Goal: Task Accomplishment & Management: Use online tool/utility

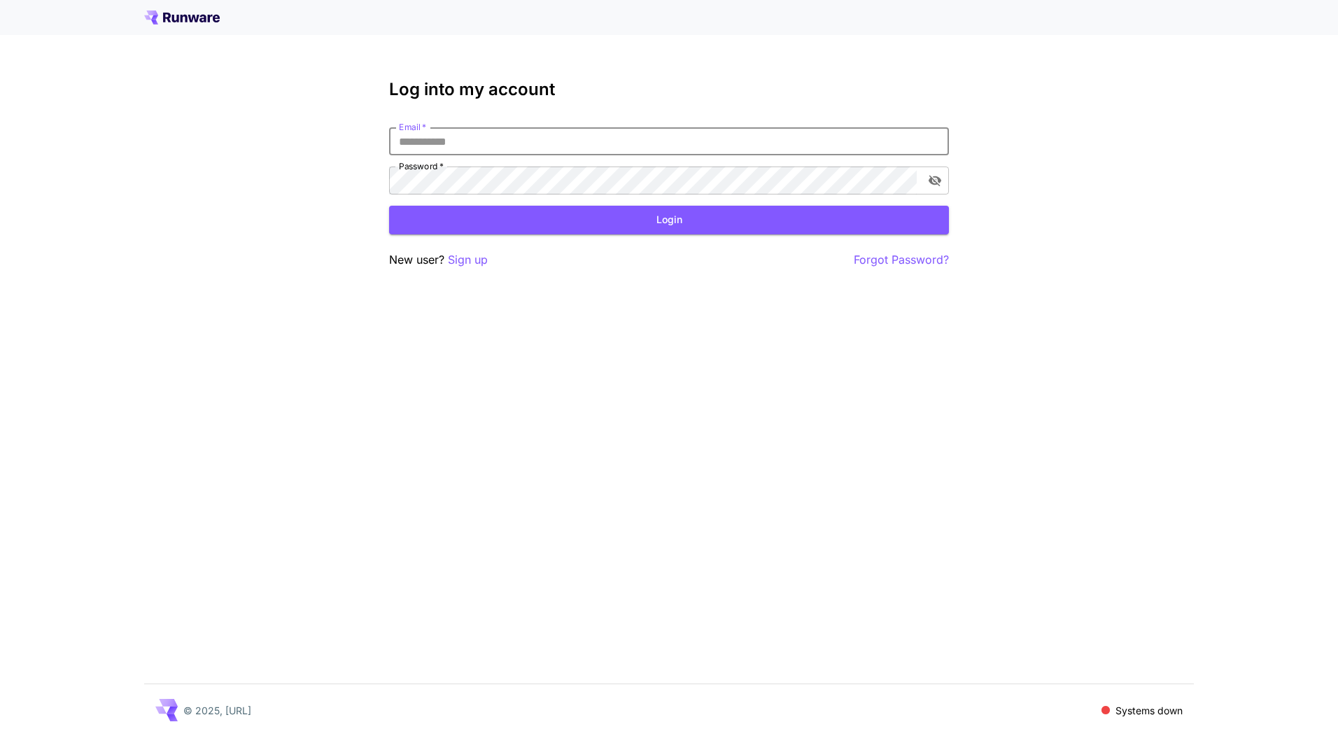
click at [513, 148] on input "Email   *" at bounding box center [669, 141] width 560 height 28
click at [476, 264] on p "Sign up" at bounding box center [468, 259] width 40 height 17
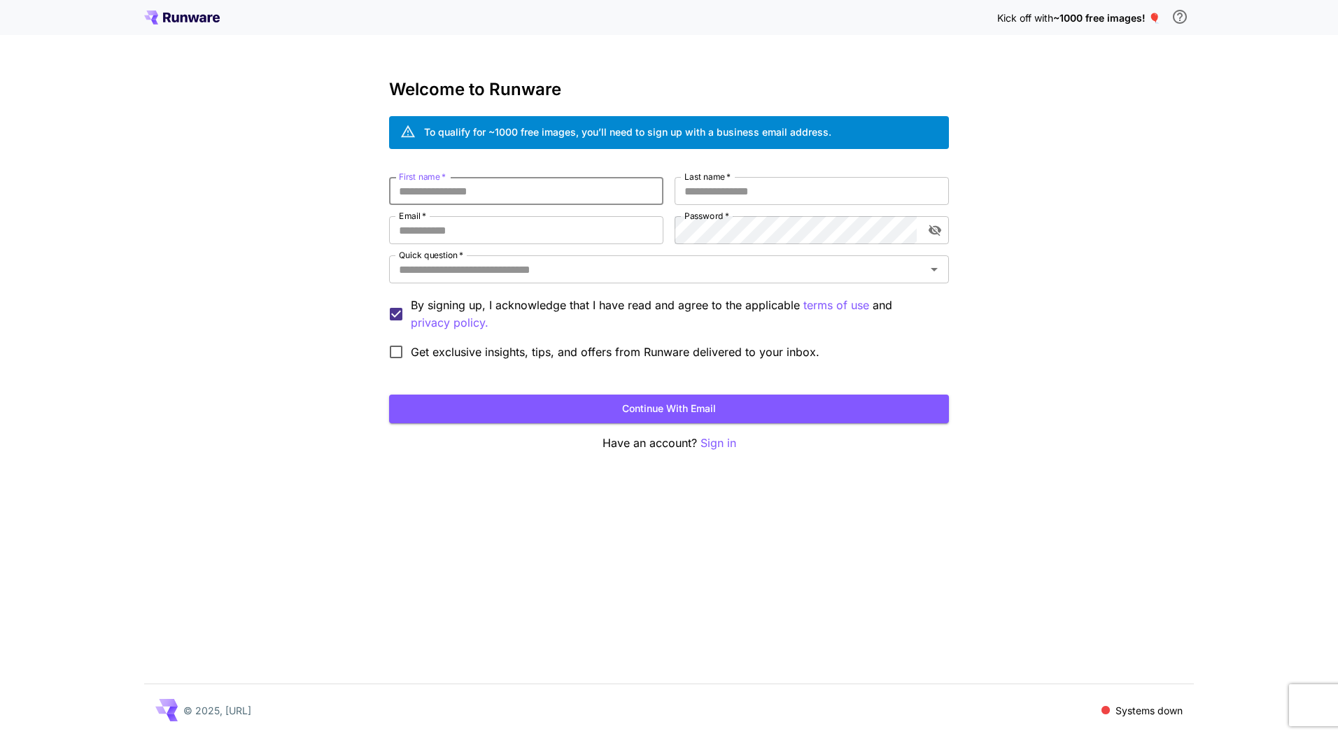
click at [493, 192] on input "First name   *" at bounding box center [526, 191] width 274 height 28
type input "*****"
click at [483, 223] on input "Email   *" at bounding box center [526, 230] width 274 height 28
type input "**********"
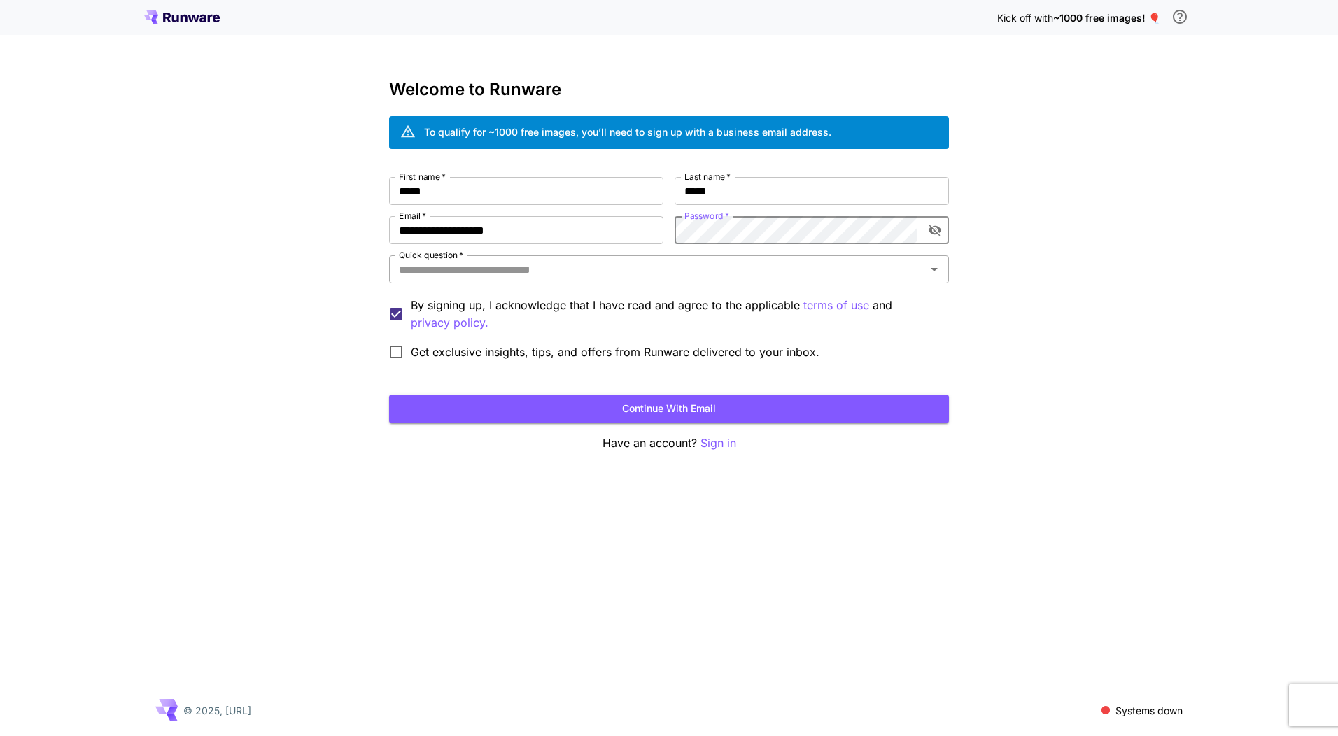
click at [619, 274] on input "Quick question   *" at bounding box center [657, 270] width 528 height 20
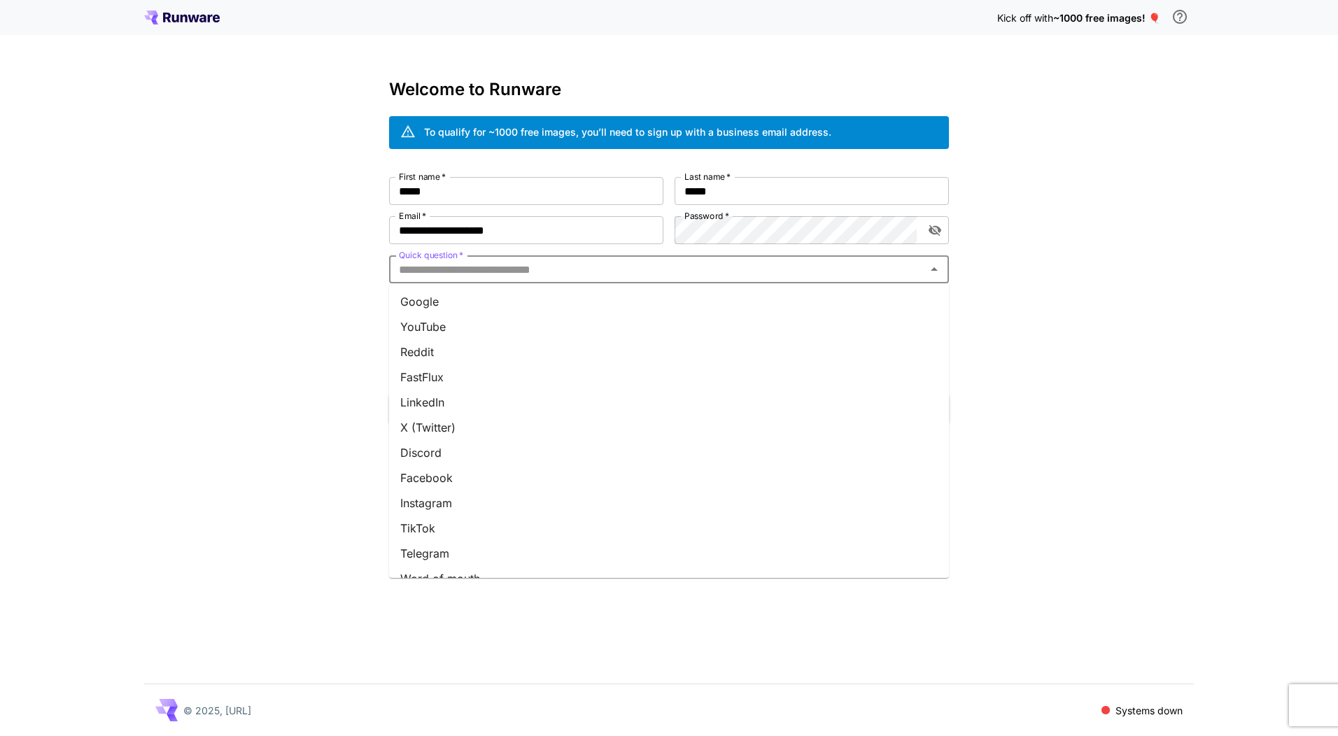
click at [591, 298] on li "Google" at bounding box center [669, 301] width 560 height 25
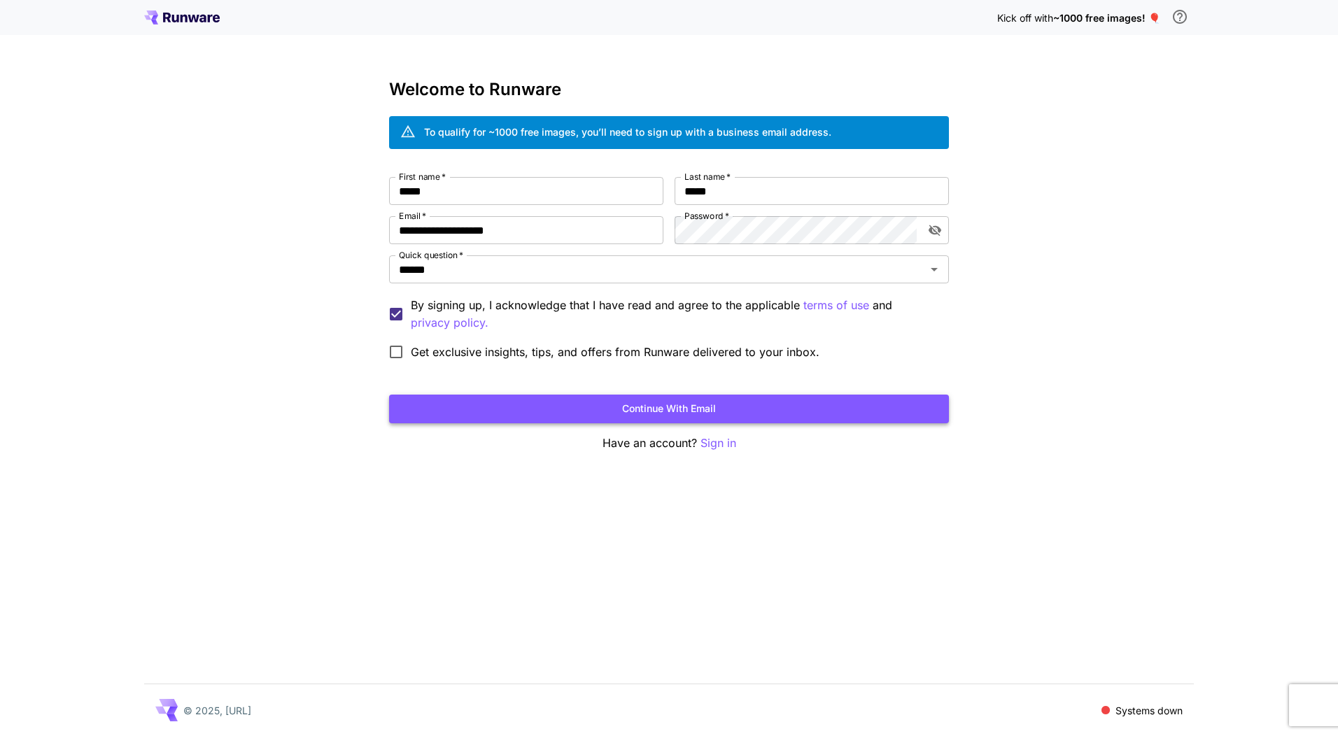
click at [656, 402] on button "Continue with email" at bounding box center [669, 409] width 560 height 29
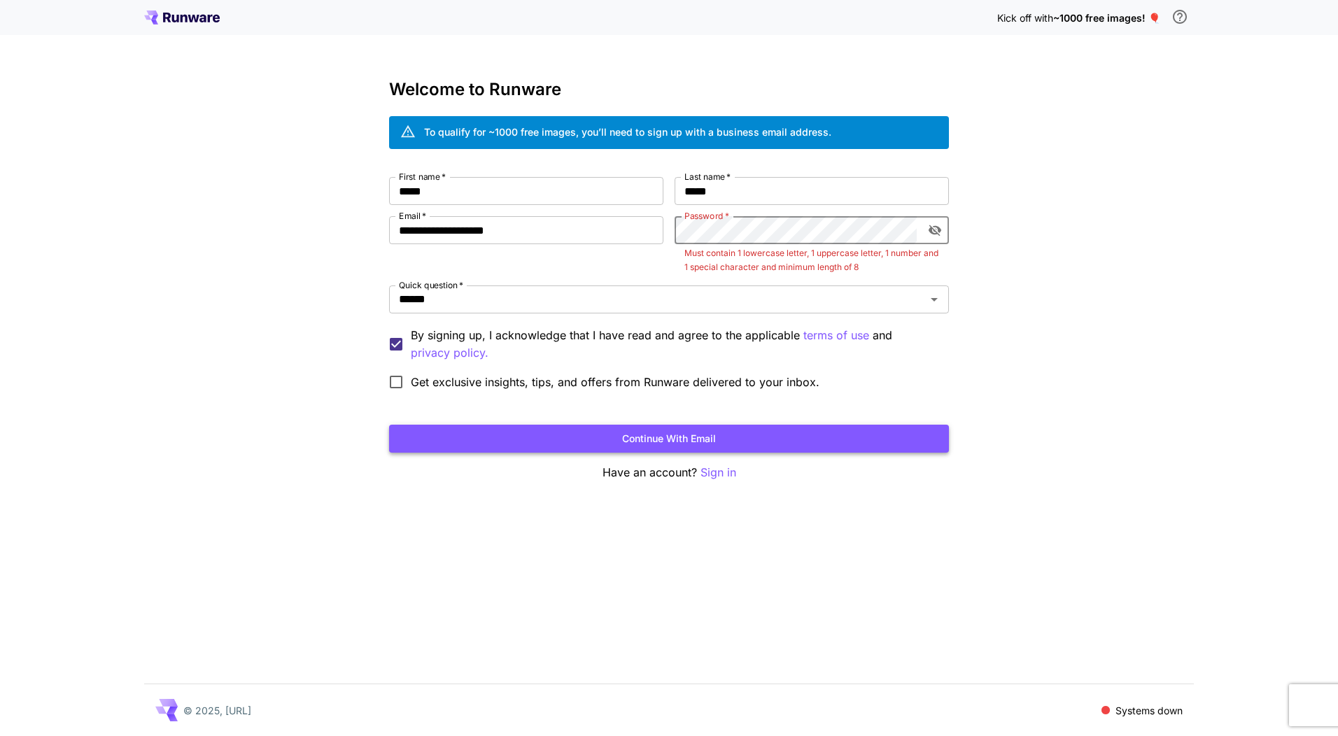
click at [642, 430] on button "Continue with email" at bounding box center [669, 439] width 560 height 29
click at [938, 225] on icon "toggle password visibility" at bounding box center [935, 230] width 14 height 14
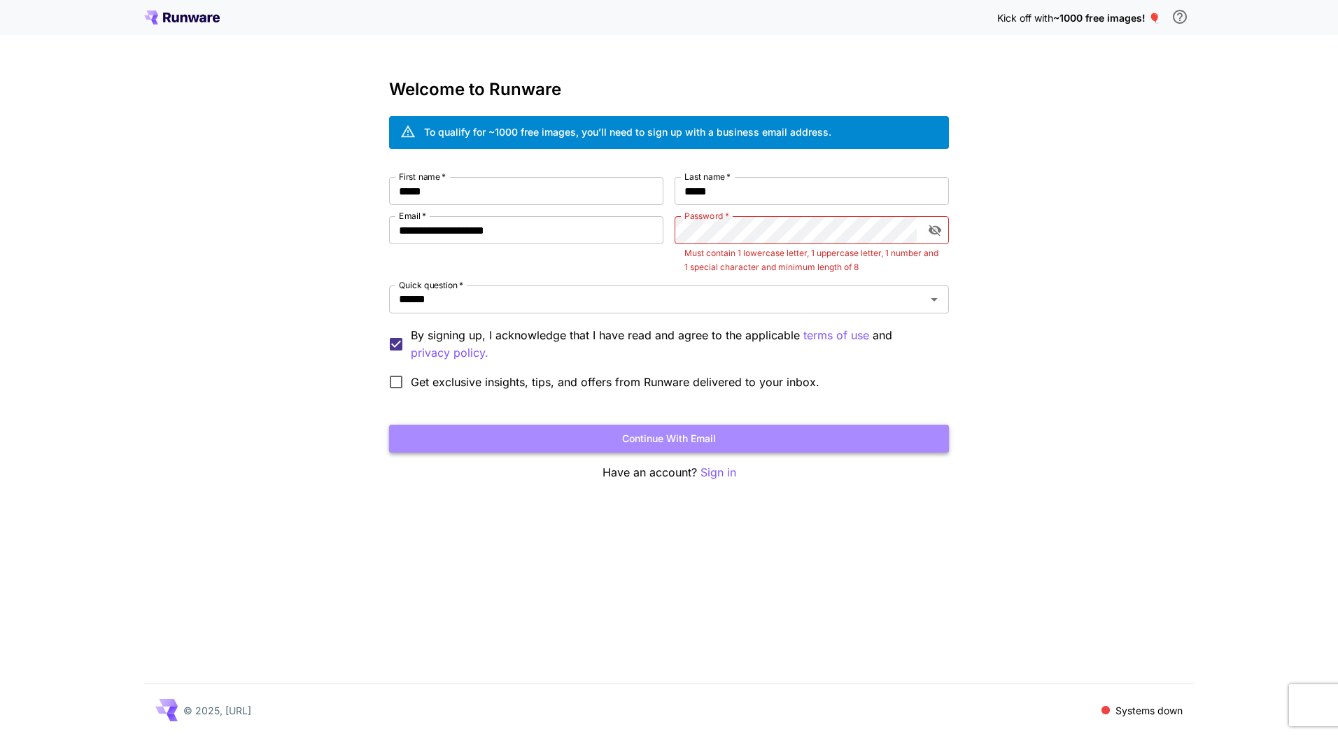
click at [700, 438] on button "Continue with email" at bounding box center [669, 439] width 560 height 29
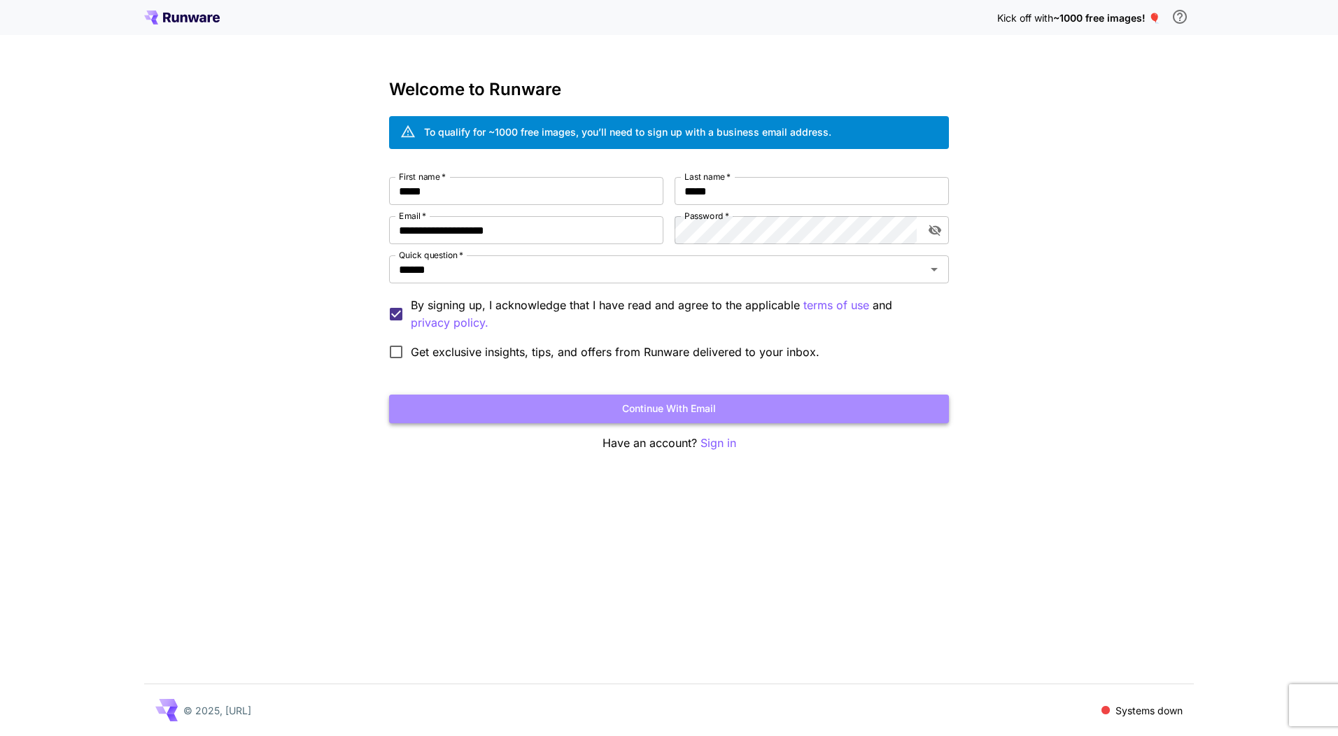
click at [675, 414] on button "Continue with email" at bounding box center [669, 409] width 560 height 29
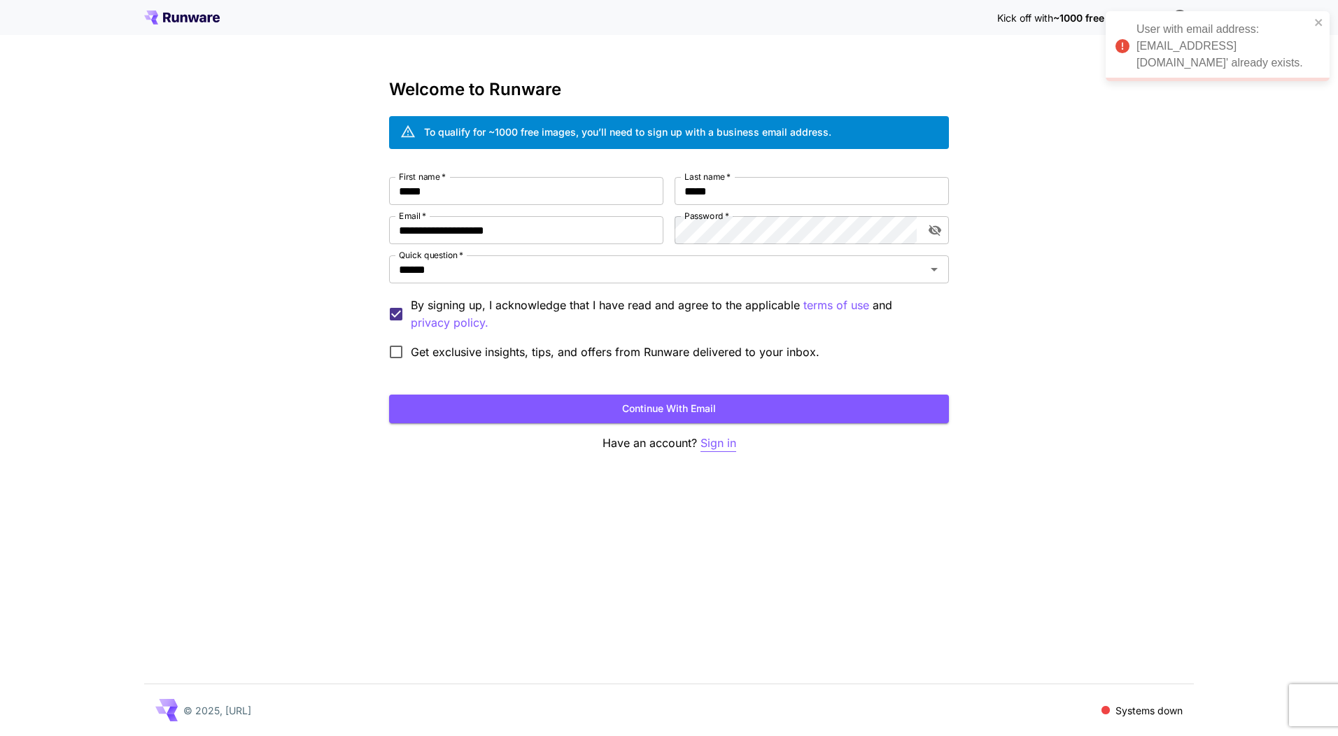
click at [719, 443] on p "Sign in" at bounding box center [718, 443] width 36 height 17
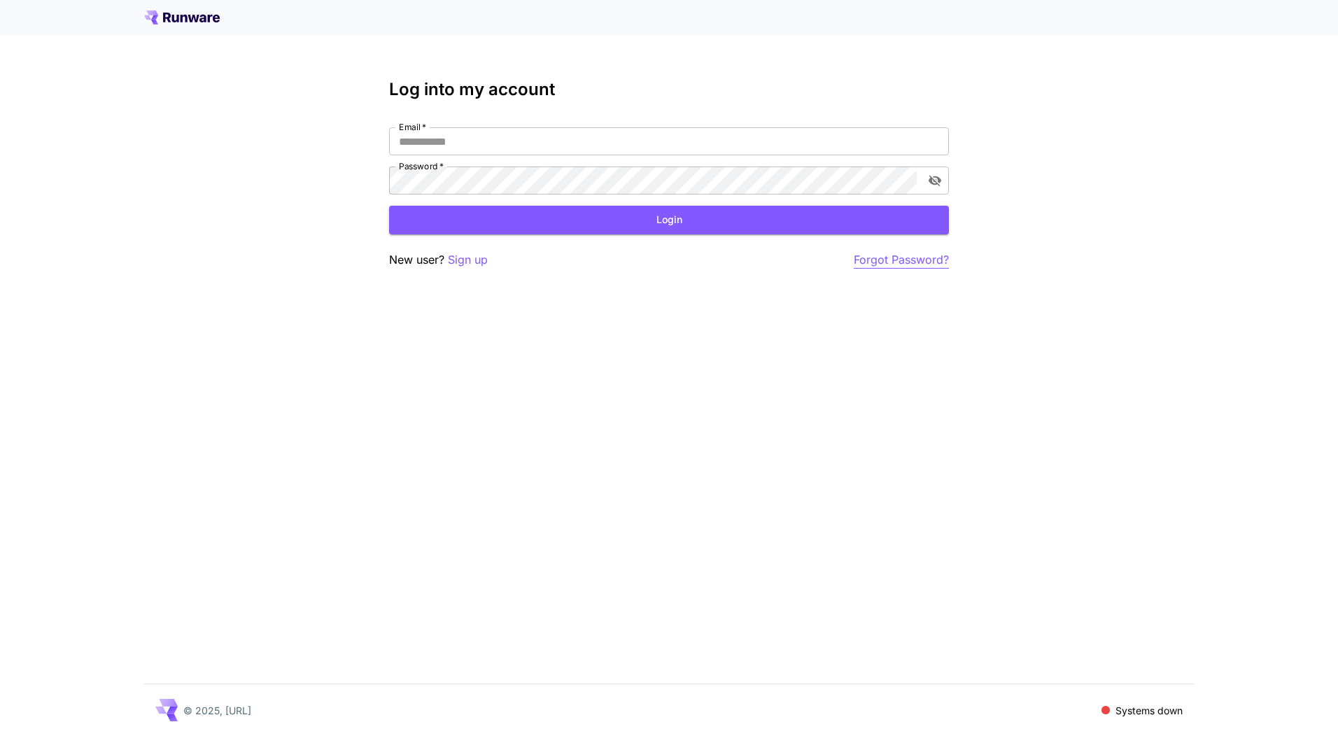
click at [912, 253] on p "Forgot Password?" at bounding box center [901, 259] width 95 height 17
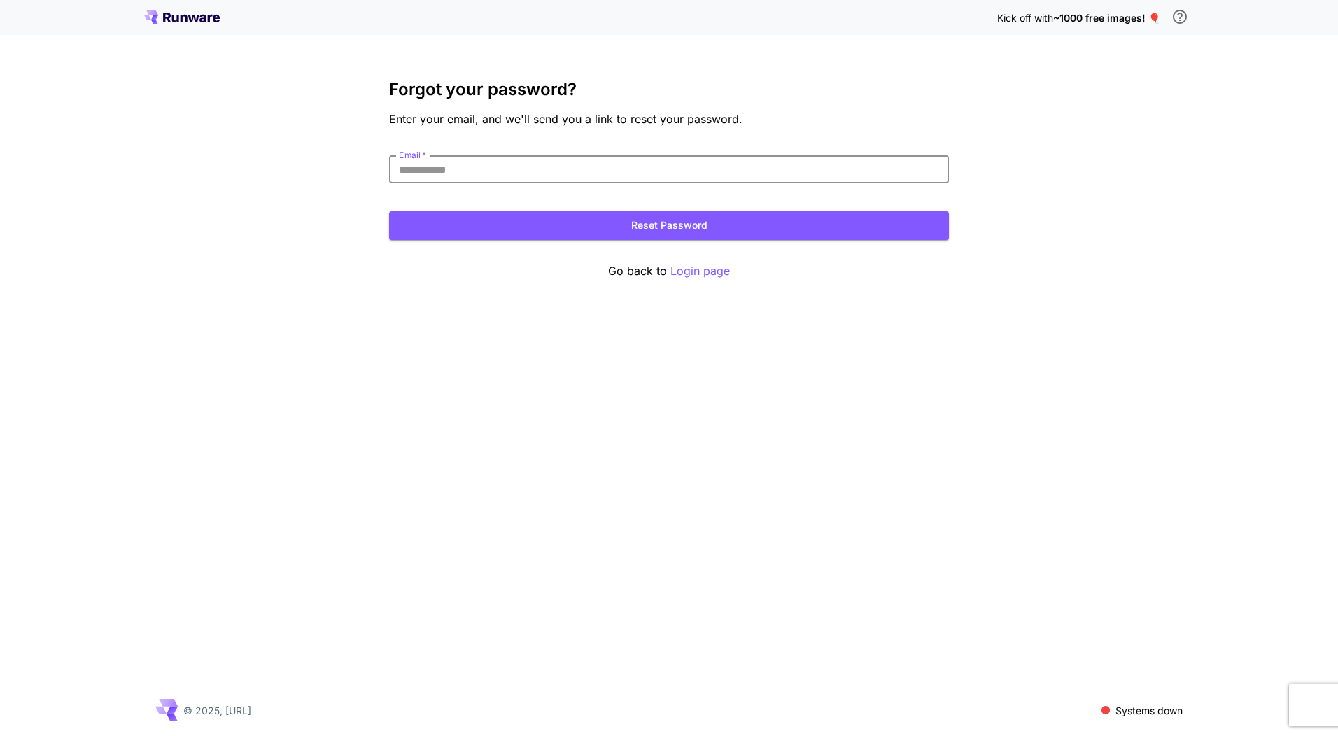
click at [434, 178] on input "Email   *" at bounding box center [669, 169] width 560 height 28
type input "**********"
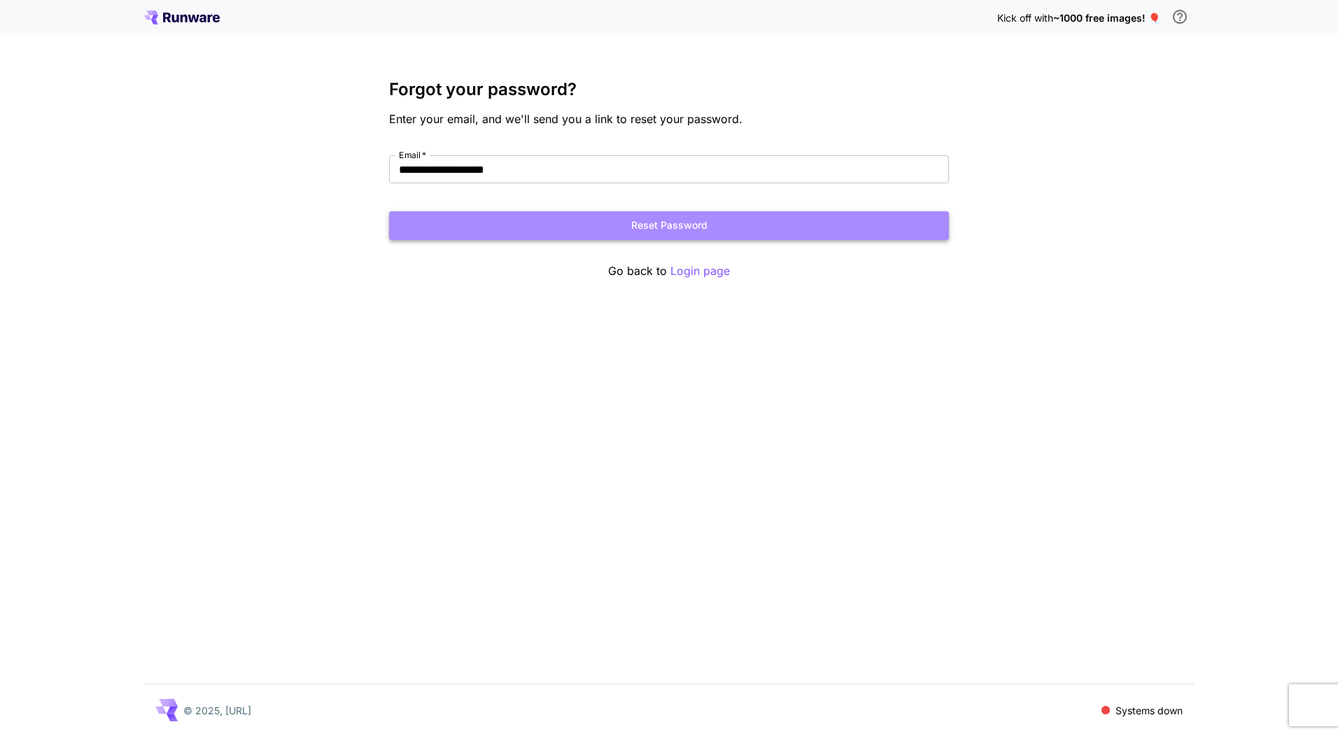
click at [608, 222] on button "Reset Password" at bounding box center [669, 225] width 560 height 29
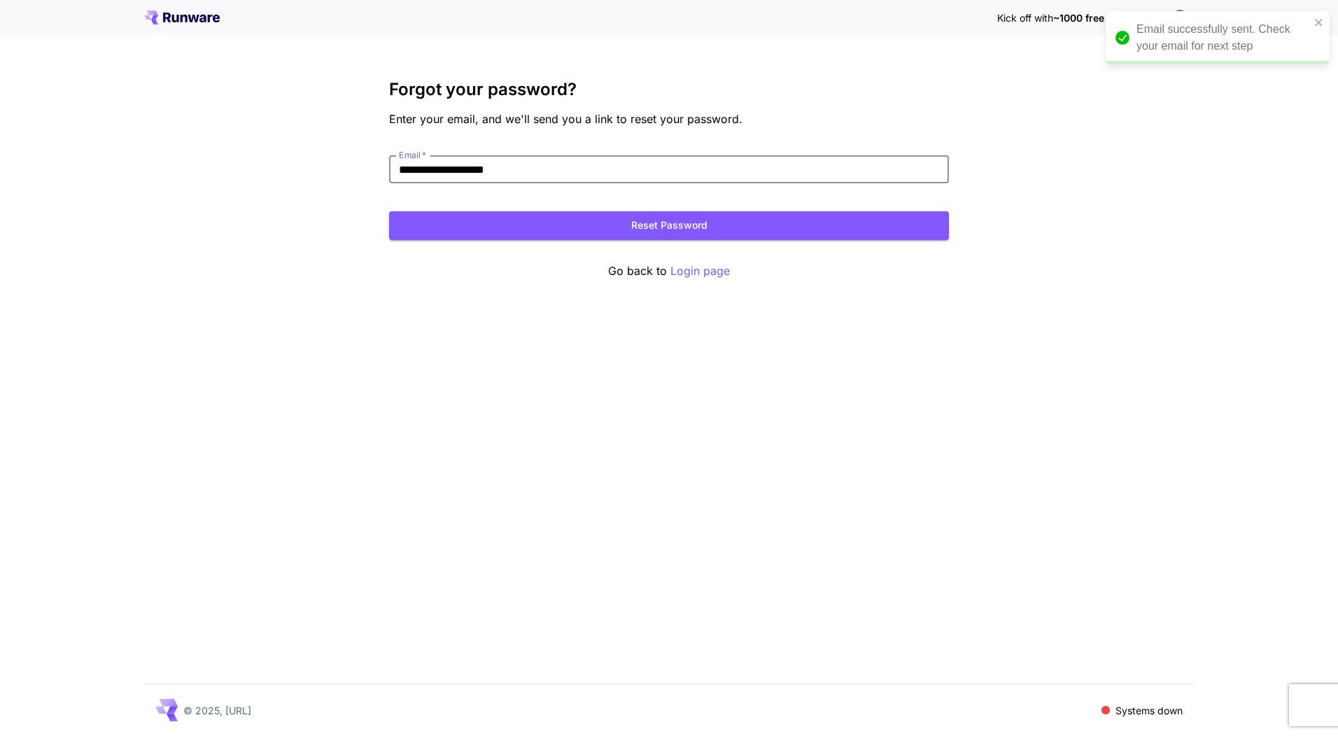
click at [652, 169] on input "**********" at bounding box center [669, 169] width 560 height 28
type input "**********"
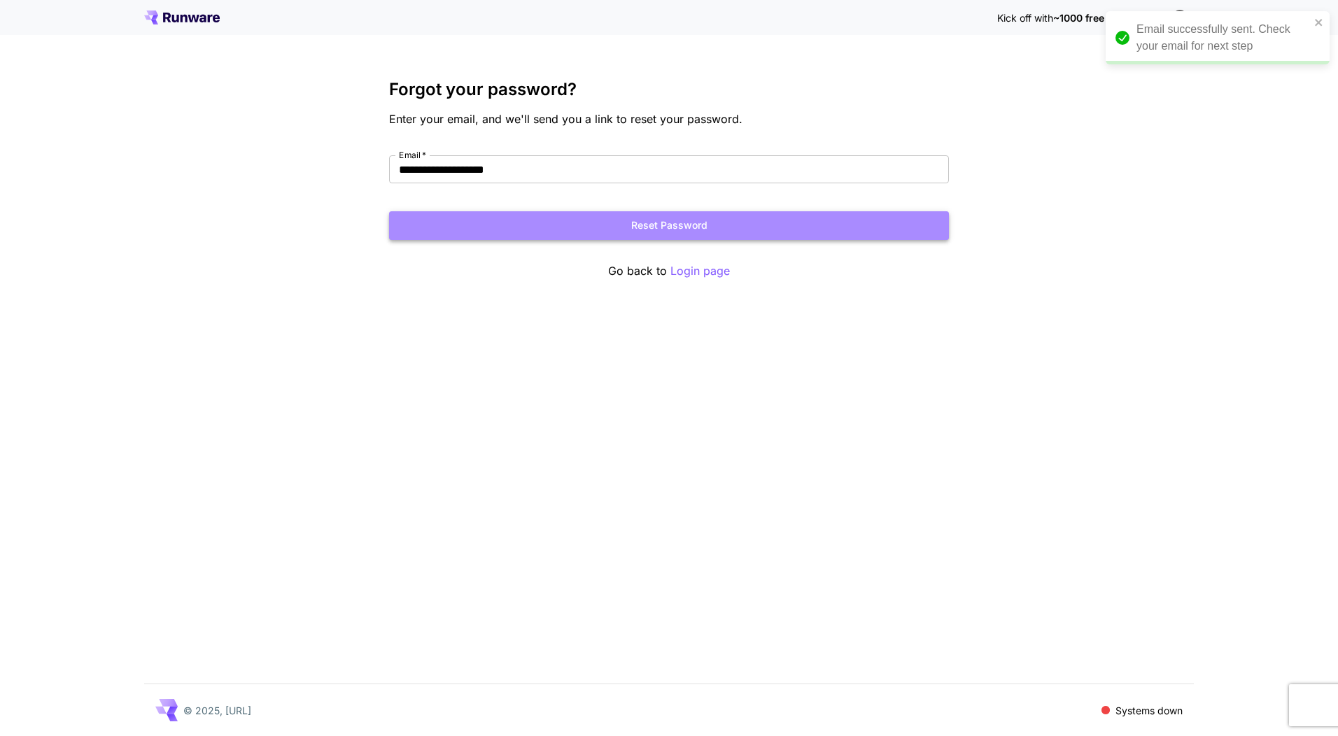
click at [626, 224] on button "Reset Password" at bounding box center [669, 225] width 560 height 29
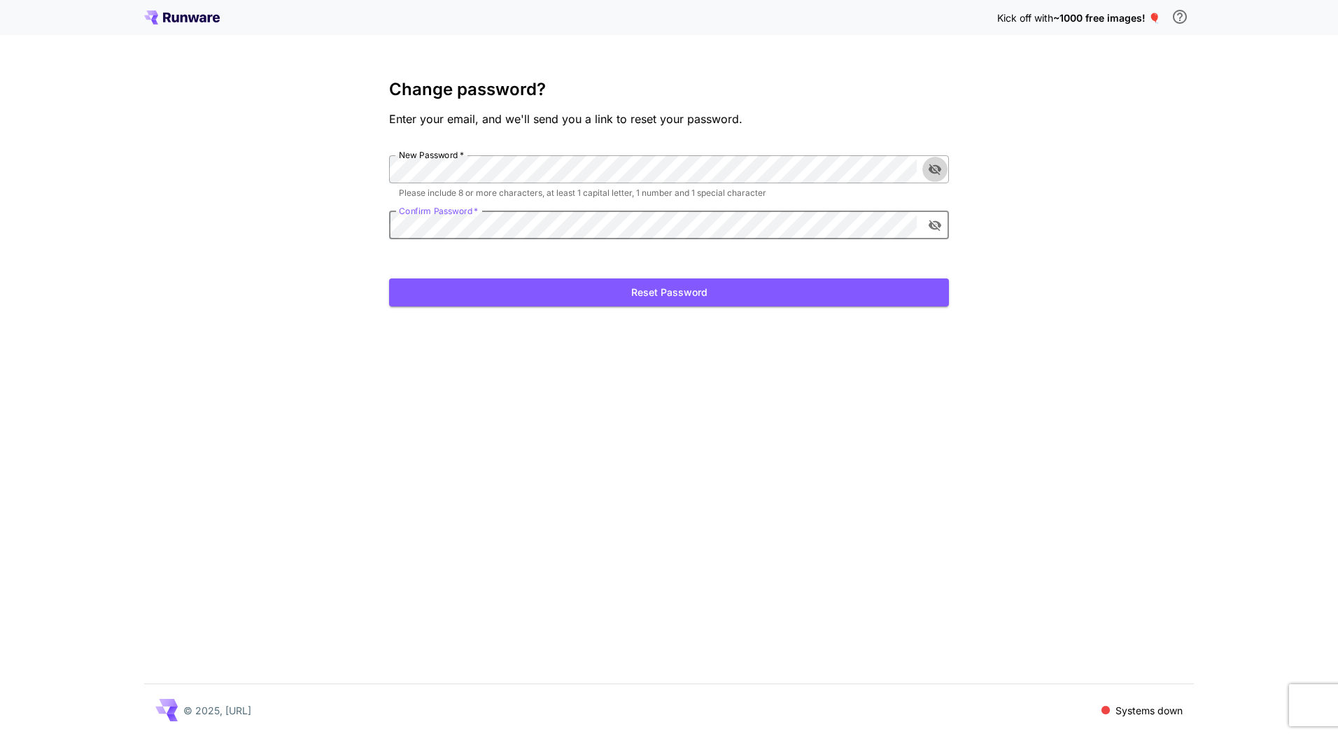
click at [938, 168] on icon "toggle password visibility" at bounding box center [934, 169] width 13 height 11
click at [932, 226] on icon "toggle password visibility" at bounding box center [935, 225] width 14 height 14
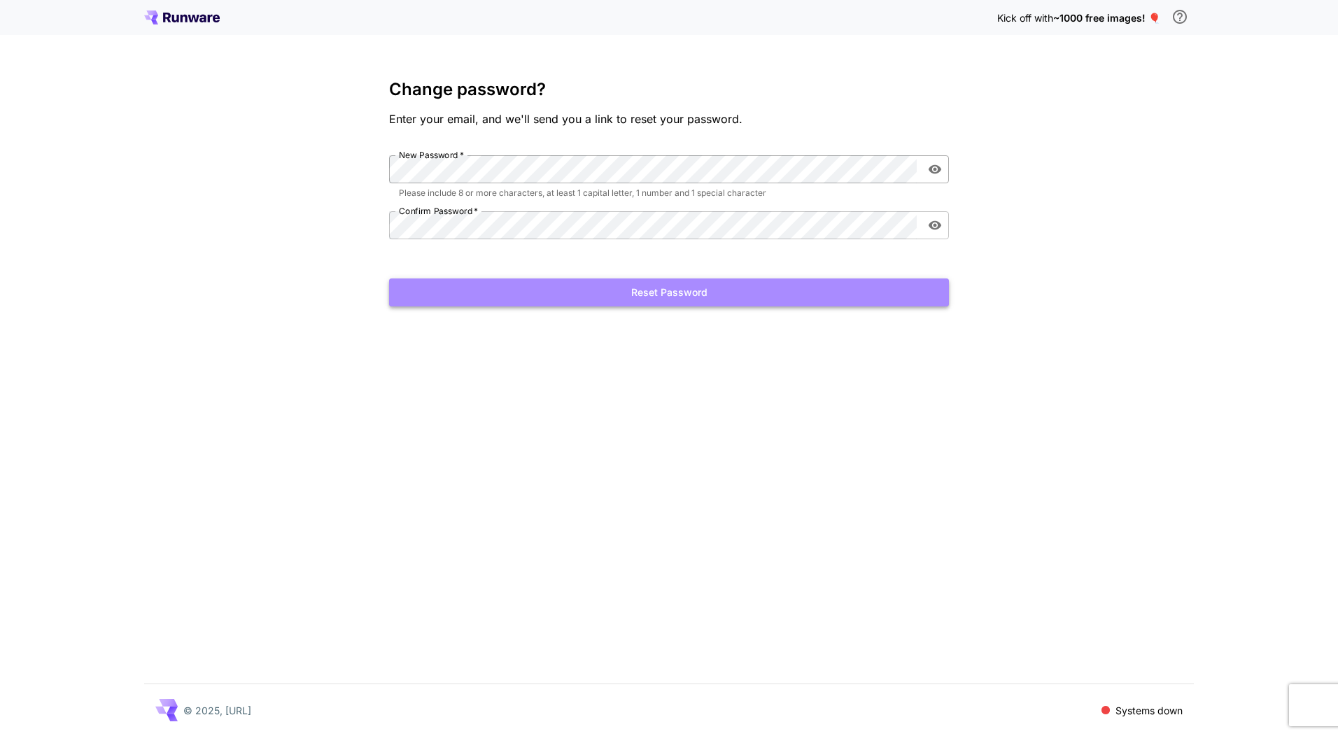
click at [621, 291] on button "Reset Password" at bounding box center [669, 292] width 560 height 29
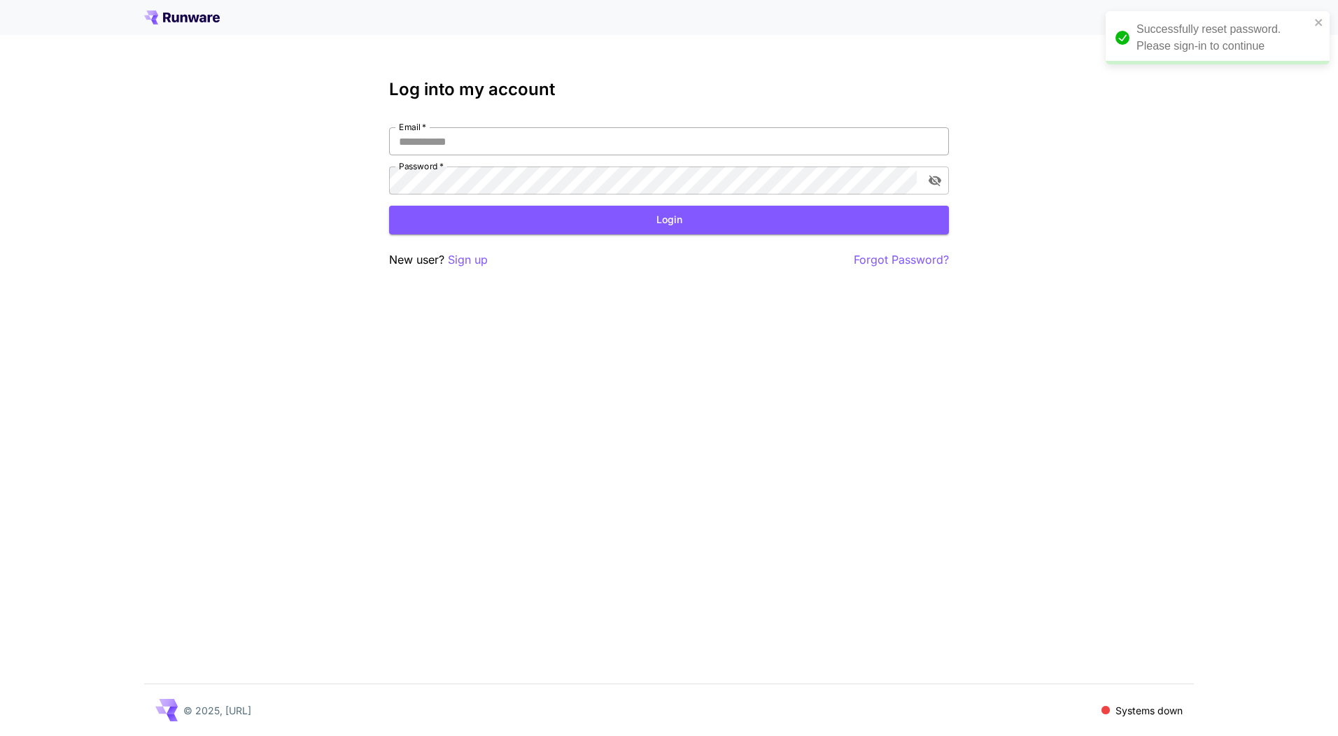
click at [562, 129] on input "Email   *" at bounding box center [669, 141] width 560 height 28
click at [521, 143] on input "**" at bounding box center [669, 141] width 560 height 28
type input "**********"
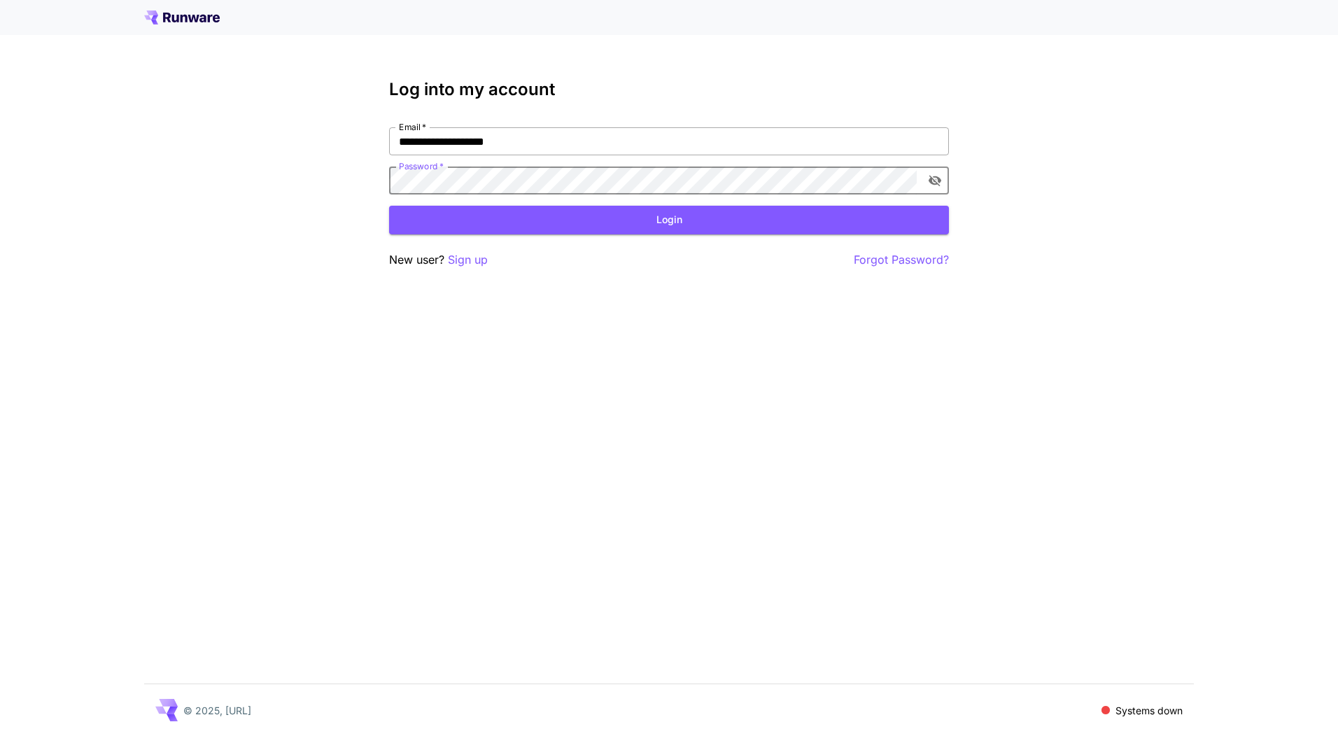
click button "Login" at bounding box center [669, 220] width 560 height 29
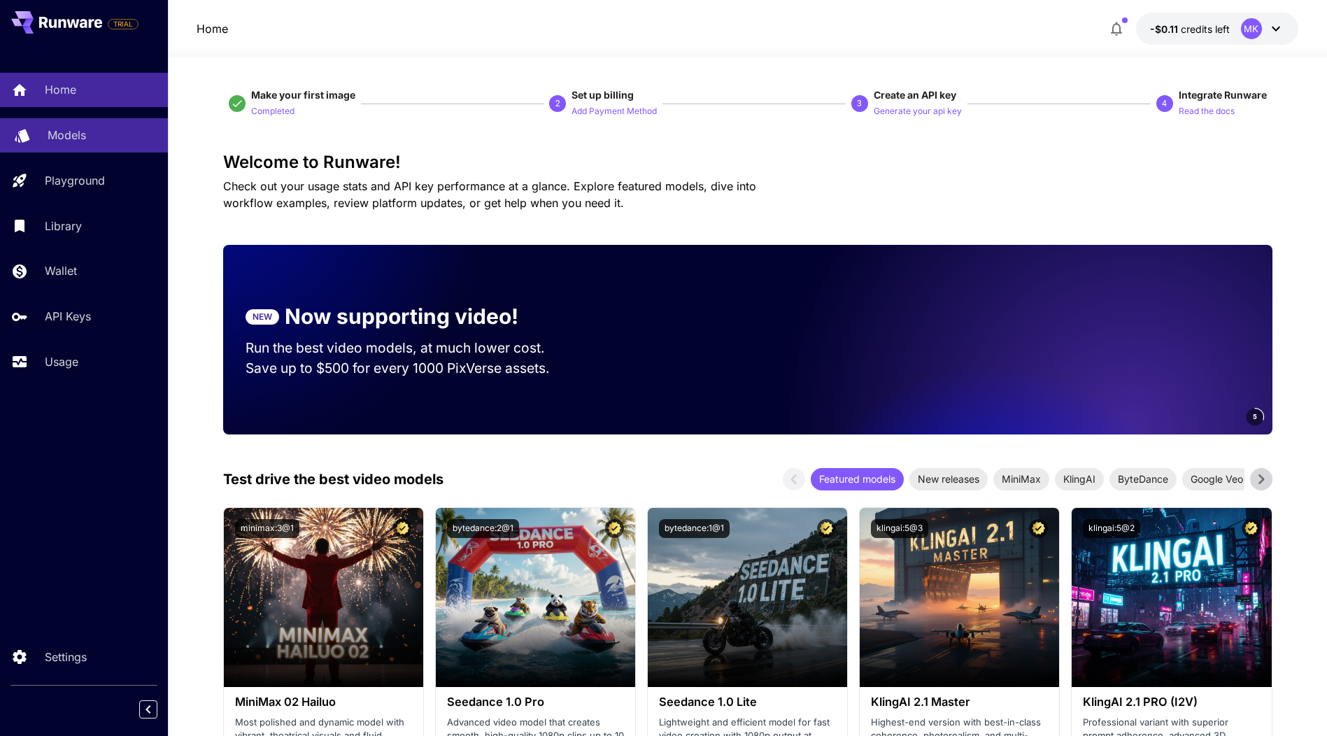
click at [55, 134] on p "Models" at bounding box center [67, 135] width 38 height 17
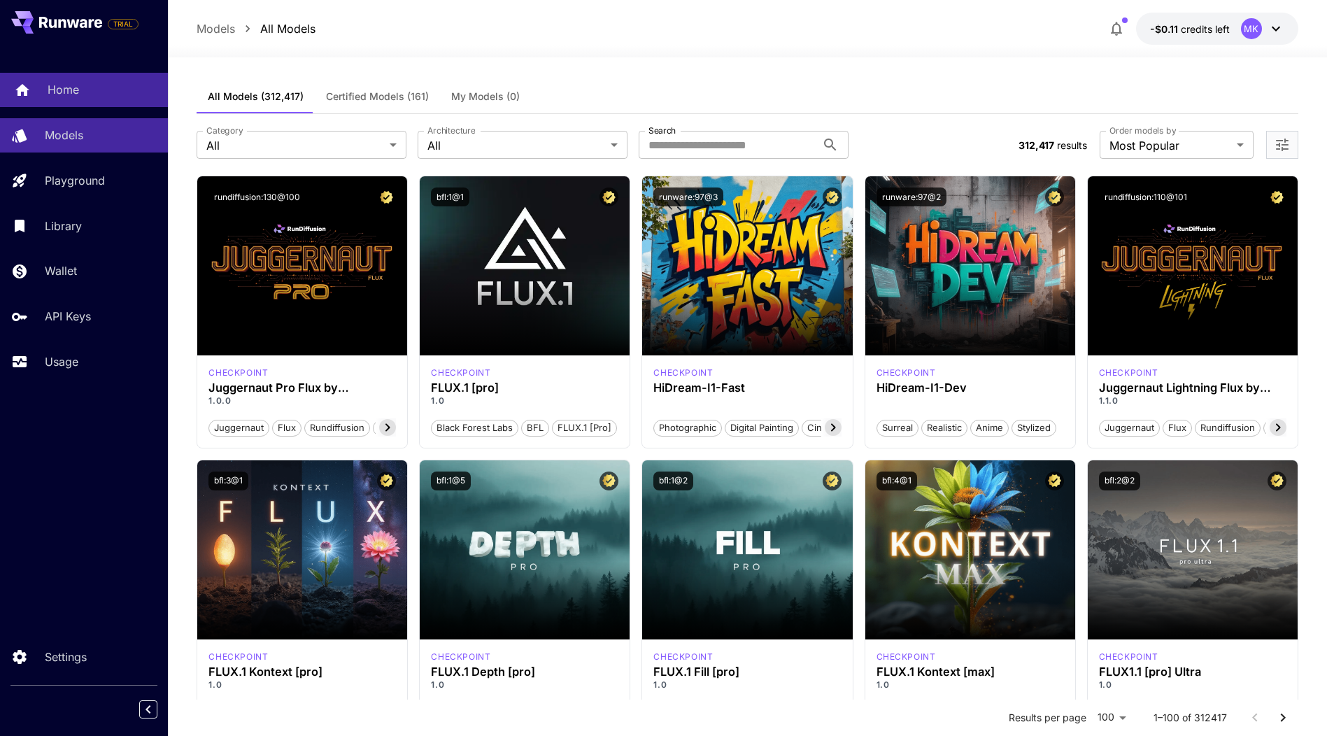
click at [75, 92] on p "Home" at bounding box center [63, 89] width 31 height 17
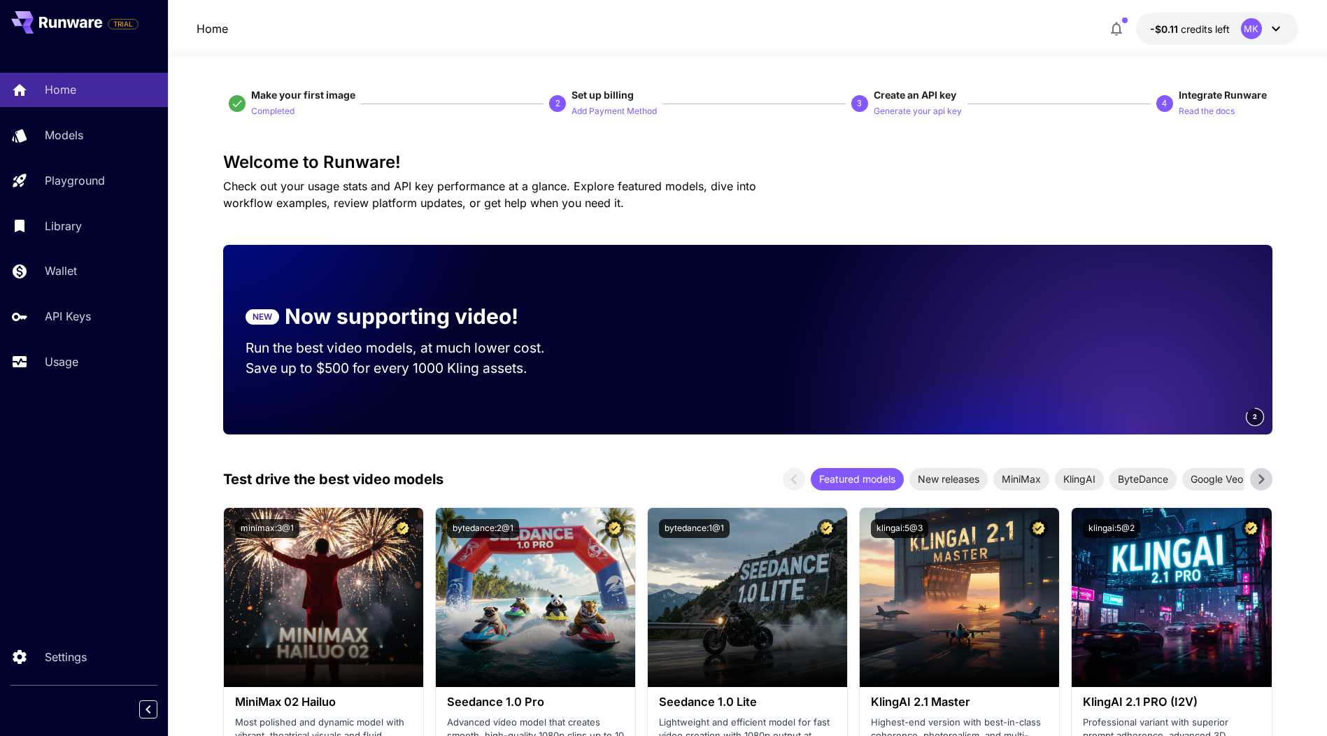
click at [237, 103] on icon at bounding box center [237, 103] width 13 height 13
click at [1238, 26] on button "-$0.11 credits left MK" at bounding box center [1217, 29] width 162 height 32
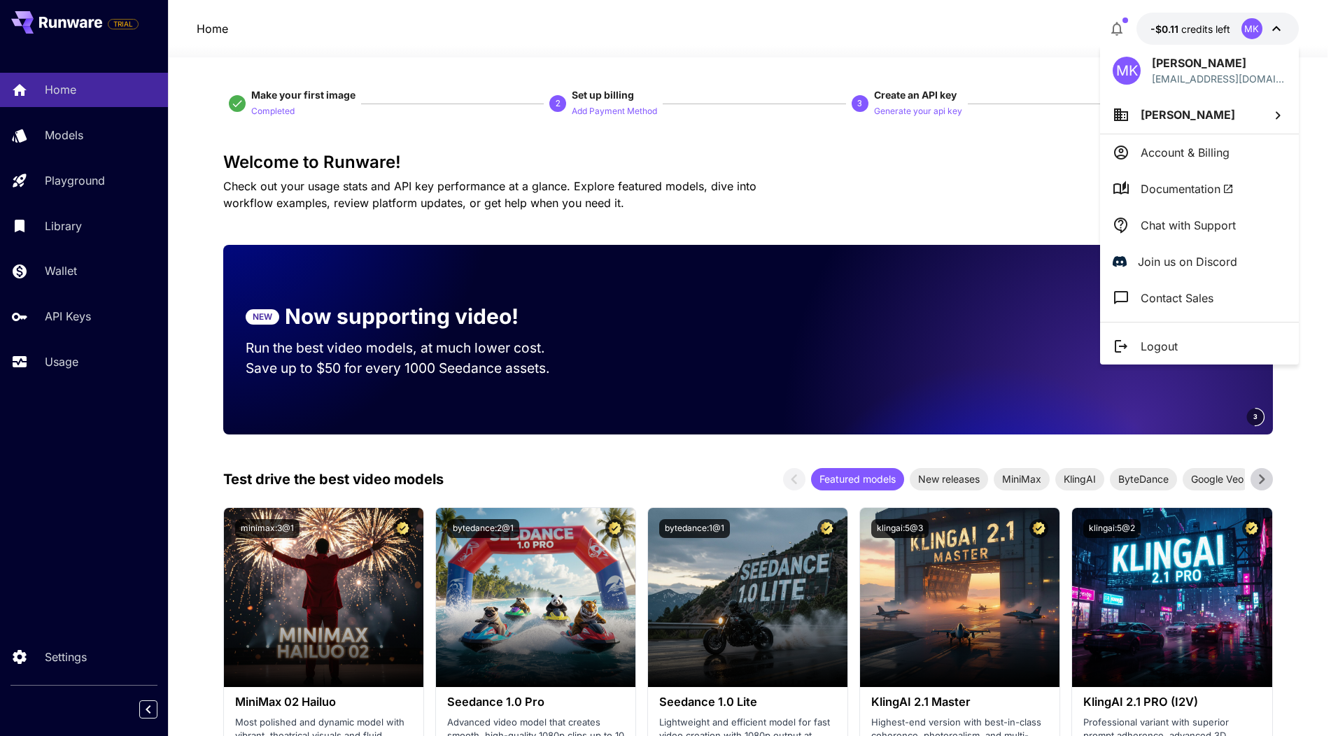
click at [1238, 26] on div at bounding box center [669, 368] width 1338 height 736
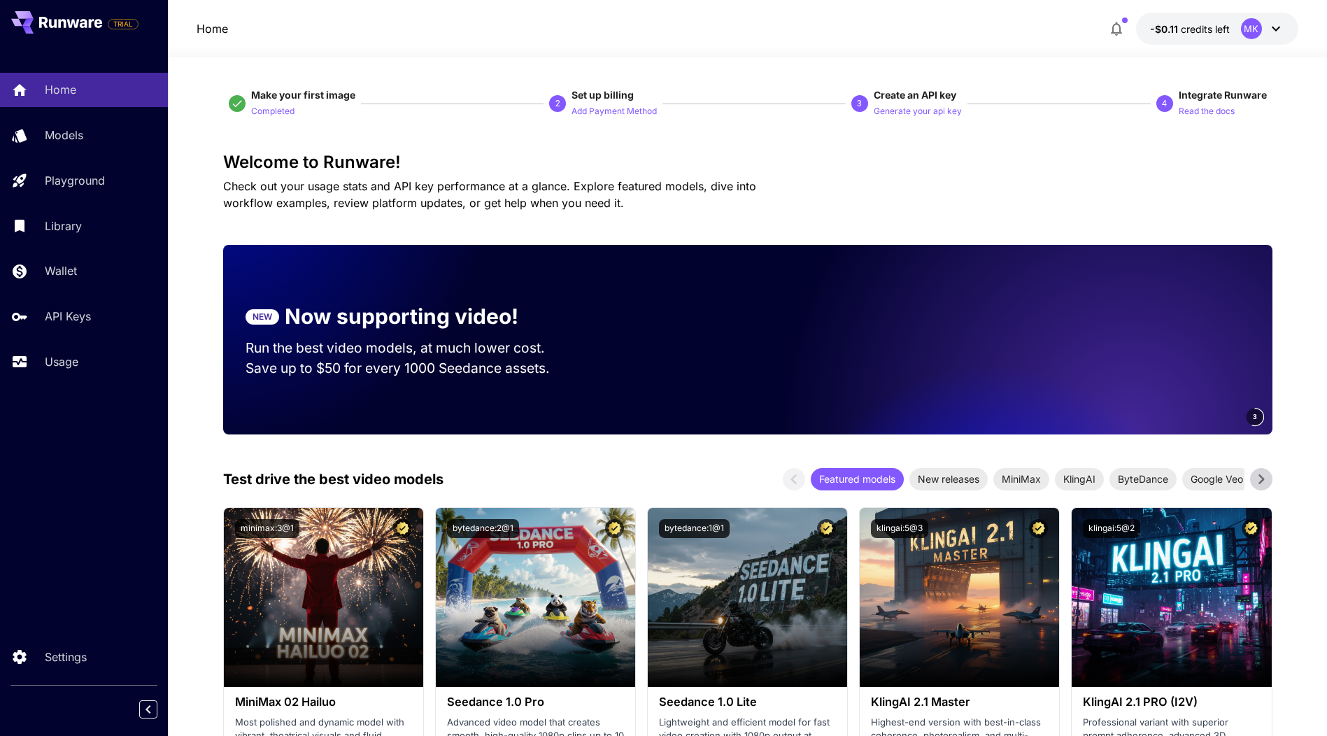
click at [1238, 26] on div at bounding box center [663, 368] width 1327 height 736
click at [70, 140] on p "Models" at bounding box center [67, 135] width 38 height 17
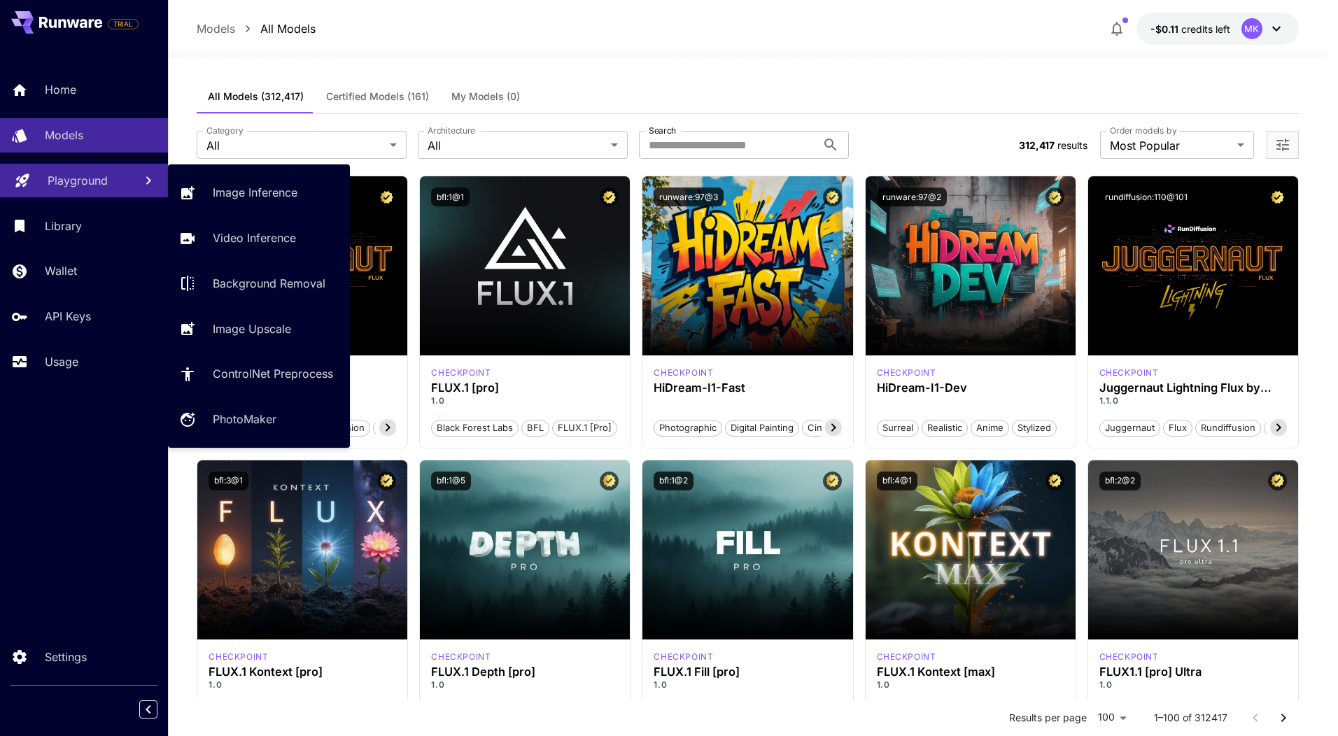
click at [69, 183] on p "Playground" at bounding box center [78, 180] width 60 height 17
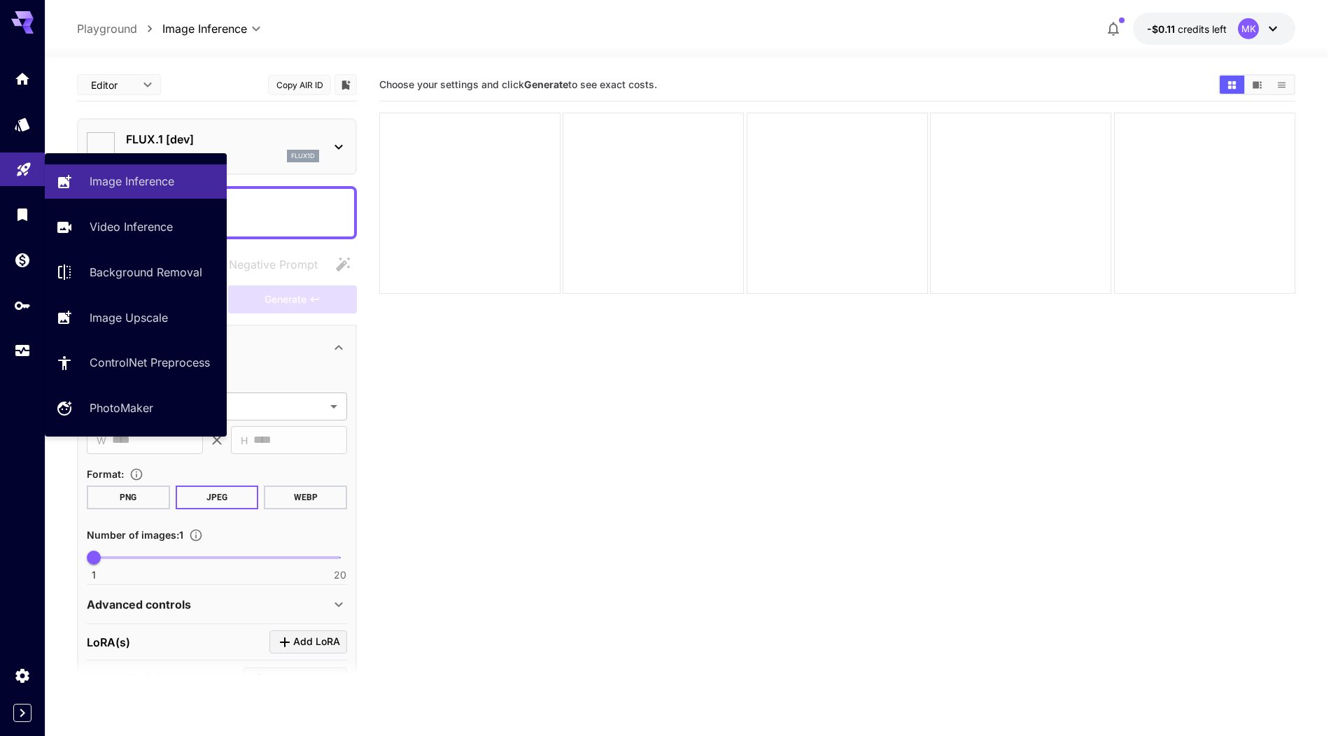
type input "**********"
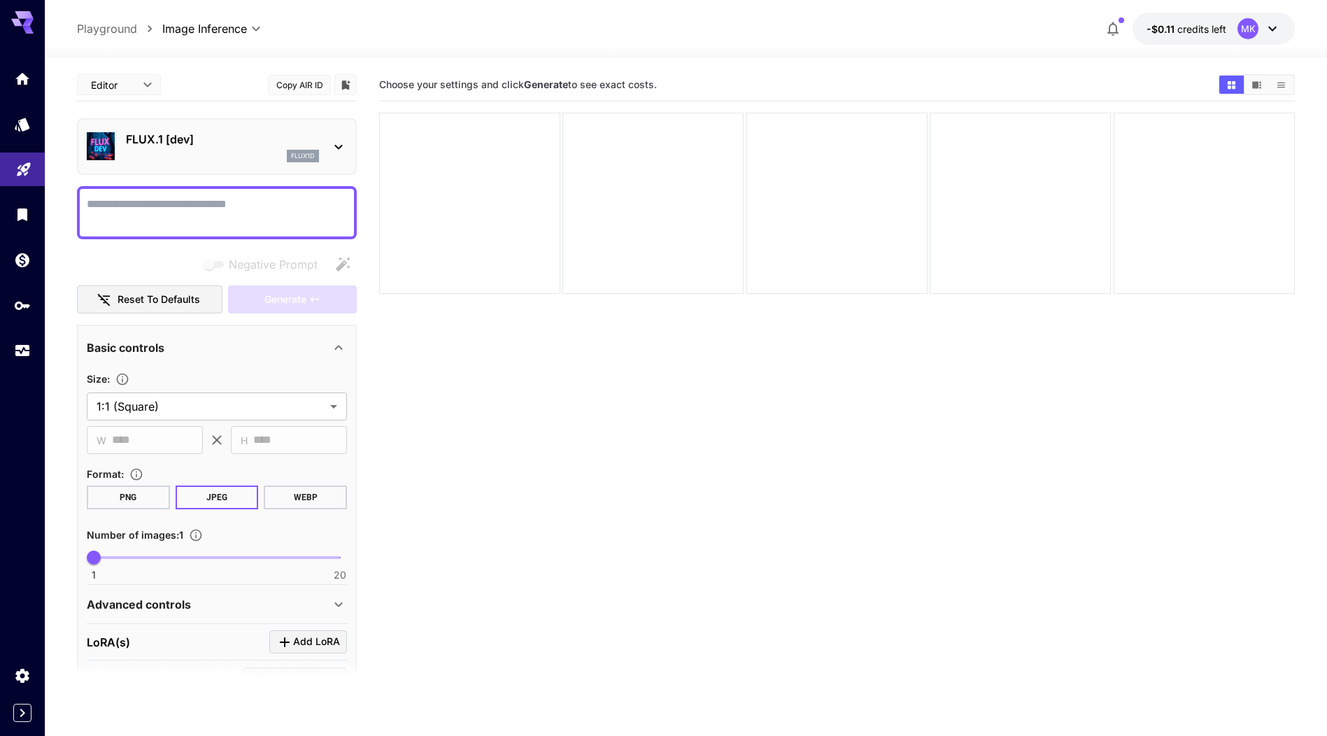
click at [577, 332] on section "Choose your settings and click Generate to see exact costs." at bounding box center [837, 437] width 916 height 736
click at [176, 202] on textarea "Negative Prompt" at bounding box center [217, 213] width 260 height 34
click at [230, 148] on div "FLUX.1 [dev] flux1d" at bounding box center [222, 146] width 193 height 31
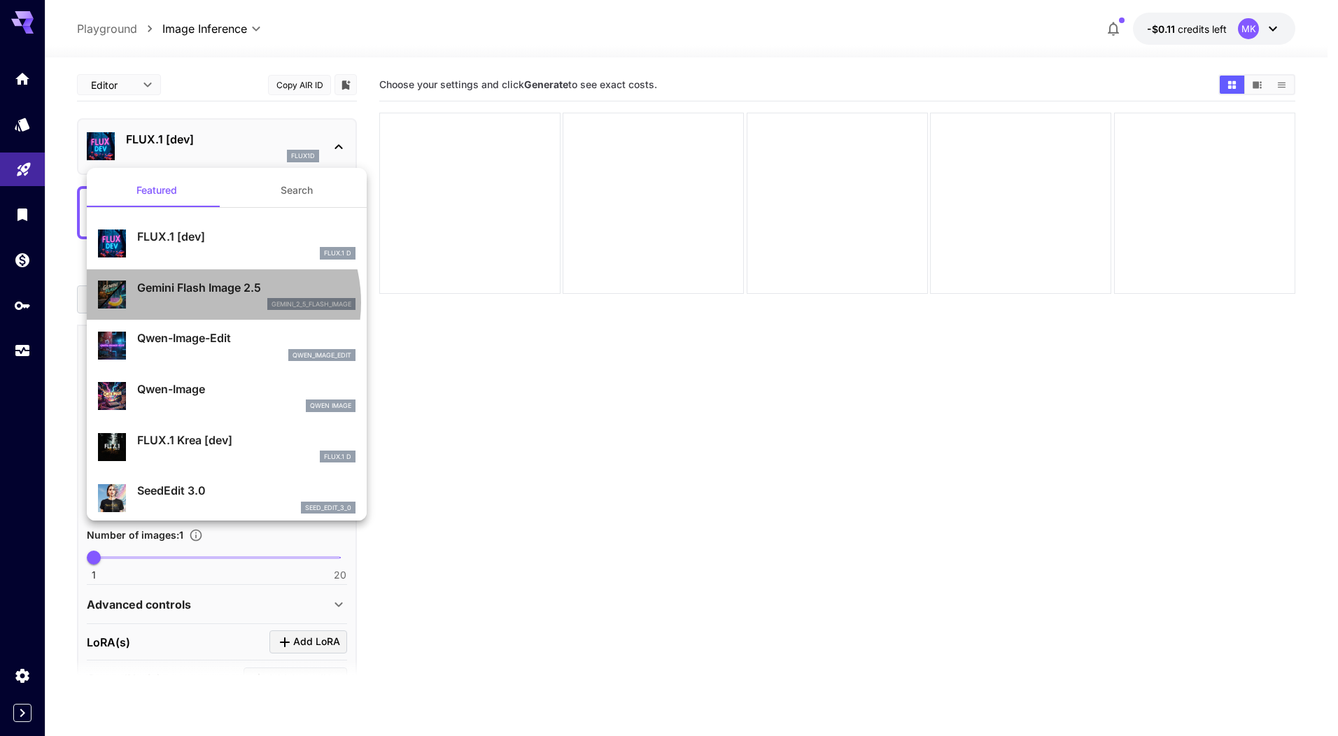
click at [211, 303] on div "gemini_2_5_flash_image" at bounding box center [246, 304] width 218 height 13
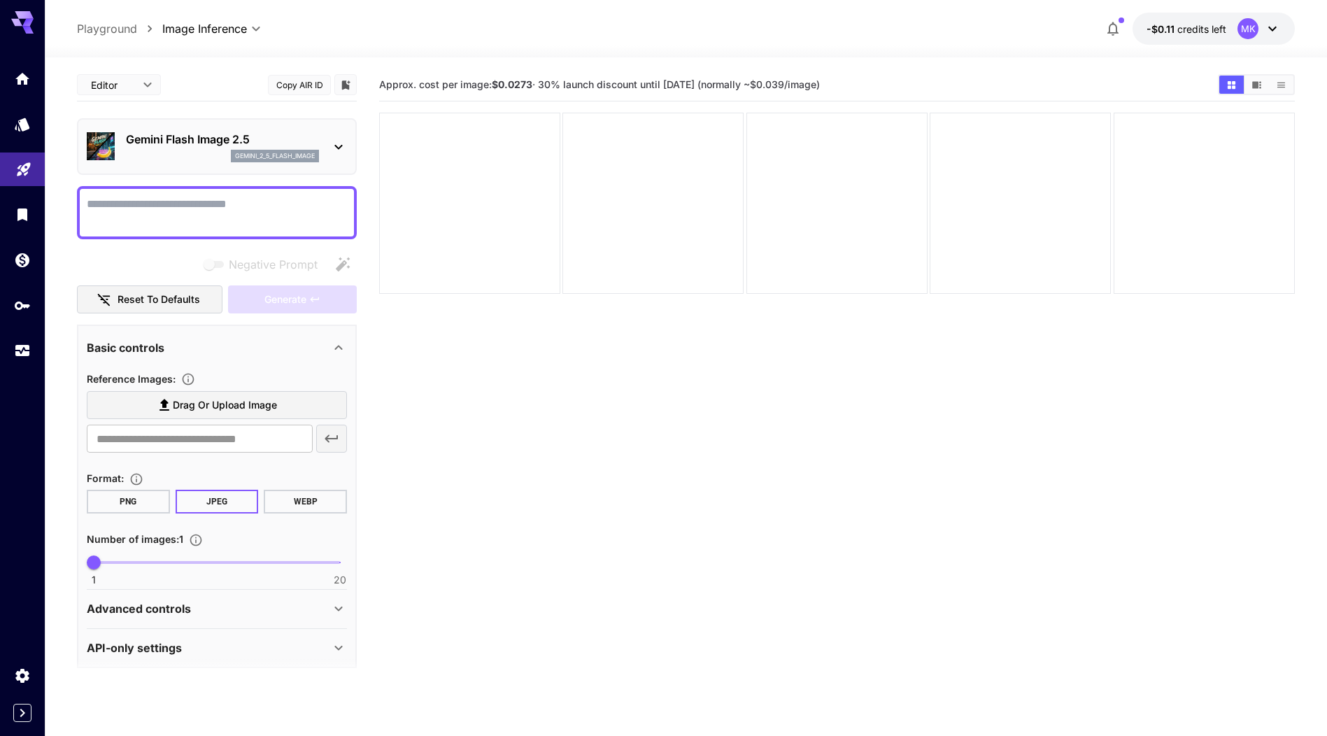
click at [213, 208] on textarea "Negative Prompt" at bounding box center [217, 213] width 260 height 34
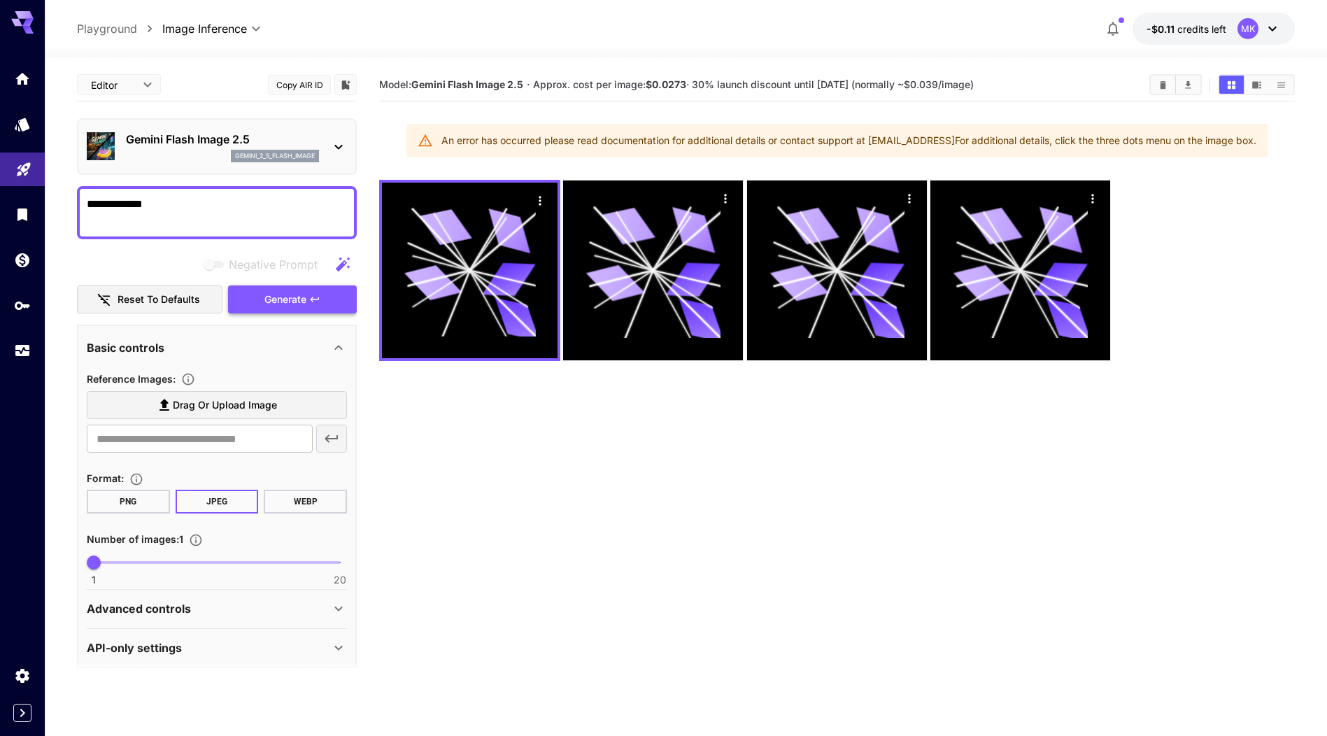
type textarea "**********"
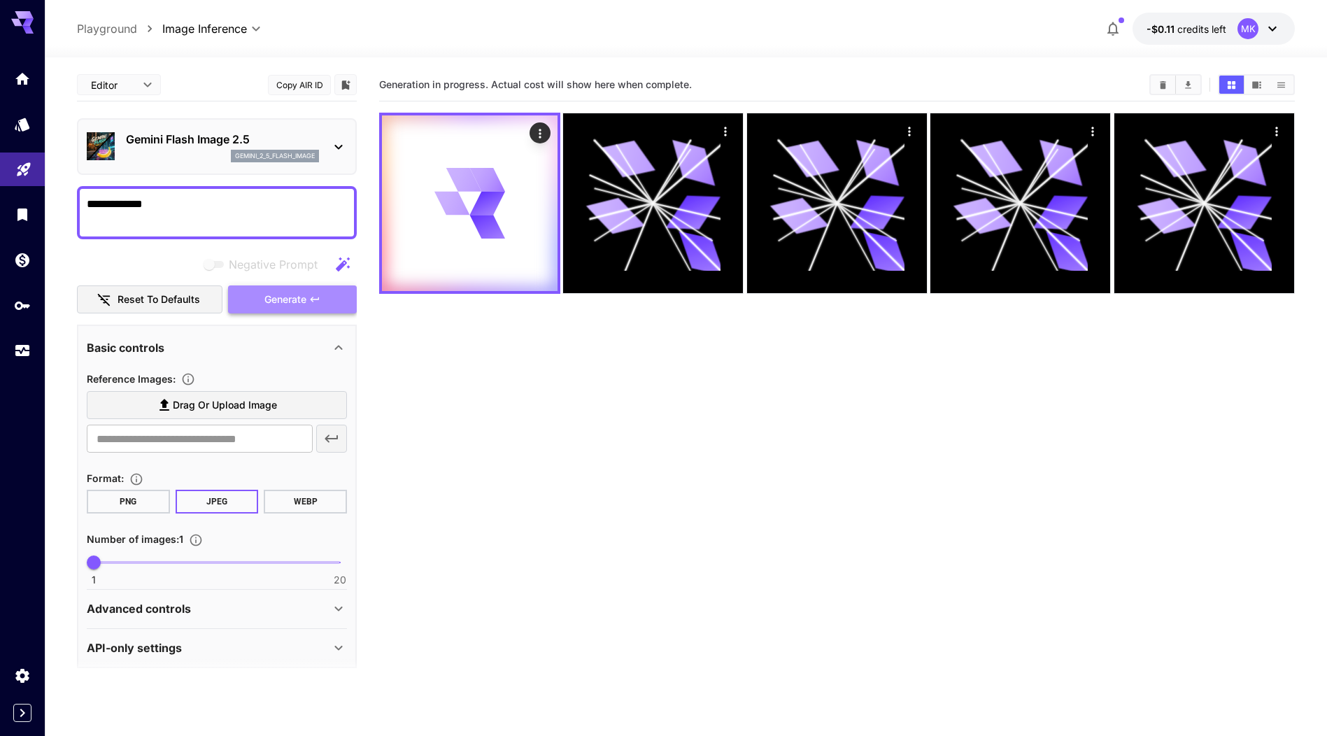
click at [311, 306] on button "Generate" at bounding box center [292, 299] width 129 height 29
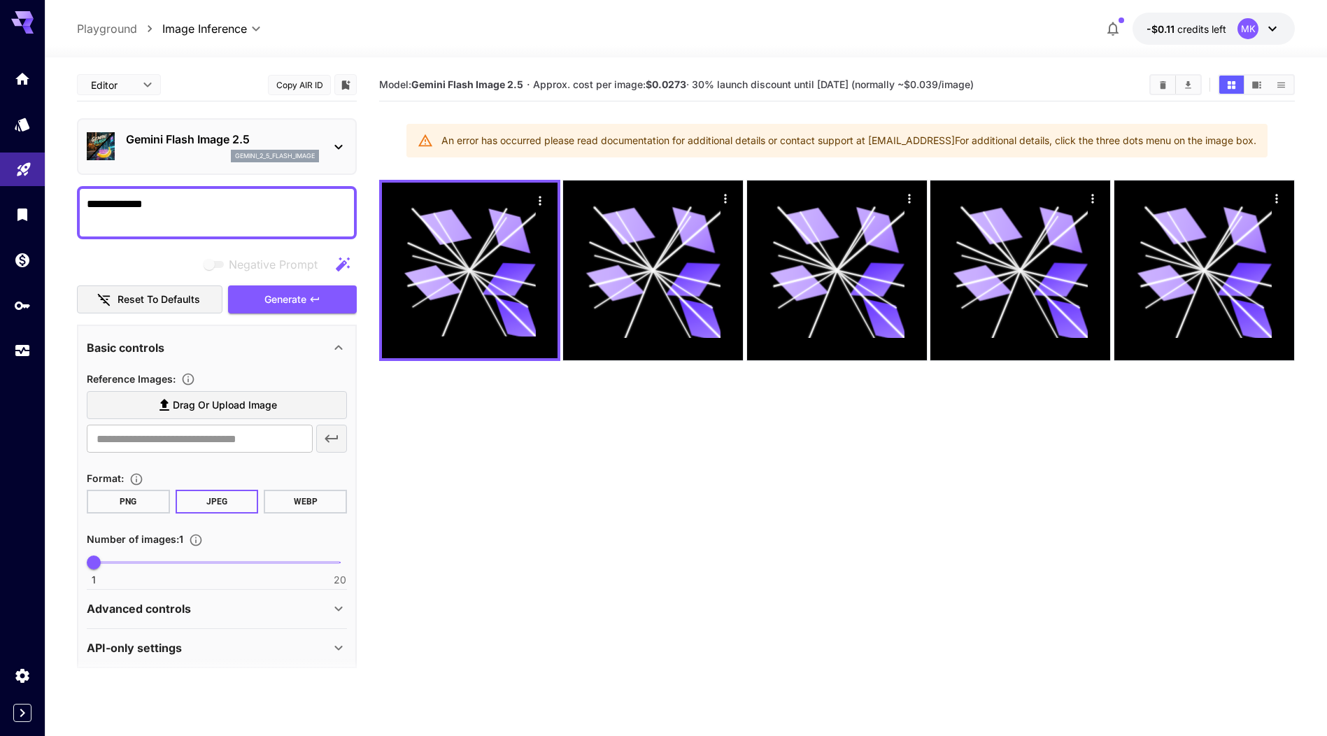
click at [334, 150] on icon at bounding box center [338, 147] width 17 height 17
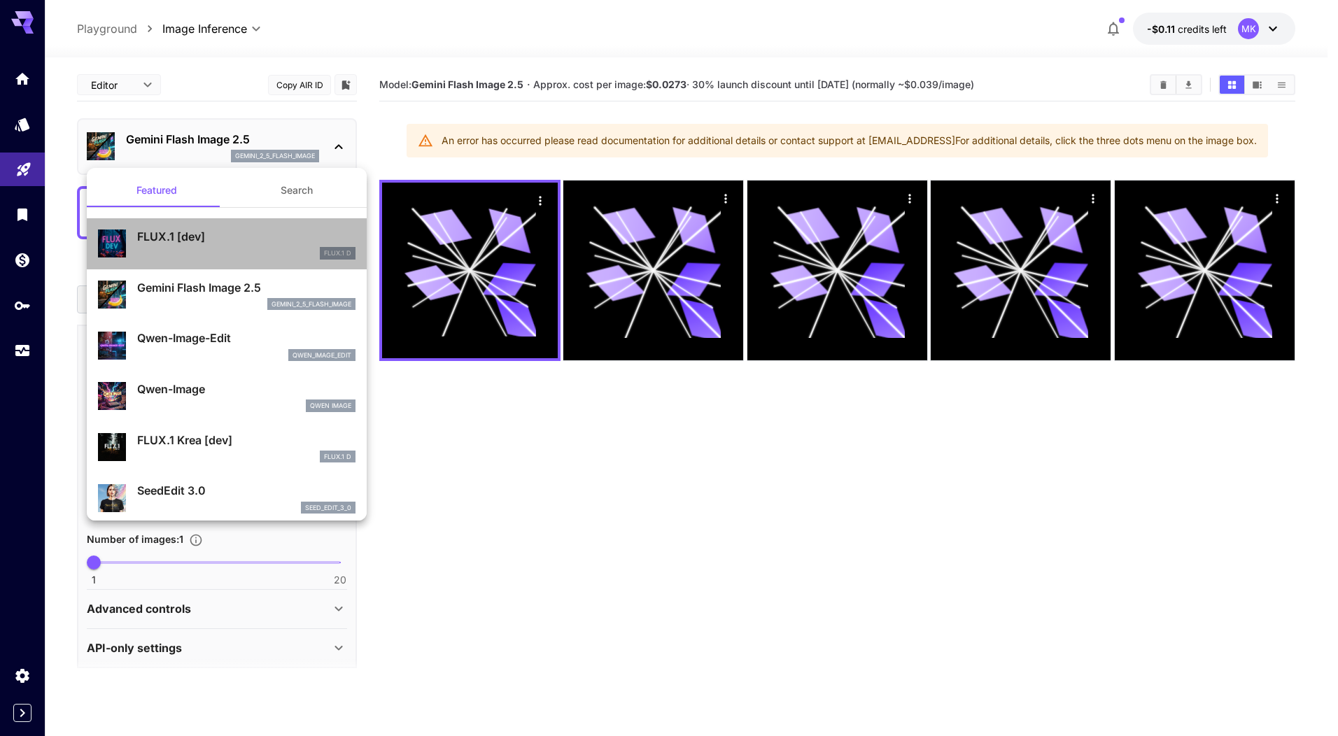
click at [246, 237] on p "FLUX.1 [dev]" at bounding box center [246, 236] width 218 height 17
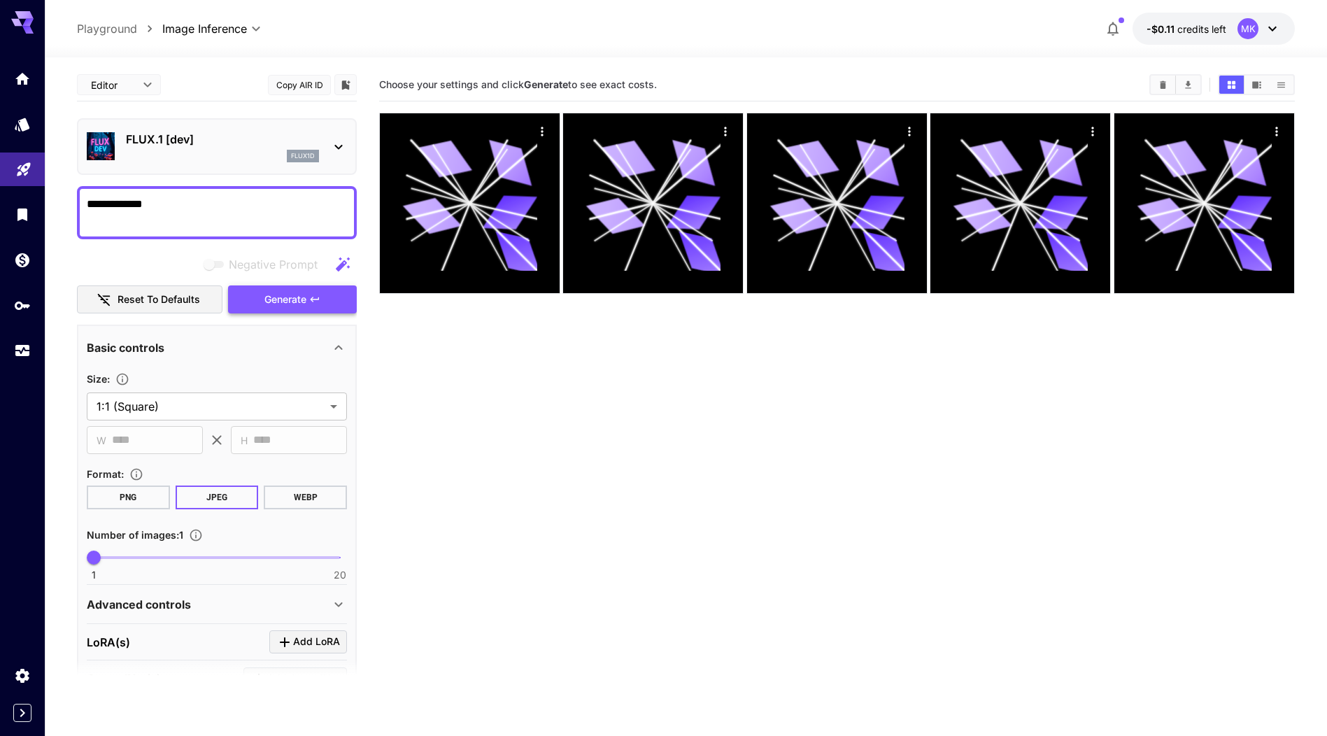
click at [283, 295] on span "Generate" at bounding box center [285, 299] width 42 height 17
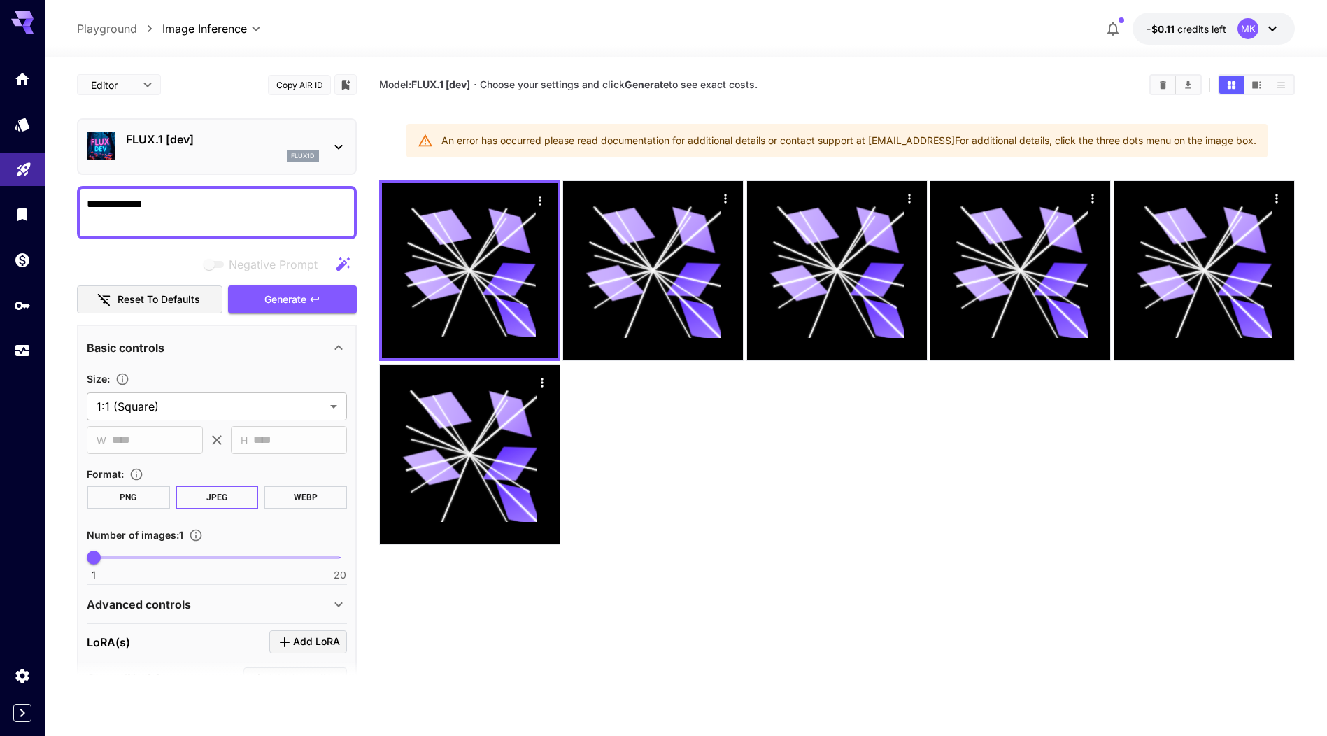
click at [303, 156] on p "flux1d" at bounding box center [303, 156] width 24 height 10
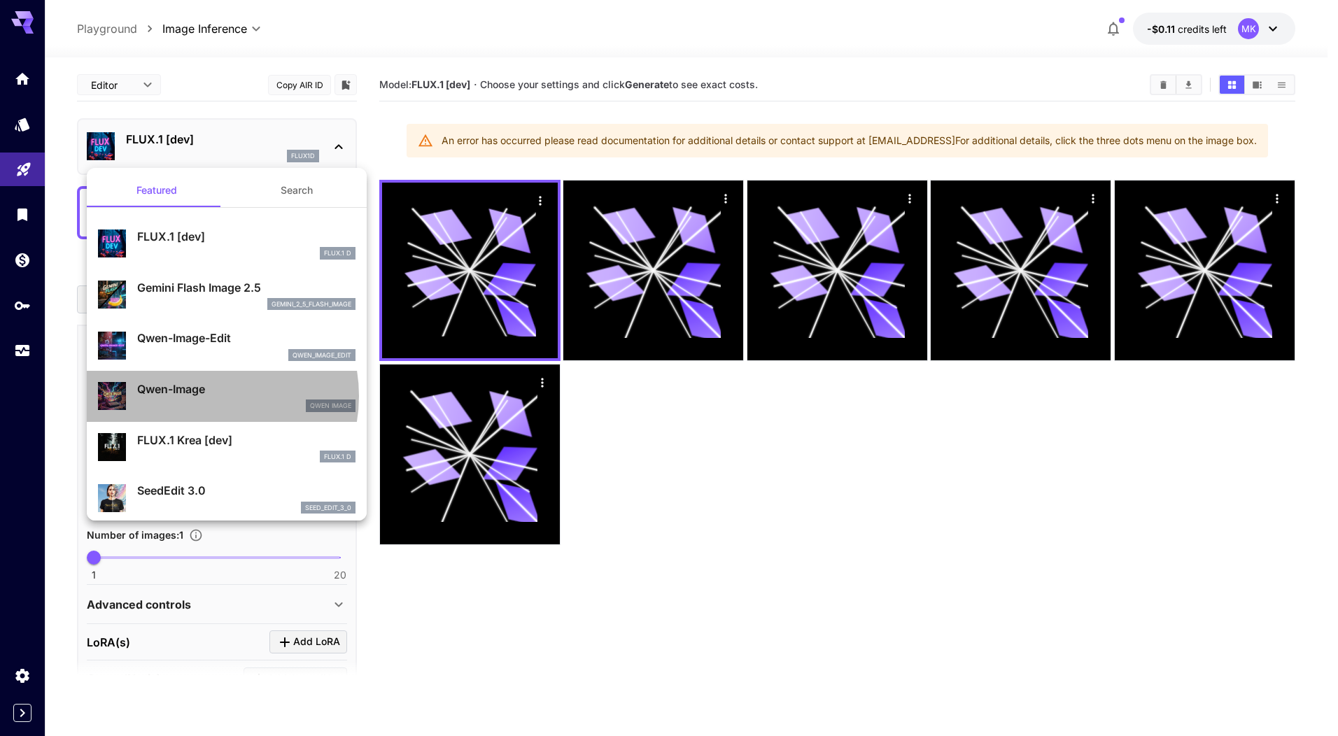
click at [199, 396] on p "Qwen-Image" at bounding box center [246, 389] width 218 height 17
type input "**"
type input "***"
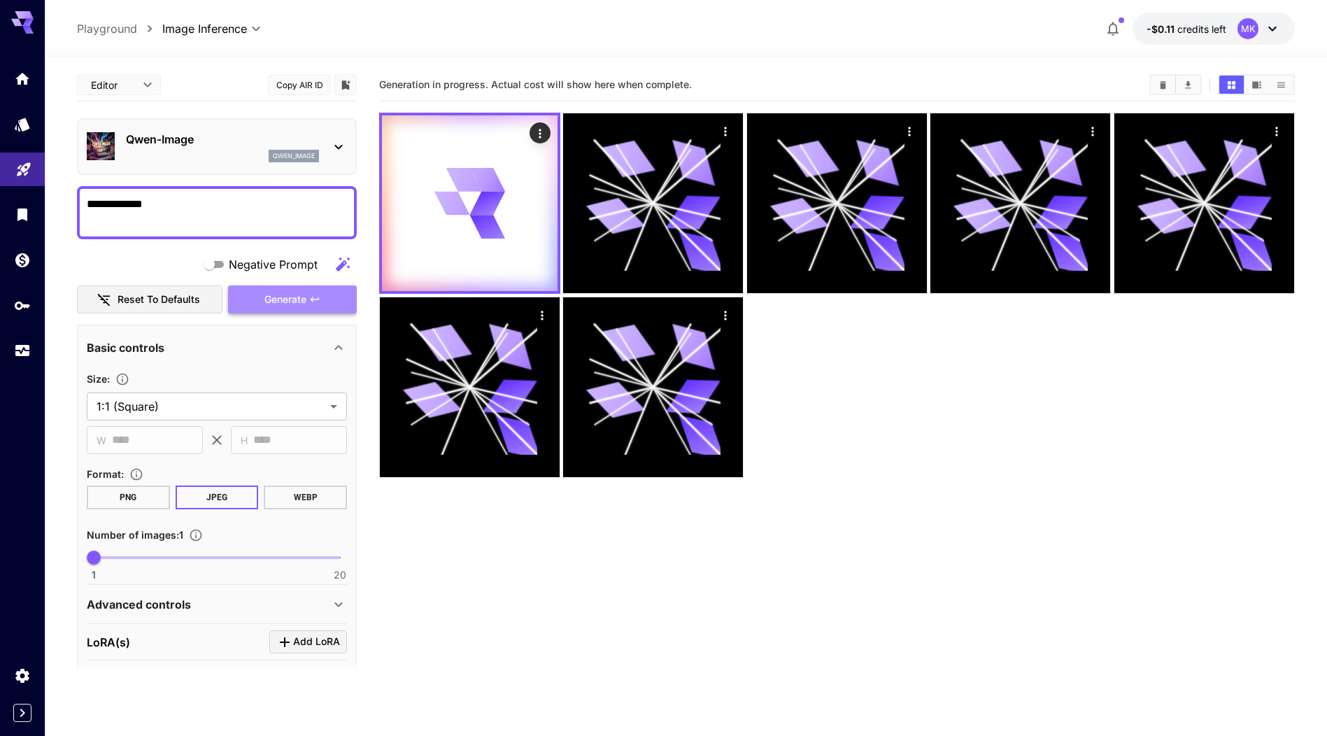
click at [299, 291] on span "Generate" at bounding box center [285, 299] width 42 height 17
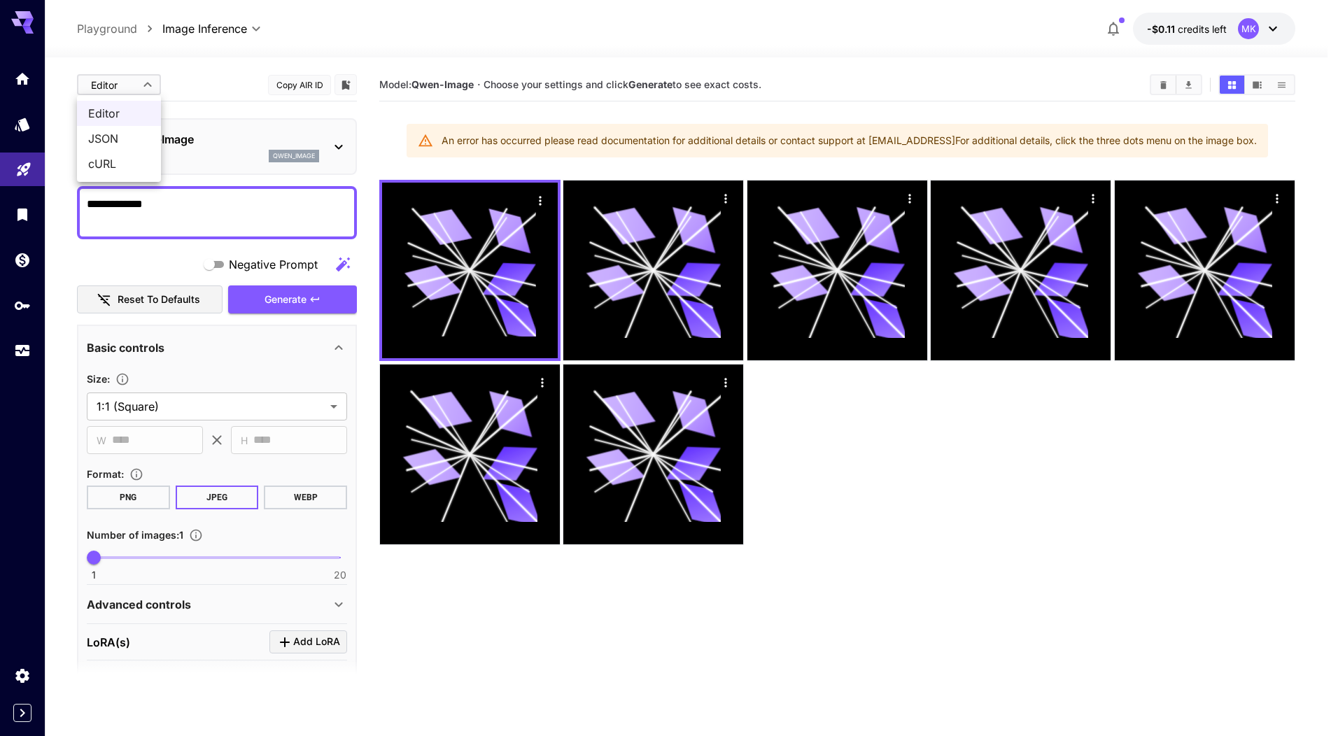
click at [150, 90] on body "**********" at bounding box center [669, 423] width 1338 height 847
click at [150, 90] on div at bounding box center [669, 368] width 1338 height 736
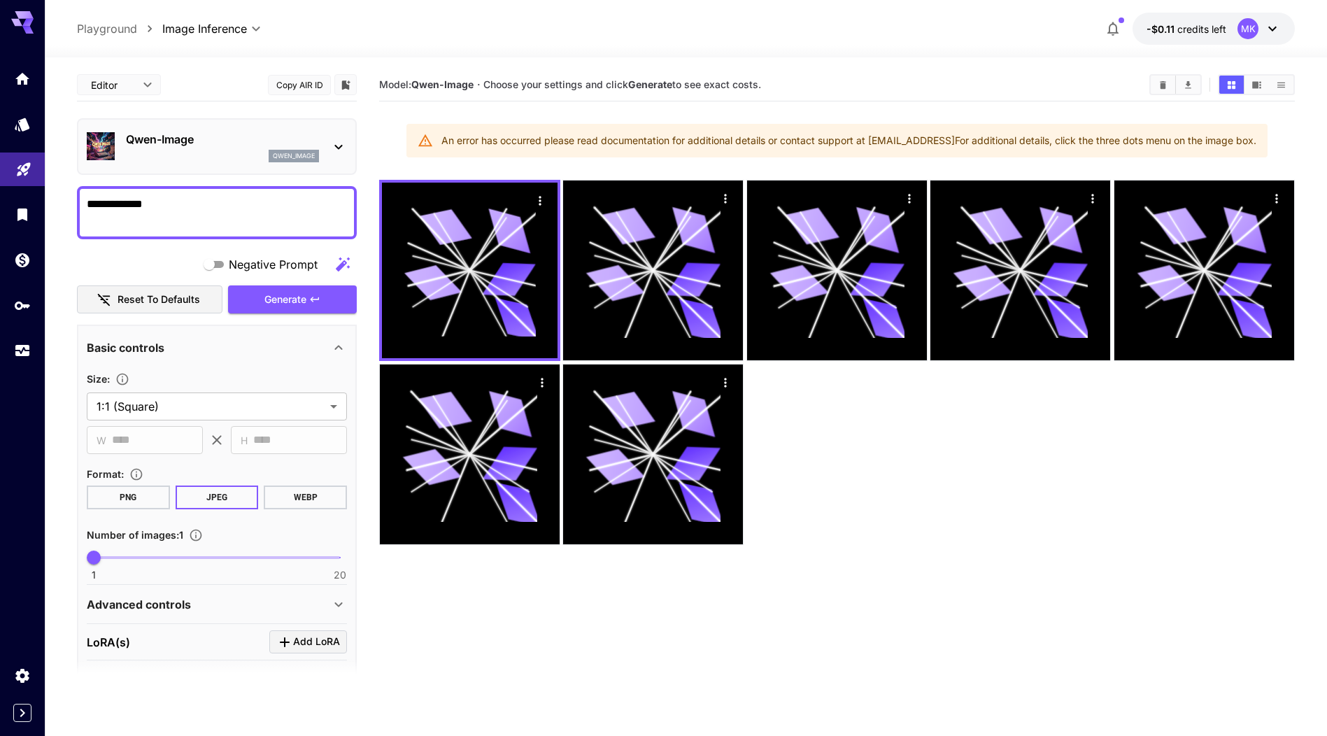
click at [1235, 27] on button "-$0.11 credits left MK" at bounding box center [1214, 29] width 162 height 32
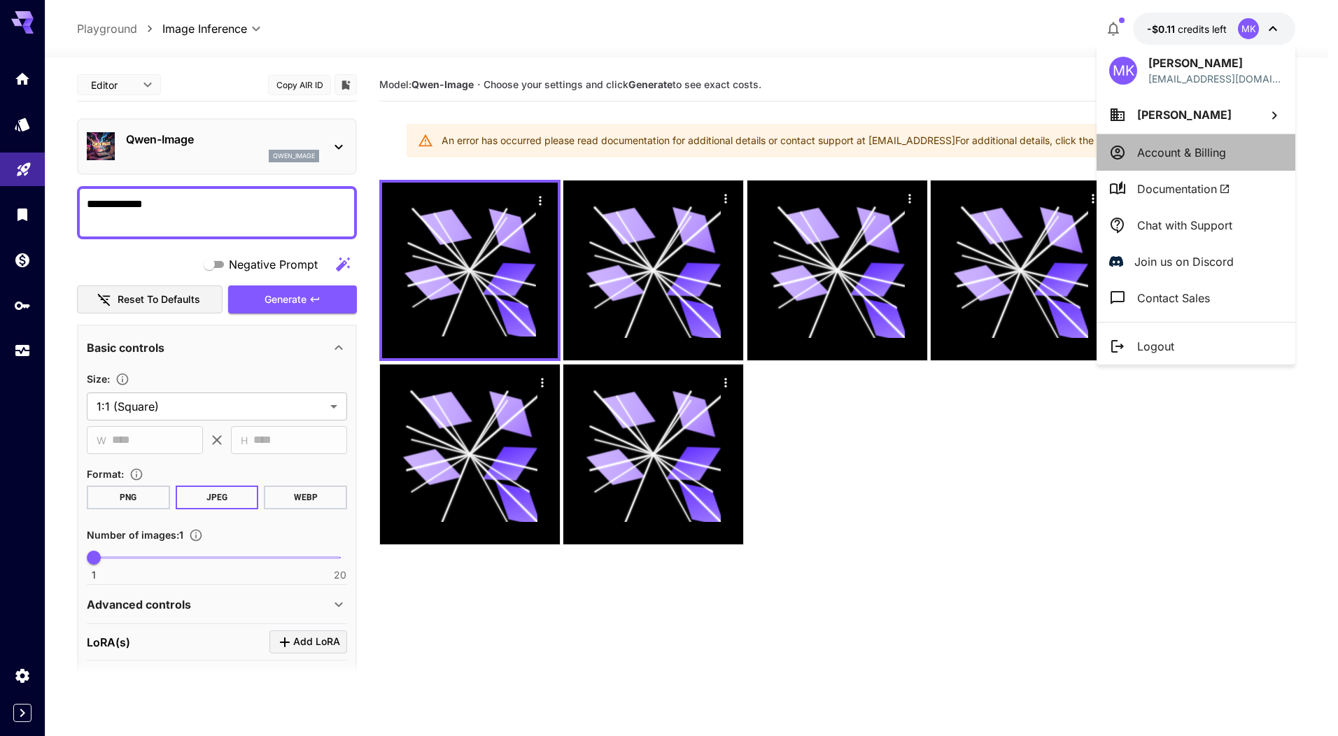
click at [1160, 150] on p "Account & Billing" at bounding box center [1181, 152] width 89 height 17
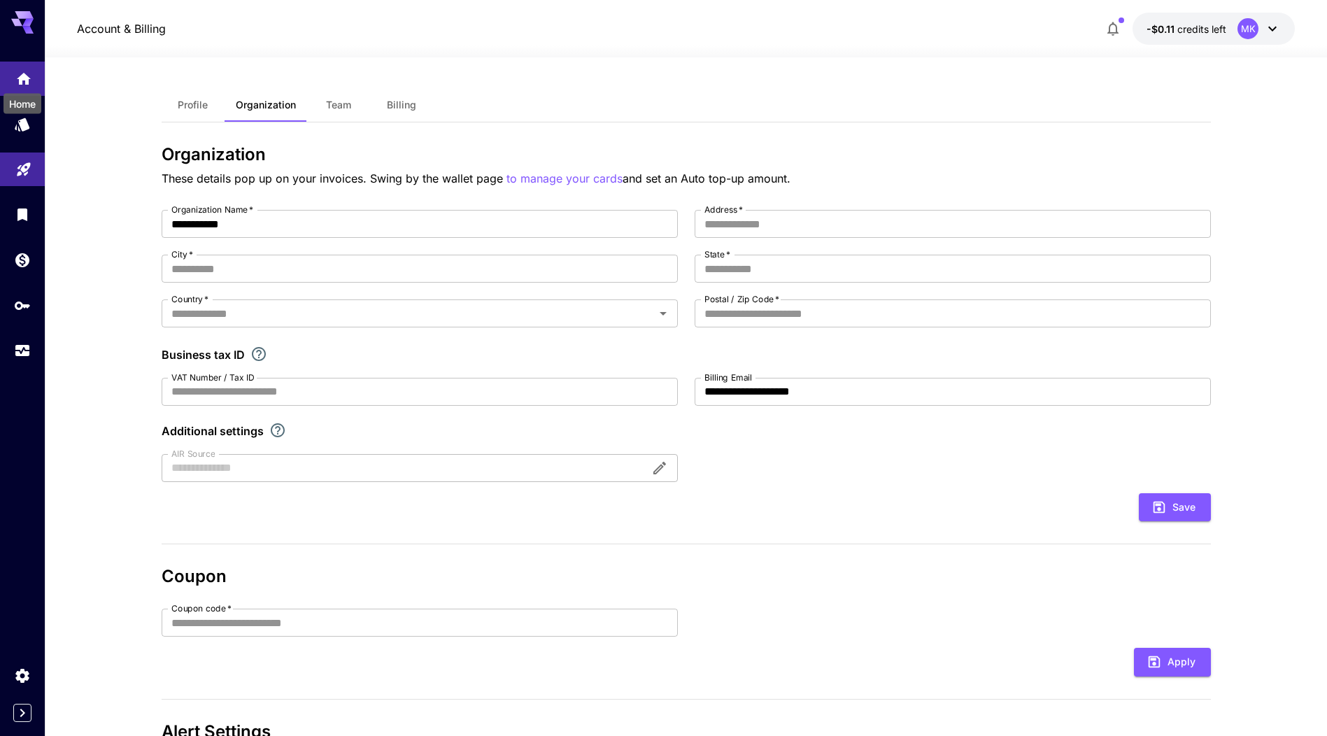
click at [26, 76] on icon "Home" at bounding box center [24, 75] width 14 height 12
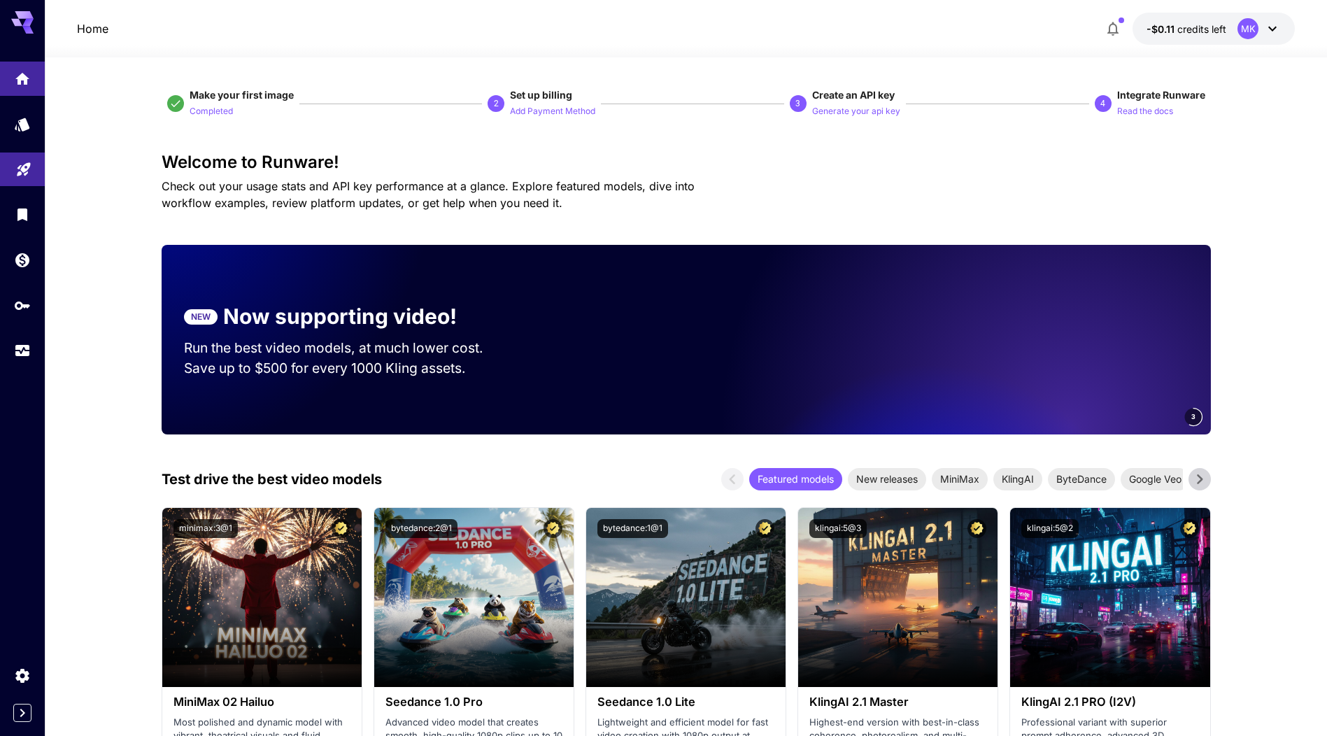
click at [499, 105] on div "2" at bounding box center [496, 103] width 17 height 17
click at [549, 116] on p "Add Payment Method" at bounding box center [552, 111] width 85 height 13
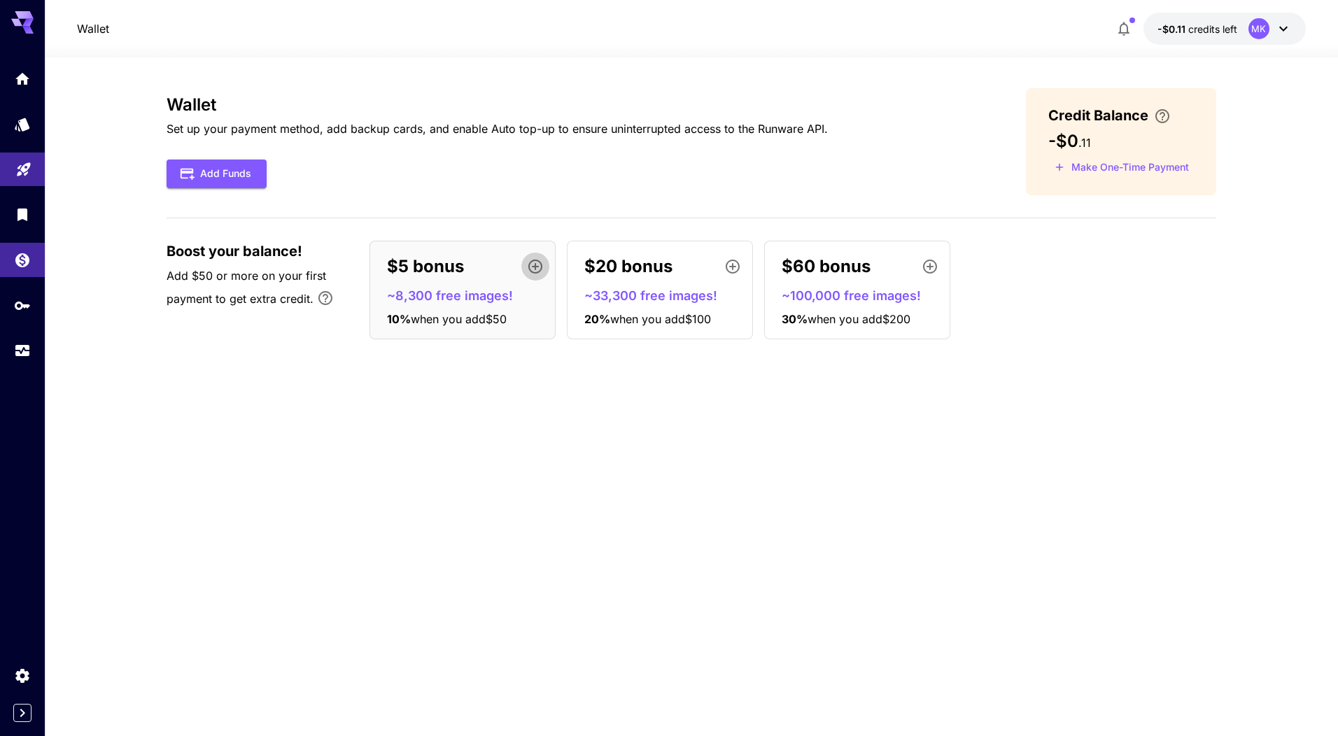
click at [534, 261] on icon "button" at bounding box center [535, 266] width 17 height 17
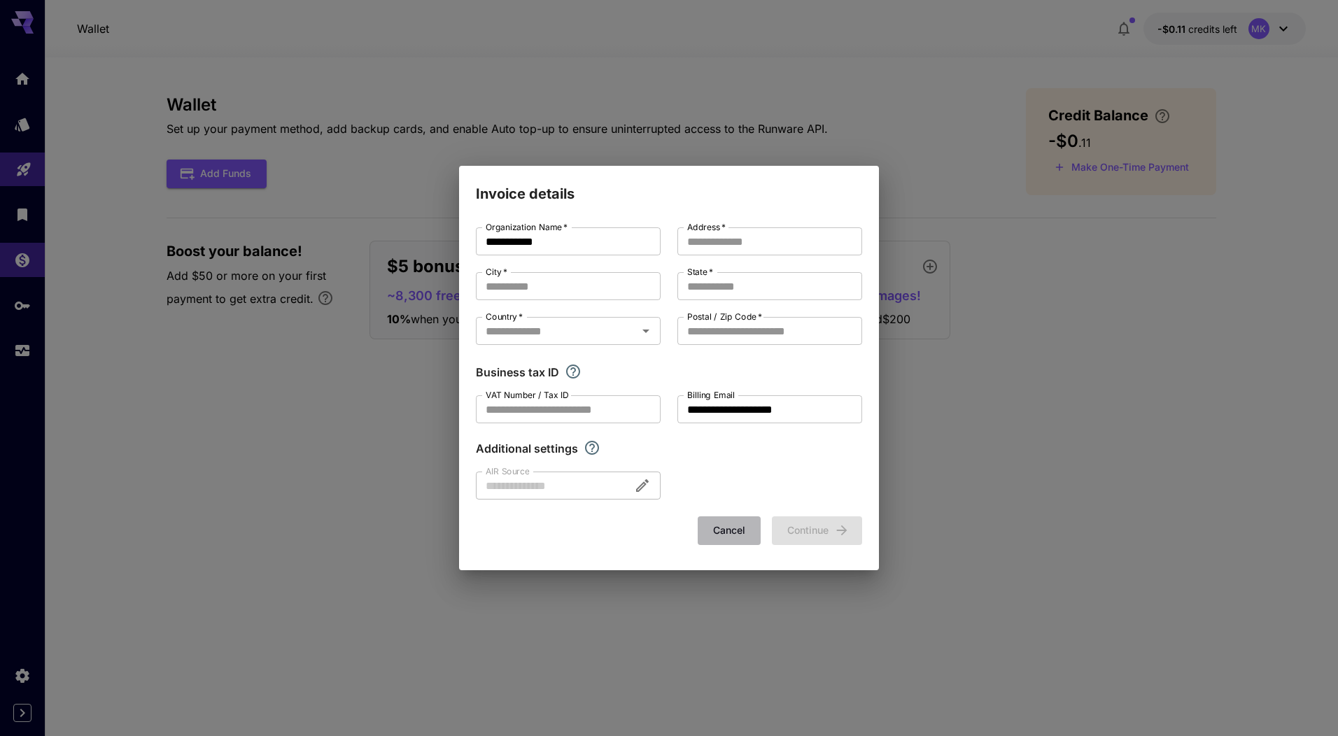
click at [736, 528] on button "Cancel" at bounding box center [729, 530] width 63 height 29
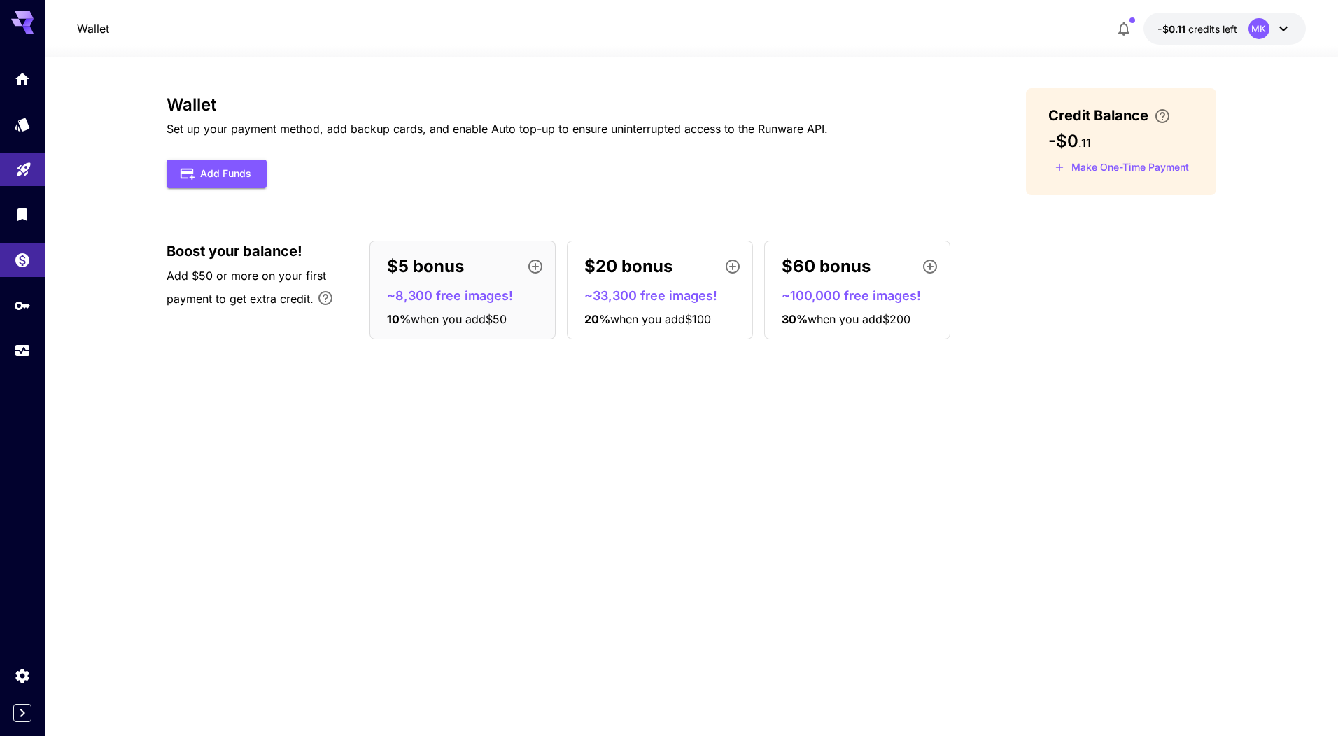
click at [465, 262] on div "$5 bonus" at bounding box center [468, 267] width 162 height 28
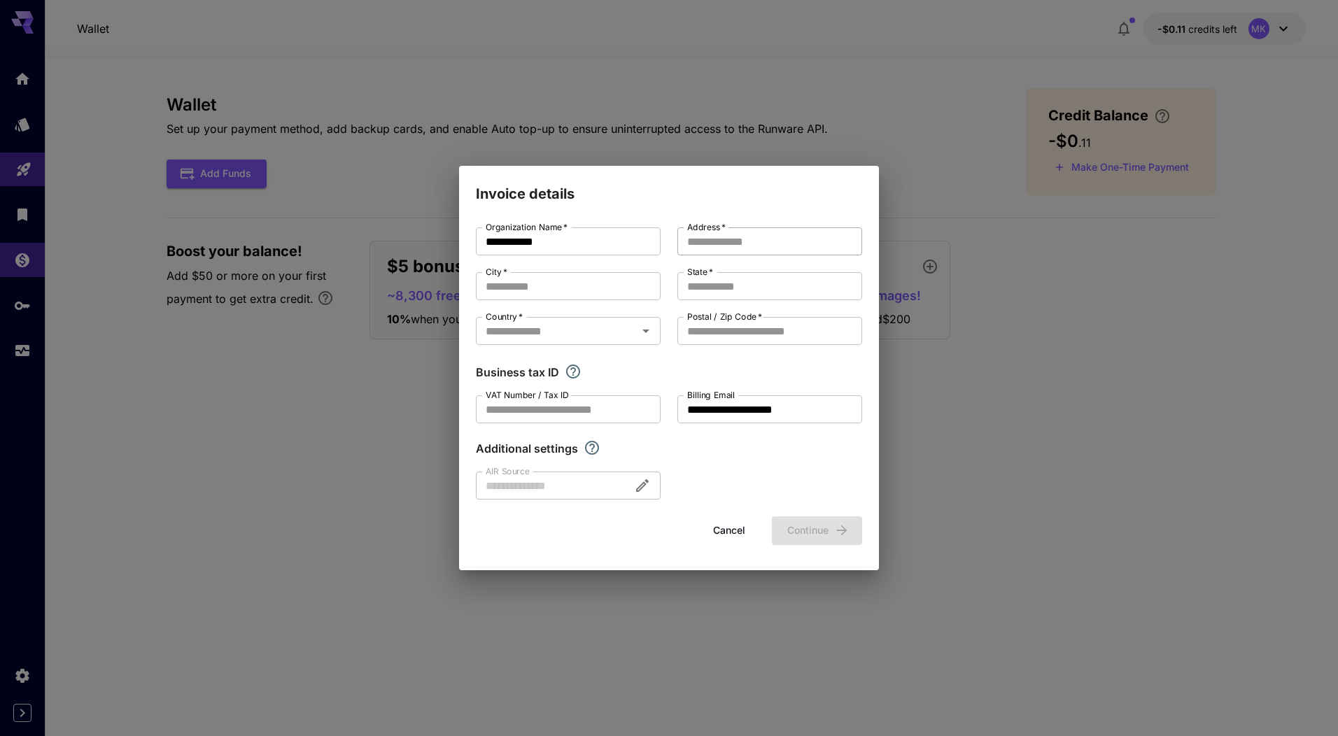
click at [704, 246] on input "Address   *" at bounding box center [769, 241] width 185 height 28
type input "********"
click at [698, 240] on input "********" at bounding box center [769, 241] width 185 height 28
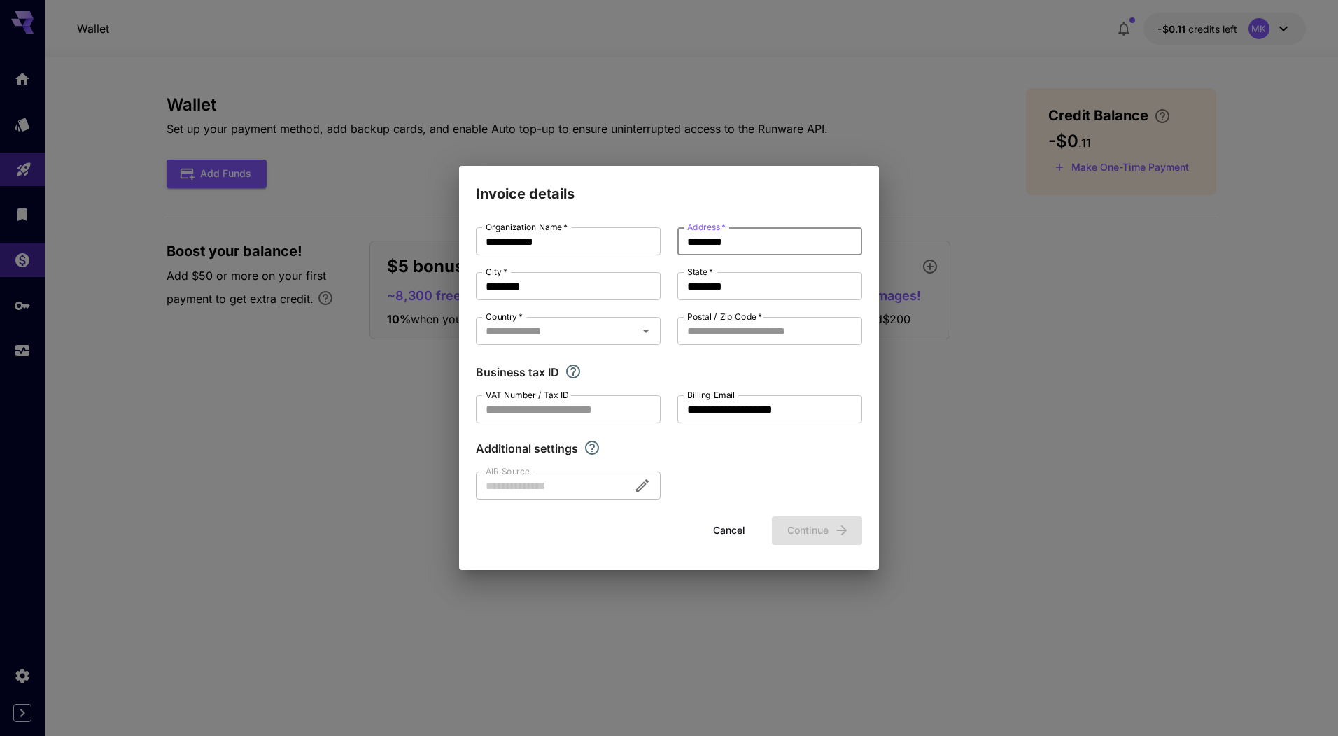
click at [698, 240] on input "********" at bounding box center [769, 241] width 185 height 28
type input "*******"
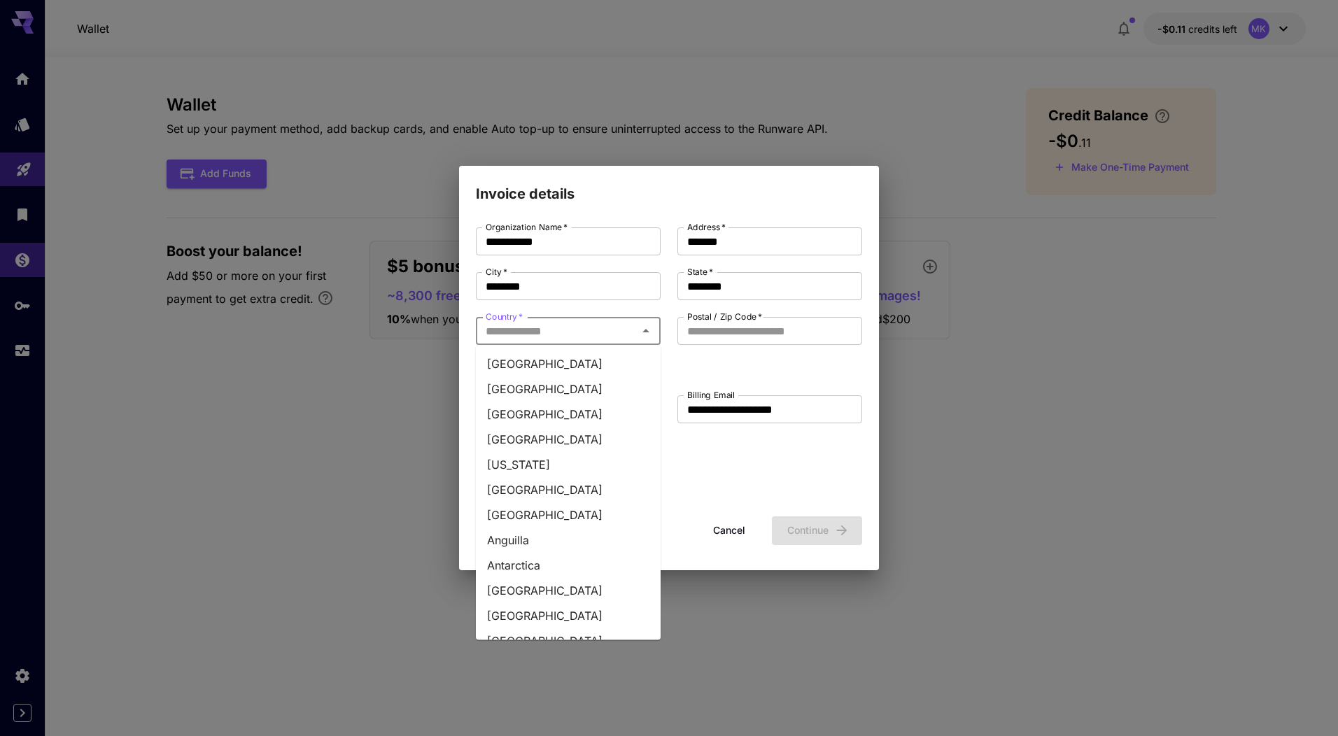
click at [606, 331] on input "Country   *" at bounding box center [556, 331] width 153 height 20
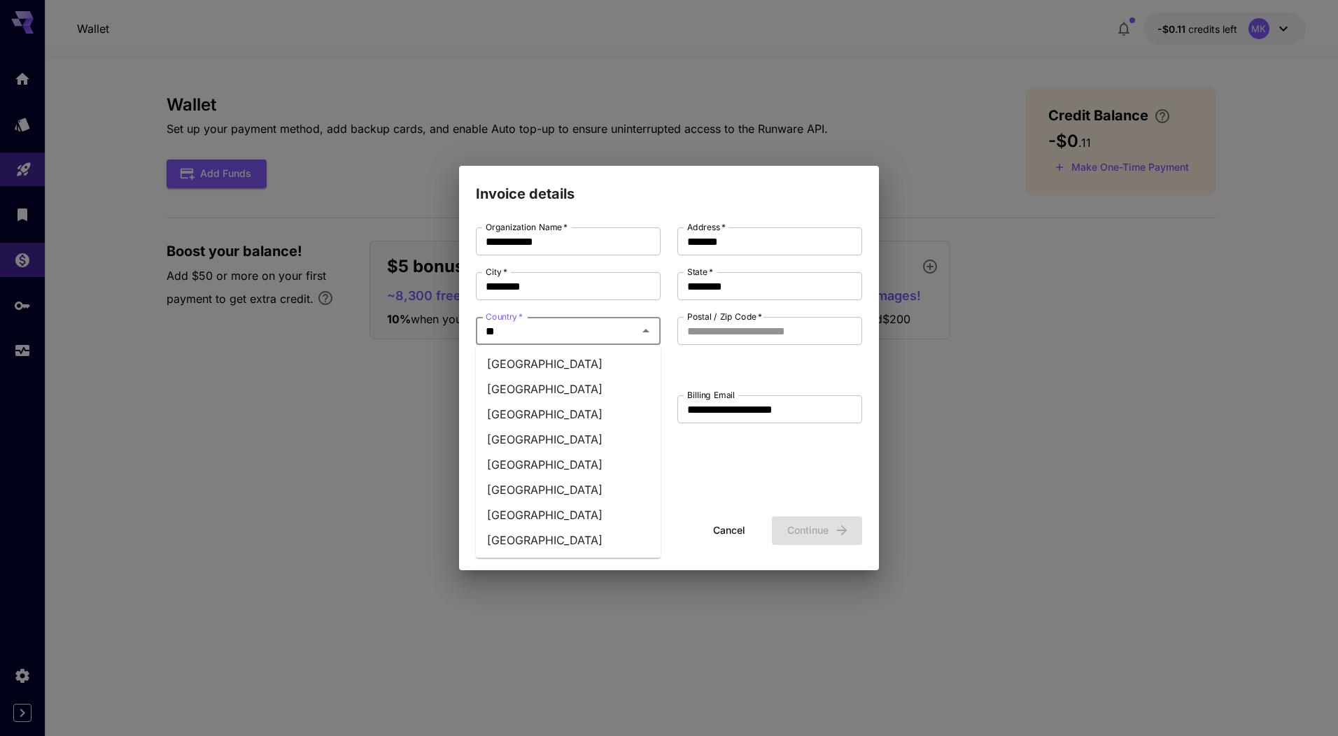
type input "***"
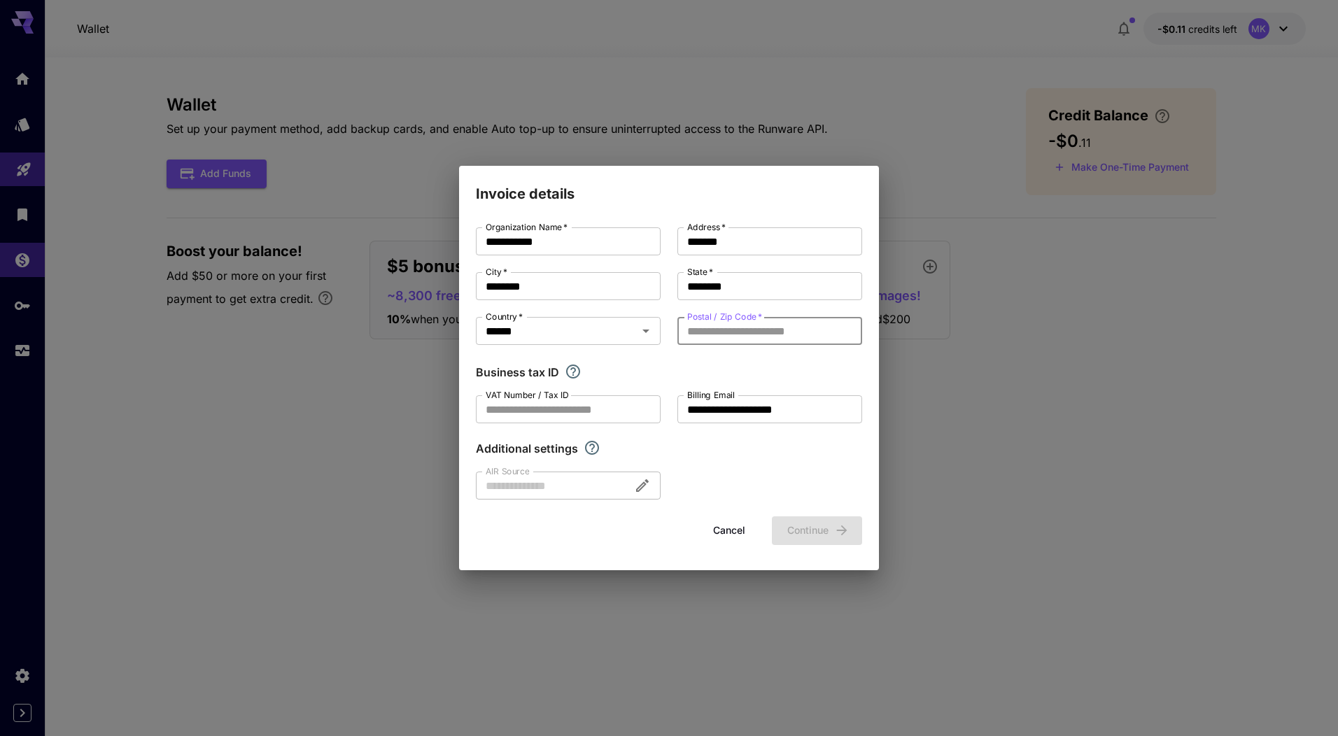
click at [754, 327] on input "Postal / Zip Code   *" at bounding box center [769, 331] width 185 height 28
type input "*****"
click at [813, 529] on button "Continue" at bounding box center [817, 530] width 90 height 29
type input "*******"
type input "********"
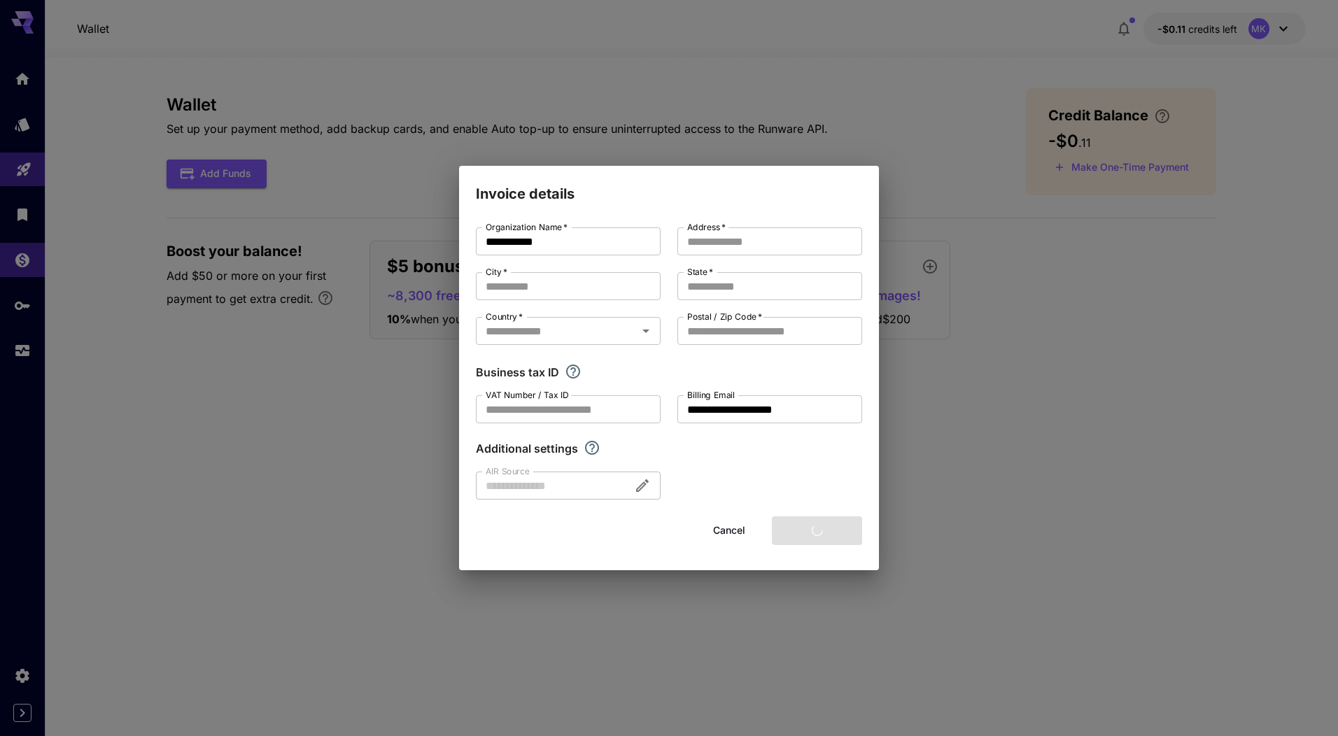
type input "********"
type input "*****"
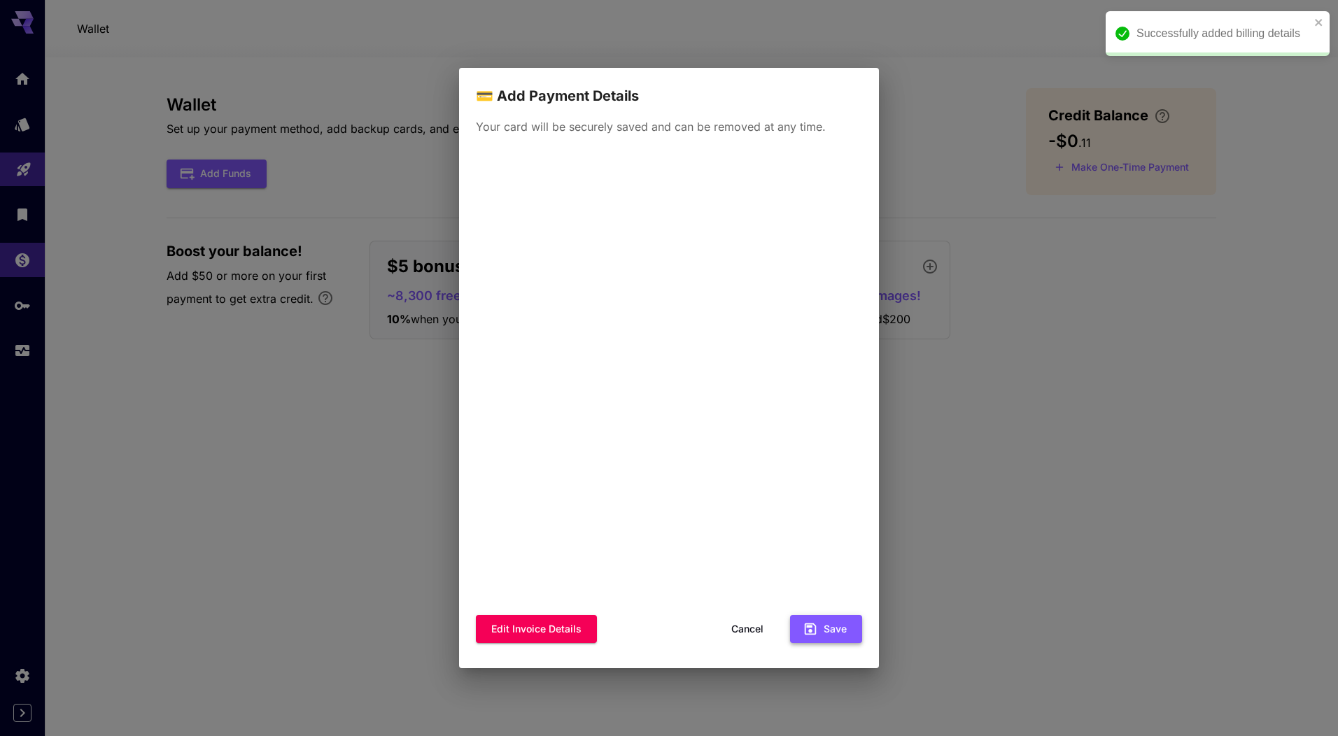
click at [812, 630] on icon "button" at bounding box center [810, 628] width 15 height 15
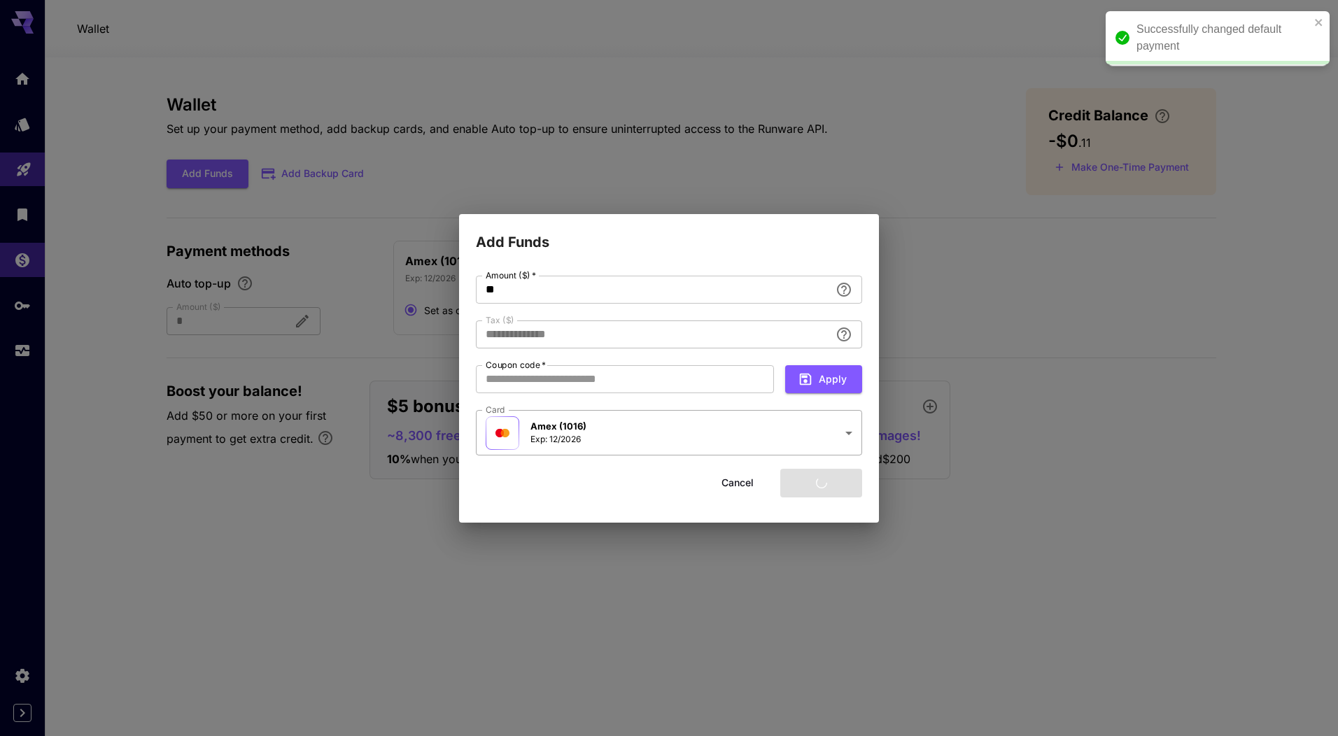
type input "****"
click at [682, 296] on input "**" at bounding box center [653, 290] width 354 height 28
type input "**"
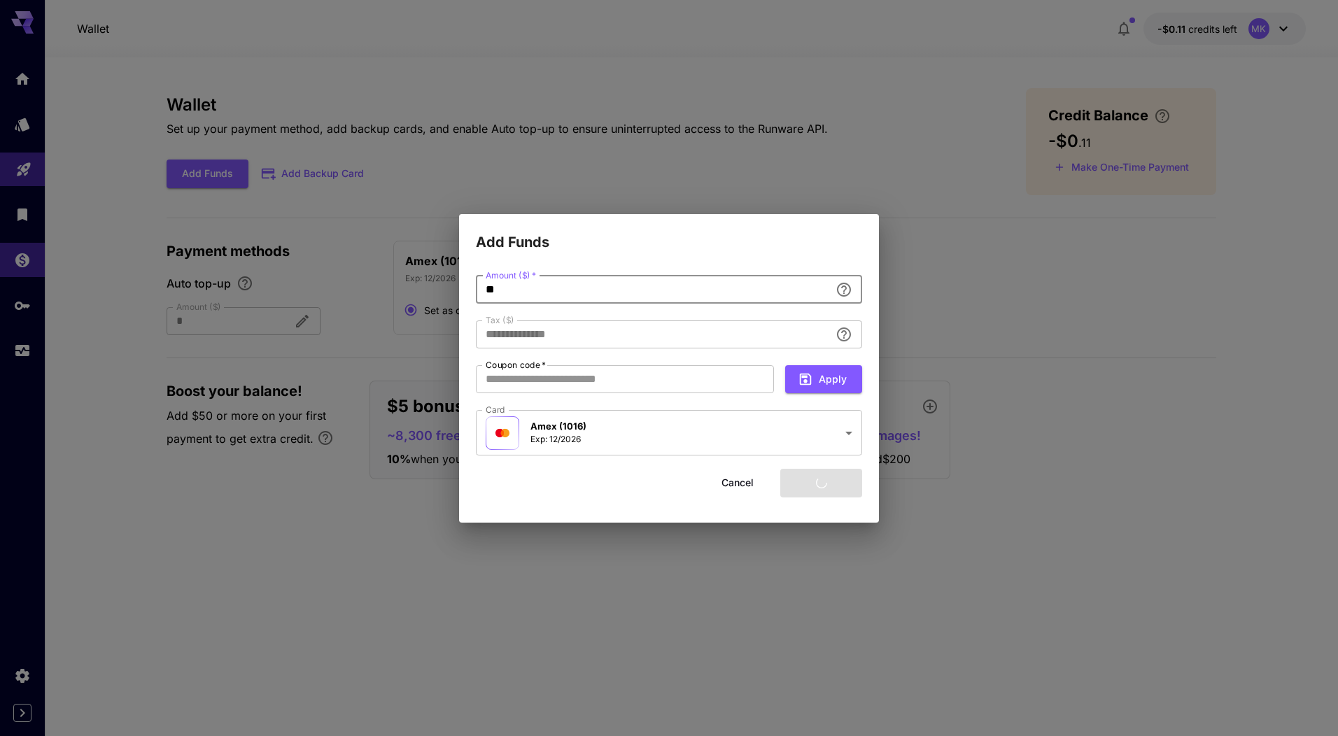
type input "****"
click at [809, 485] on button "Add funds" at bounding box center [821, 483] width 82 height 29
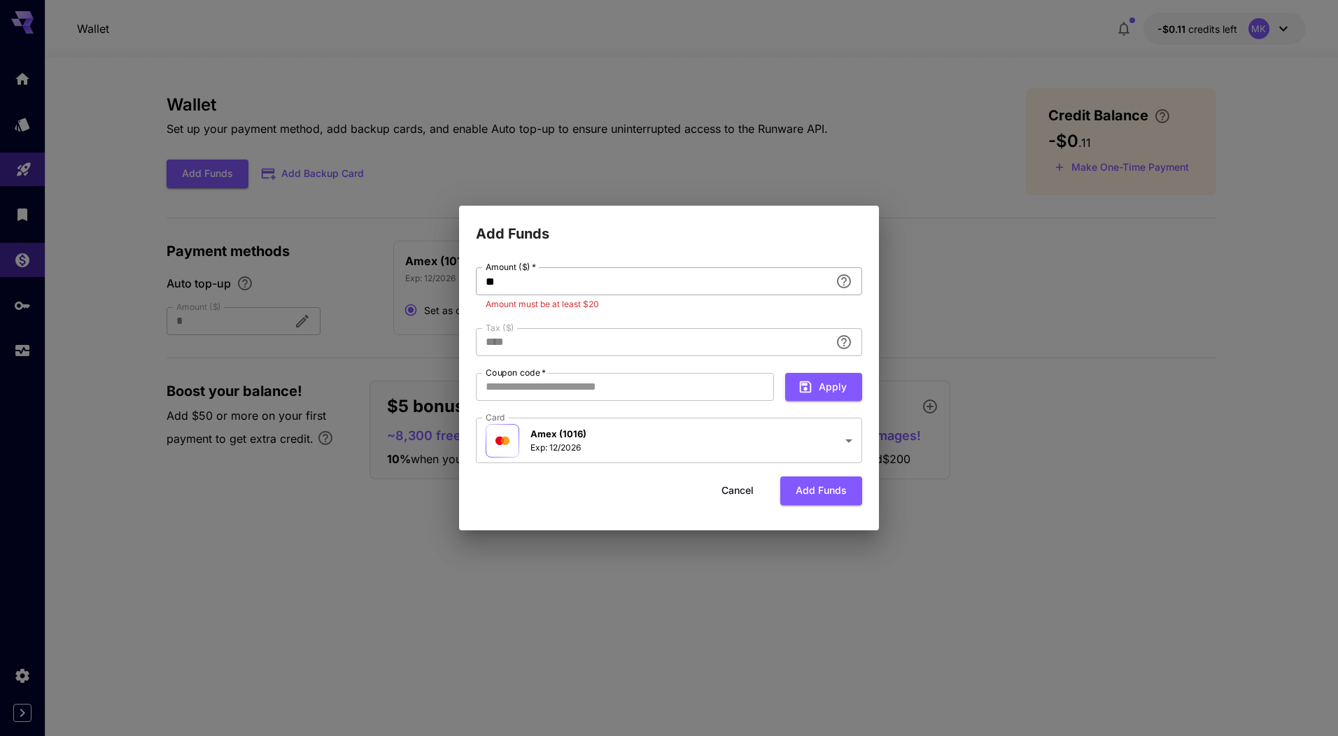
click at [528, 286] on input "**" at bounding box center [653, 281] width 354 height 28
type input "**"
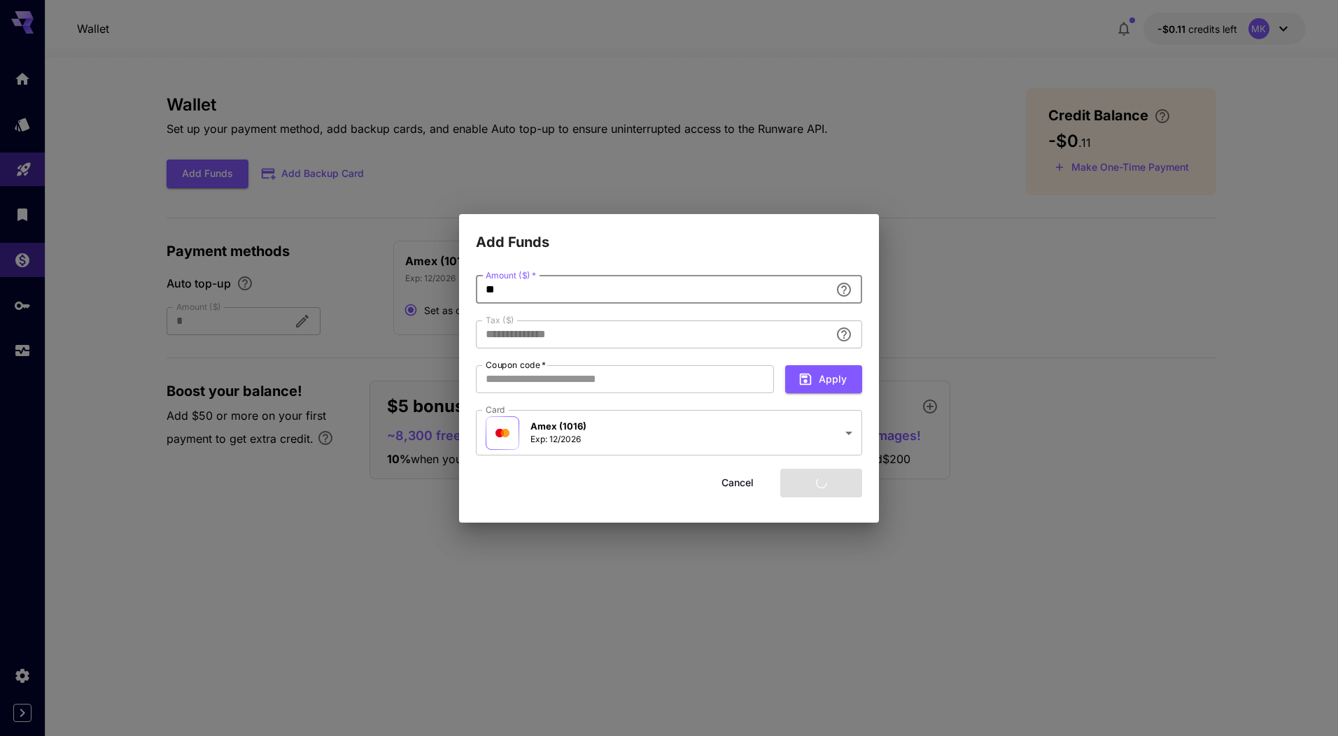
type input "****"
type input "**"
click at [816, 485] on button "Add funds" at bounding box center [821, 483] width 82 height 29
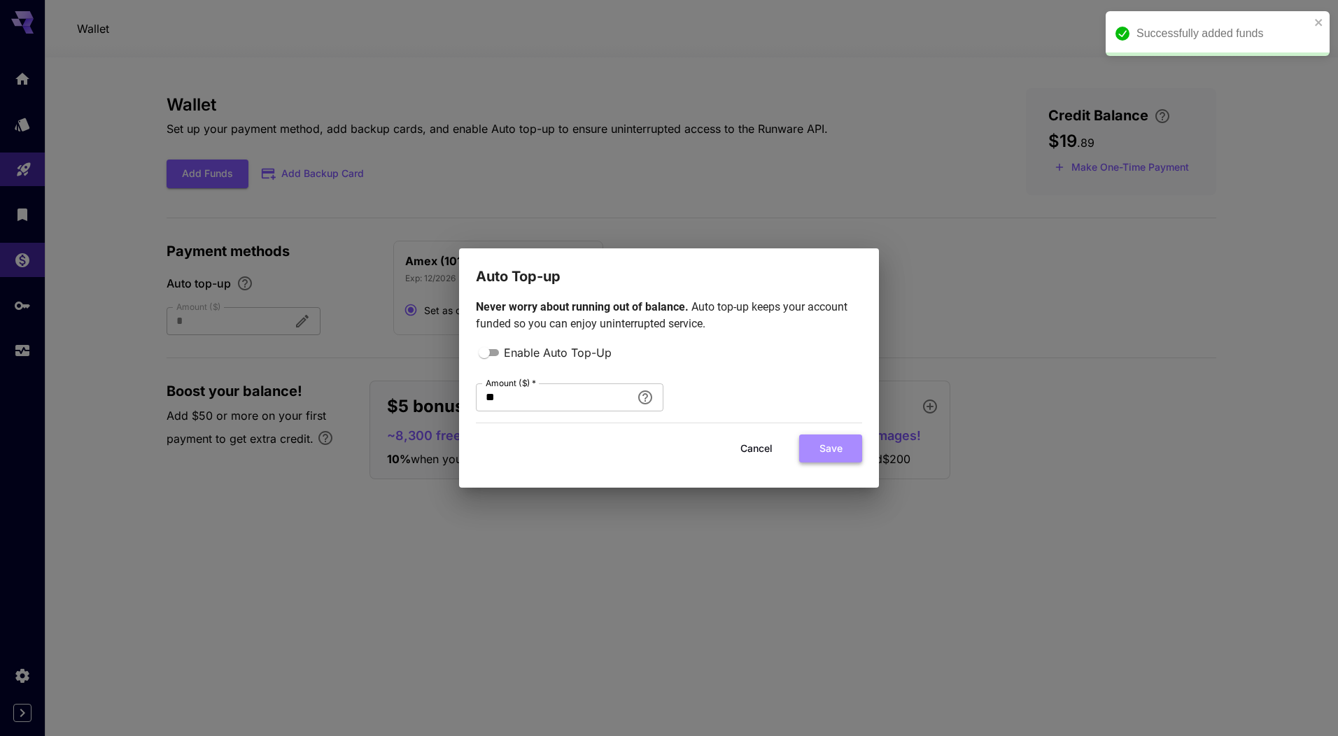
click at [823, 451] on button "Save" at bounding box center [830, 449] width 63 height 29
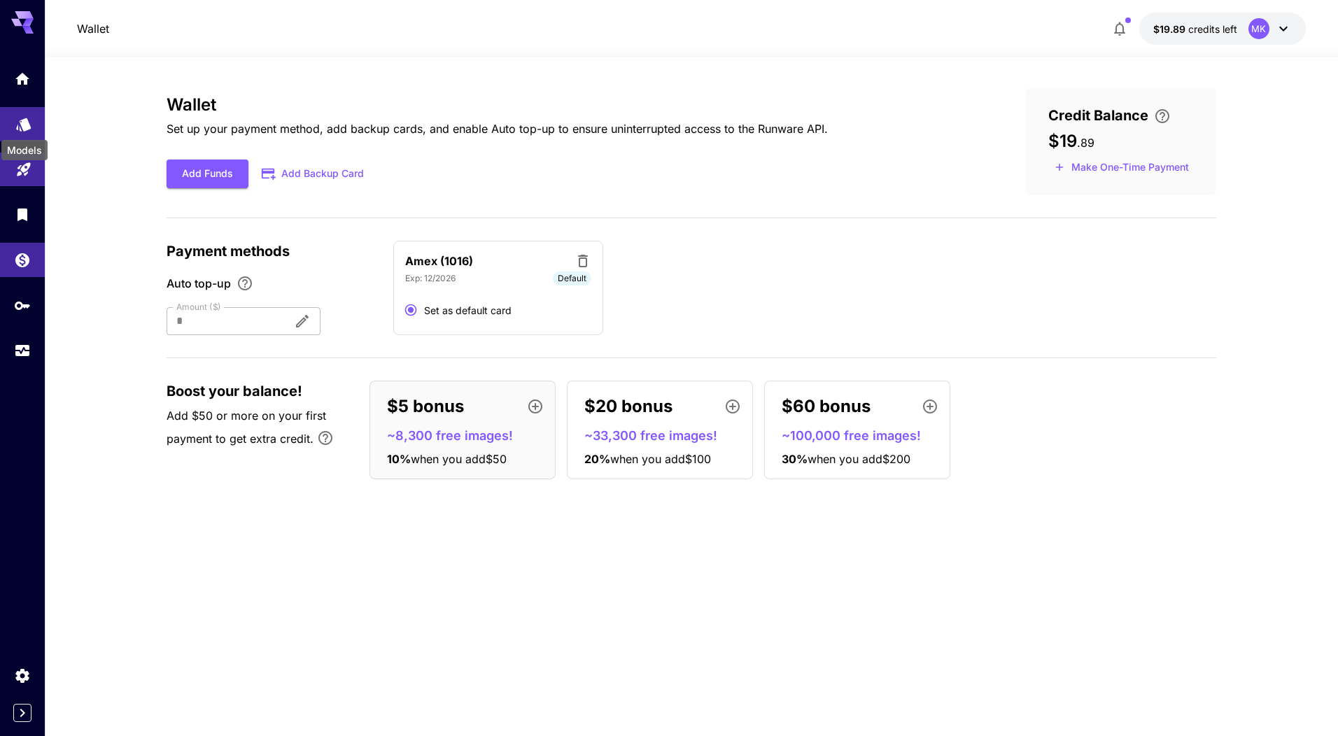
click at [24, 125] on icon "Models" at bounding box center [23, 119] width 15 height 13
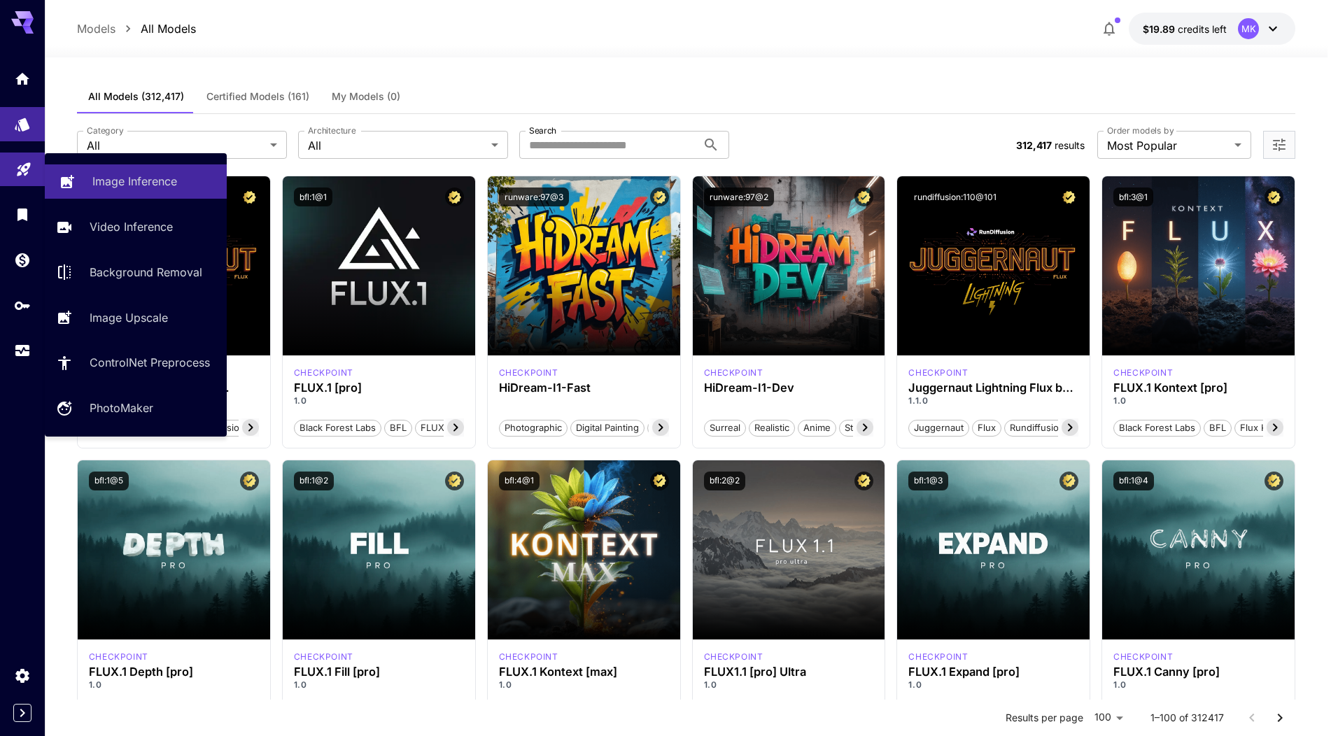
click at [88, 174] on link "Image Inference" at bounding box center [136, 181] width 182 height 34
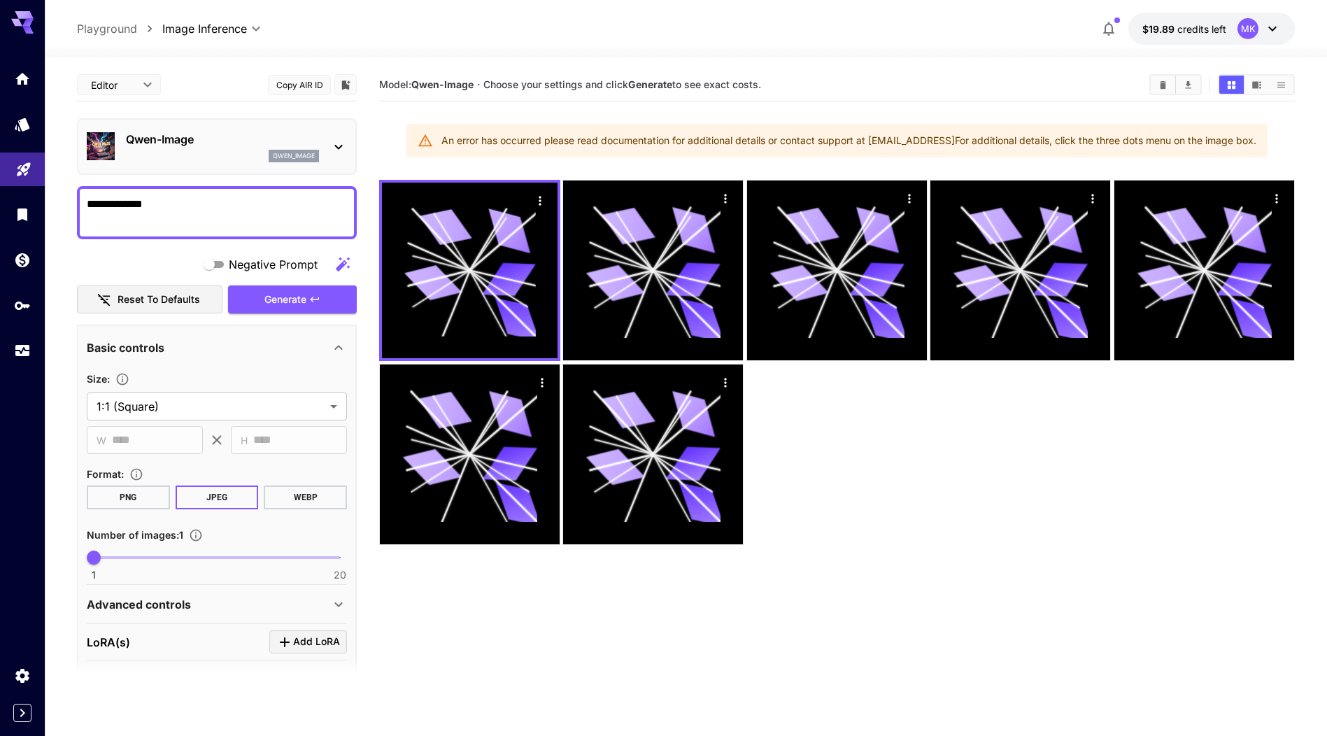
click at [180, 206] on textarea "**********" at bounding box center [217, 213] width 260 height 34
click at [169, 205] on textarea "**********" at bounding box center [217, 213] width 260 height 34
click at [89, 202] on textarea "**********" at bounding box center [217, 213] width 260 height 34
click at [169, 207] on textarea "**********" at bounding box center [217, 213] width 260 height 34
click at [342, 265] on icon "button" at bounding box center [343, 264] width 14 height 14
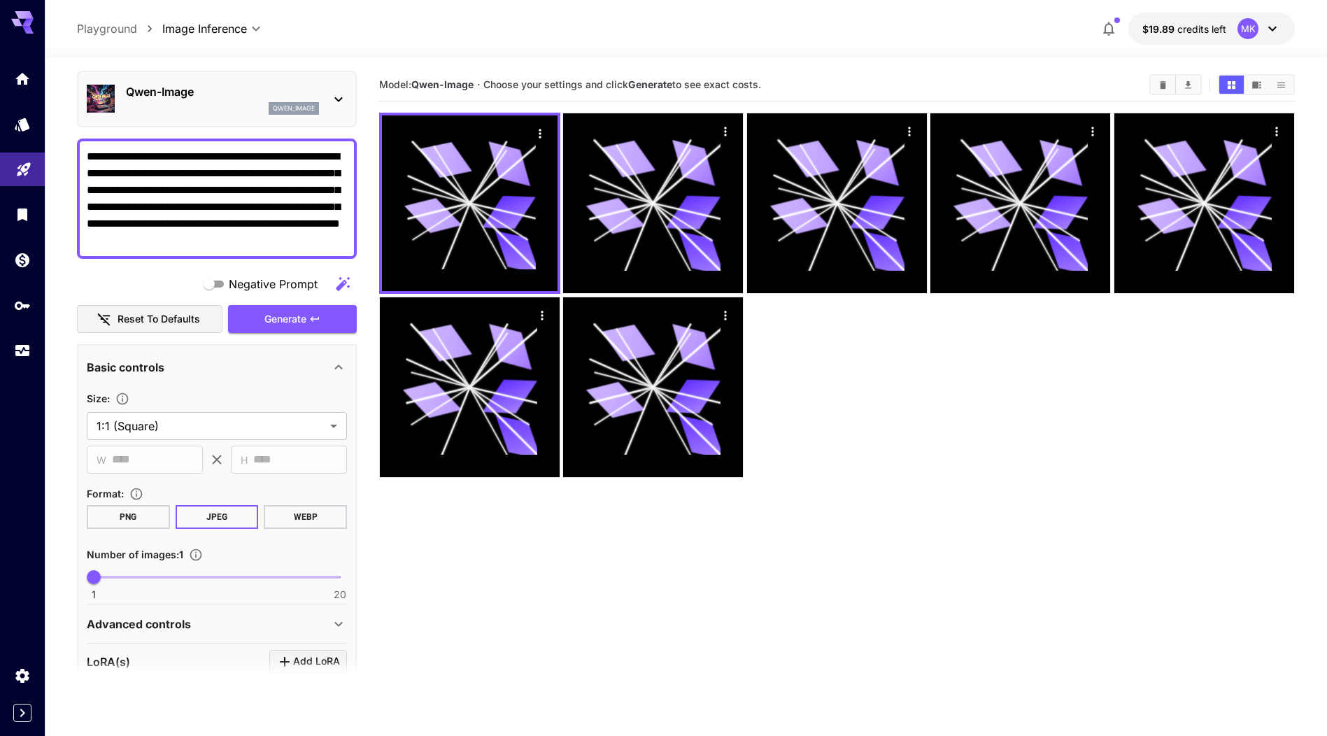
scroll to position [70, 0]
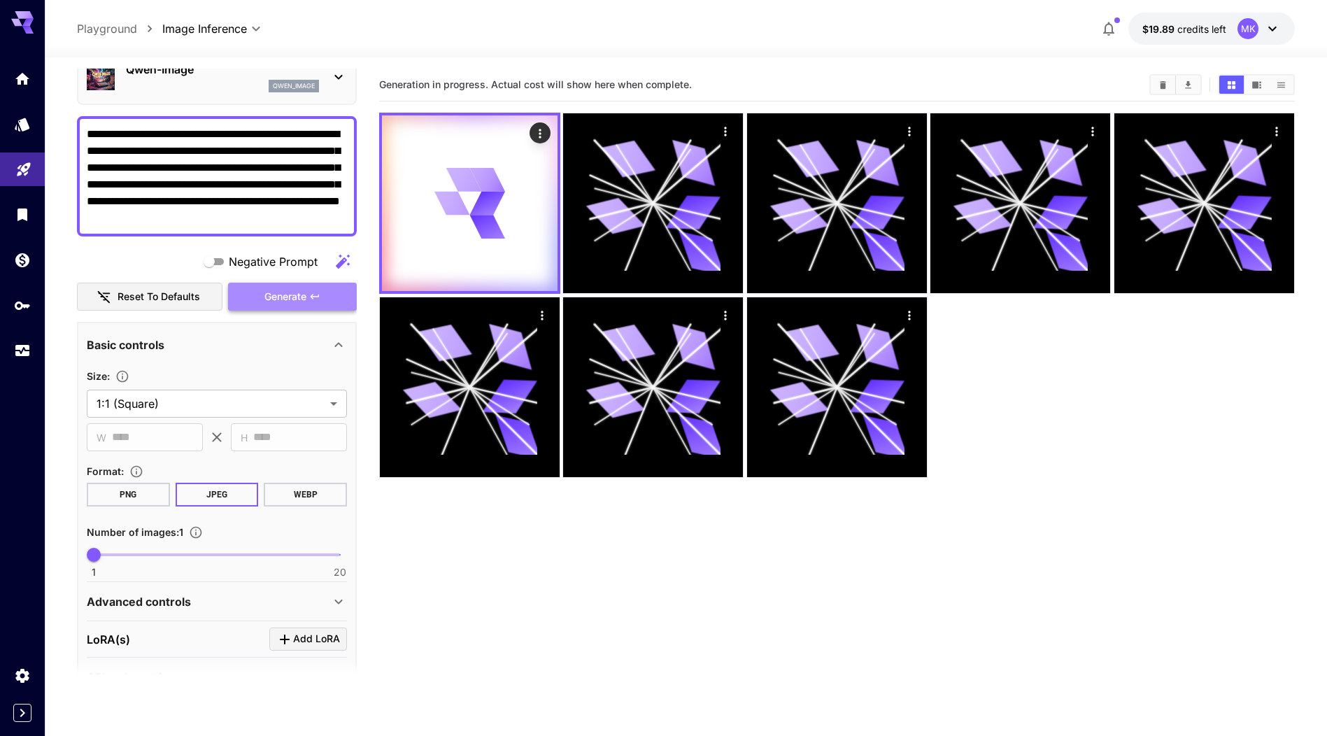
click at [302, 292] on span "Generate" at bounding box center [285, 296] width 42 height 17
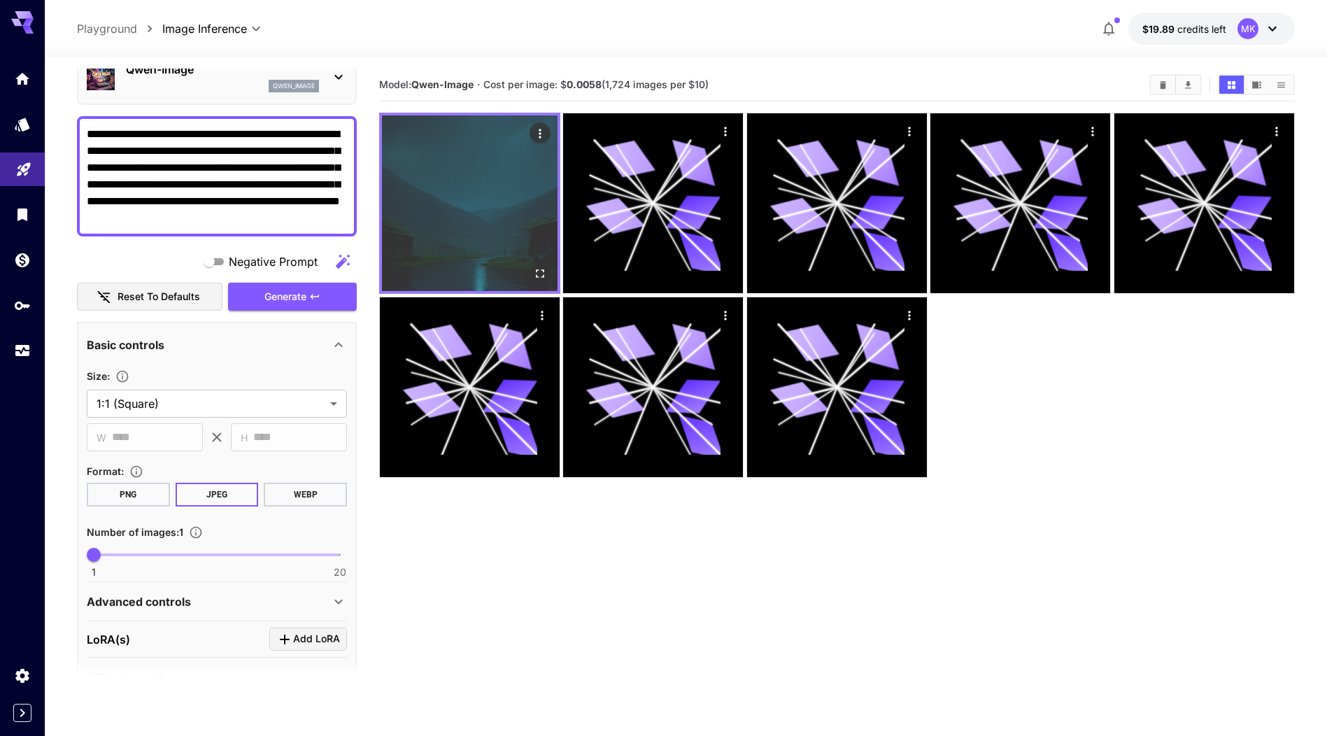
click at [459, 216] on img at bounding box center [470, 203] width 176 height 176
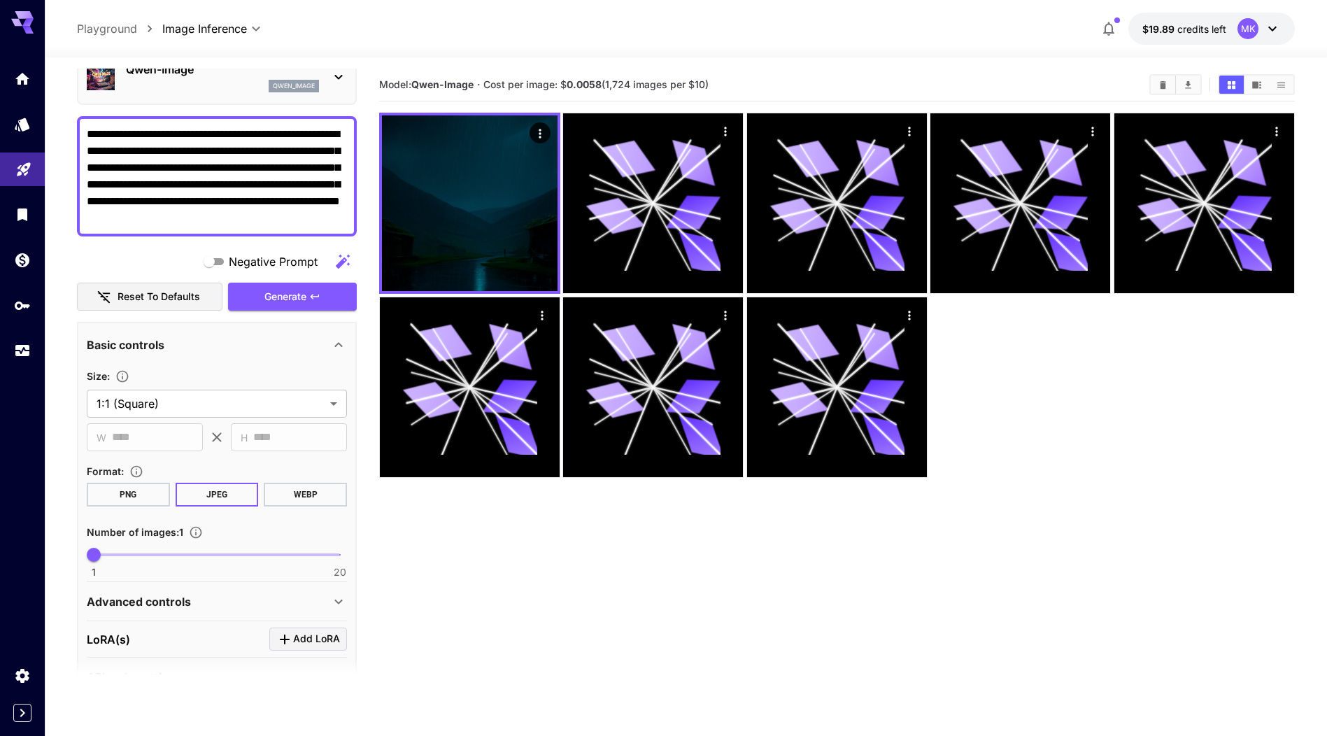
click at [525, 523] on section "Model: Qwen-Image · Cost per image: $ 0.0058 (1,724 images per $10)" at bounding box center [837, 437] width 916 height 736
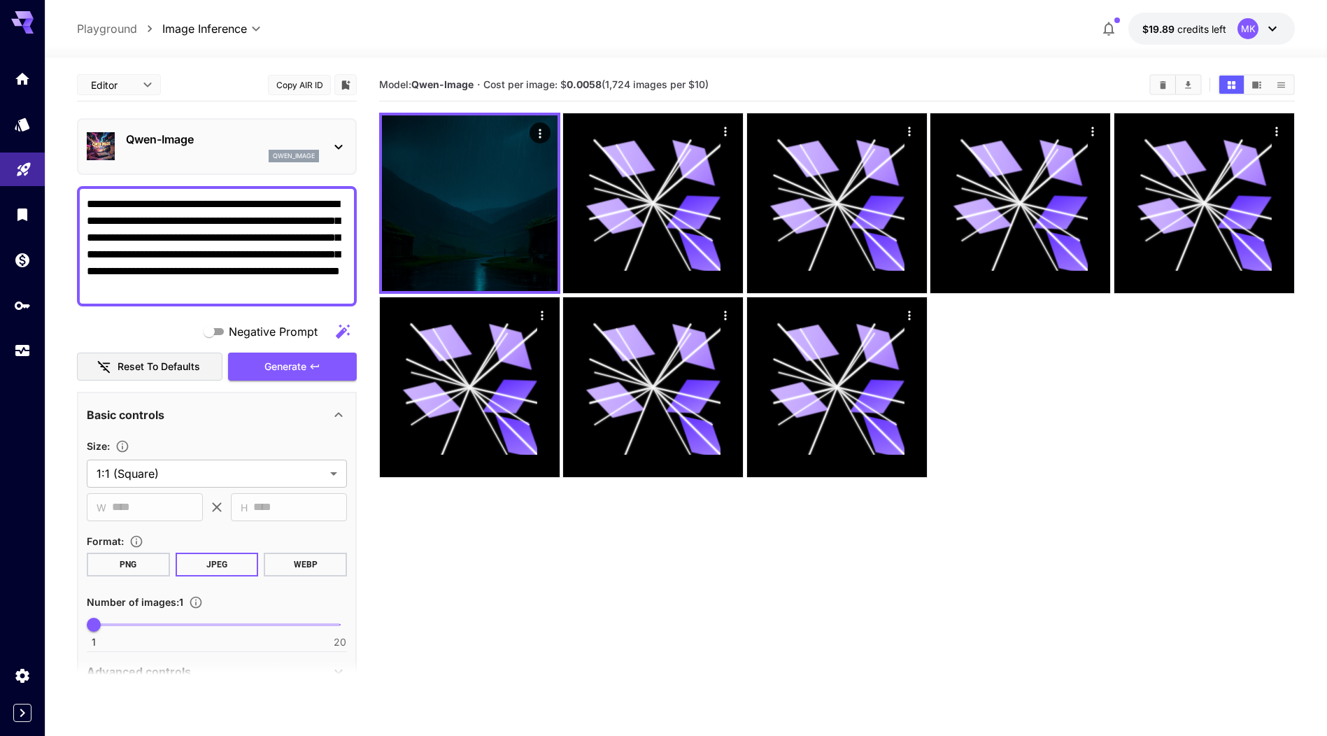
click at [338, 151] on icon at bounding box center [338, 147] width 17 height 17
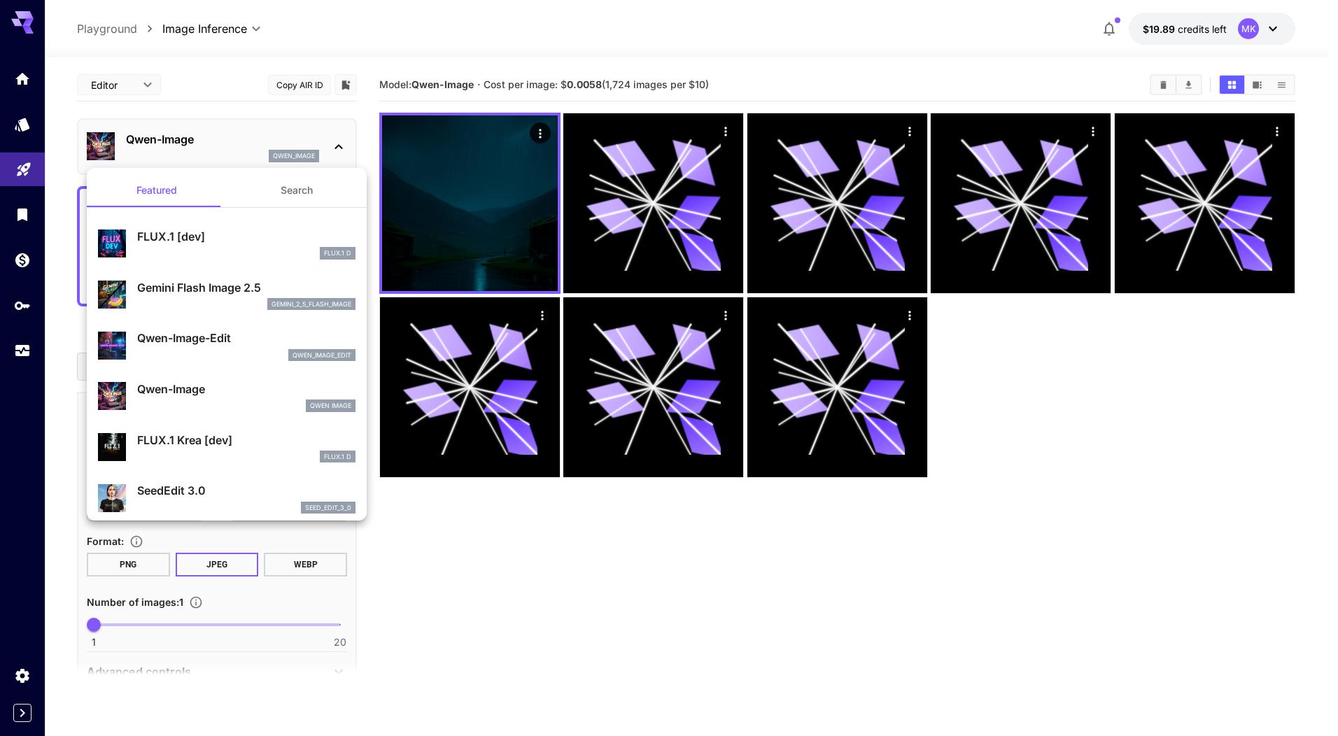
click at [212, 288] on p "Gemini Flash Image 2.5" at bounding box center [246, 287] width 218 height 17
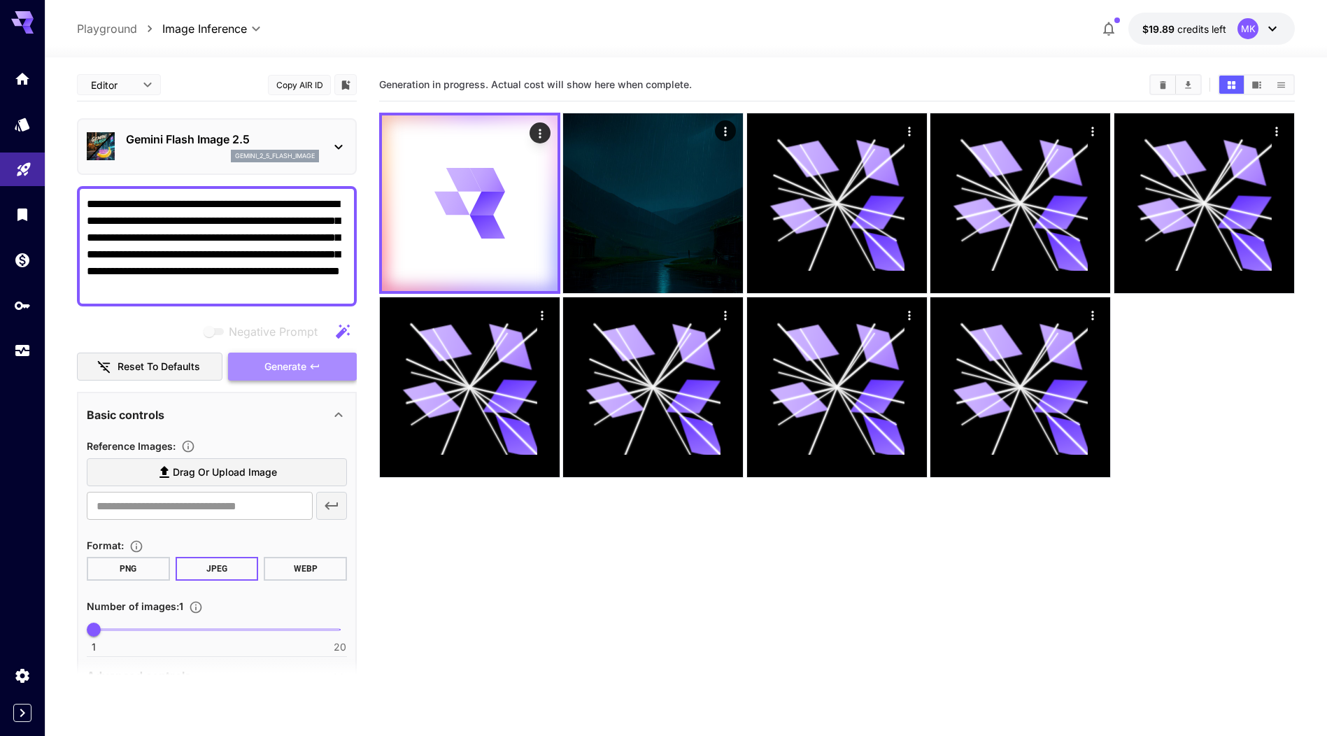
click at [284, 365] on span "Generate" at bounding box center [285, 366] width 42 height 17
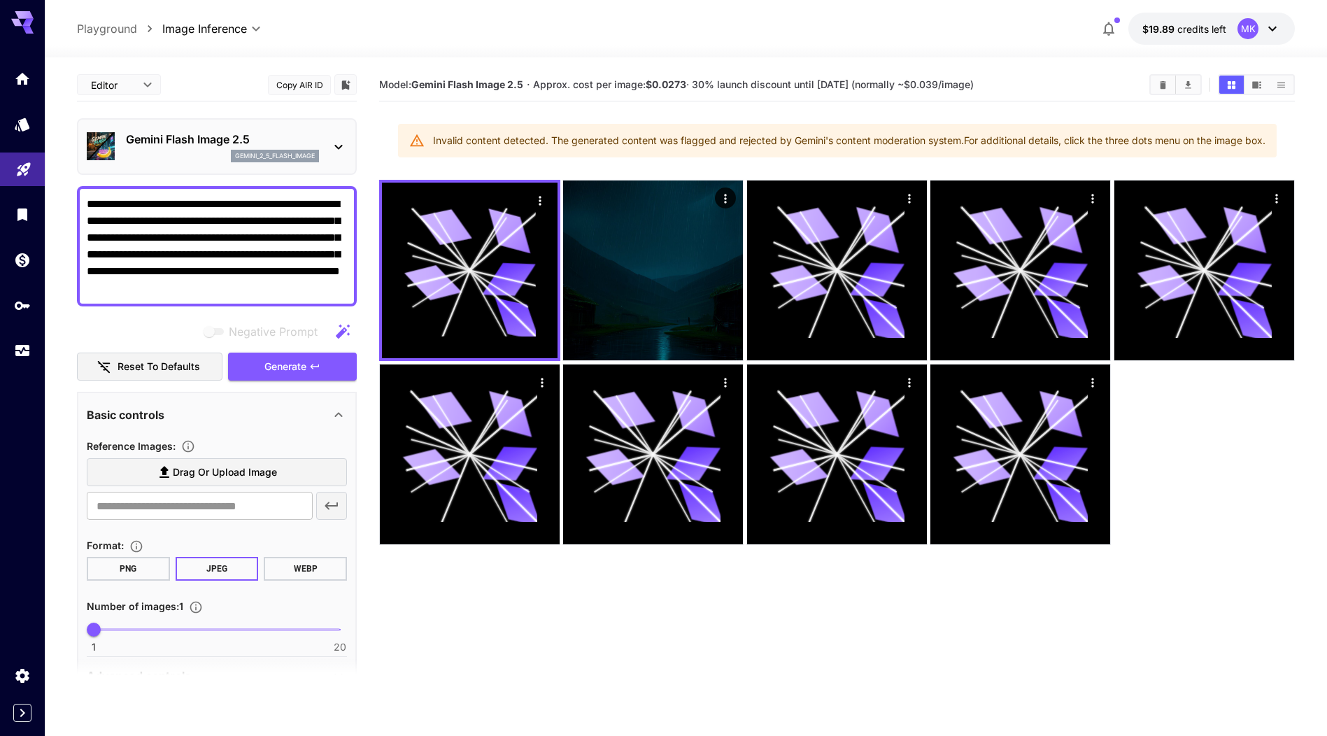
drag, startPoint x: 232, startPoint y: 218, endPoint x: 81, endPoint y: 192, distance: 153.5
click at [81, 192] on div "**********" at bounding box center [217, 246] width 280 height 120
drag, startPoint x: 342, startPoint y: 288, endPoint x: 60, endPoint y: 150, distance: 314.2
click at [60, 150] on section "**********" at bounding box center [686, 451] width 1283 height 789
paste textarea "**********"
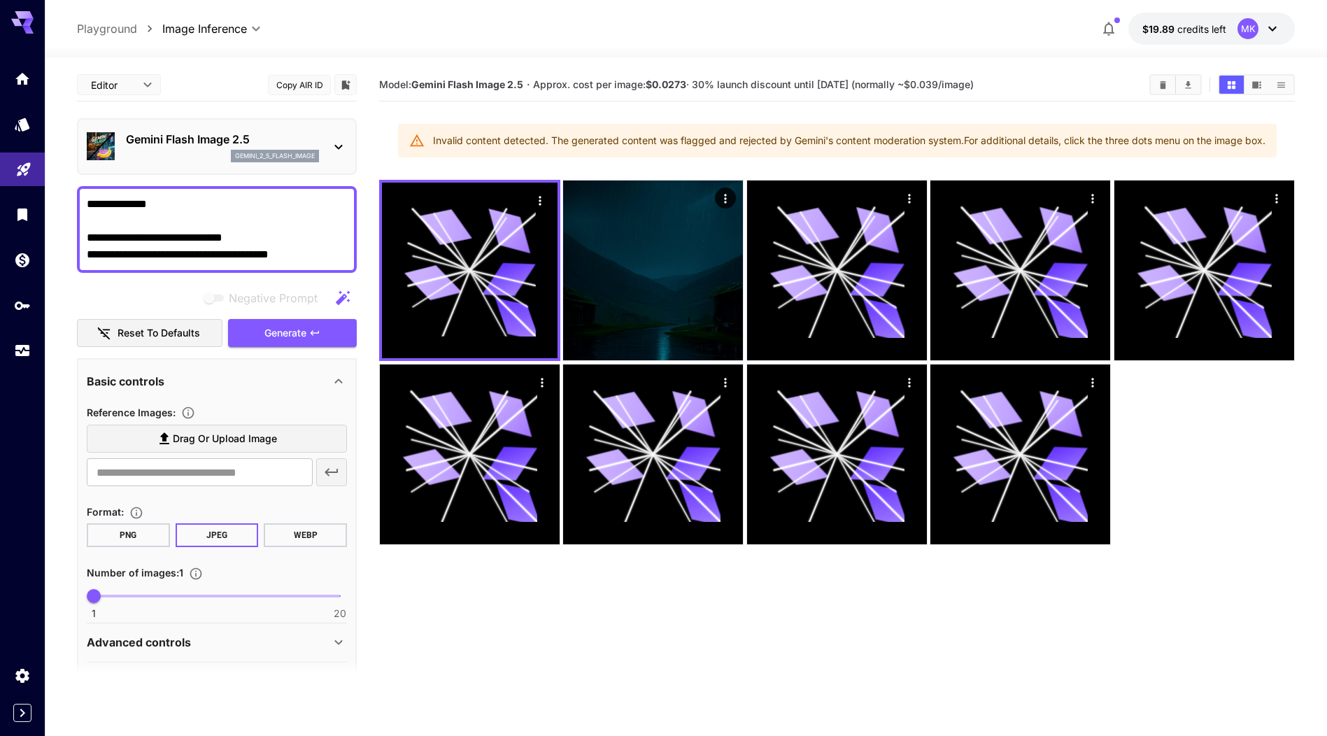
click at [290, 227] on textarea "**********" at bounding box center [217, 229] width 260 height 67
click at [287, 257] on textarea "**********" at bounding box center [217, 229] width 260 height 67
type textarea "**********"
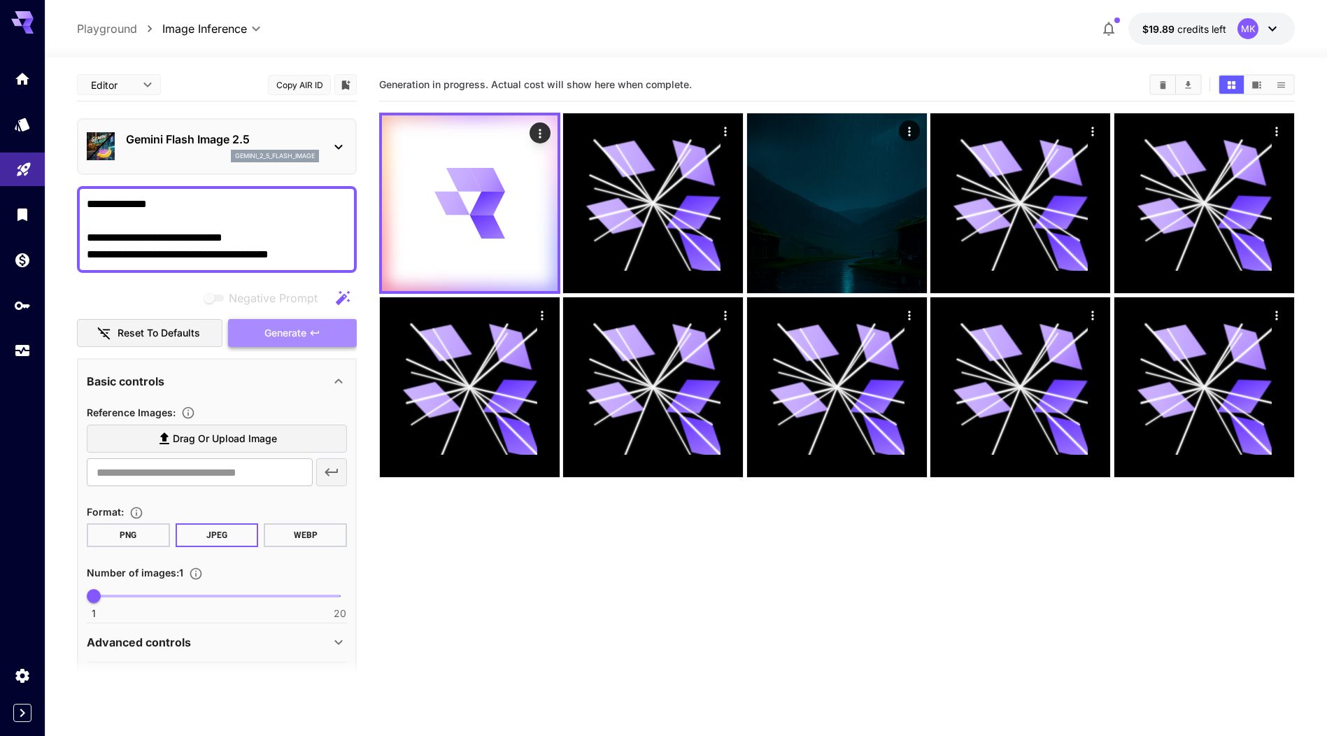
click at [287, 336] on span "Generate" at bounding box center [285, 333] width 42 height 17
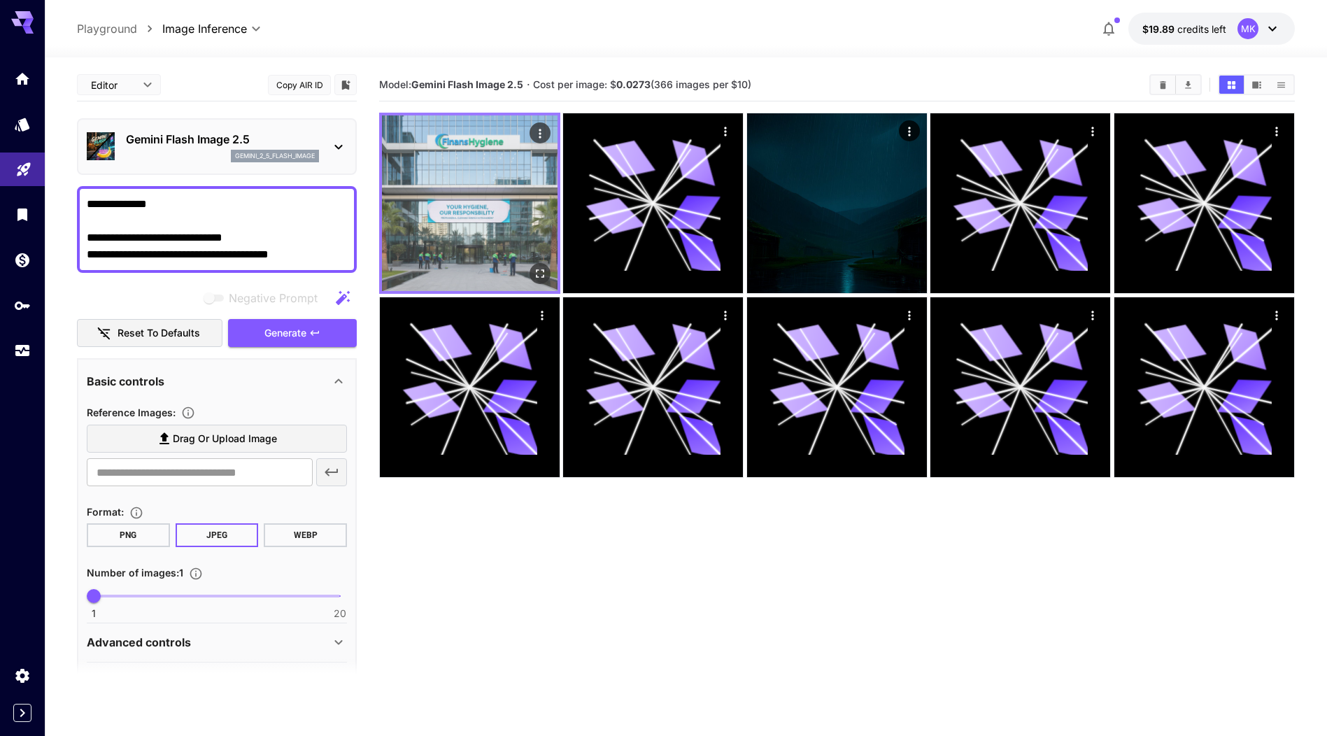
click at [484, 221] on img at bounding box center [470, 203] width 176 height 176
click at [476, 239] on img at bounding box center [470, 203] width 176 height 176
click at [454, 222] on img at bounding box center [470, 203] width 176 height 176
click at [540, 274] on icon "Open in fullscreen" at bounding box center [540, 274] width 14 height 14
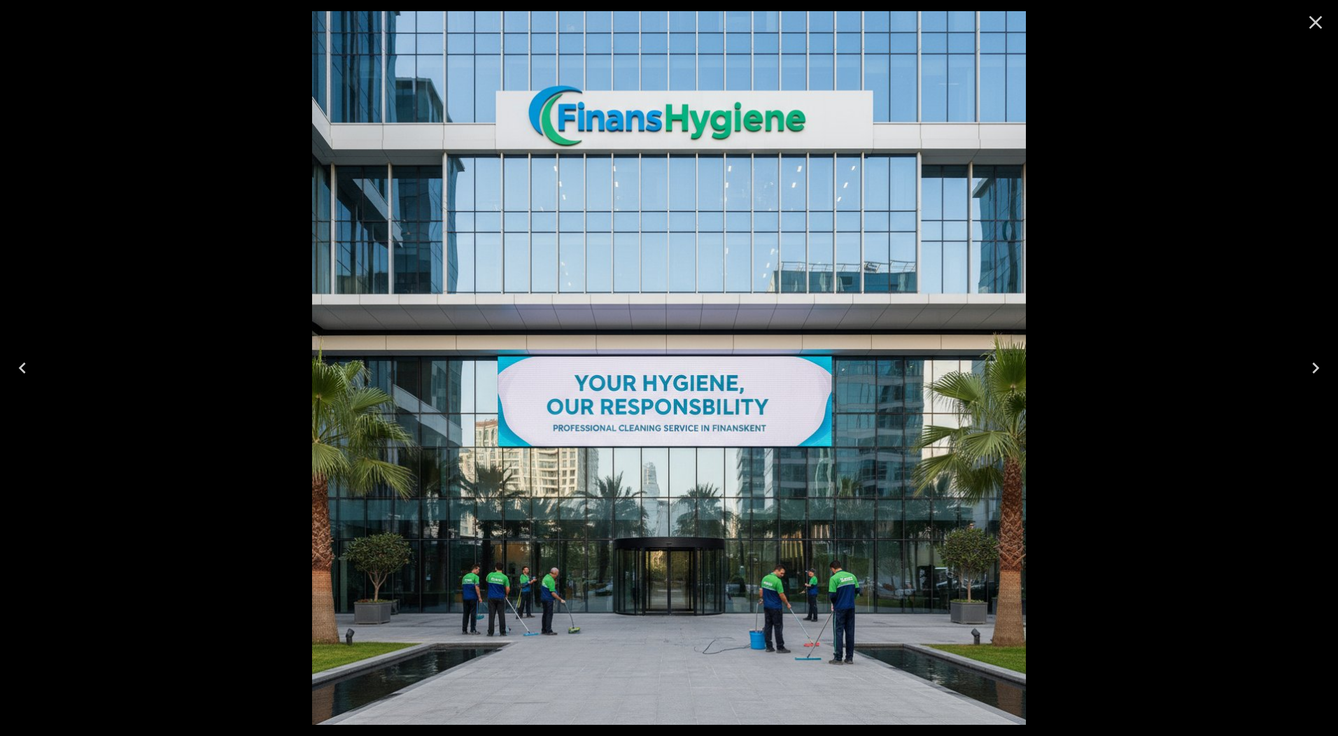
click at [540, 274] on img at bounding box center [669, 368] width 714 height 714
click at [182, 337] on div at bounding box center [669, 368] width 1338 height 736
click at [1317, 24] on icon "Close" at bounding box center [1315, 22] width 13 height 13
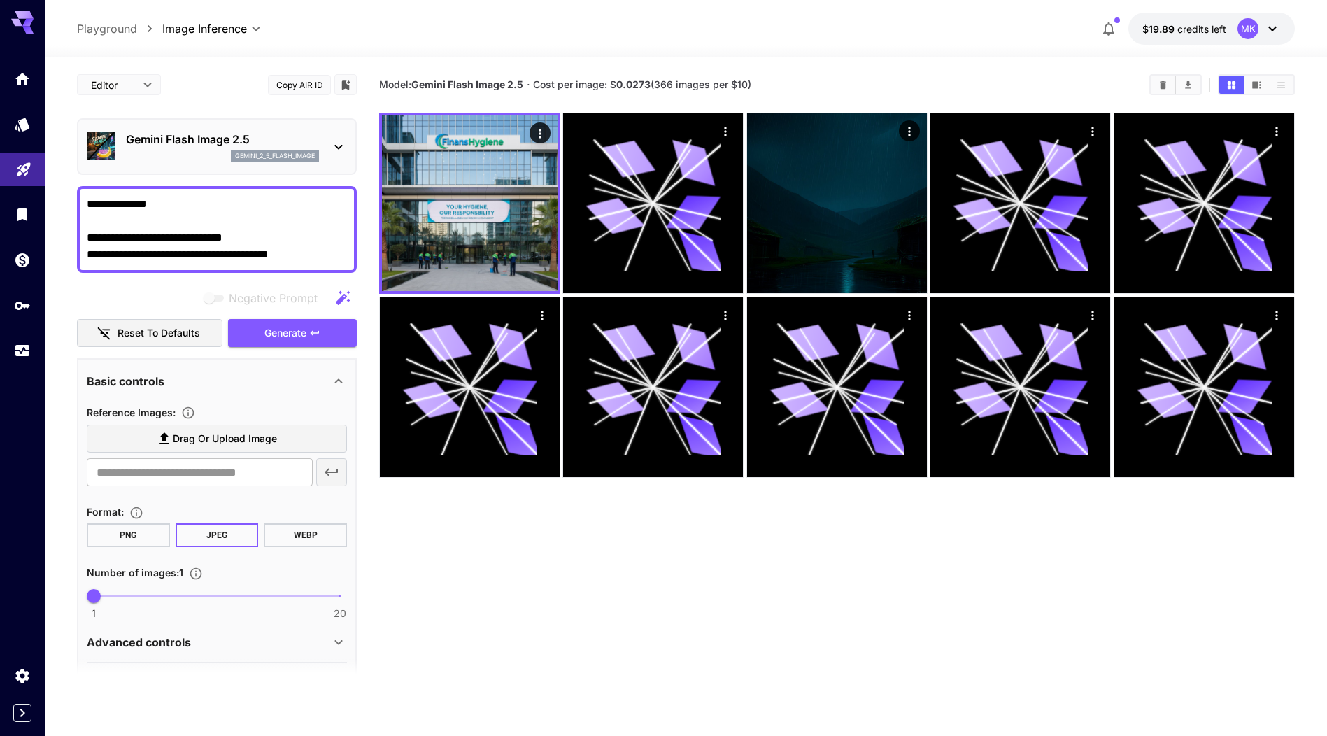
click at [469, 554] on section "Model: Gemini Flash Image 2.5 · Cost per image: $ 0.0273 (366 images per $10)" at bounding box center [837, 437] width 916 height 736
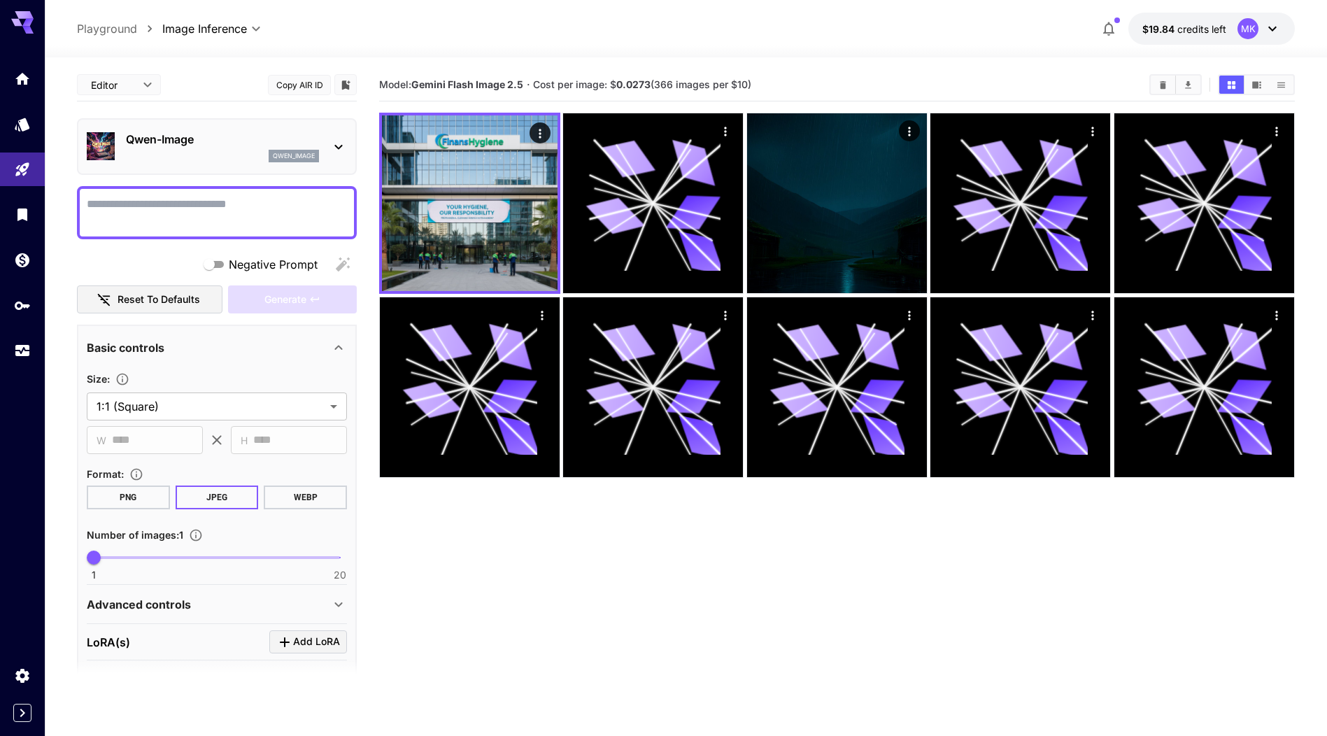
click at [311, 144] on p "Qwen-Image" at bounding box center [222, 139] width 193 height 17
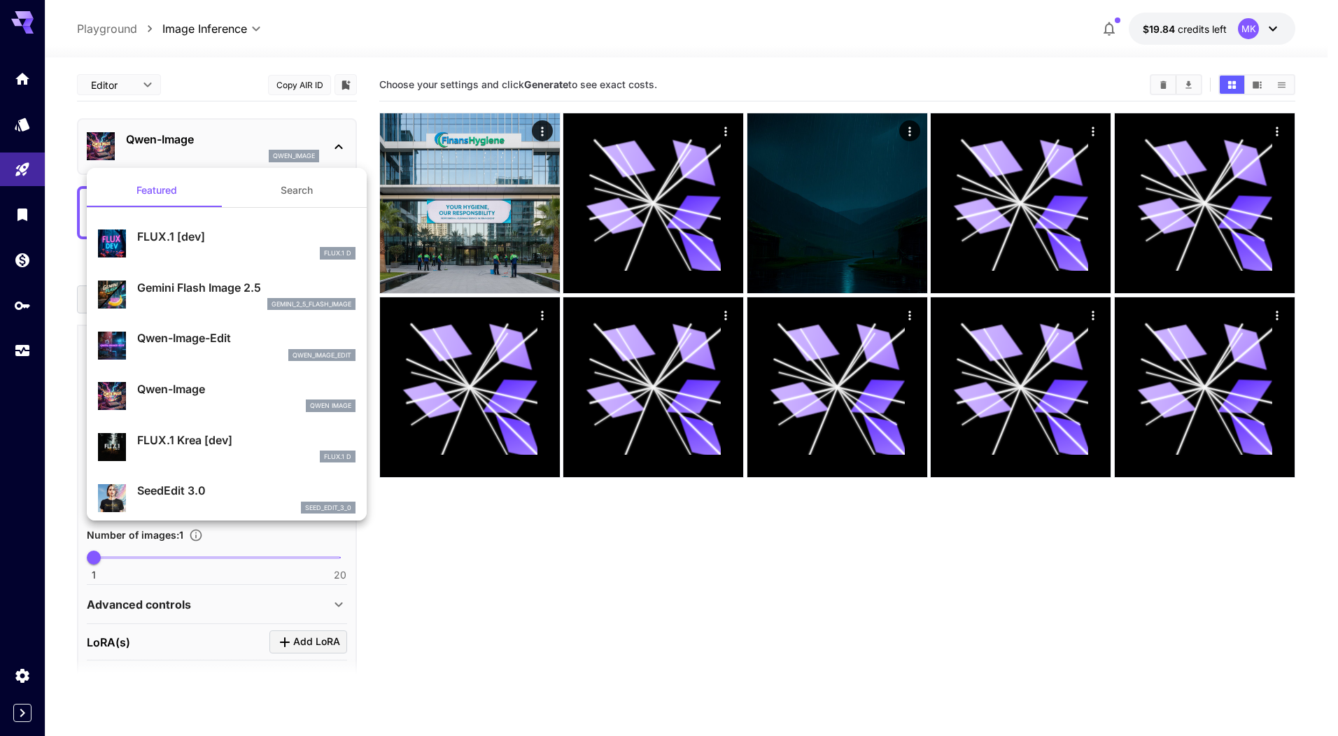
click at [173, 290] on p "Gemini Flash Image 2.5" at bounding box center [246, 287] width 218 height 17
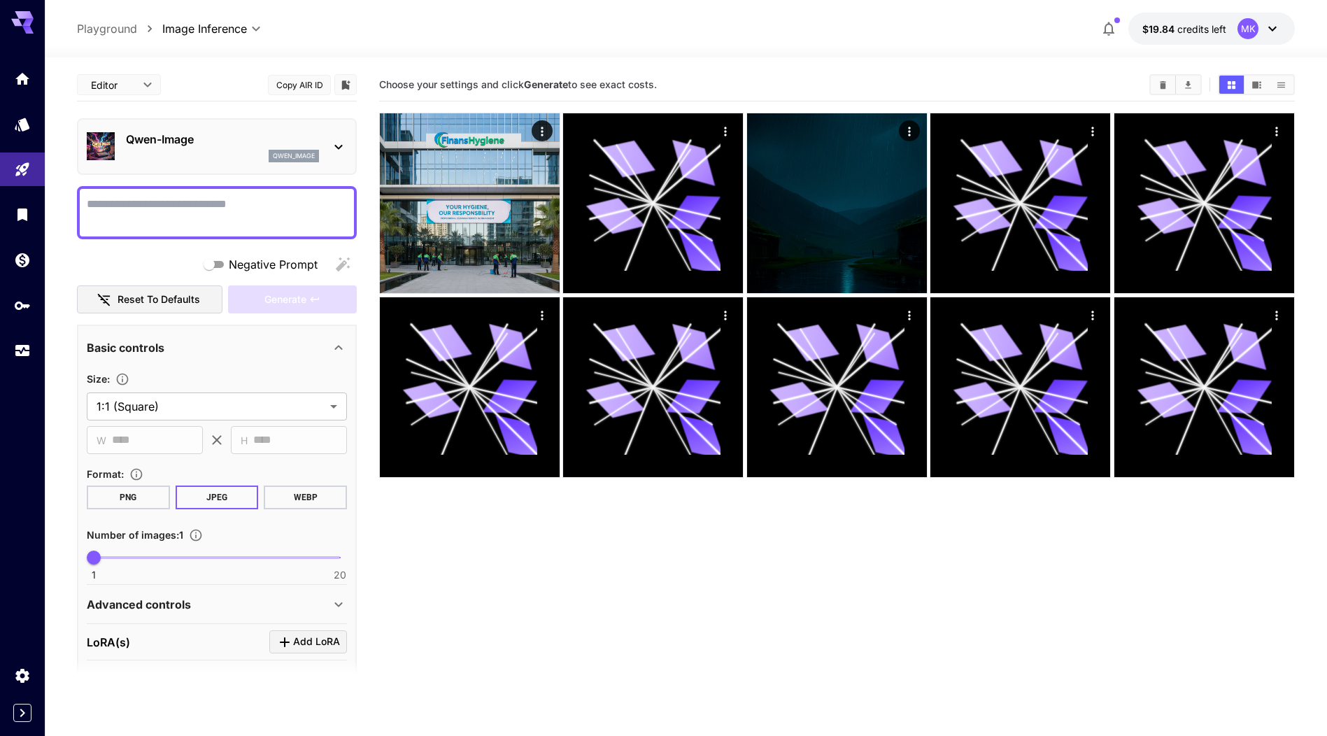
click at [225, 155] on div "qwen_image" at bounding box center [222, 156] width 193 height 13
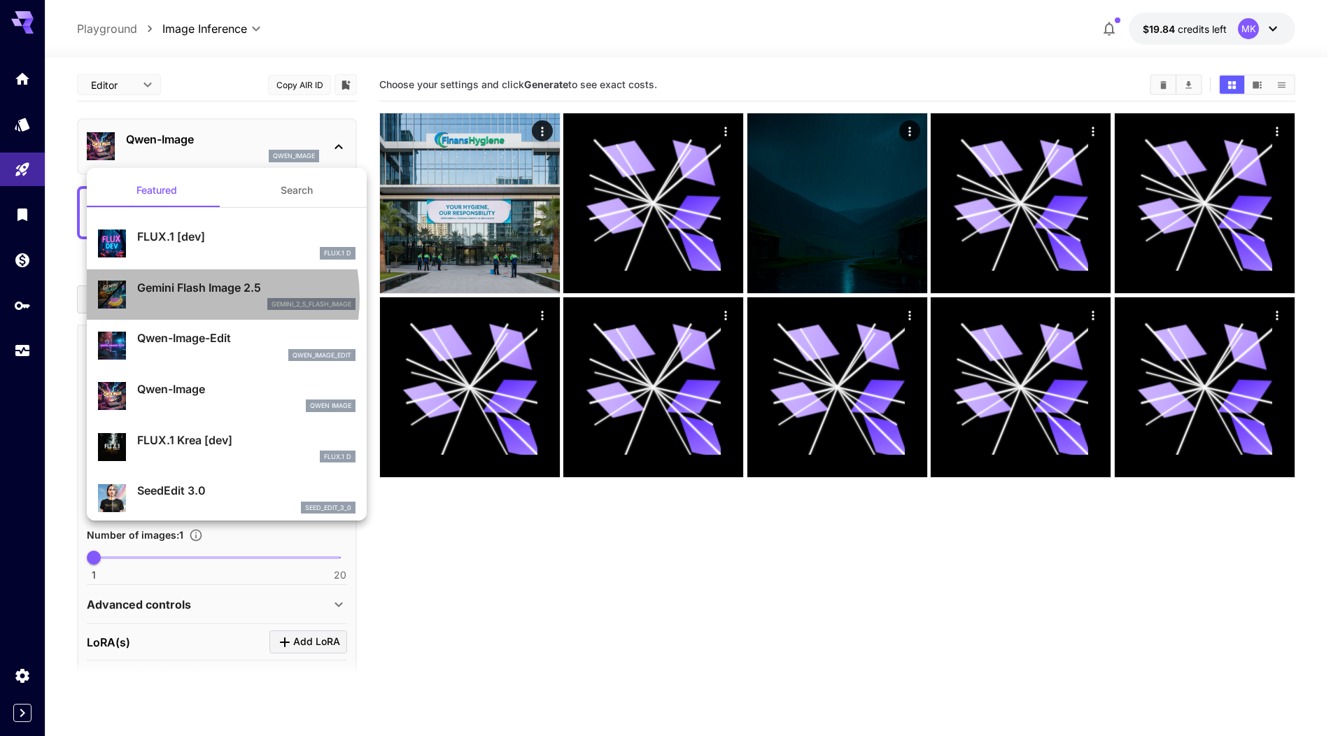
click at [185, 298] on div "gemini_2_5_flash_image" at bounding box center [246, 304] width 218 height 13
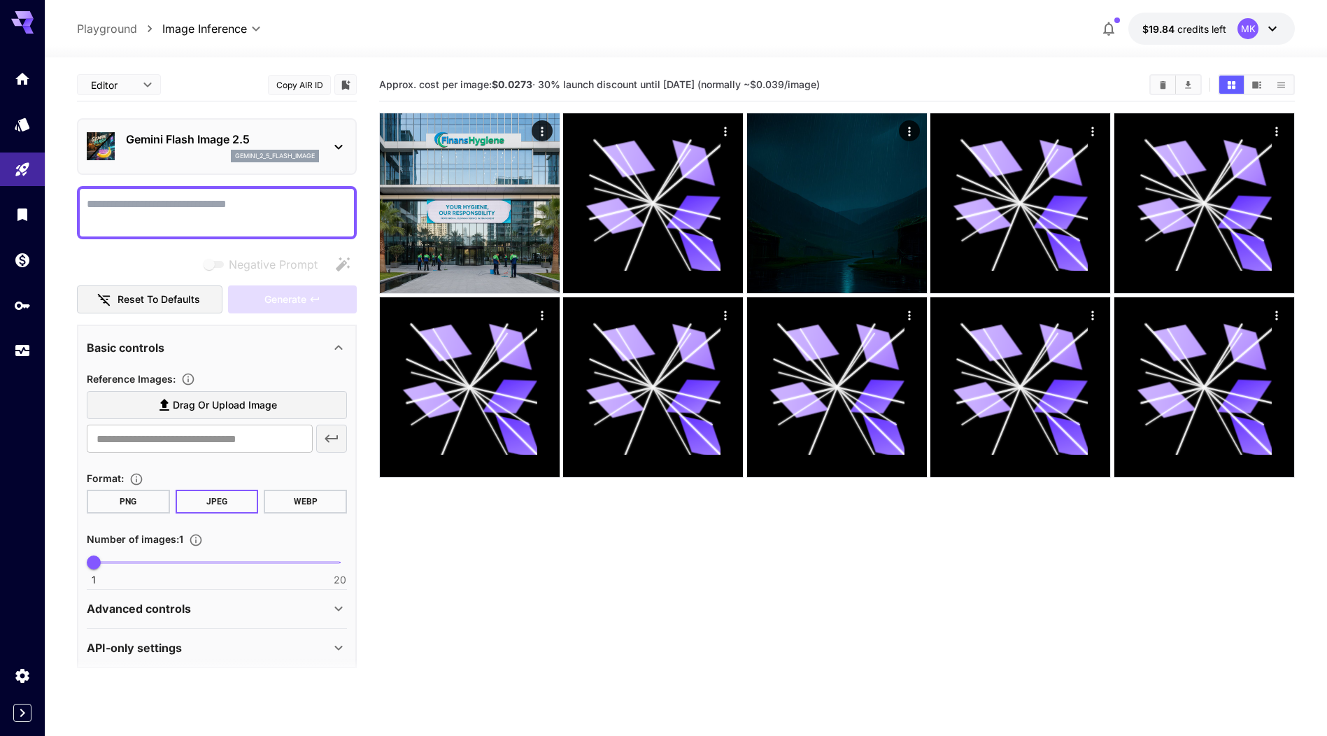
click at [251, 201] on textarea "Negative Prompt" at bounding box center [217, 213] width 260 height 34
click at [136, 208] on textarea "Negative Prompt" at bounding box center [217, 213] width 260 height 34
paste textarea "**********"
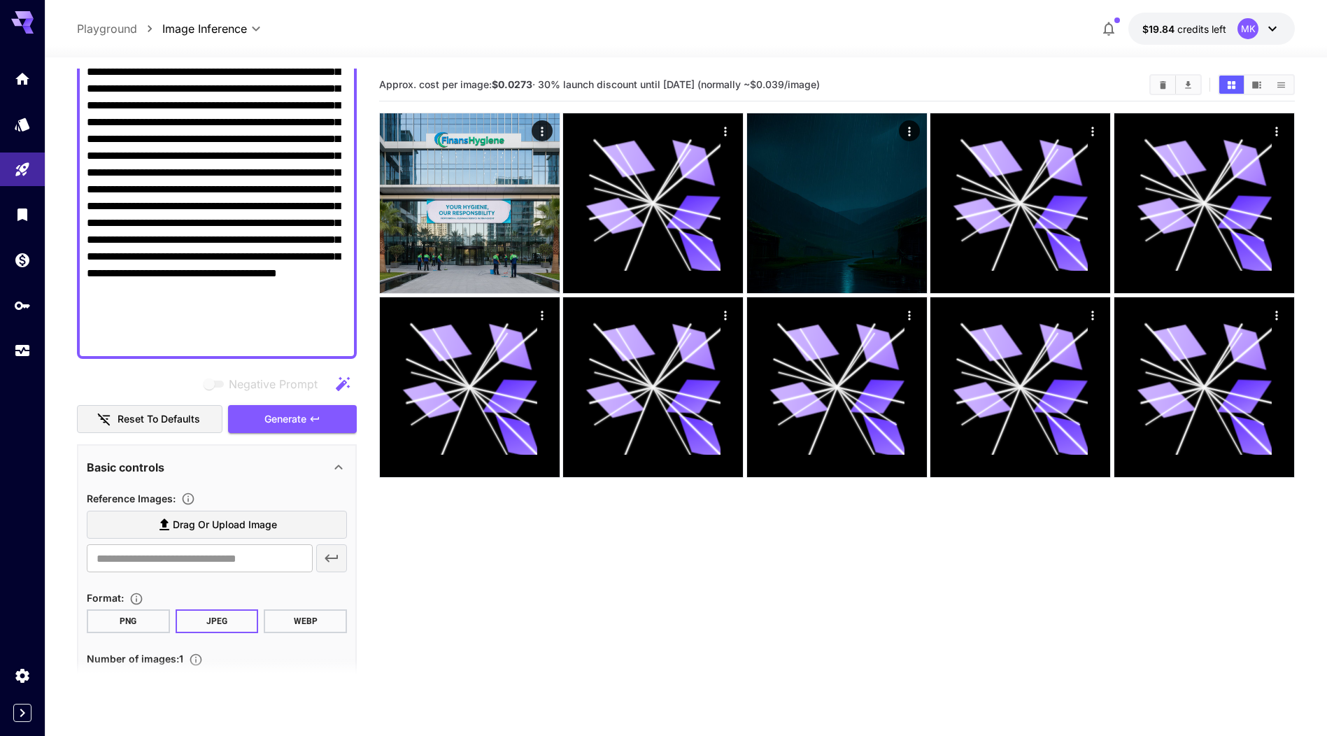
scroll to position [280, 0]
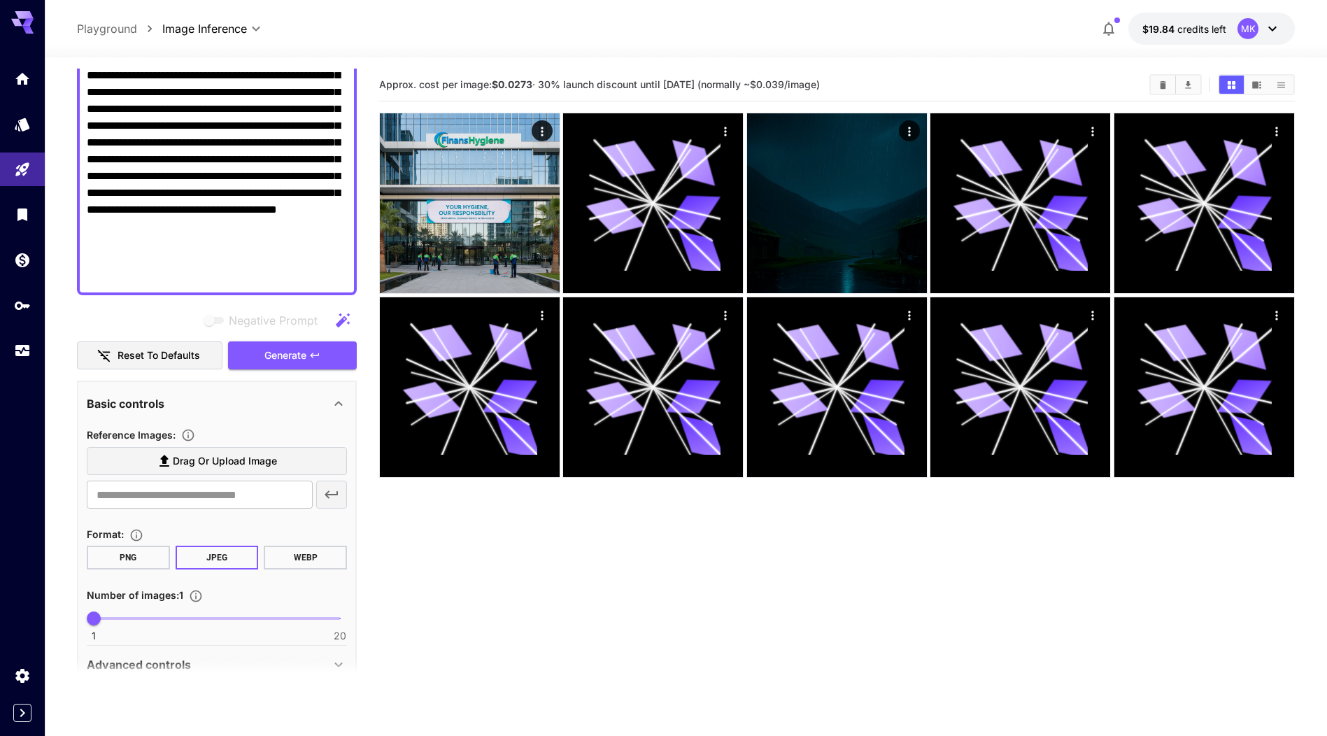
drag, startPoint x: 153, startPoint y: 276, endPoint x: 333, endPoint y: 285, distance: 180.7
click at [333, 285] on textarea "Negative Prompt" at bounding box center [217, 100] width 260 height 369
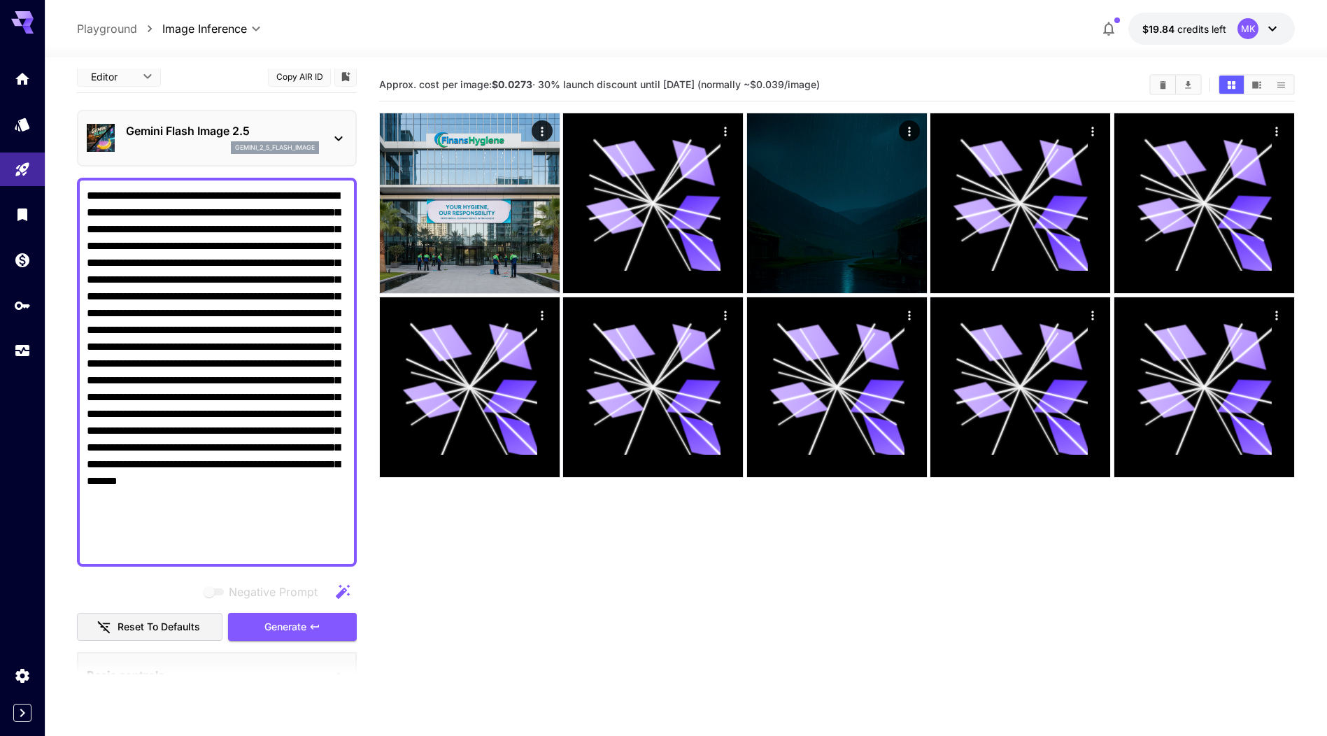
drag, startPoint x: 234, startPoint y: 445, endPoint x: 160, endPoint y: 449, distance: 75.0
click at [150, 444] on textarea "Negative Prompt" at bounding box center [217, 372] width 260 height 369
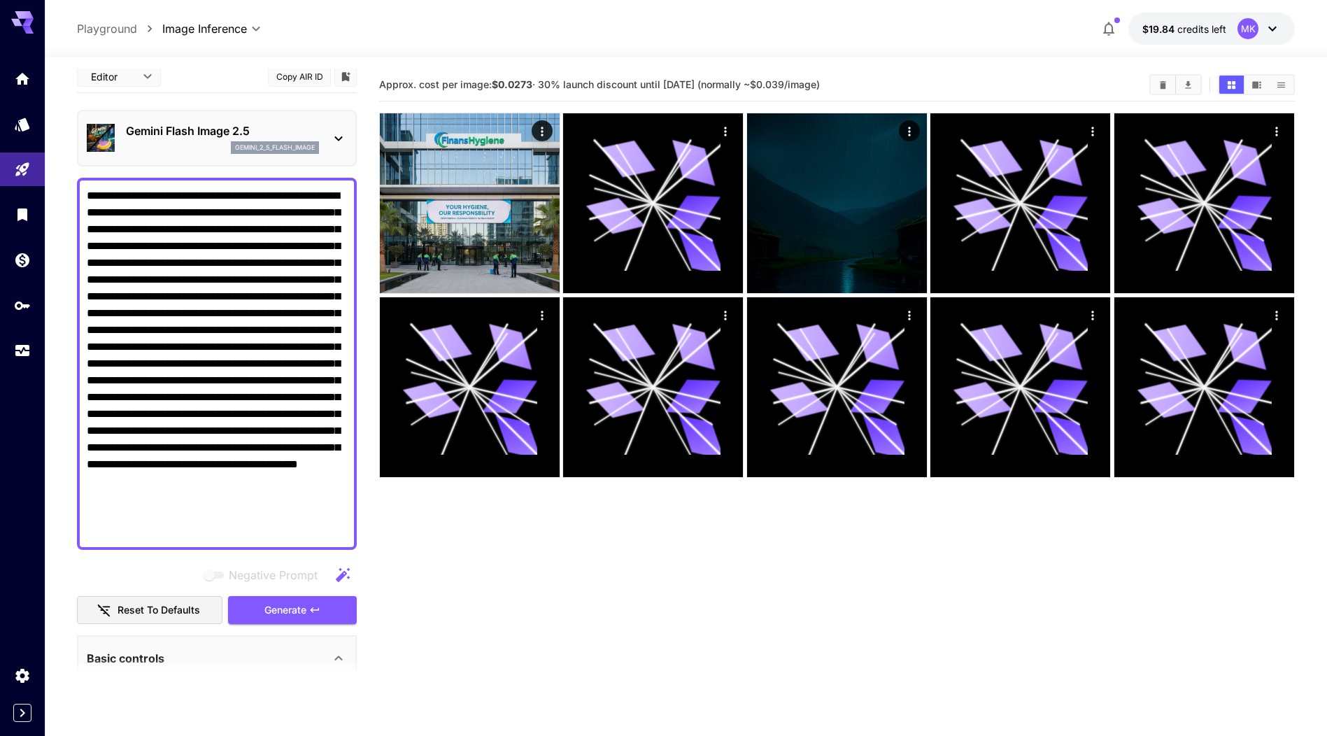
click at [338, 535] on textarea "**********" at bounding box center [217, 364] width 260 height 353
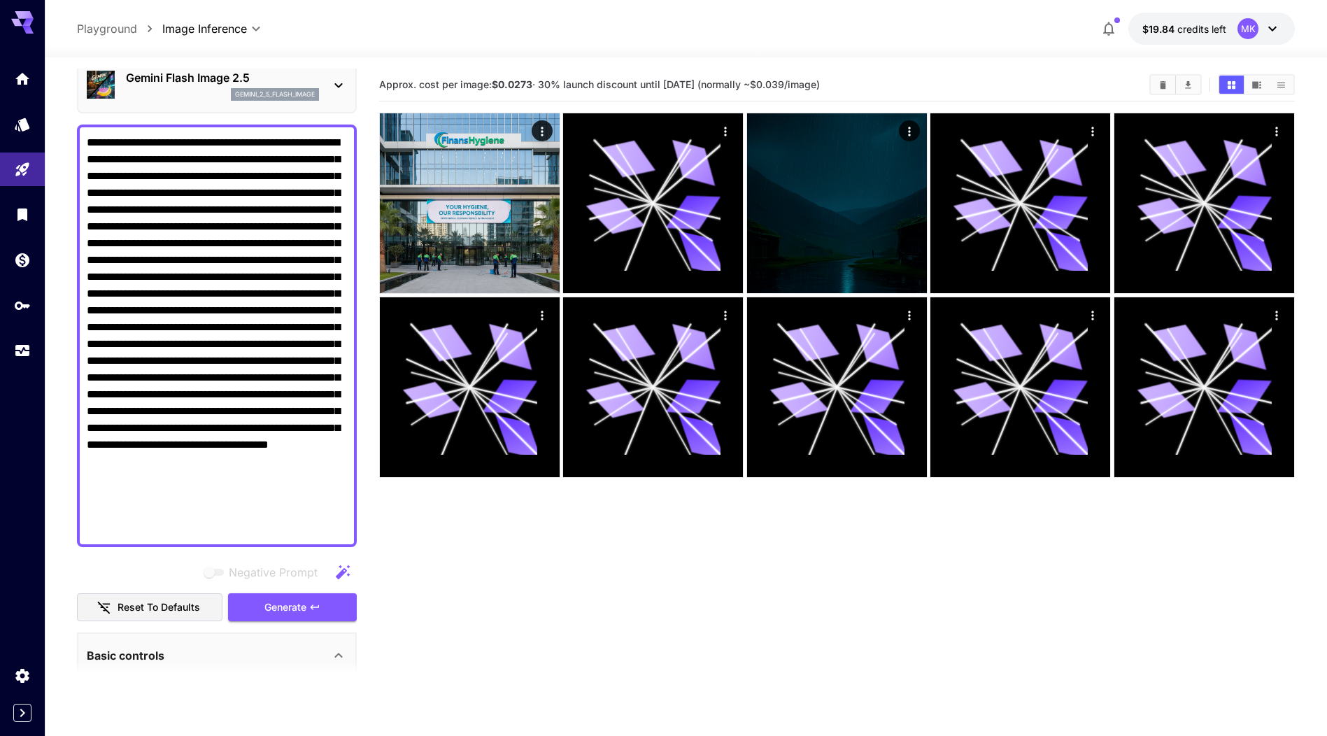
scroll to position [78, 0]
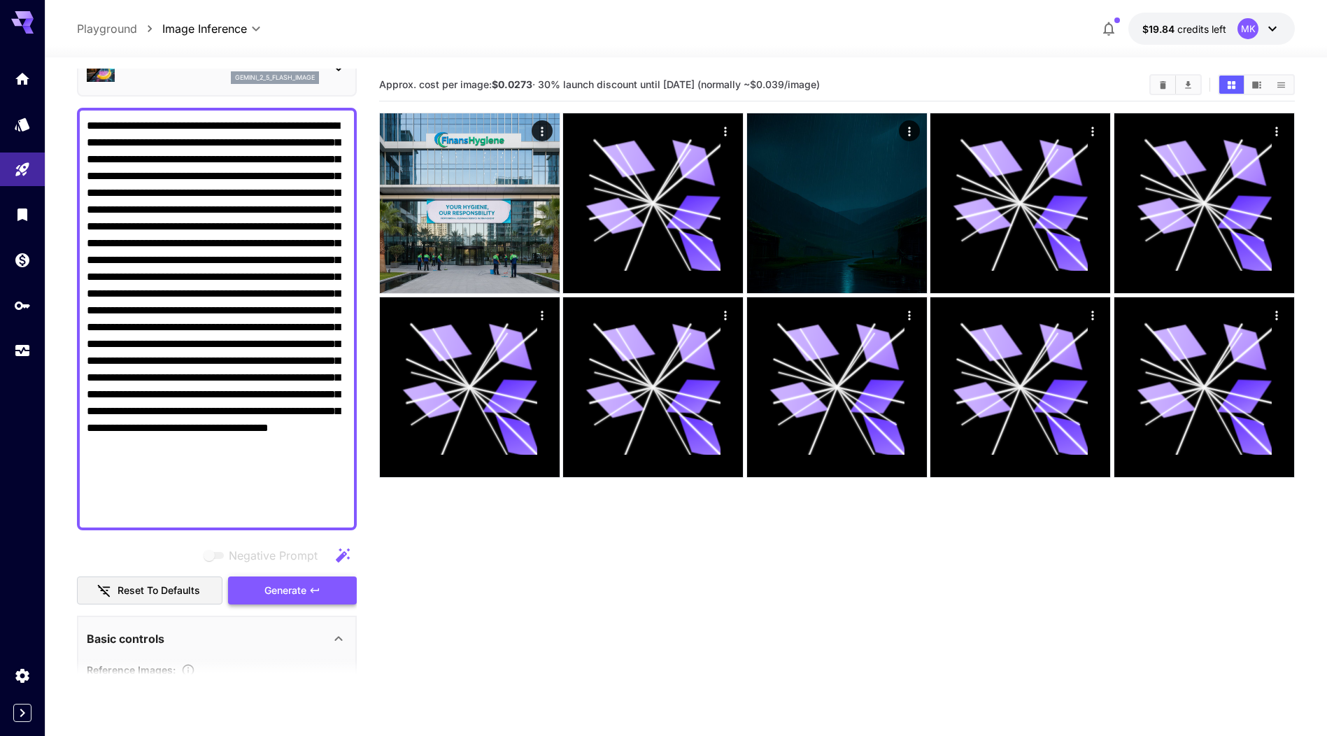
type textarea "**********"
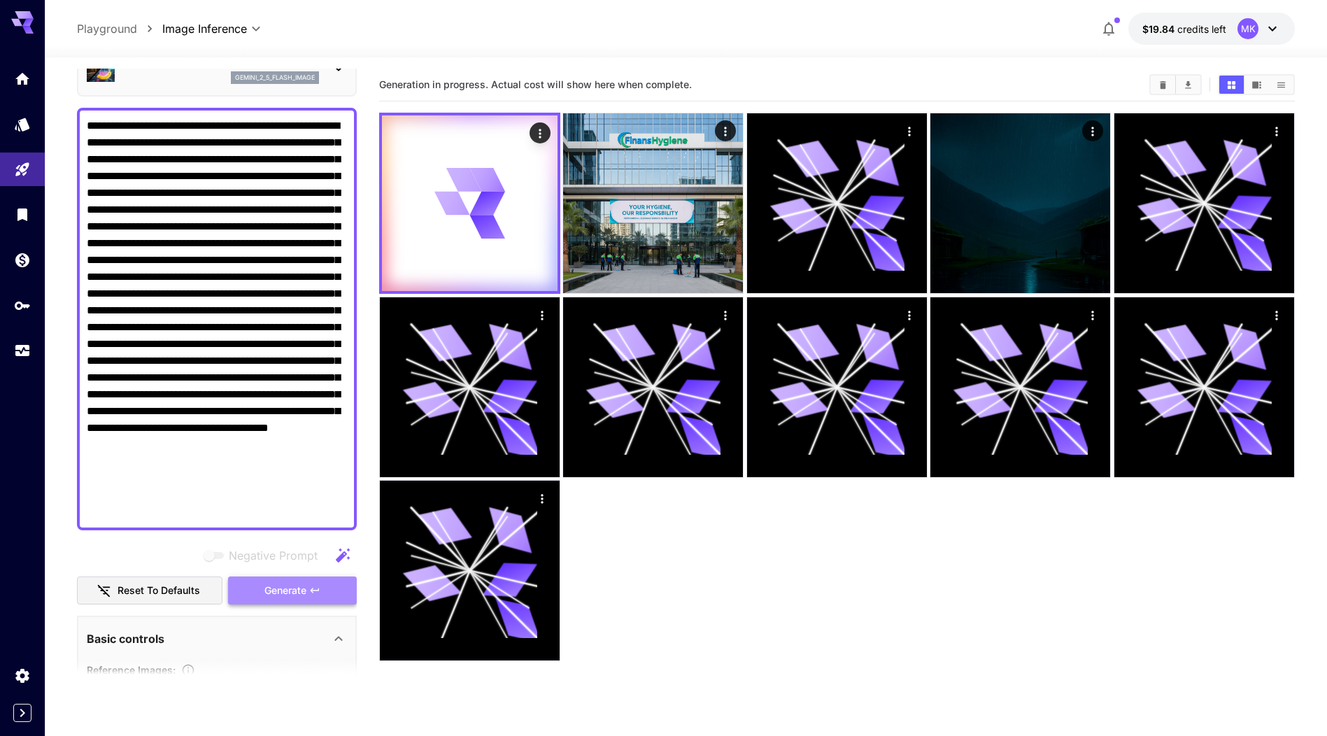
click at [280, 584] on span "Generate" at bounding box center [285, 590] width 42 height 17
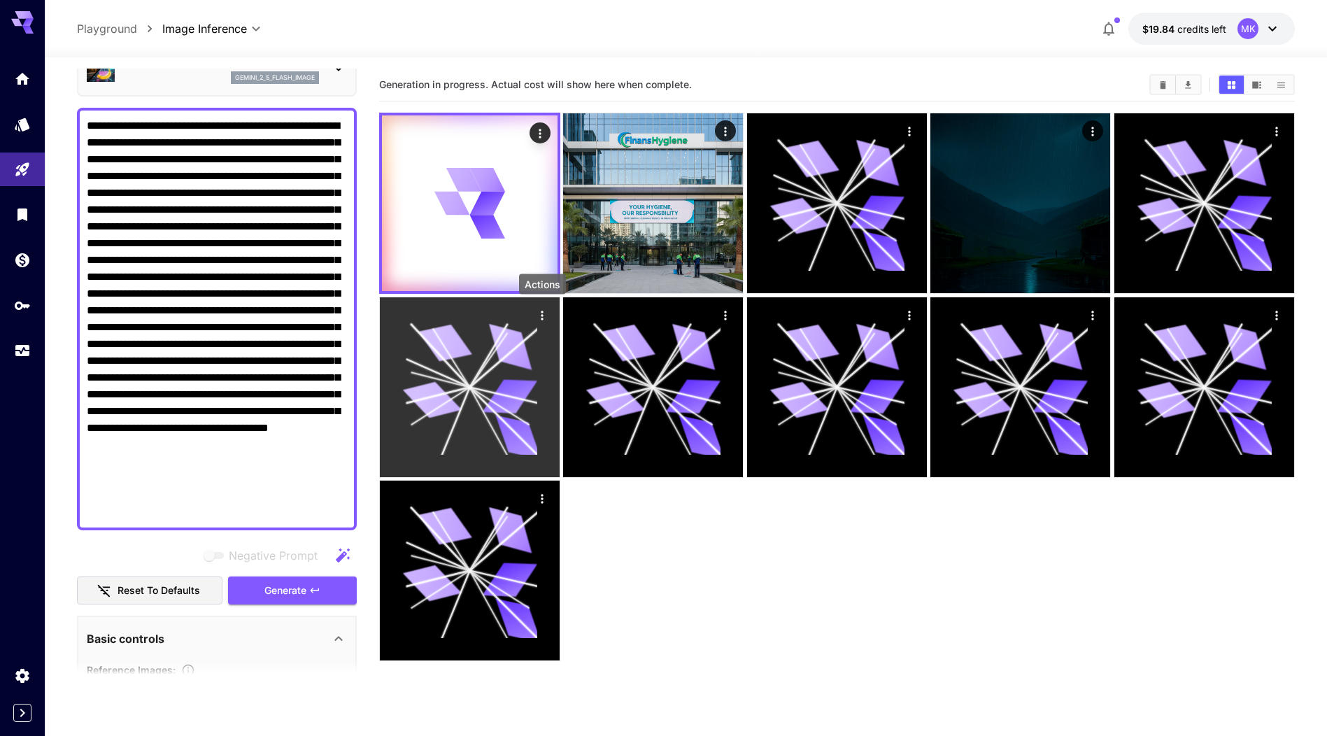
click at [545, 318] on icon "Actions" at bounding box center [542, 315] width 14 height 14
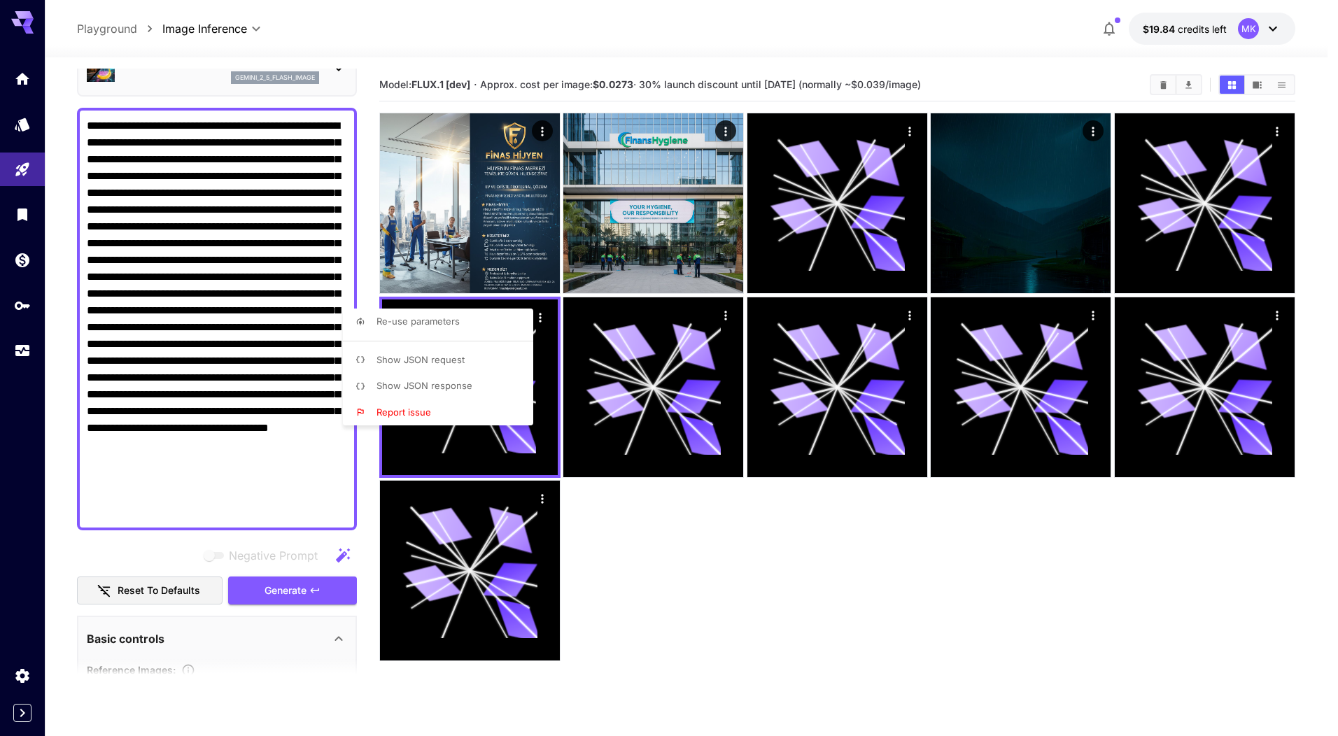
click at [740, 544] on div at bounding box center [669, 368] width 1338 height 736
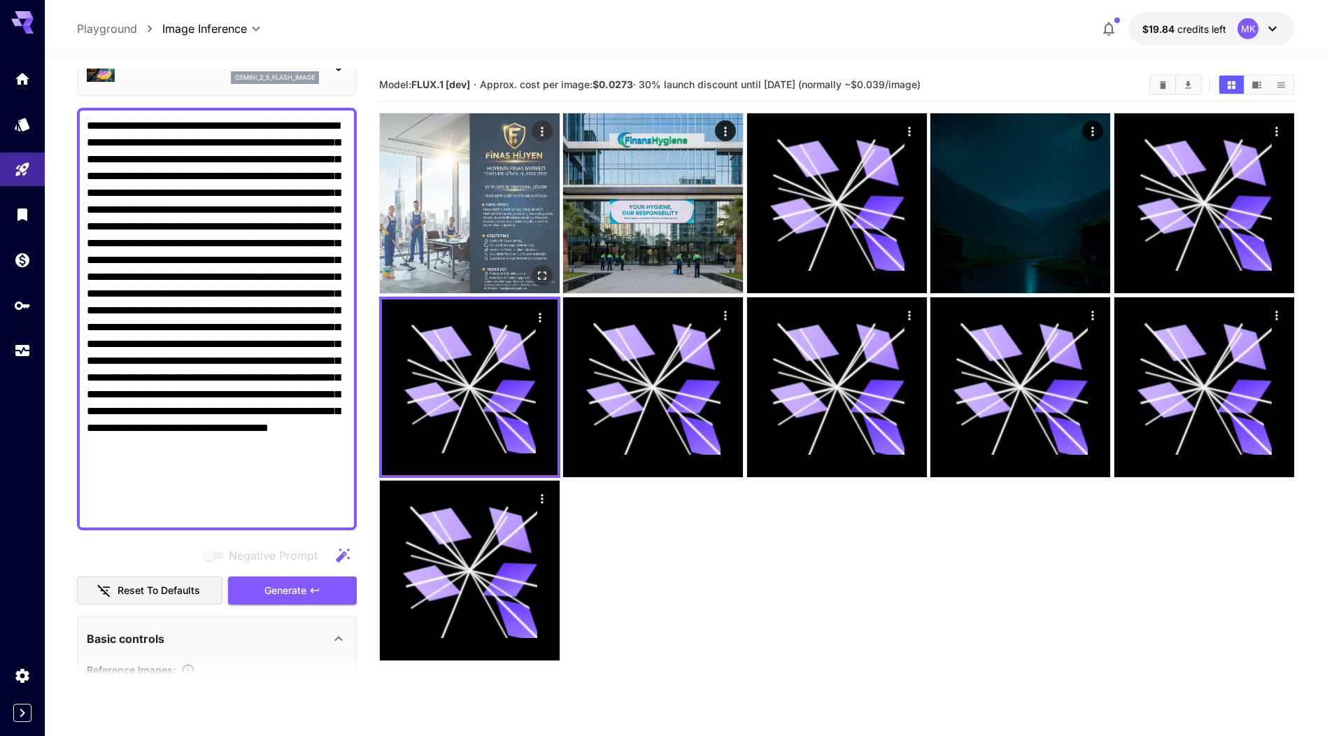
click at [499, 230] on img at bounding box center [470, 203] width 180 height 180
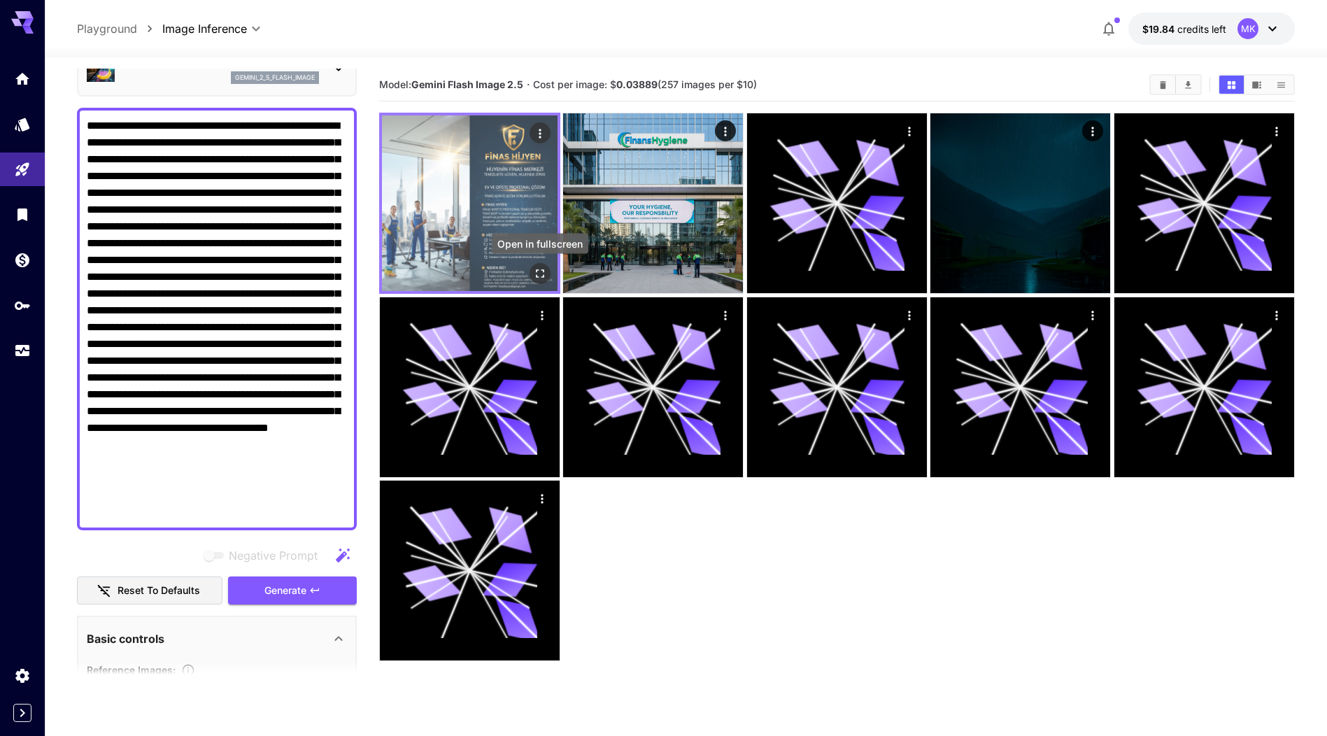
click at [546, 272] on icon "Open in fullscreen" at bounding box center [540, 274] width 14 height 14
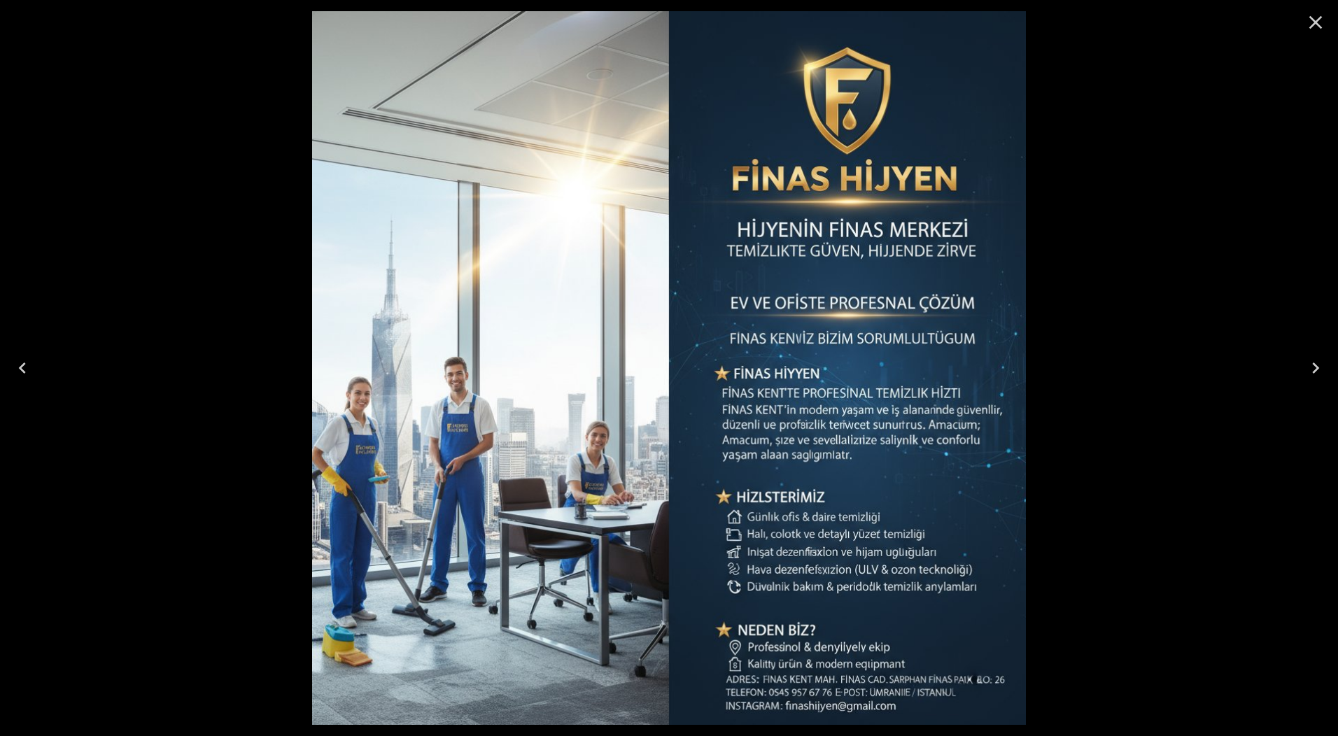
click at [1313, 25] on icon "Close" at bounding box center [1315, 22] width 13 height 13
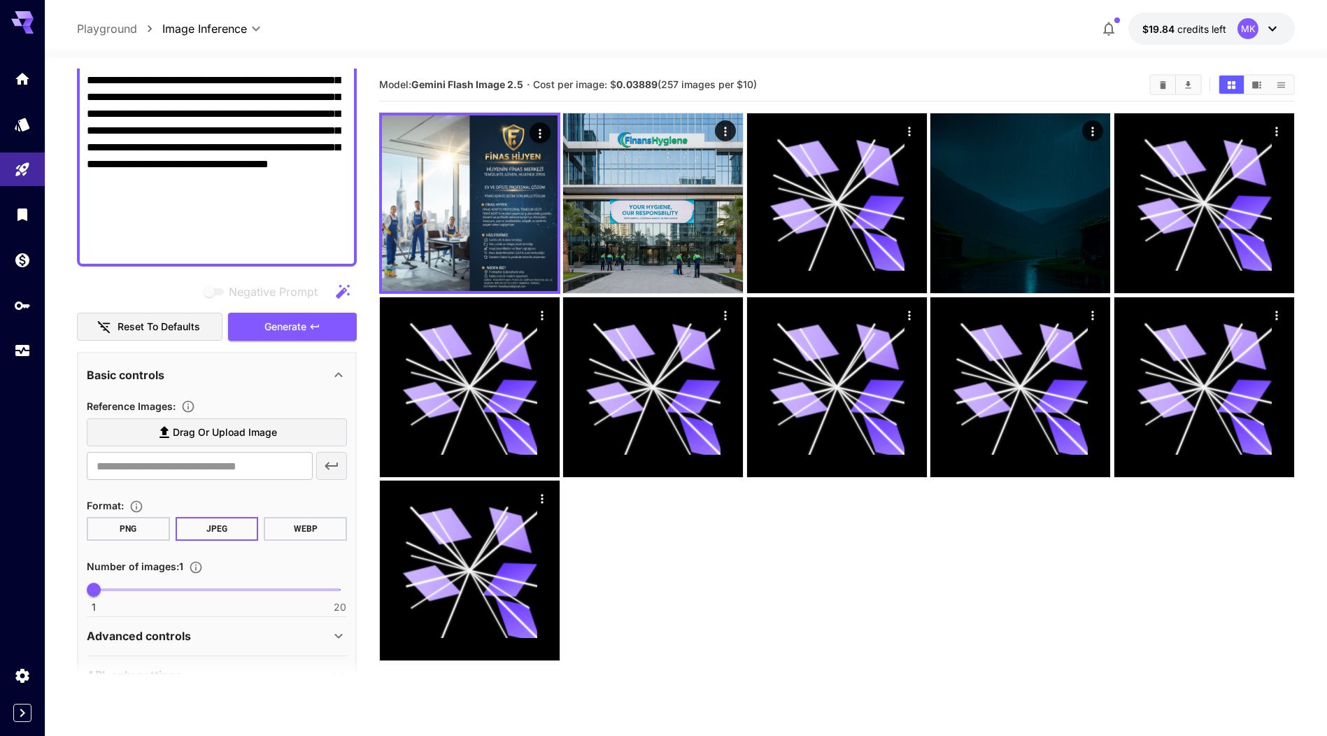
scroll to position [378, 0]
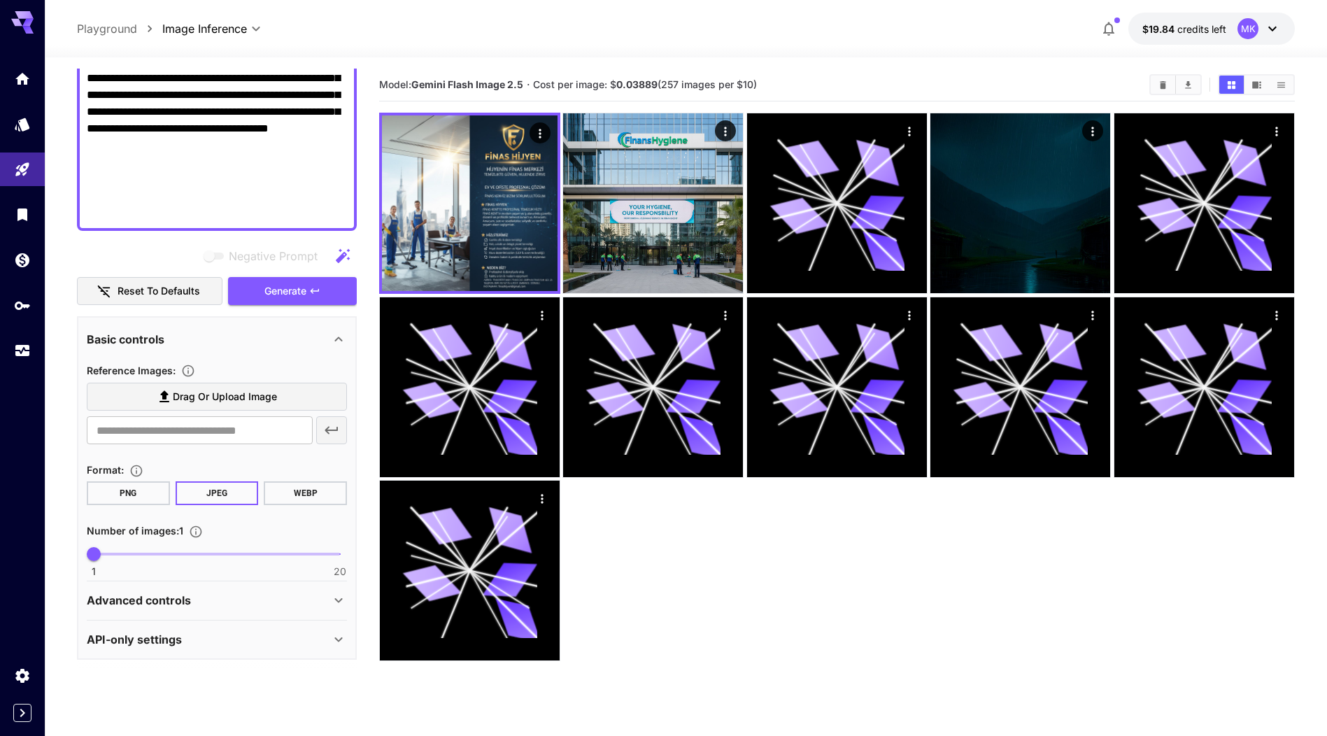
click at [211, 602] on div "Advanced controls" at bounding box center [208, 600] width 243 height 17
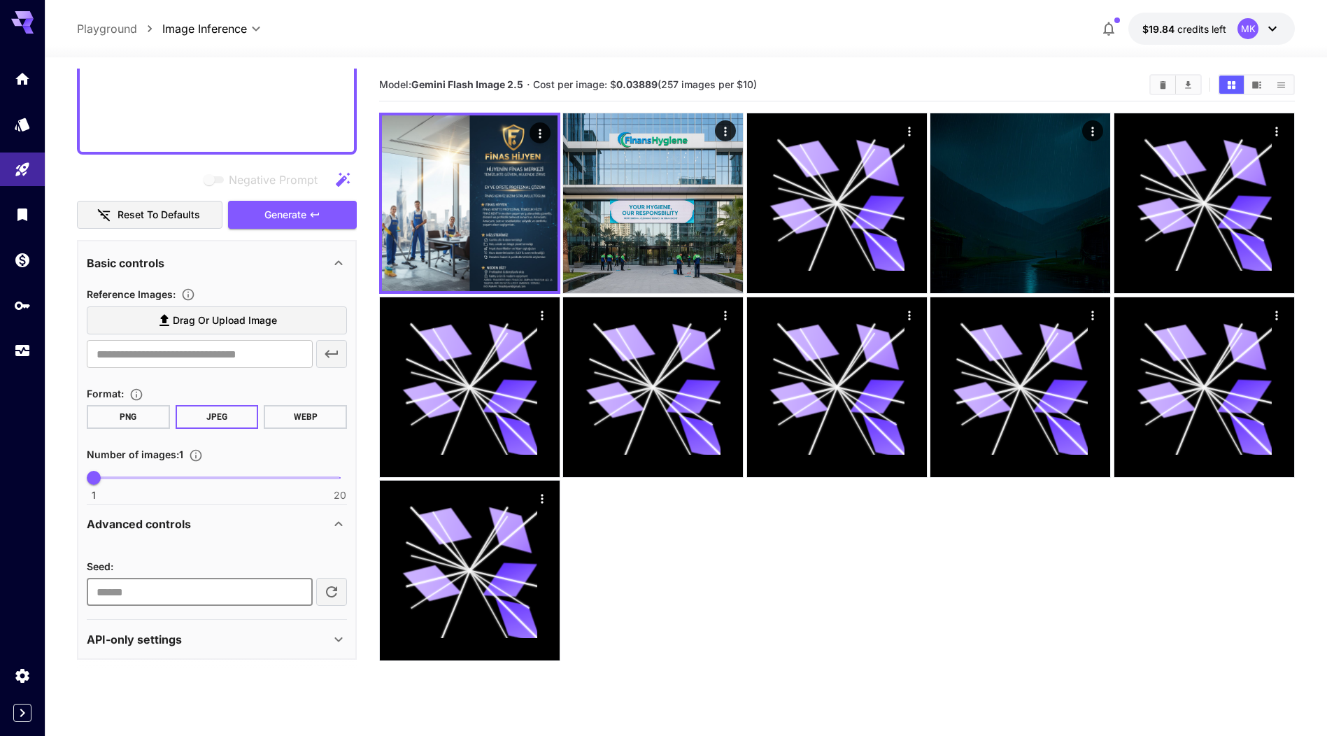
click at [241, 590] on input "number" at bounding box center [200, 592] width 226 height 28
click at [296, 590] on input "*" at bounding box center [200, 592] width 226 height 28
type input "*"
click at [296, 590] on input "*" at bounding box center [200, 592] width 226 height 28
click at [282, 539] on div "Advanced controls" at bounding box center [217, 524] width 260 height 34
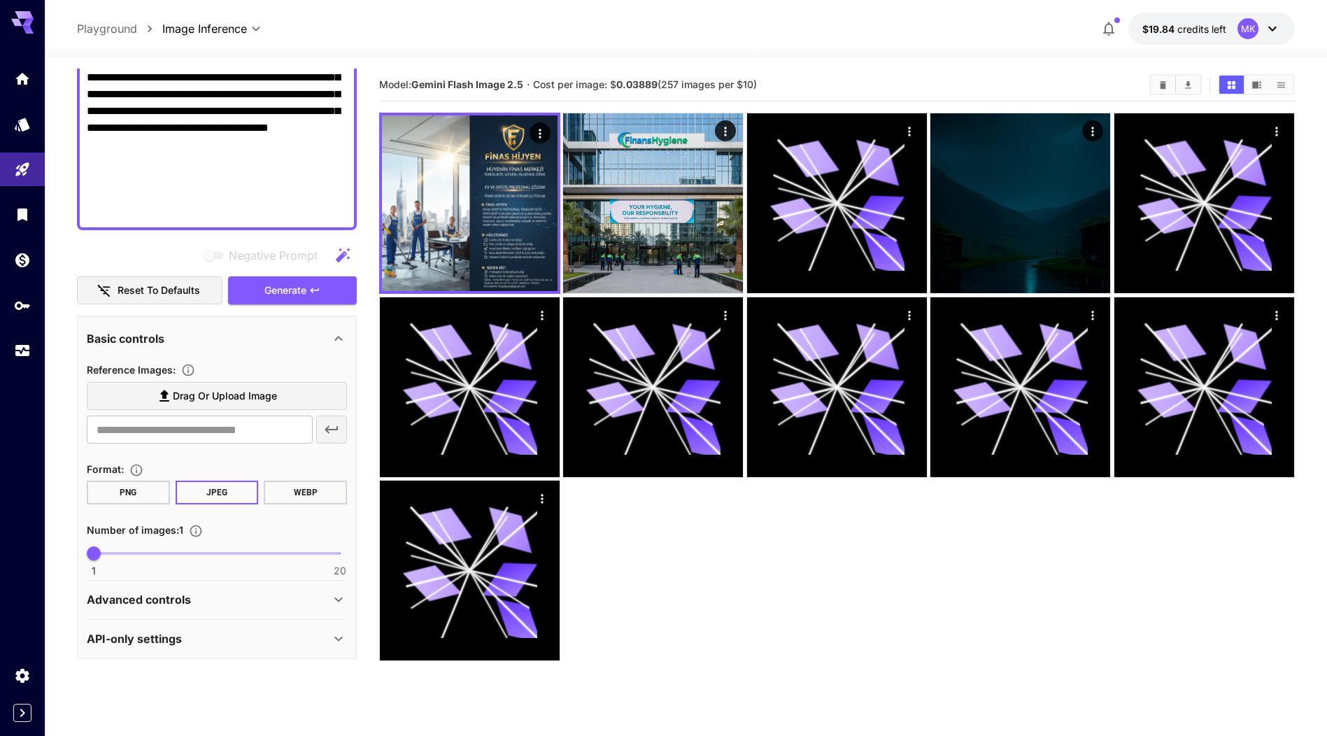
scroll to position [378, 0]
click at [255, 631] on div "API-only settings" at bounding box center [208, 639] width 243 height 17
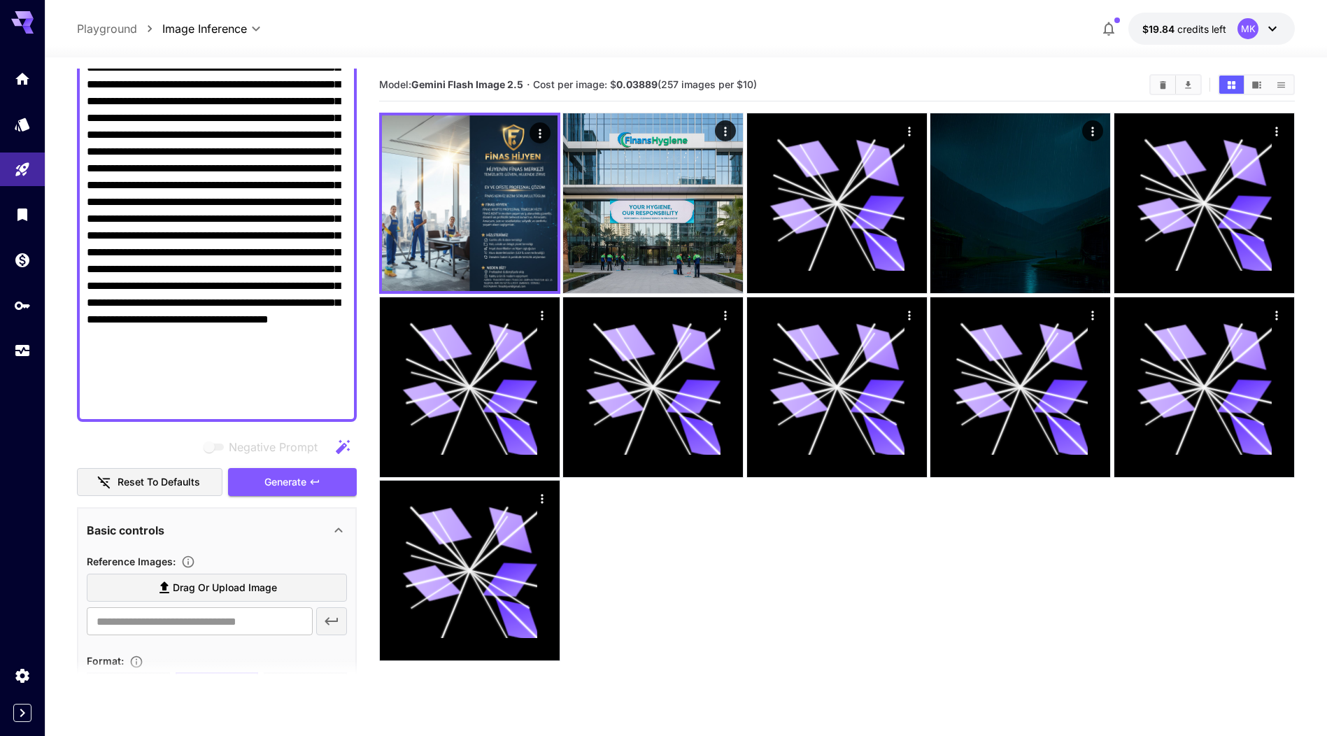
scroll to position [216, 0]
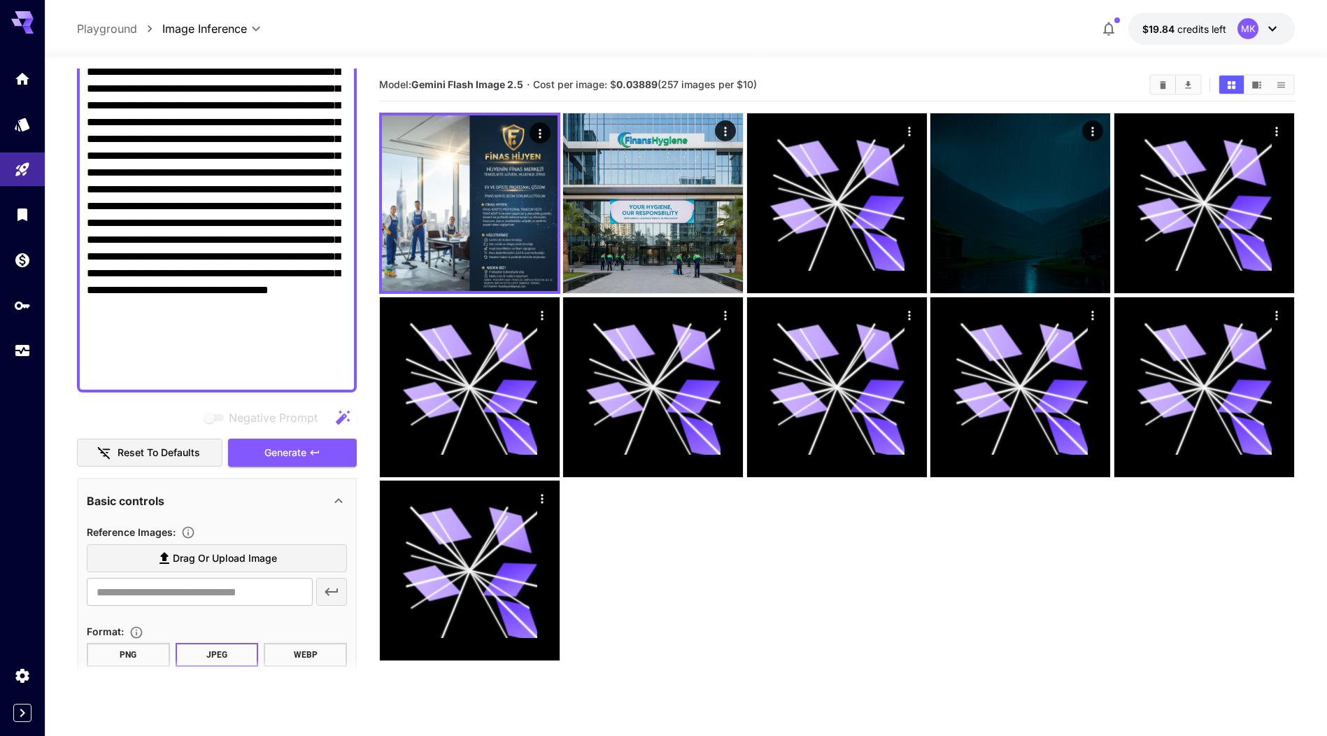
click at [347, 418] on icon "button" at bounding box center [342, 417] width 17 height 17
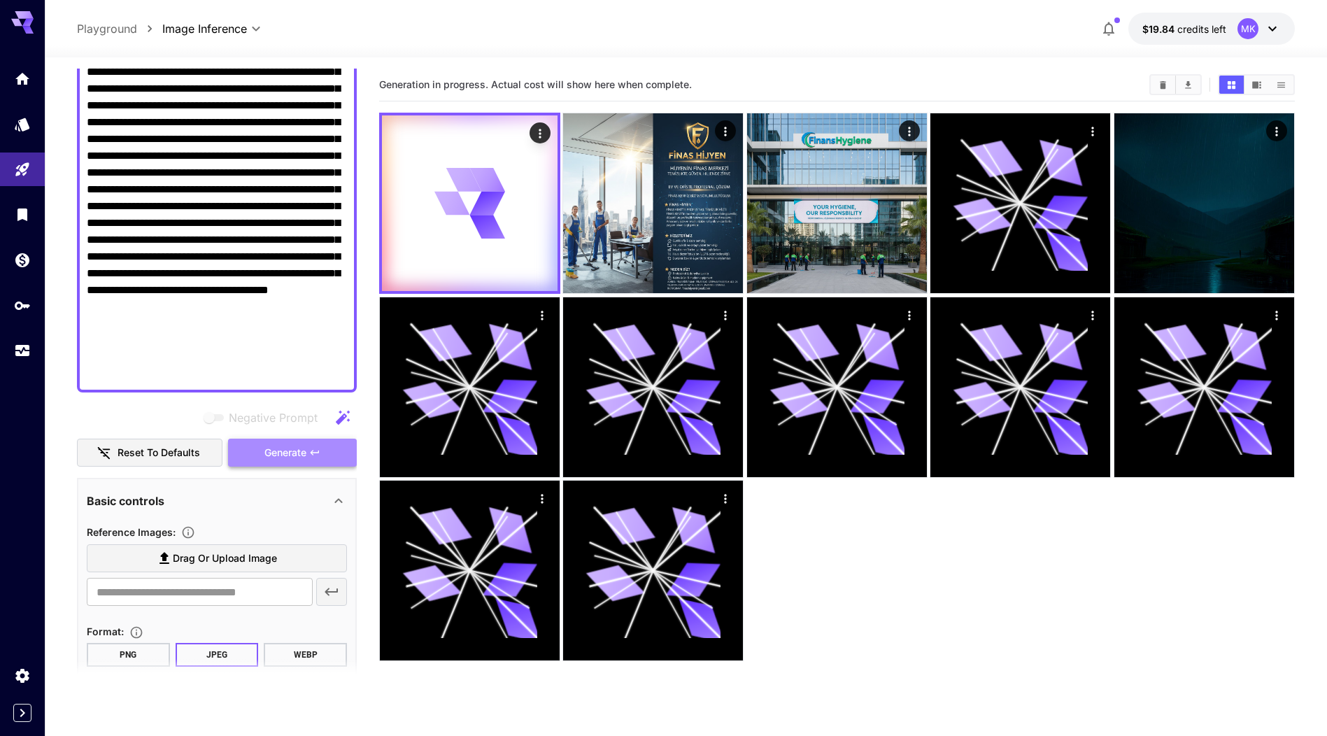
click at [305, 456] on span "Generate" at bounding box center [285, 452] width 42 height 17
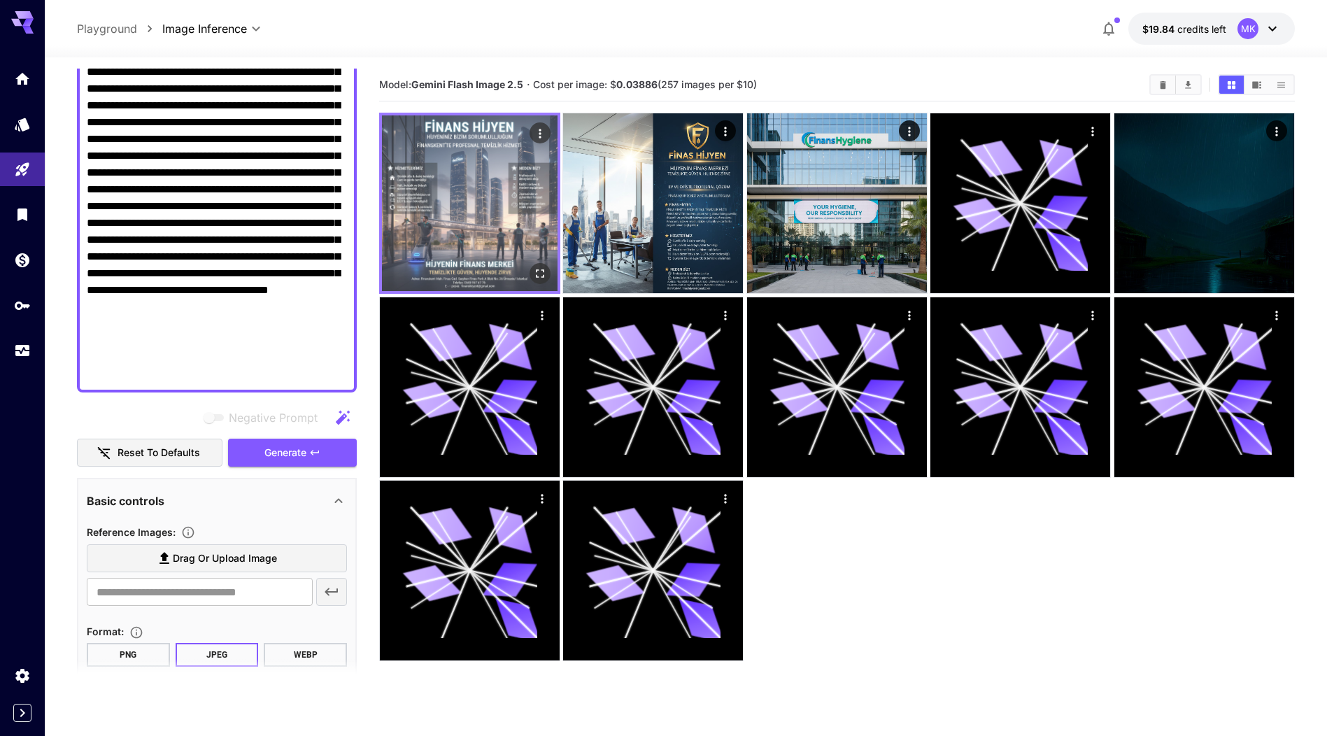
click at [477, 210] on img at bounding box center [470, 203] width 176 height 176
click at [477, 204] on img at bounding box center [470, 203] width 176 height 176
click at [469, 232] on img at bounding box center [470, 203] width 176 height 176
click at [543, 278] on icon "Open in fullscreen" at bounding box center [540, 274] width 14 height 14
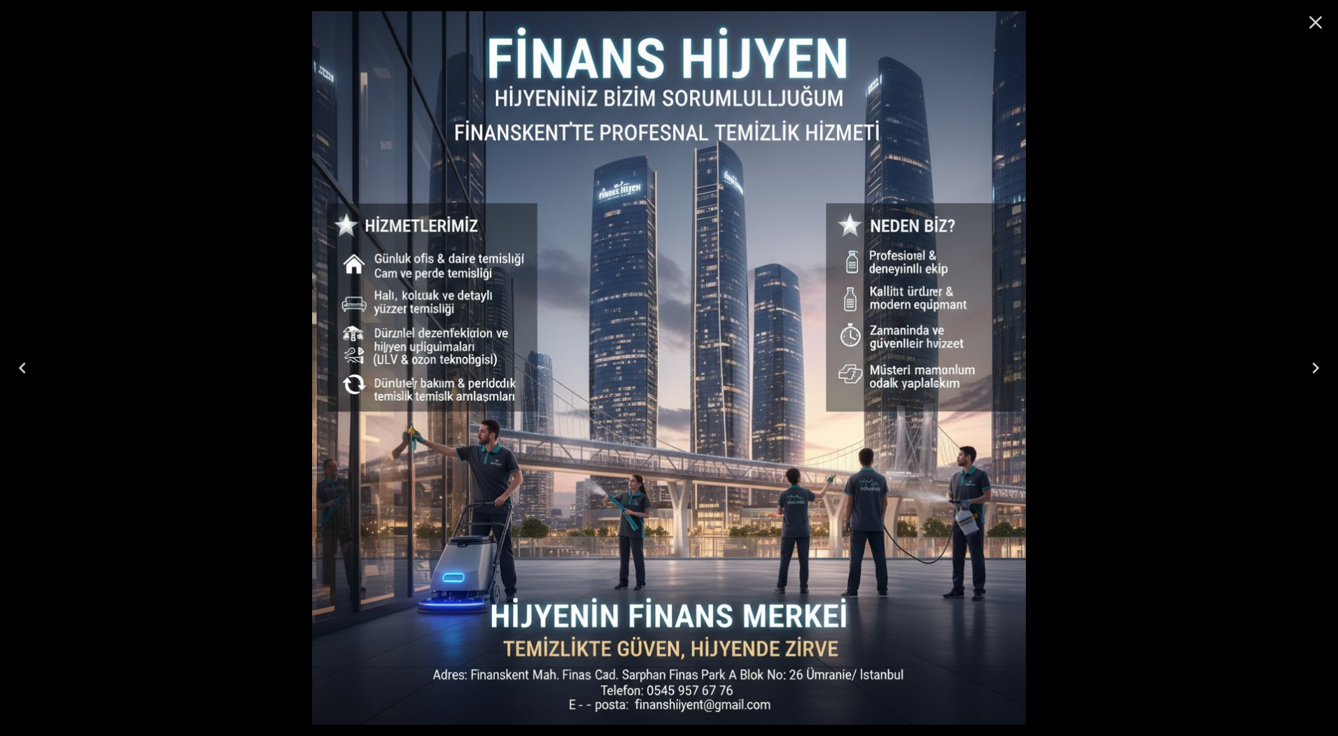
click at [1315, 24] on icon "Close" at bounding box center [1315, 22] width 22 height 22
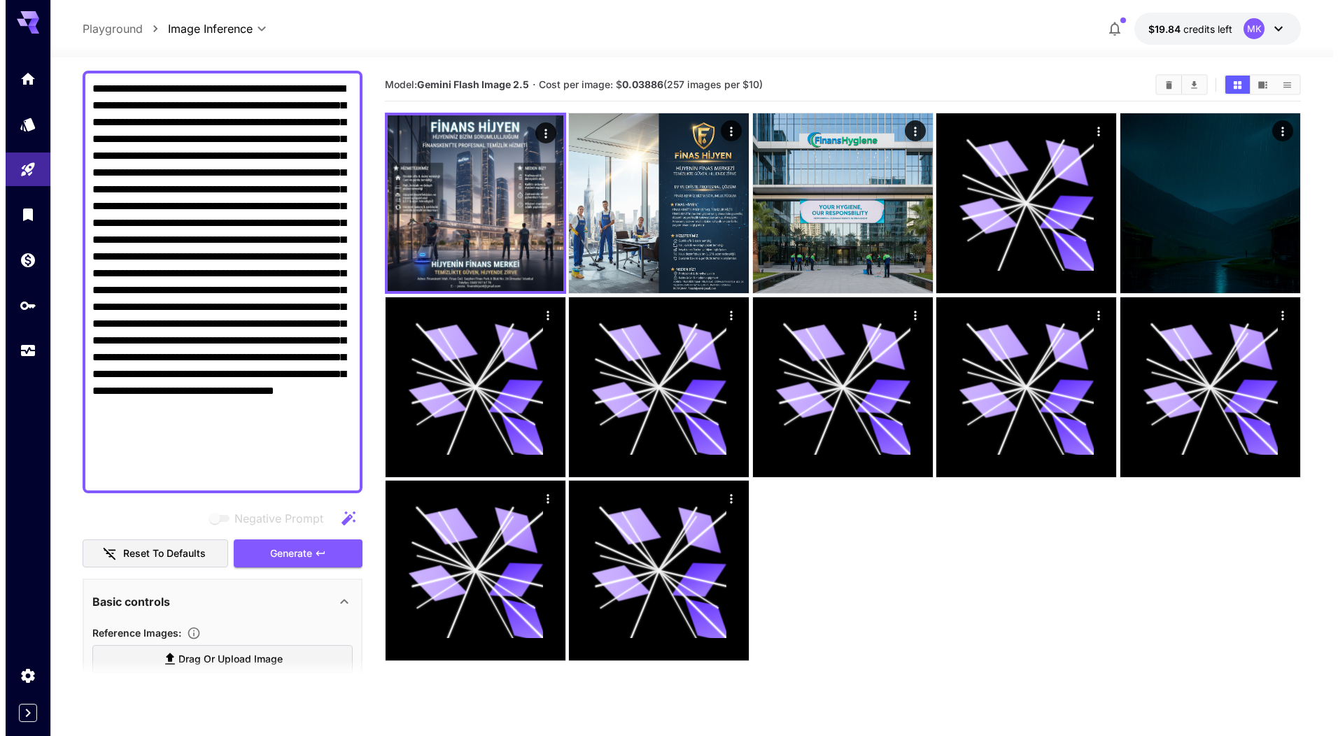
scroll to position [0, 0]
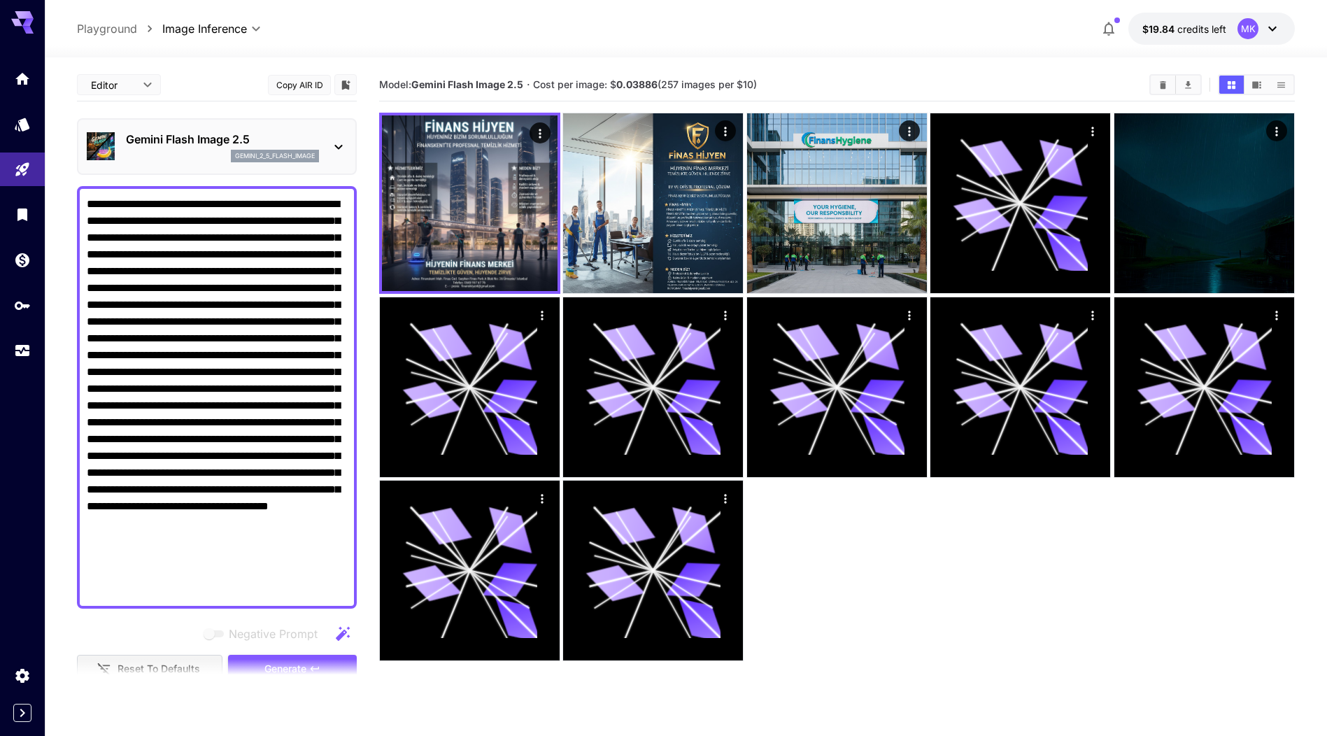
drag, startPoint x: 181, startPoint y: 376, endPoint x: -3, endPoint y: 88, distance: 341.4
click at [0, 88] on html "**********" at bounding box center [663, 423] width 1327 height 847
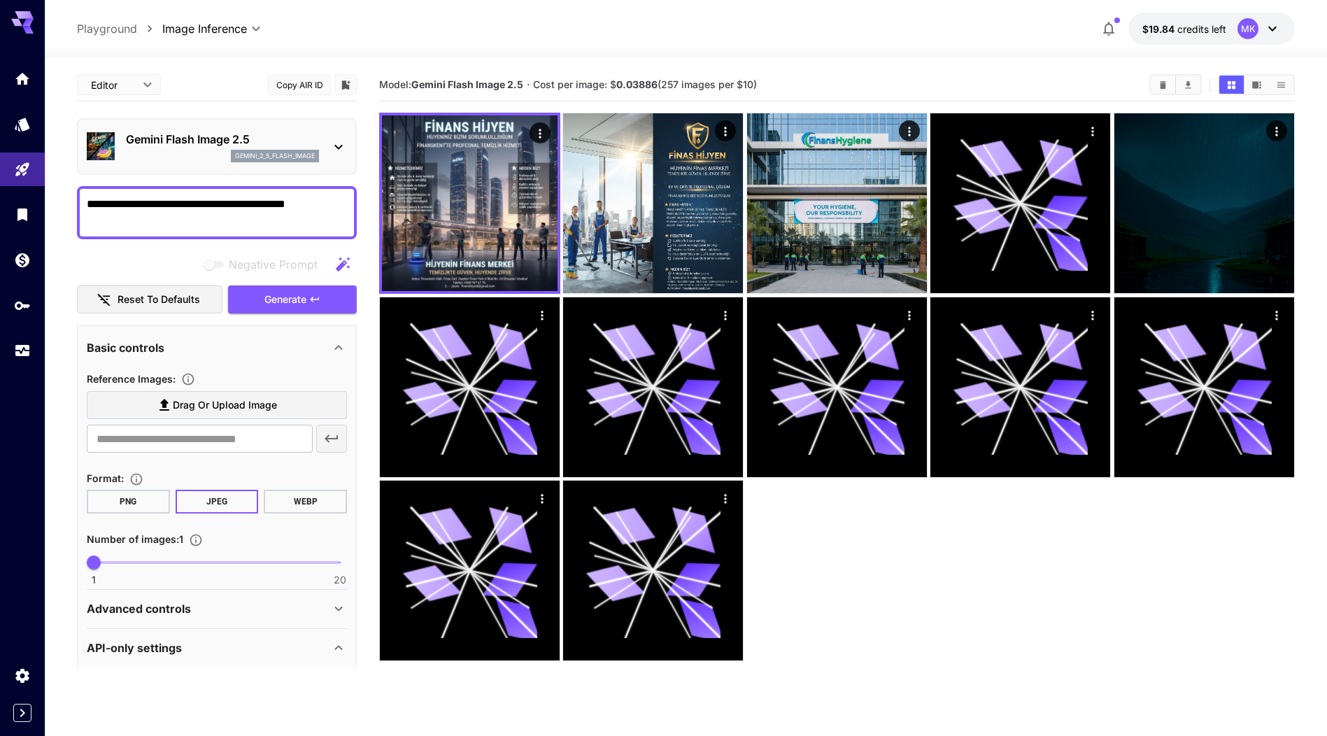
type textarea "**********"
click at [343, 264] on icon "button" at bounding box center [343, 264] width 14 height 14
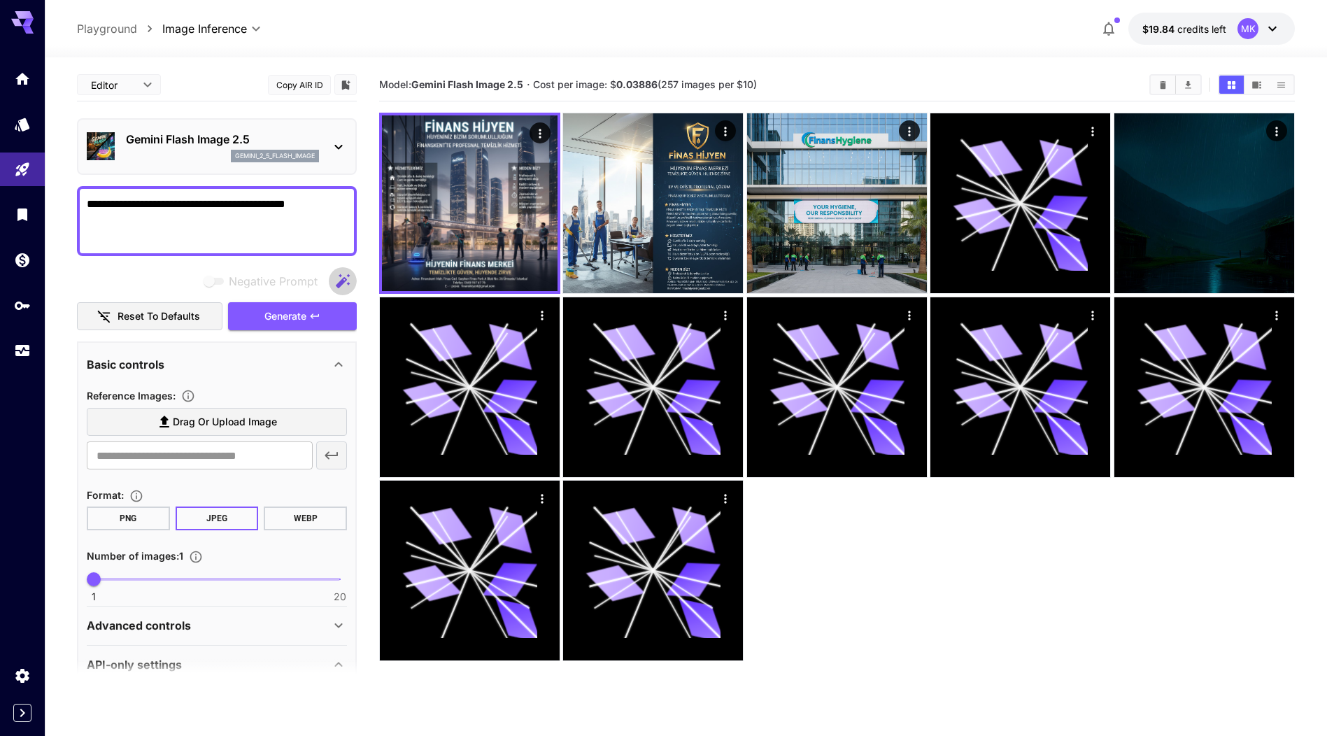
click at [337, 281] on icon "button" at bounding box center [342, 281] width 17 height 17
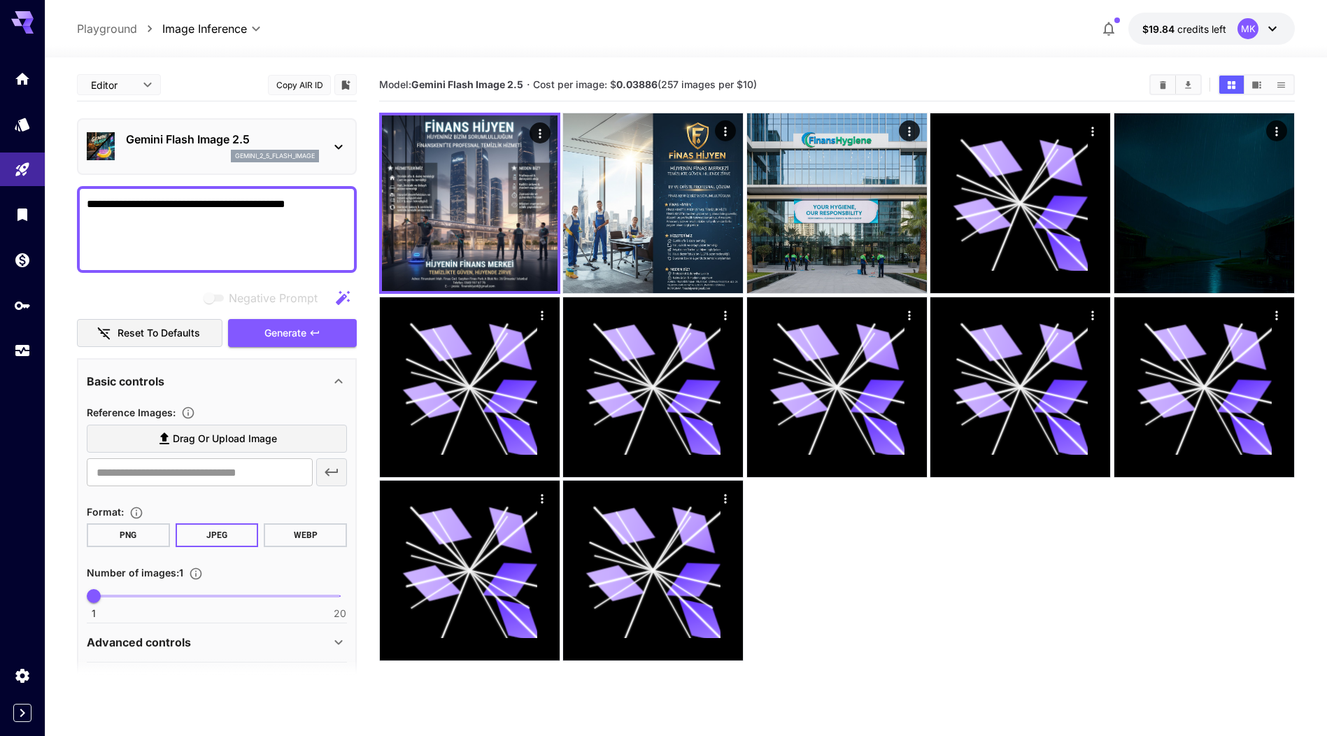
click at [337, 281] on div "**********" at bounding box center [217, 479] width 280 height 821
click at [342, 299] on icon "button" at bounding box center [343, 297] width 14 height 14
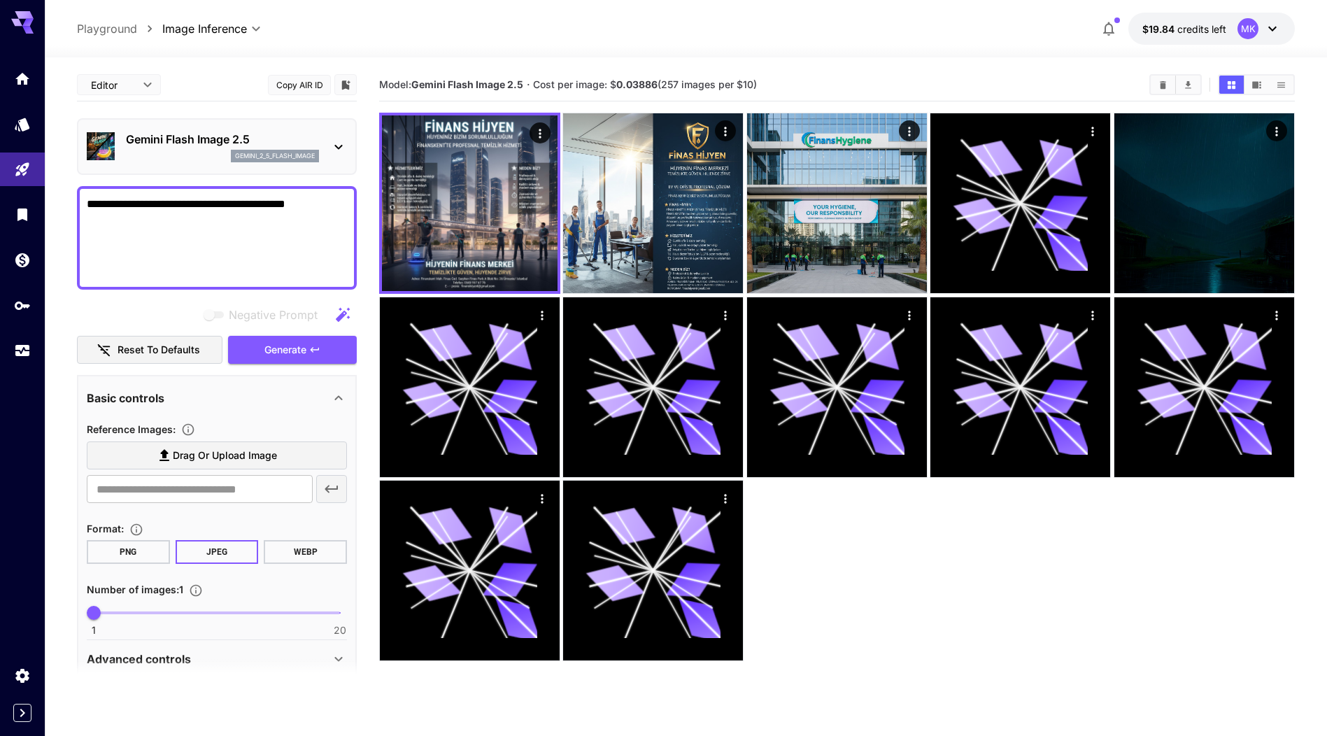
click at [113, 614] on span "1 20 1" at bounding box center [217, 612] width 246 height 21
type input "*"
drag, startPoint x: 113, startPoint y: 614, endPoint x: 137, endPoint y: 616, distance: 24.6
click at [137, 616] on span "4" at bounding box center [132, 613] width 14 height 14
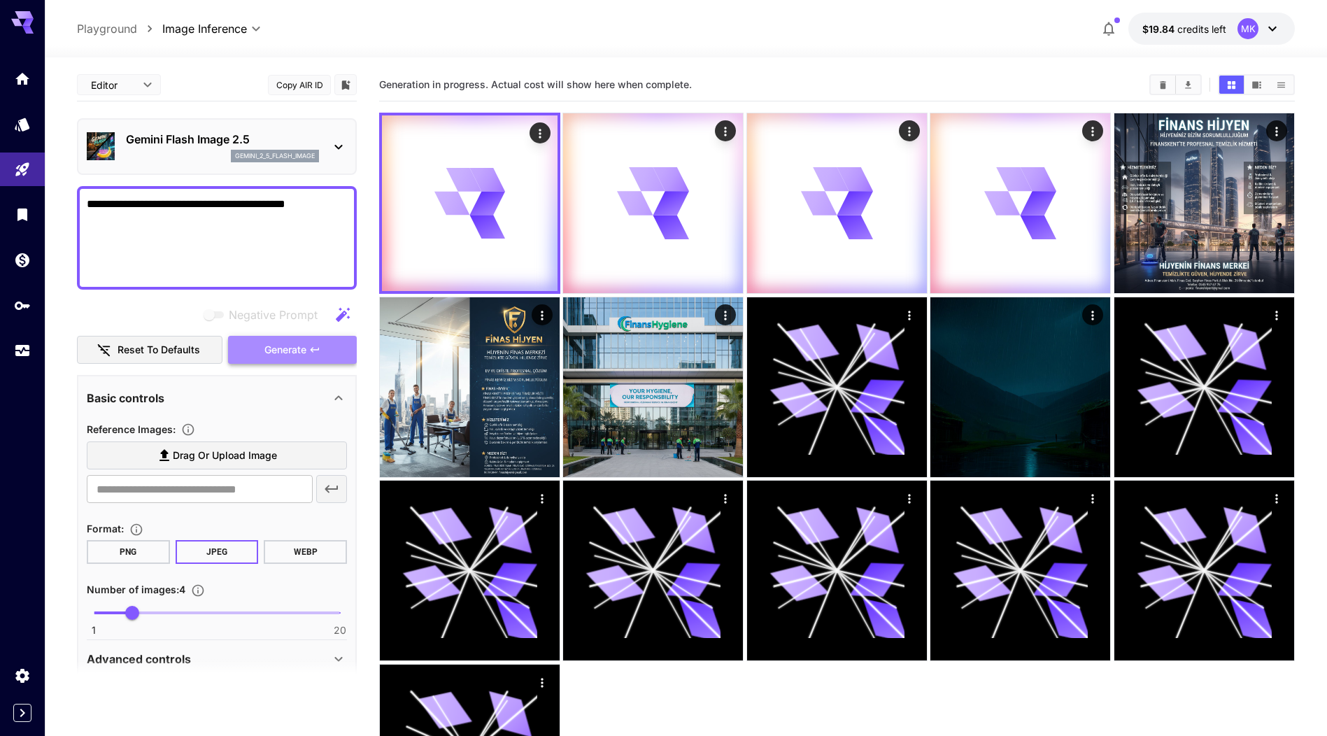
click at [297, 352] on span "Generate" at bounding box center [285, 349] width 42 height 17
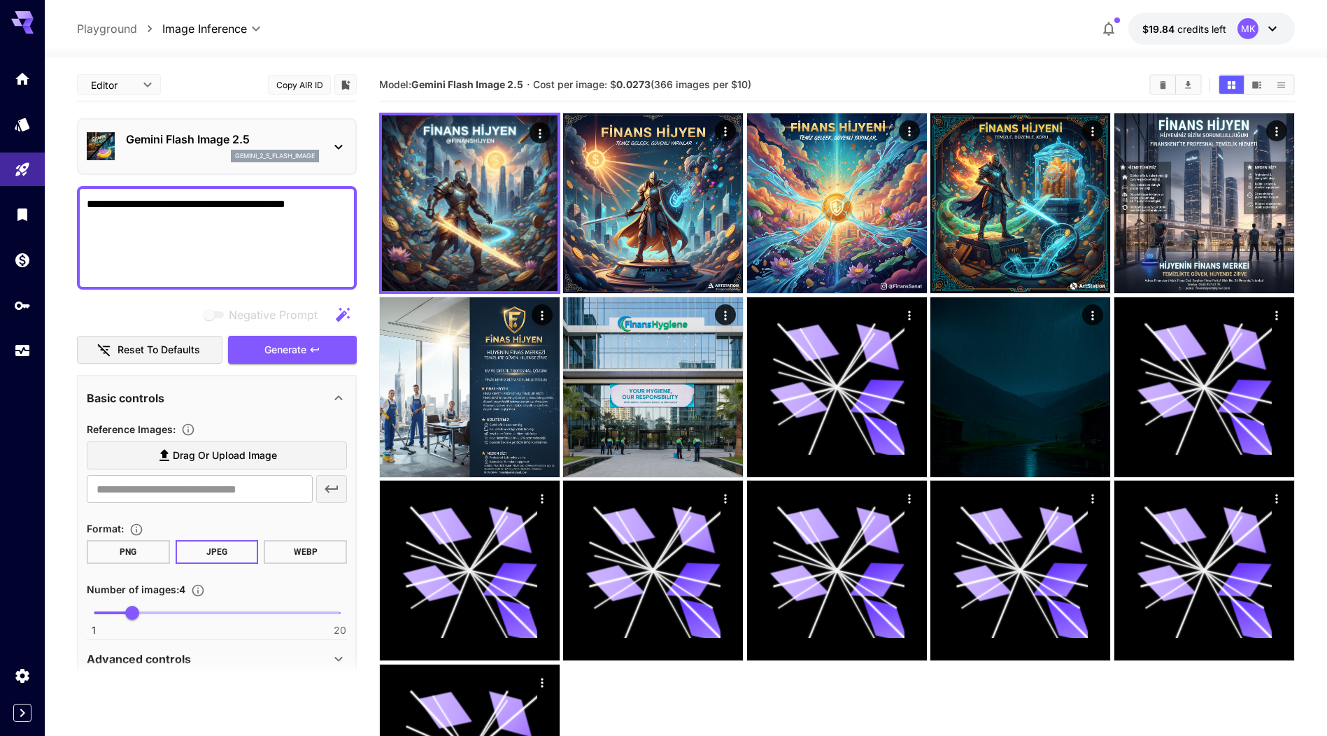
drag, startPoint x: 315, startPoint y: 205, endPoint x: 332, endPoint y: 276, distance: 73.5
click at [332, 276] on textarea "**********" at bounding box center [217, 238] width 260 height 84
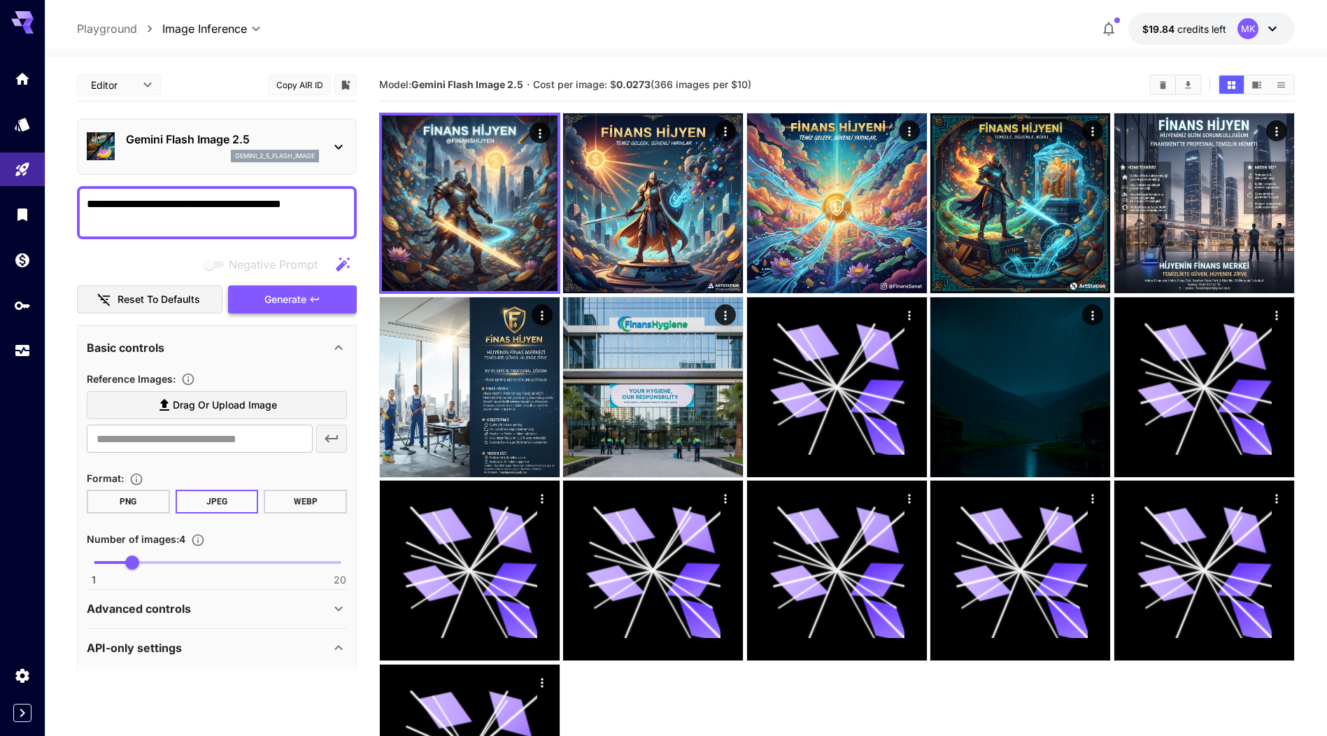
click at [304, 299] on span "Generate" at bounding box center [285, 299] width 42 height 17
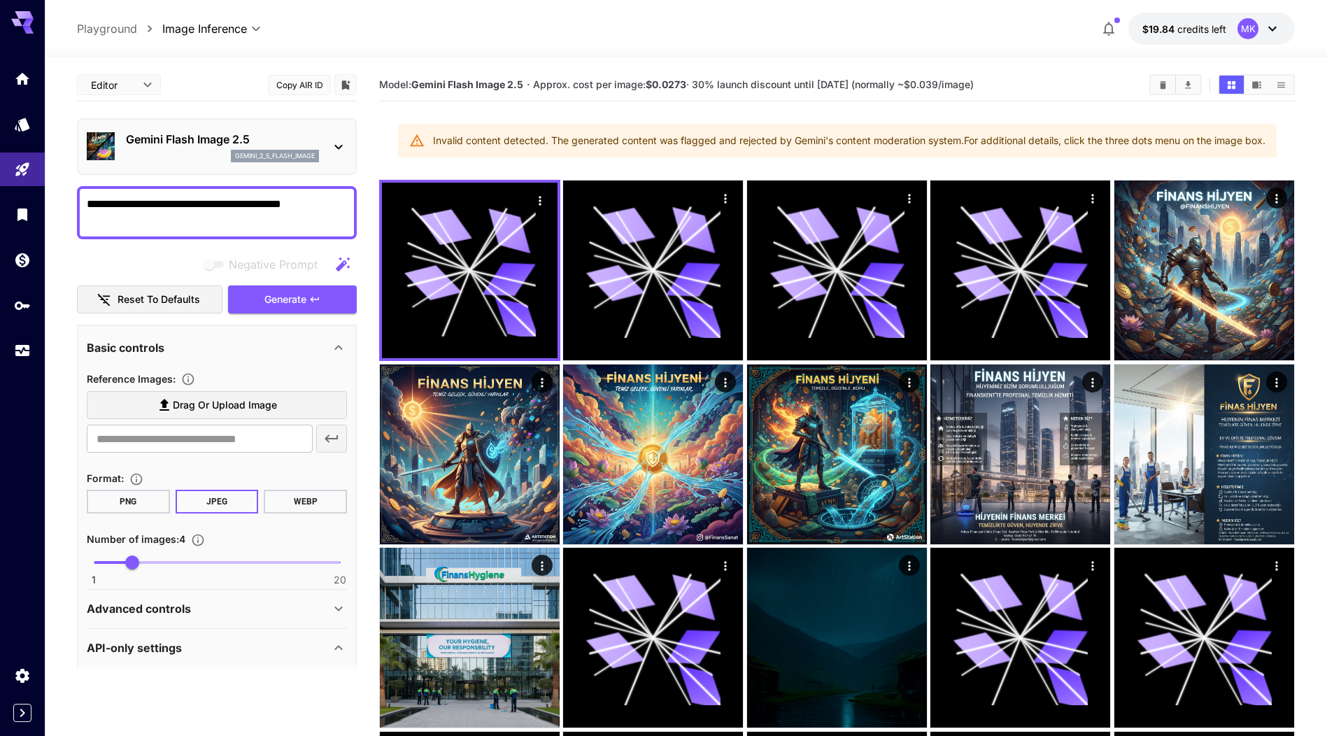
click at [87, 203] on textarea "**********" at bounding box center [217, 213] width 260 height 34
type textarea "**********"
click at [291, 302] on span "Generate" at bounding box center [285, 299] width 42 height 17
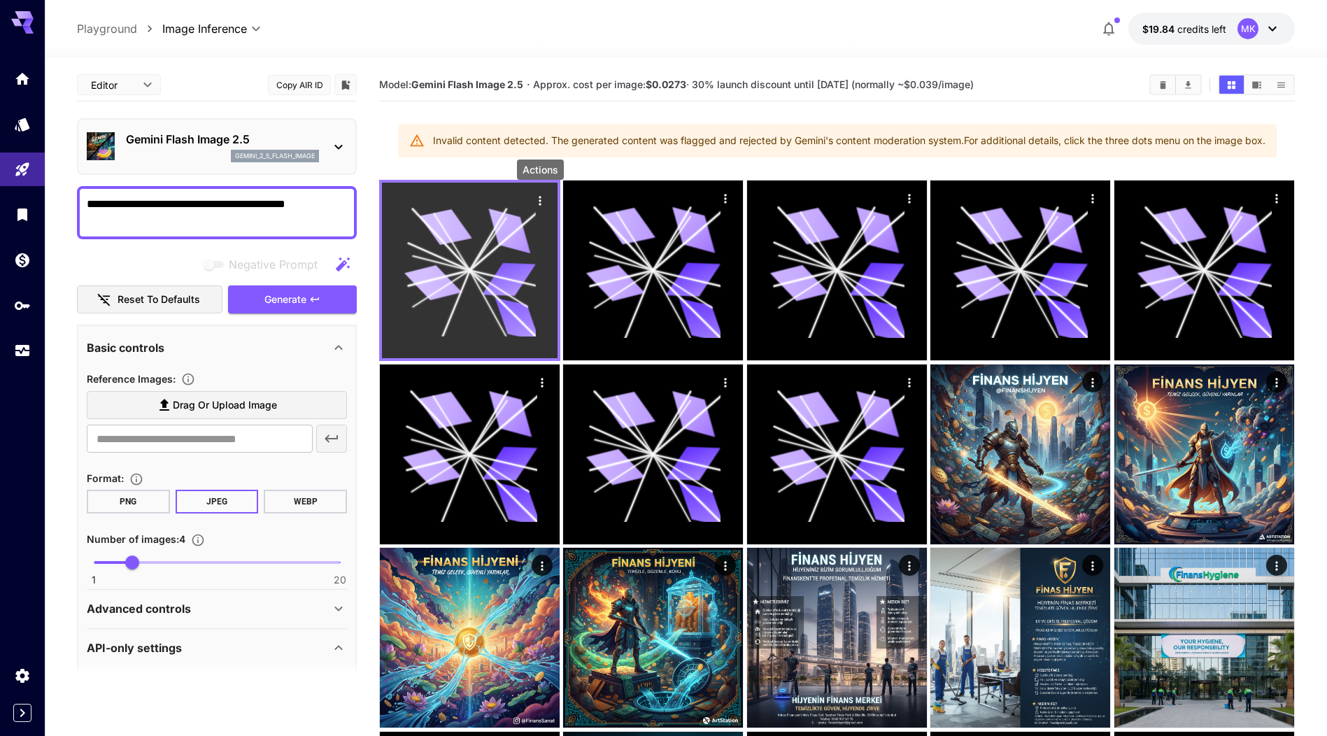
click at [542, 205] on icon "Actions" at bounding box center [540, 201] width 14 height 14
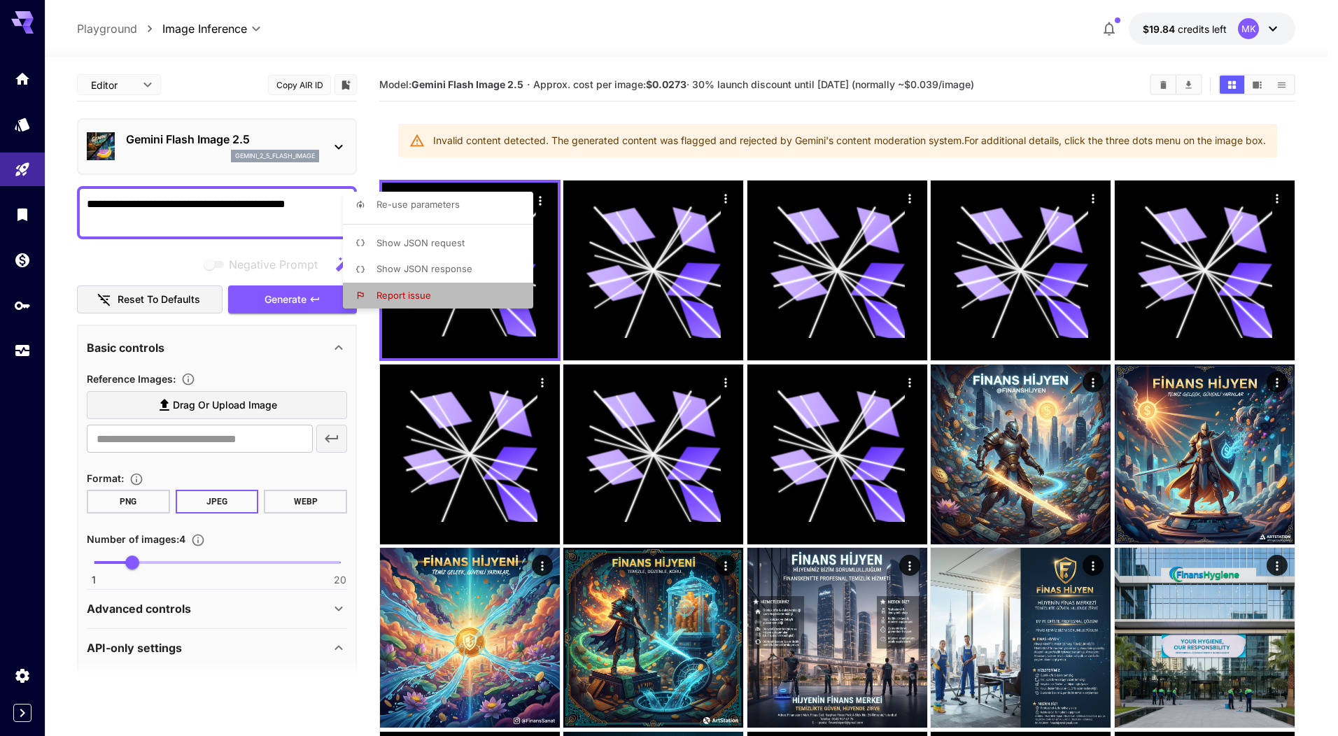
click at [441, 290] on li "Report issue" at bounding box center [442, 296] width 199 height 27
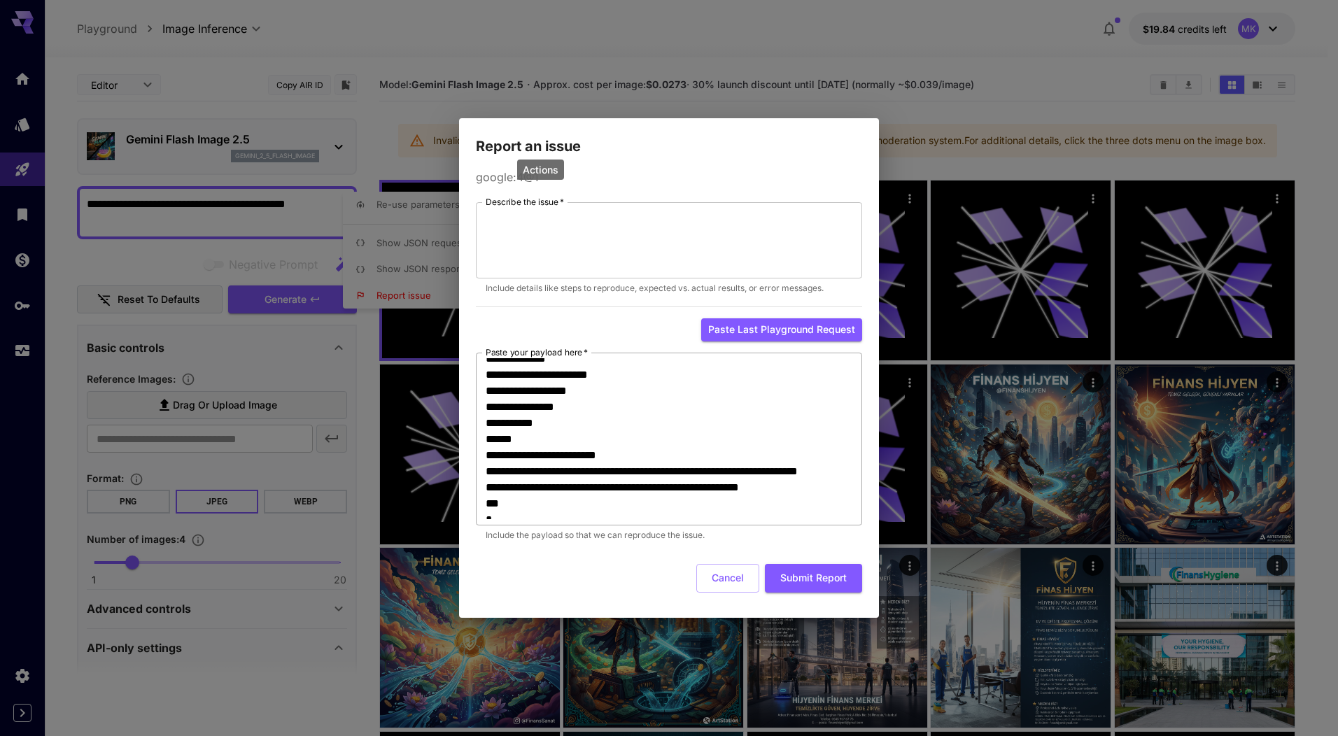
scroll to position [129, 0]
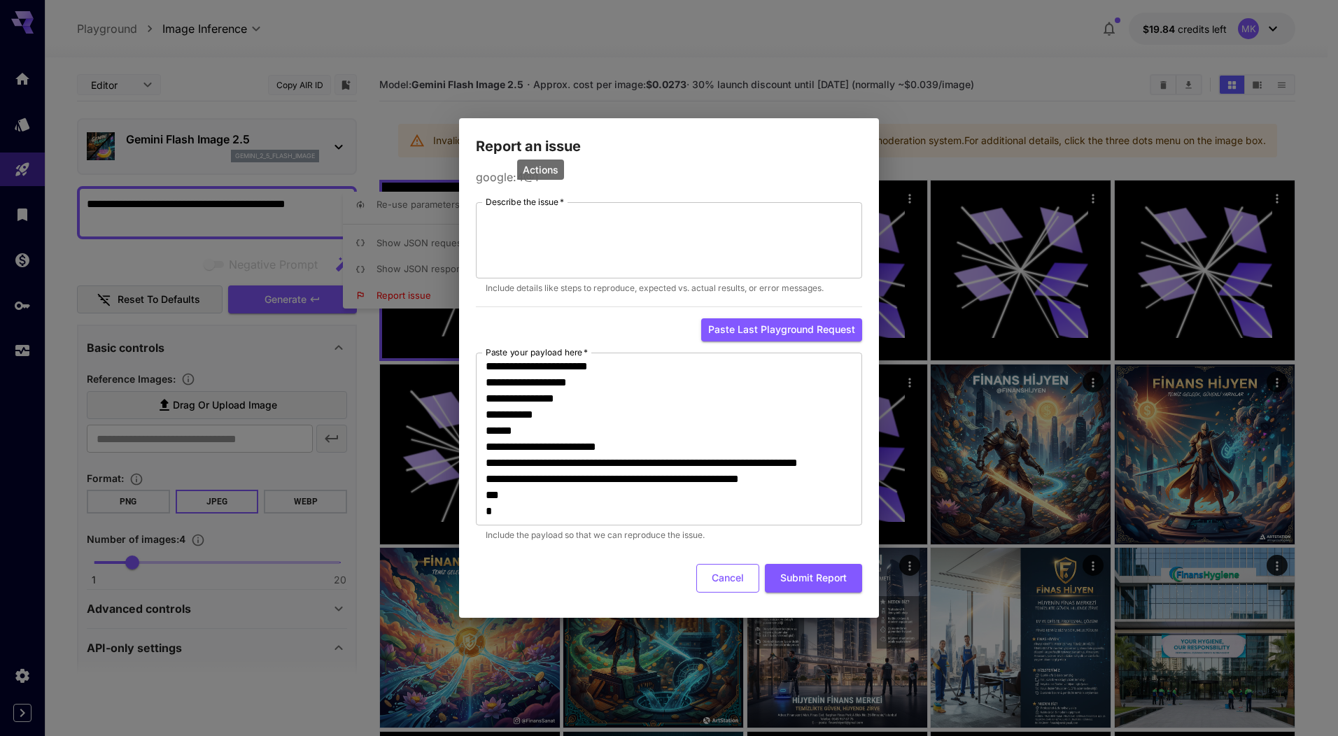
click at [729, 586] on button "Cancel" at bounding box center [727, 578] width 63 height 29
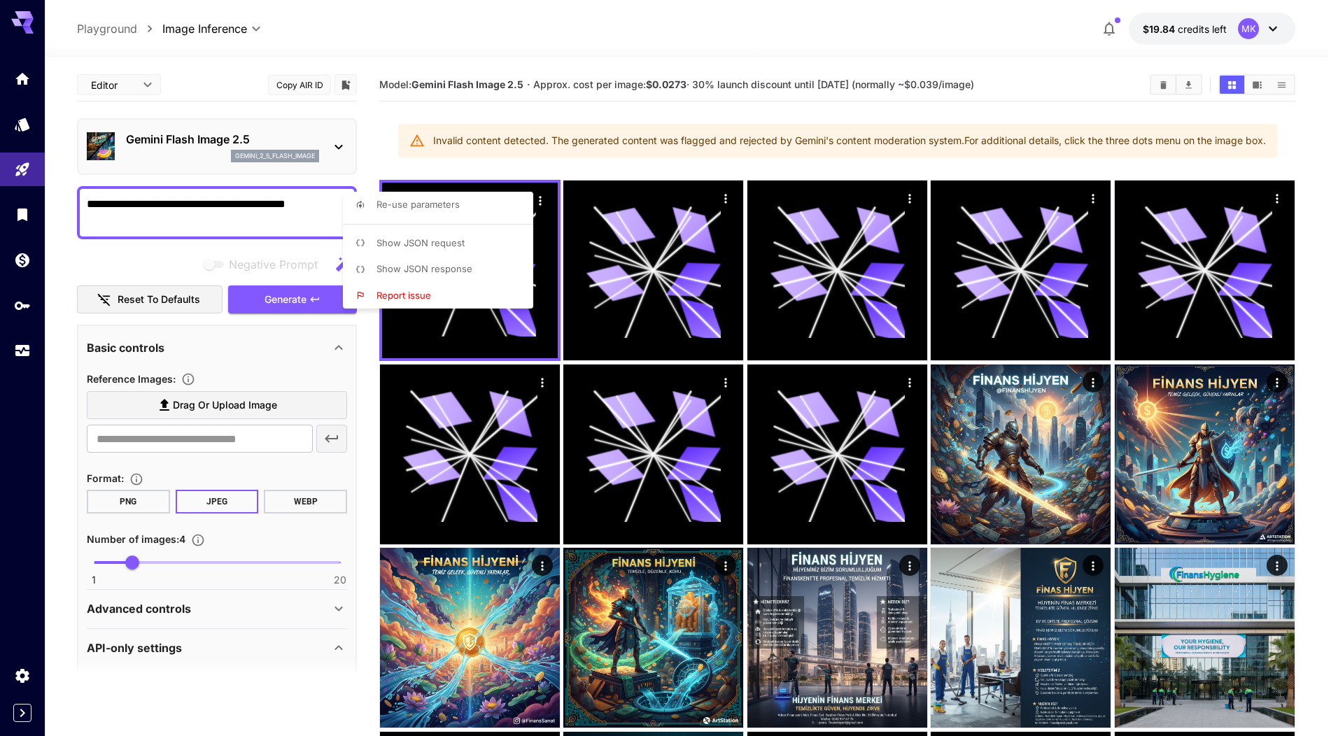
drag, startPoint x: 127, startPoint y: 563, endPoint x: 82, endPoint y: 563, distance: 44.8
click at [82, 563] on div at bounding box center [669, 368] width 1338 height 736
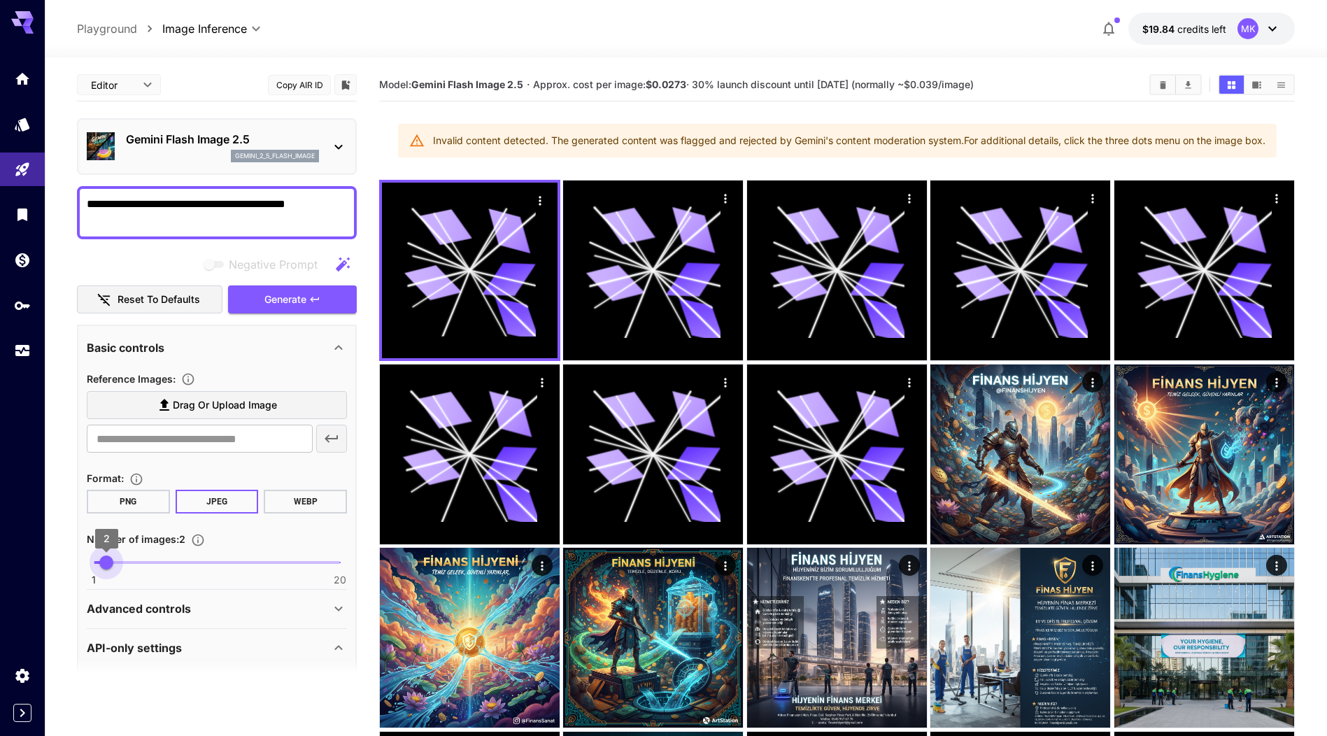
type input "*"
drag, startPoint x: 134, startPoint y: 568, endPoint x: 92, endPoint y: 568, distance: 42.7
click at [92, 568] on span "1" at bounding box center [94, 563] width 14 height 14
click at [162, 204] on textarea "**********" at bounding box center [217, 213] width 260 height 34
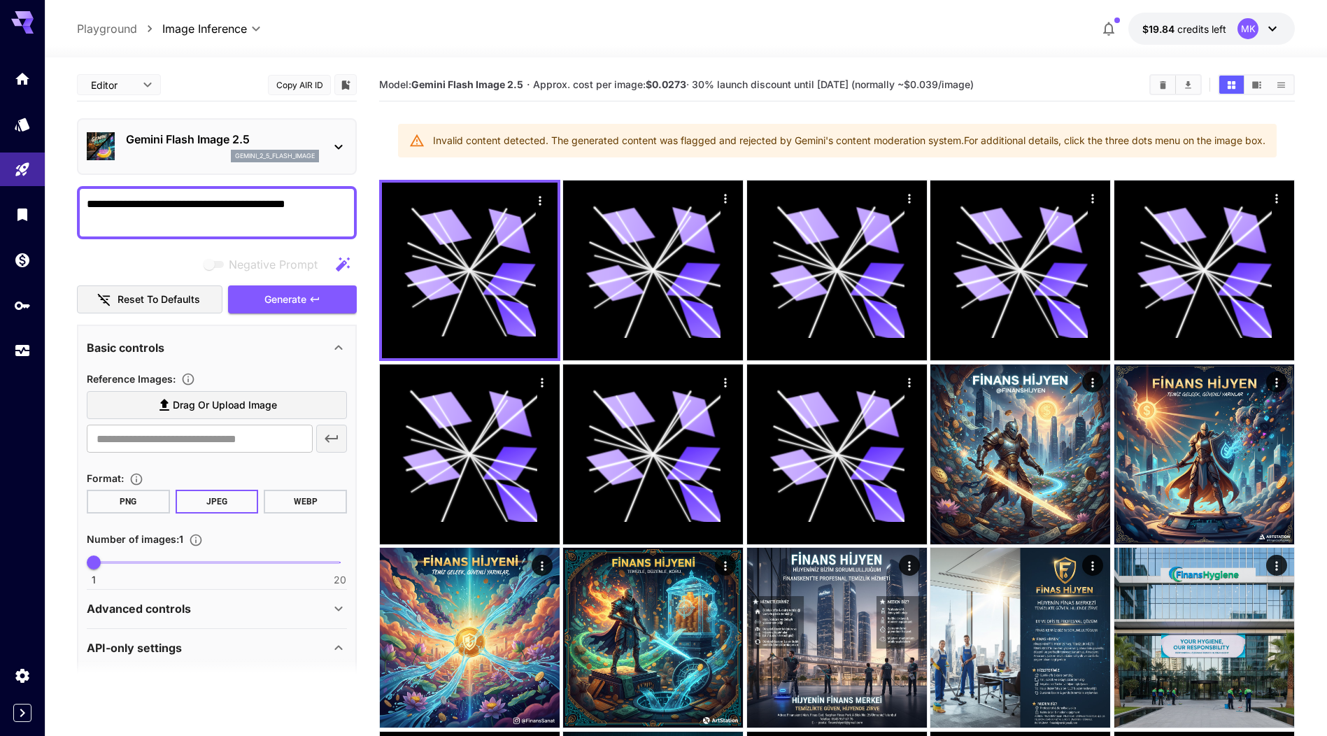
drag, startPoint x: 164, startPoint y: 208, endPoint x: 324, endPoint y: 208, distance: 160.2
click at [324, 208] on textarea "**********" at bounding box center [217, 213] width 260 height 34
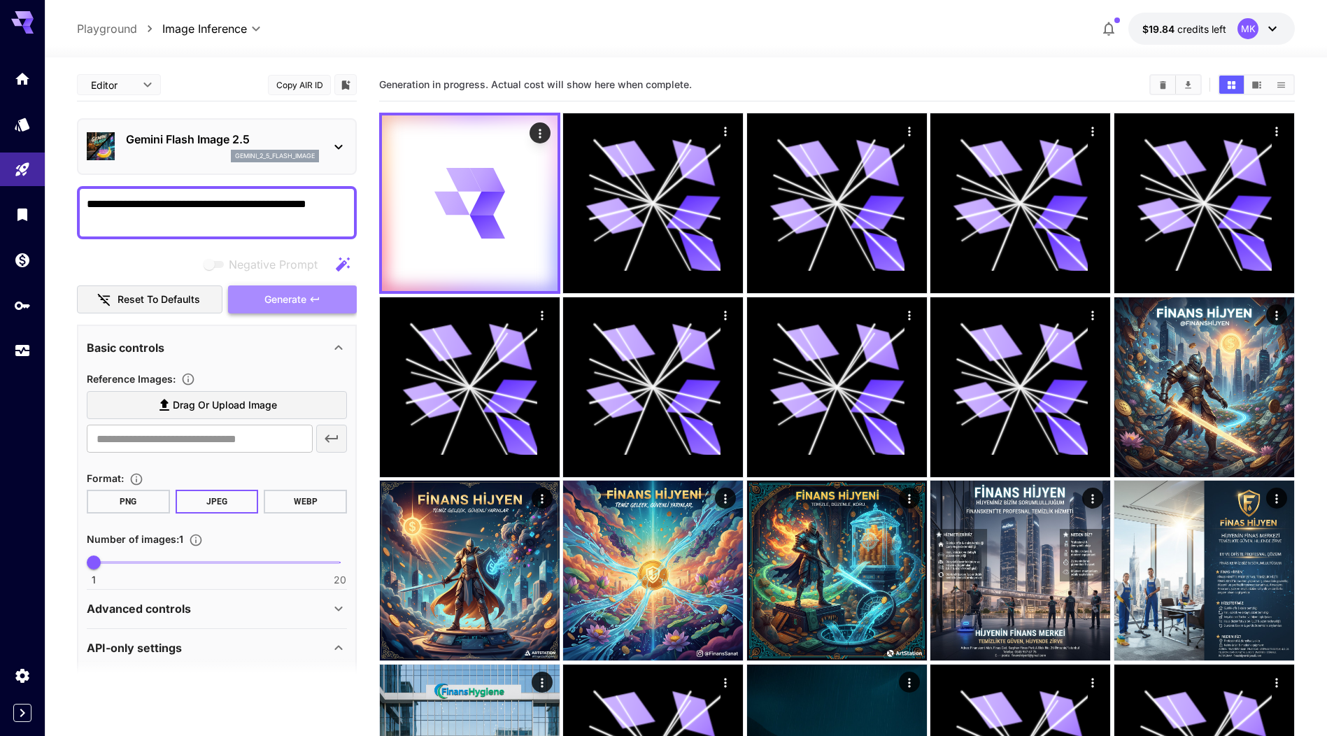
click at [315, 296] on icon "button" at bounding box center [314, 299] width 11 height 11
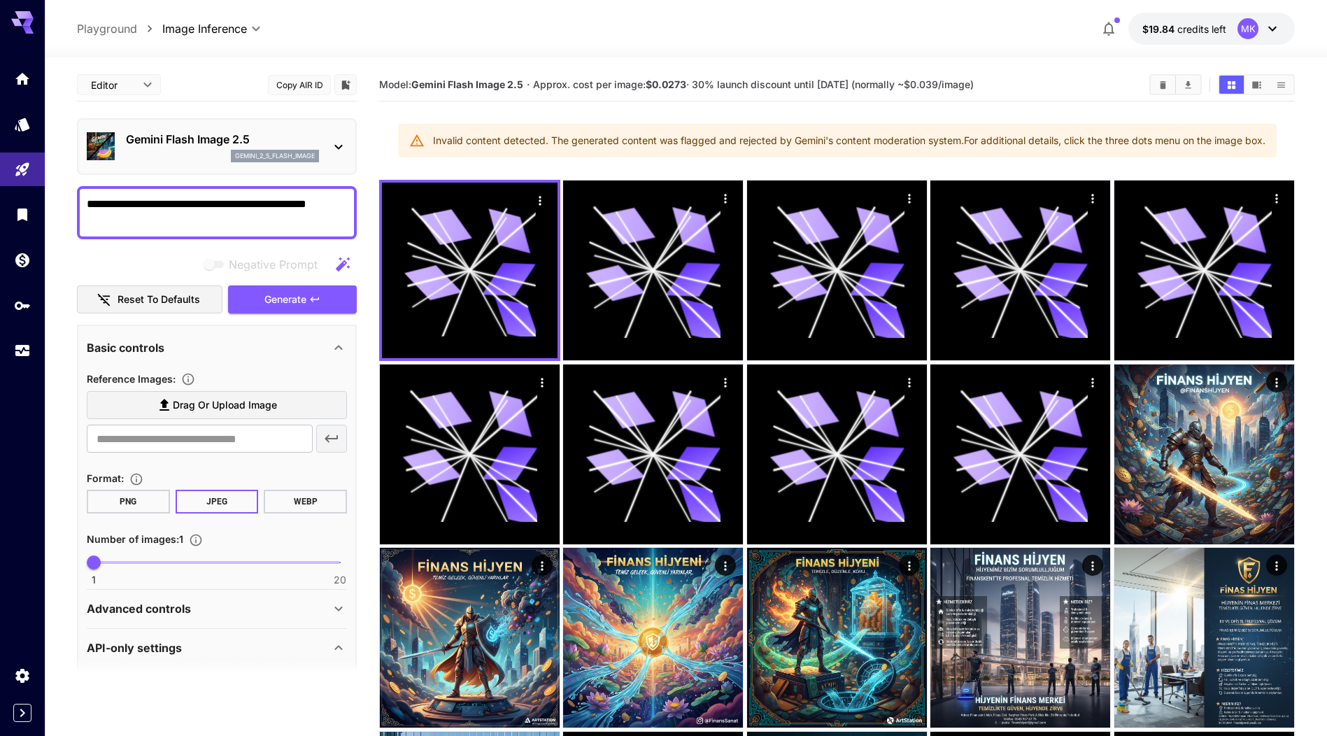
click at [289, 145] on p "Gemini Flash Image 2.5" at bounding box center [222, 139] width 193 height 17
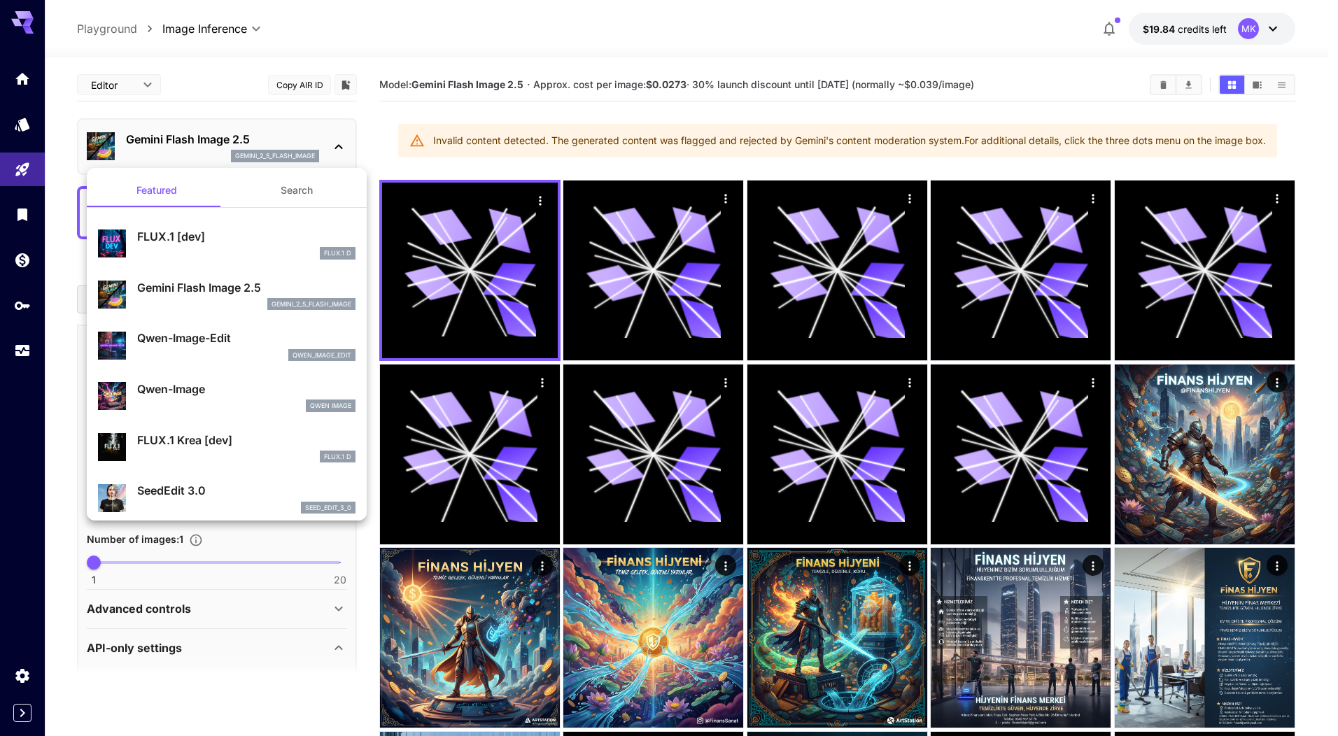
click at [213, 236] on p "FLUX.1 [dev]" at bounding box center [246, 236] width 218 height 17
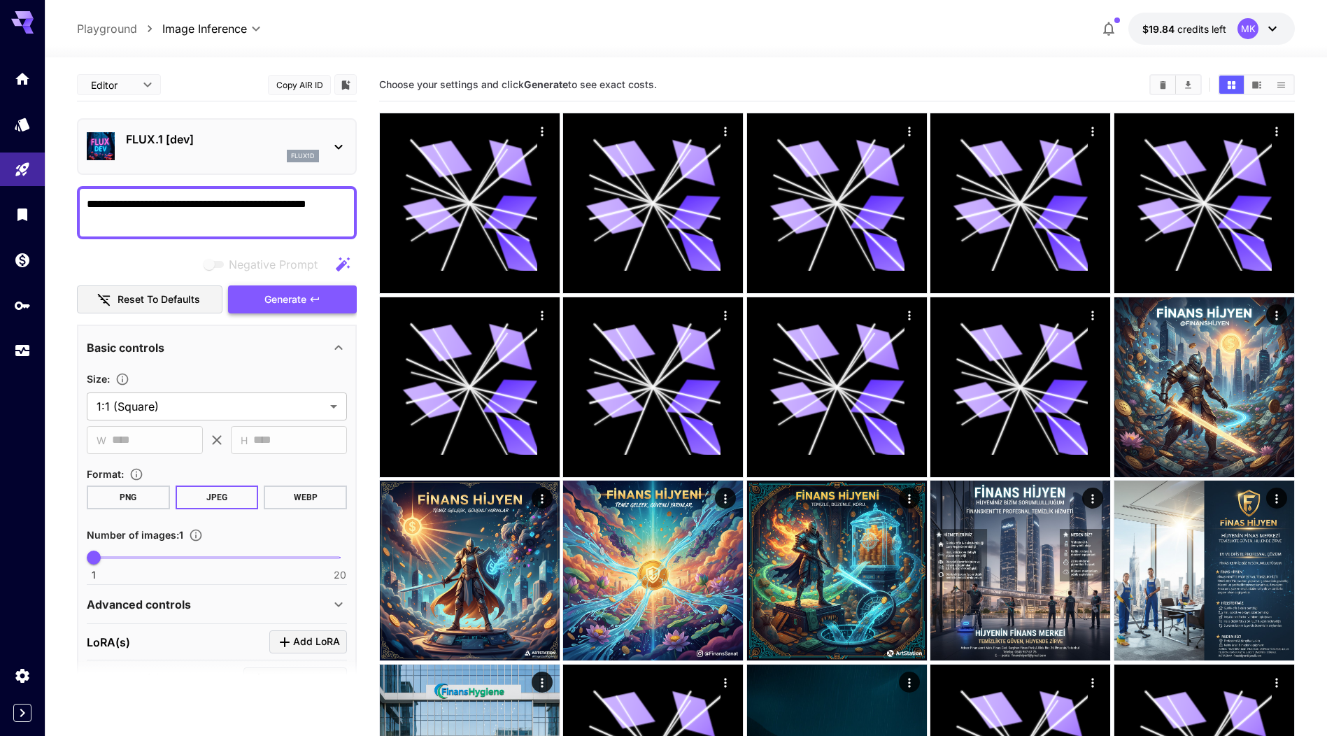
click at [270, 302] on span "Generate" at bounding box center [285, 299] width 42 height 17
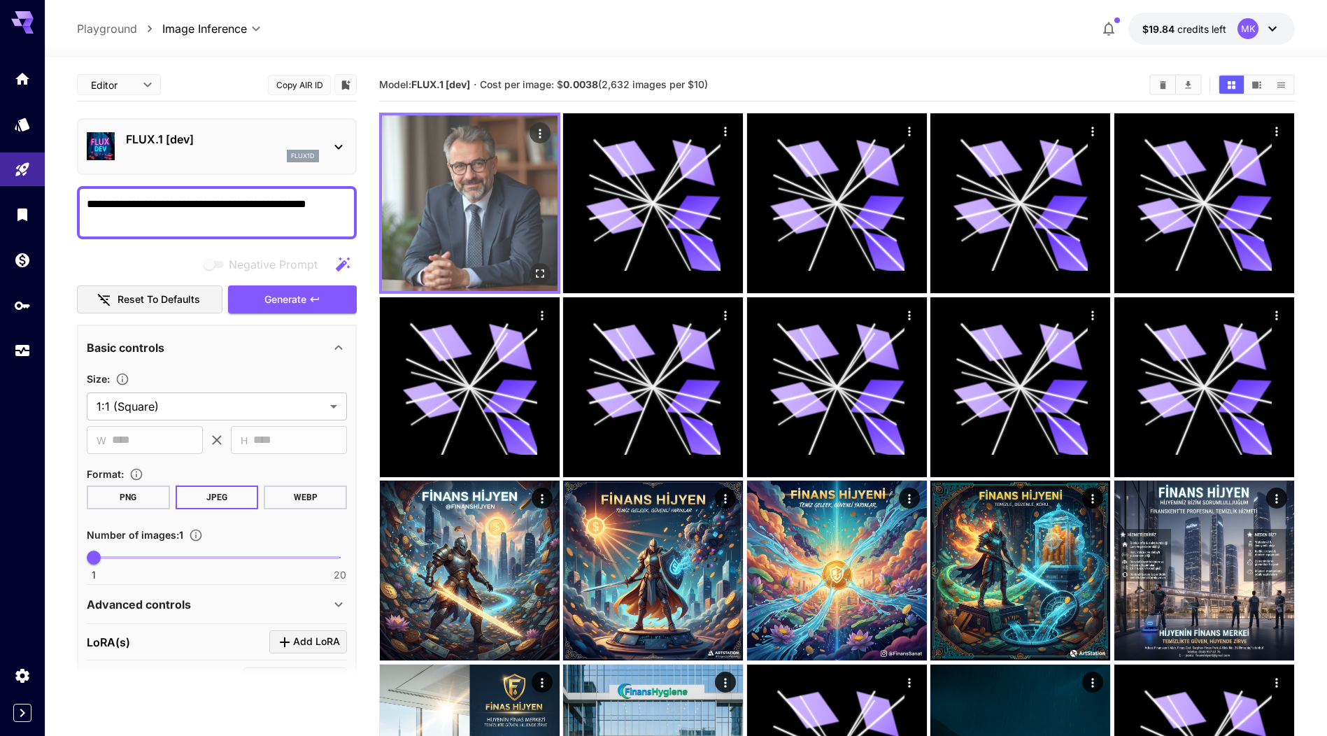
click at [457, 188] on img at bounding box center [470, 203] width 176 height 176
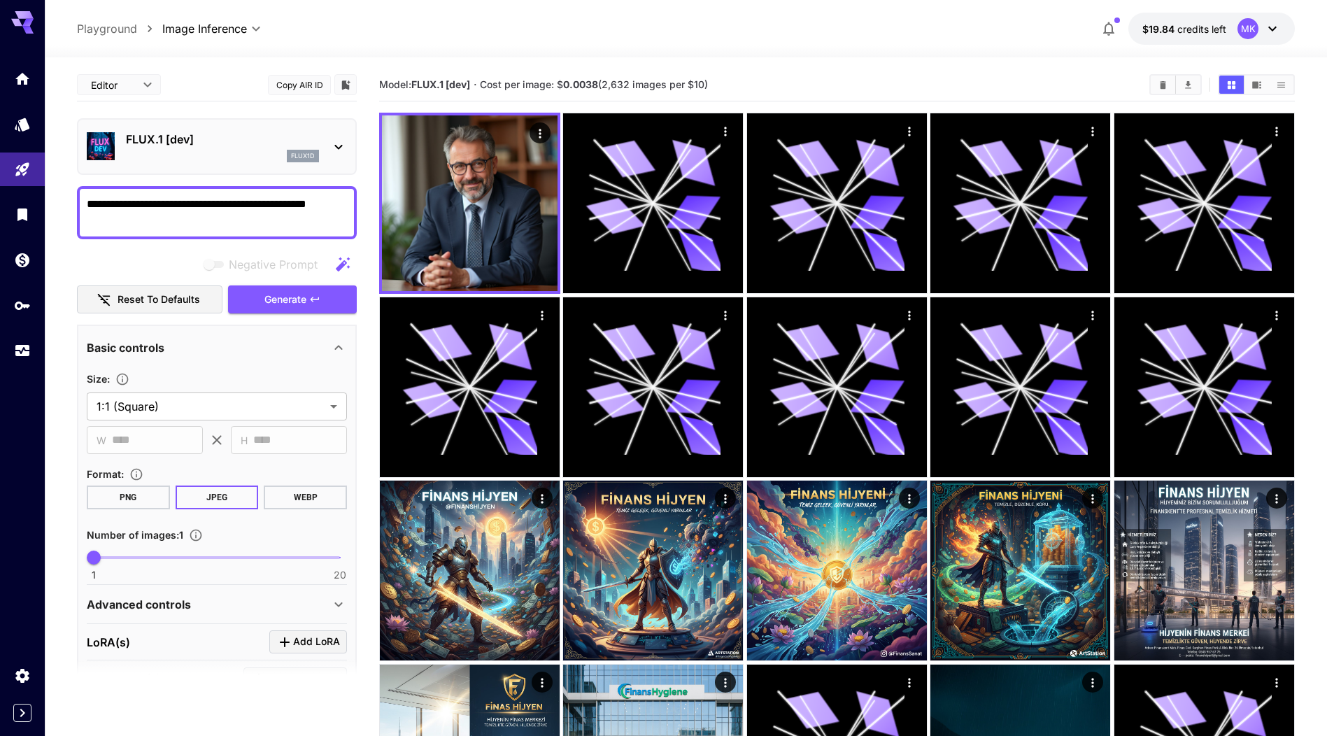
click at [309, 139] on p "FLUX.1 [dev]" at bounding box center [222, 139] width 193 height 17
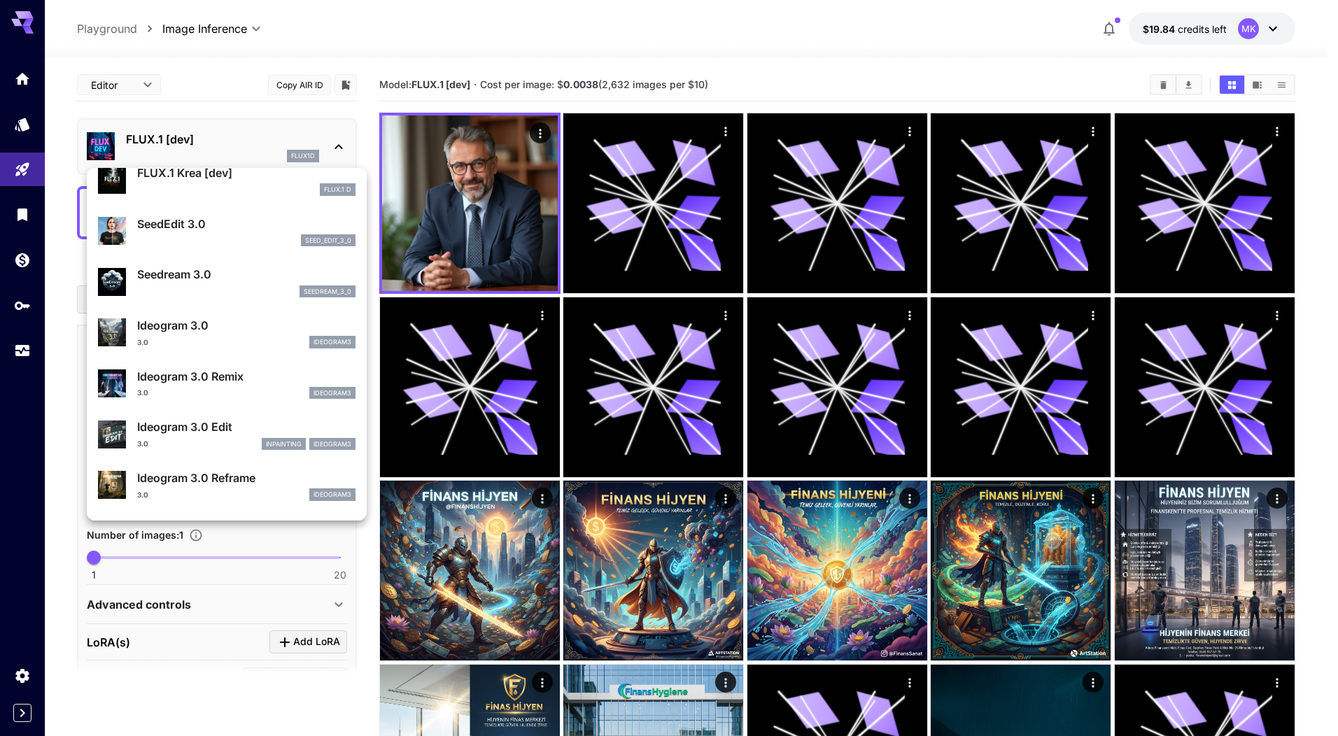
scroll to position [281, 0]
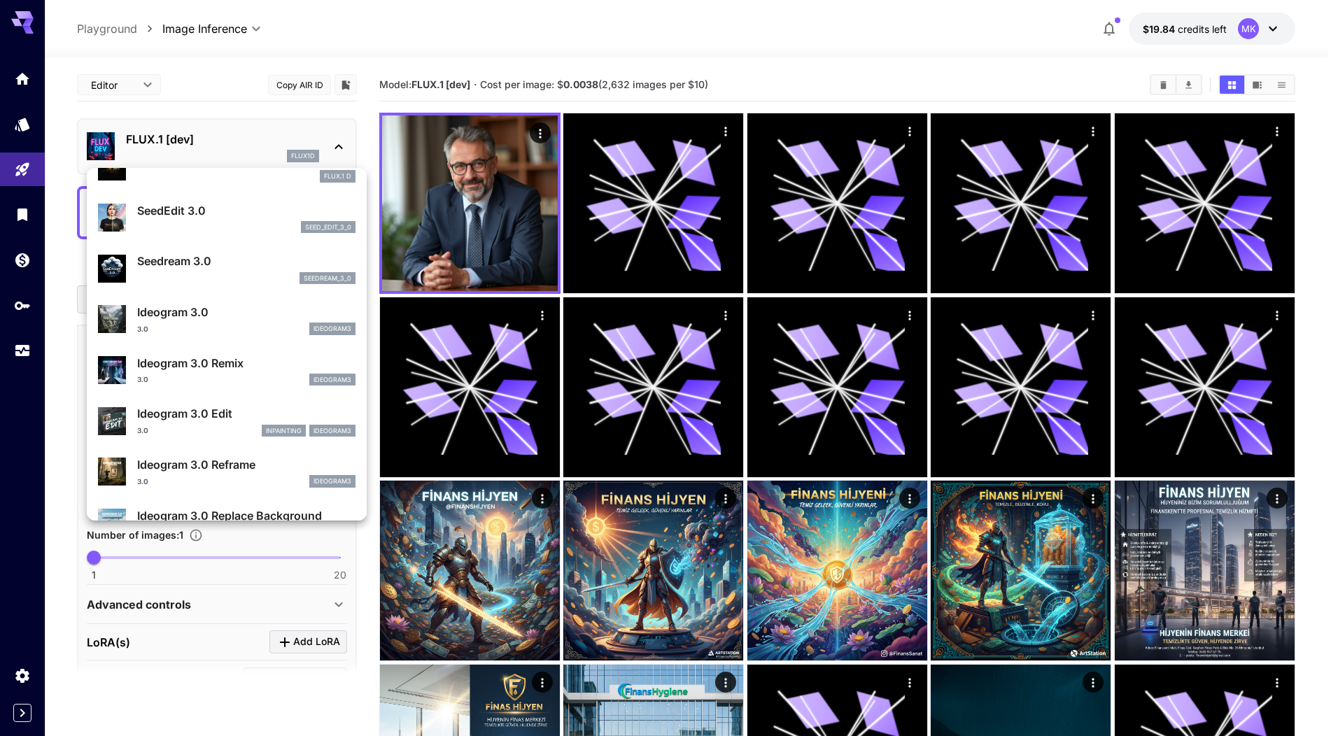
click at [203, 321] on div "Ideogram 3.0 3.0 ideogram3" at bounding box center [246, 319] width 218 height 31
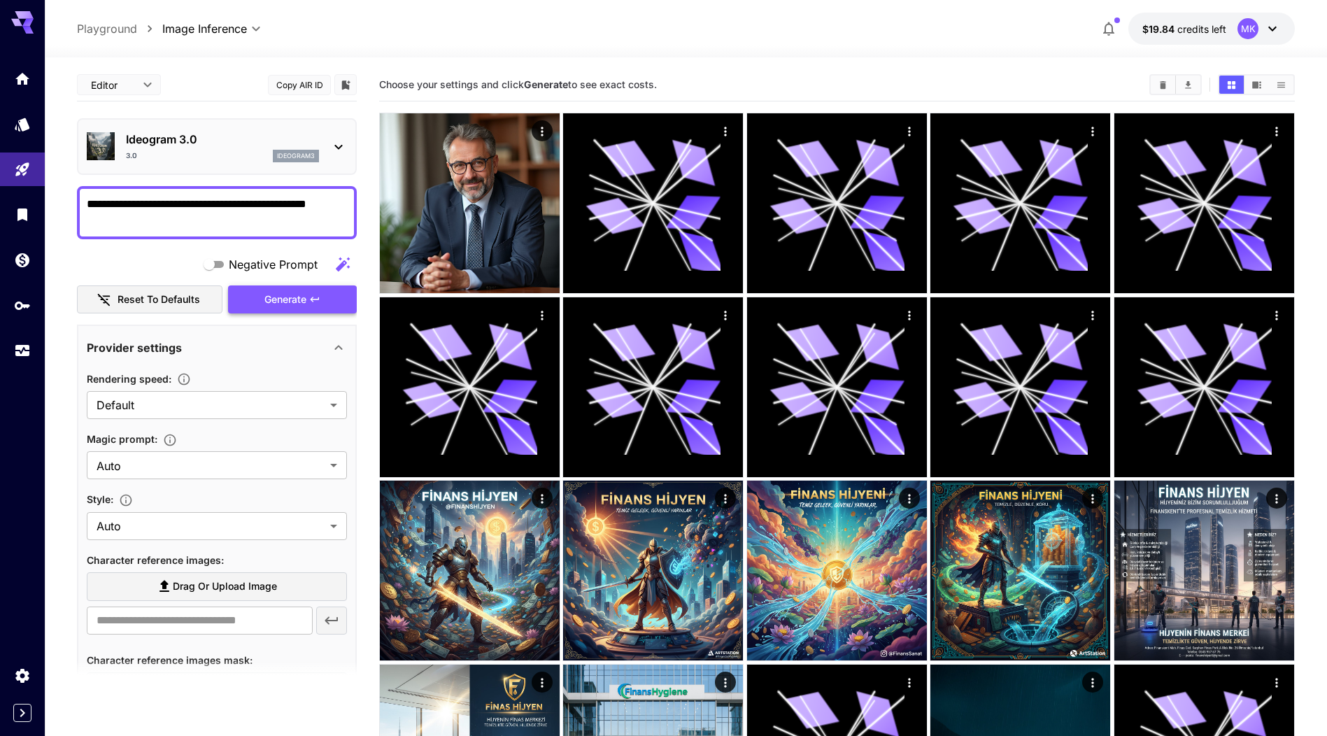
click at [276, 297] on span "Generate" at bounding box center [285, 299] width 42 height 17
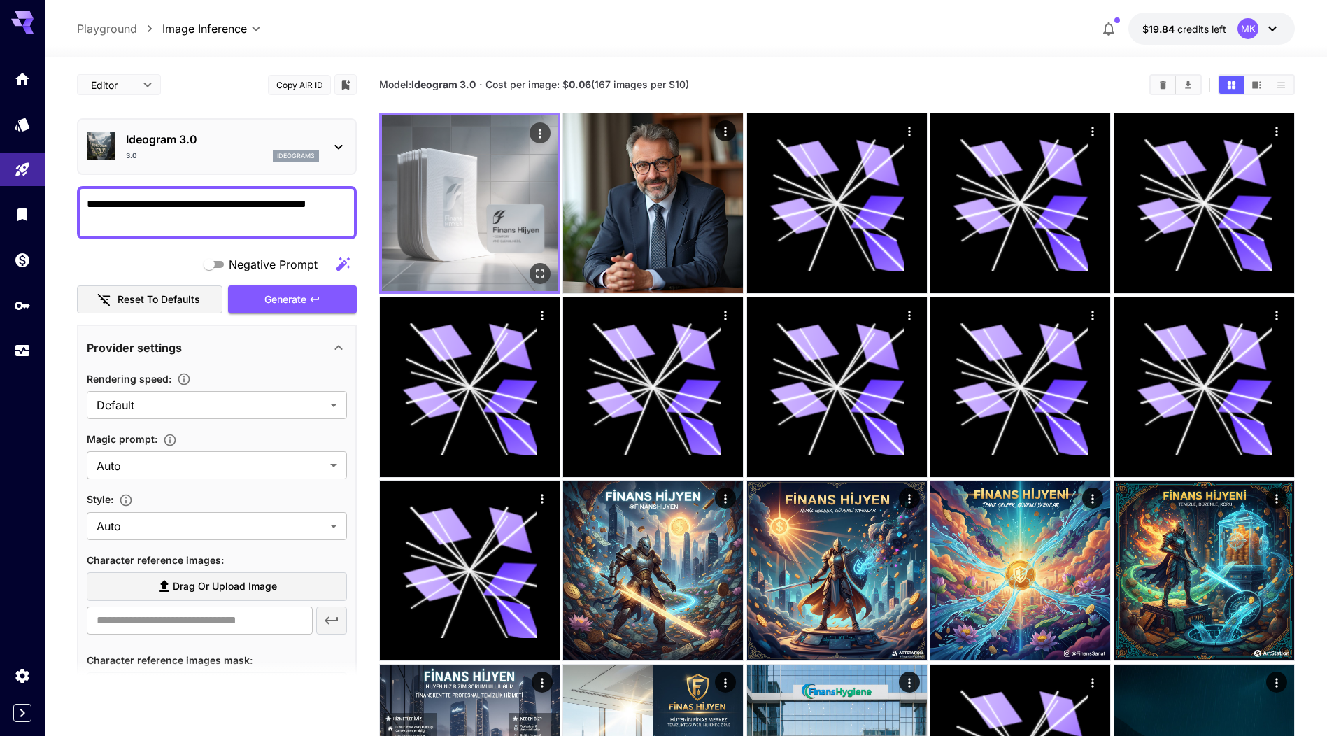
click at [485, 248] on img at bounding box center [470, 203] width 176 height 176
click at [485, 207] on img at bounding box center [470, 203] width 176 height 176
click at [541, 276] on icon "Open in fullscreen" at bounding box center [540, 274] width 14 height 14
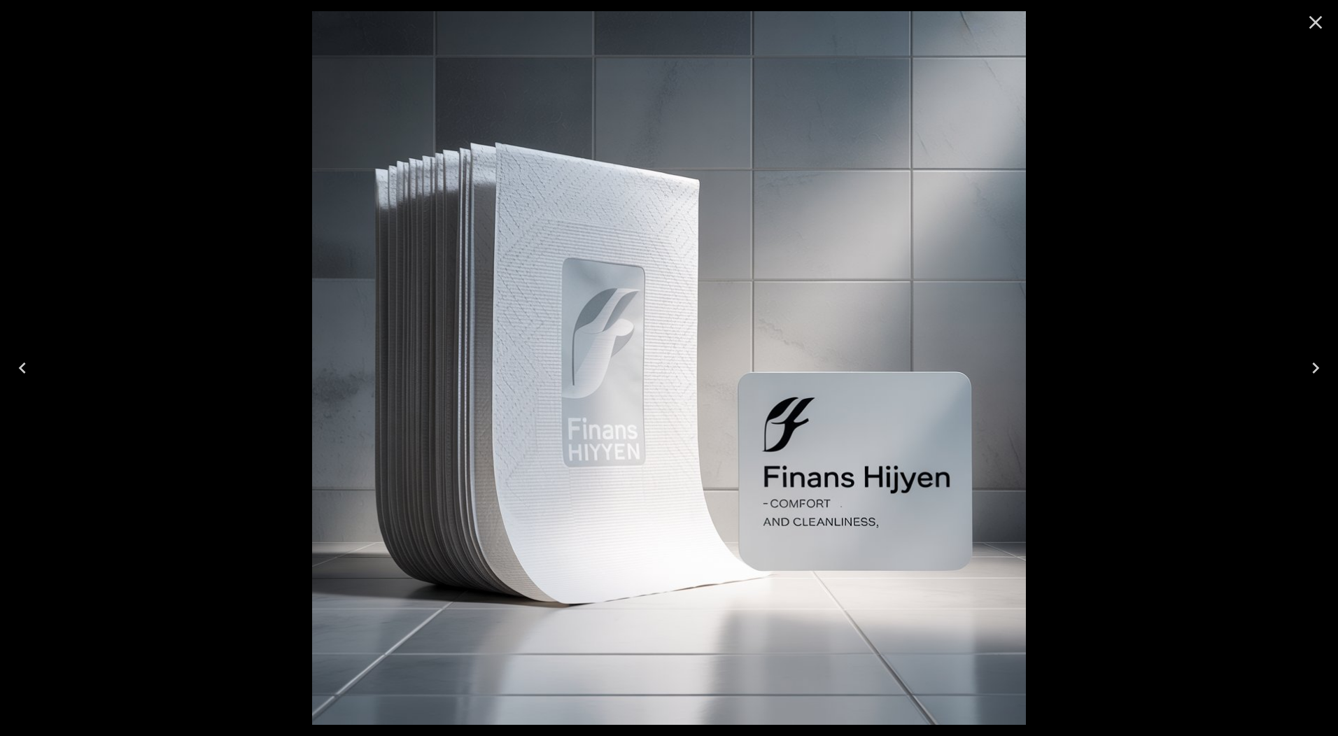
click at [1318, 27] on icon "Close" at bounding box center [1315, 22] width 22 height 22
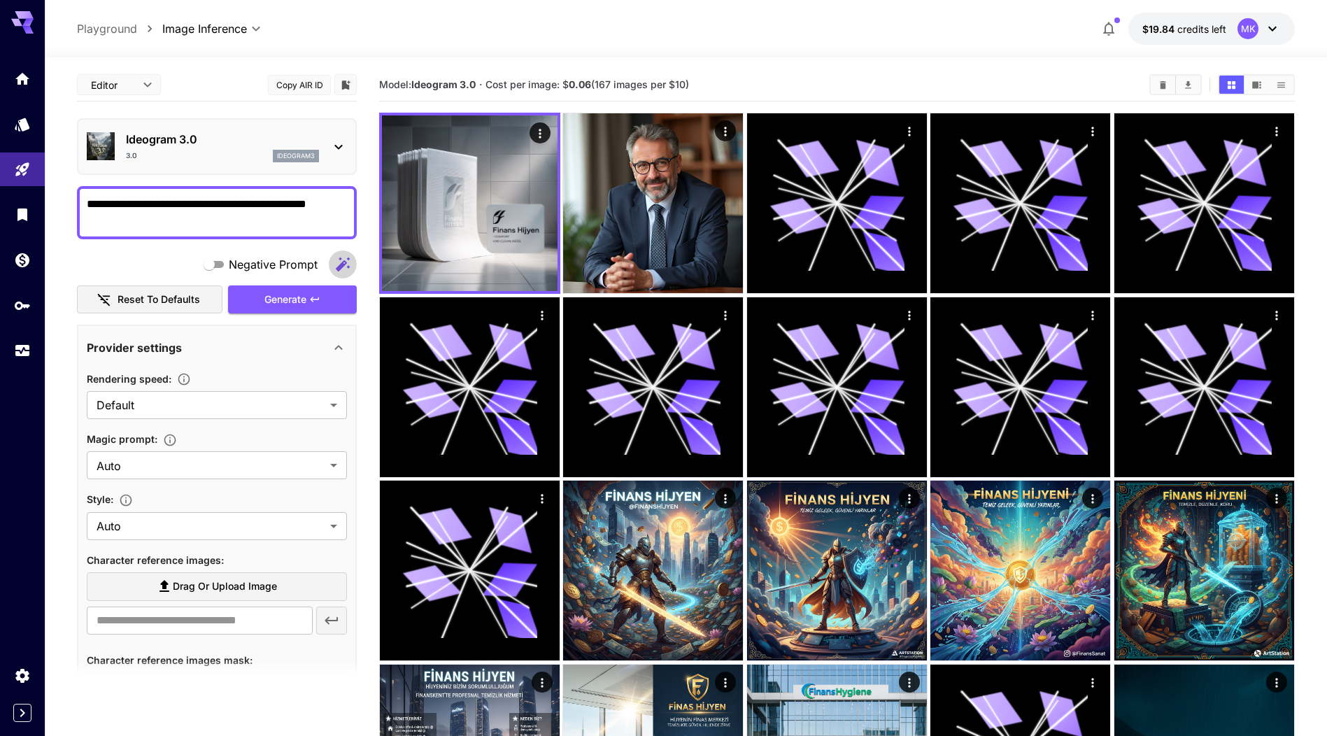
click at [343, 270] on icon "button" at bounding box center [342, 264] width 17 height 17
drag, startPoint x: 228, startPoint y: 217, endPoint x: 54, endPoint y: 216, distance: 174.2
click at [54, 216] on section "**********" at bounding box center [686, 655] width 1283 height 1197
click at [171, 145] on p "Ideogram 3.0" at bounding box center [222, 139] width 193 height 17
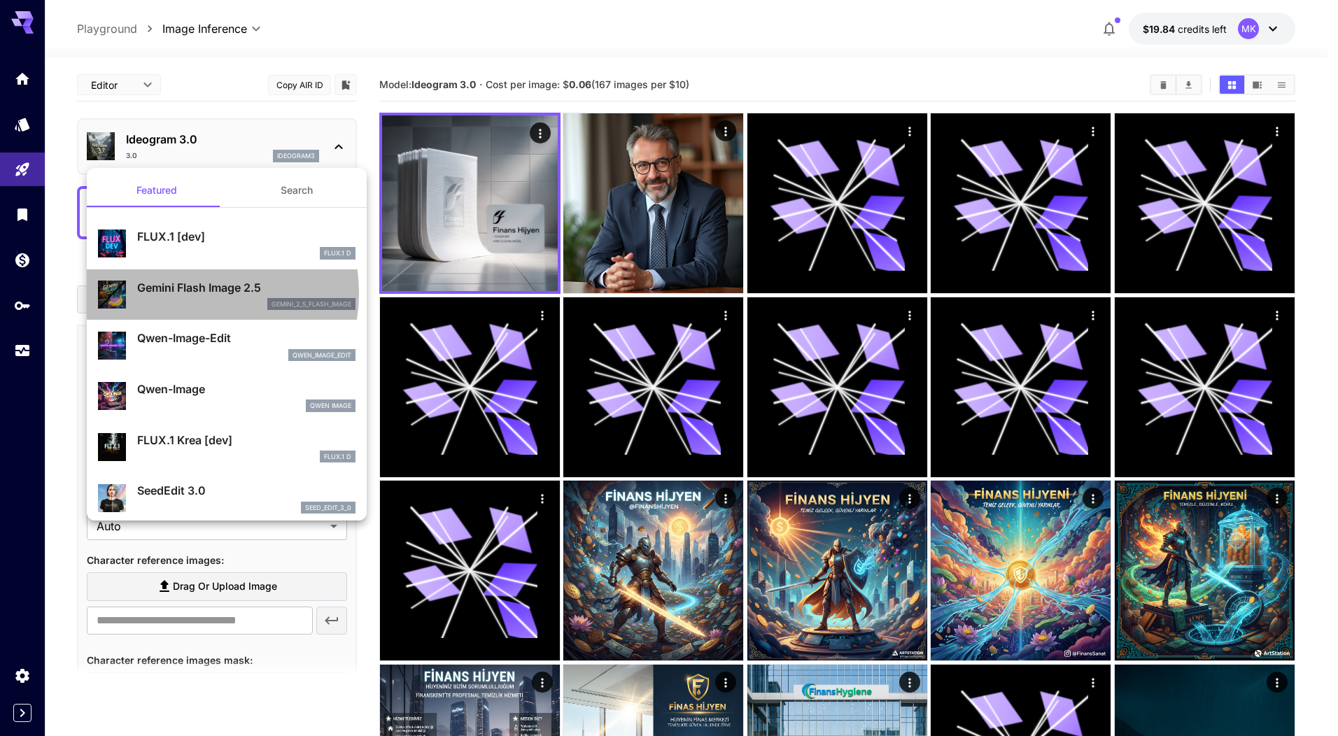
click at [189, 293] on p "Gemini Flash Image 2.5" at bounding box center [246, 287] width 218 height 17
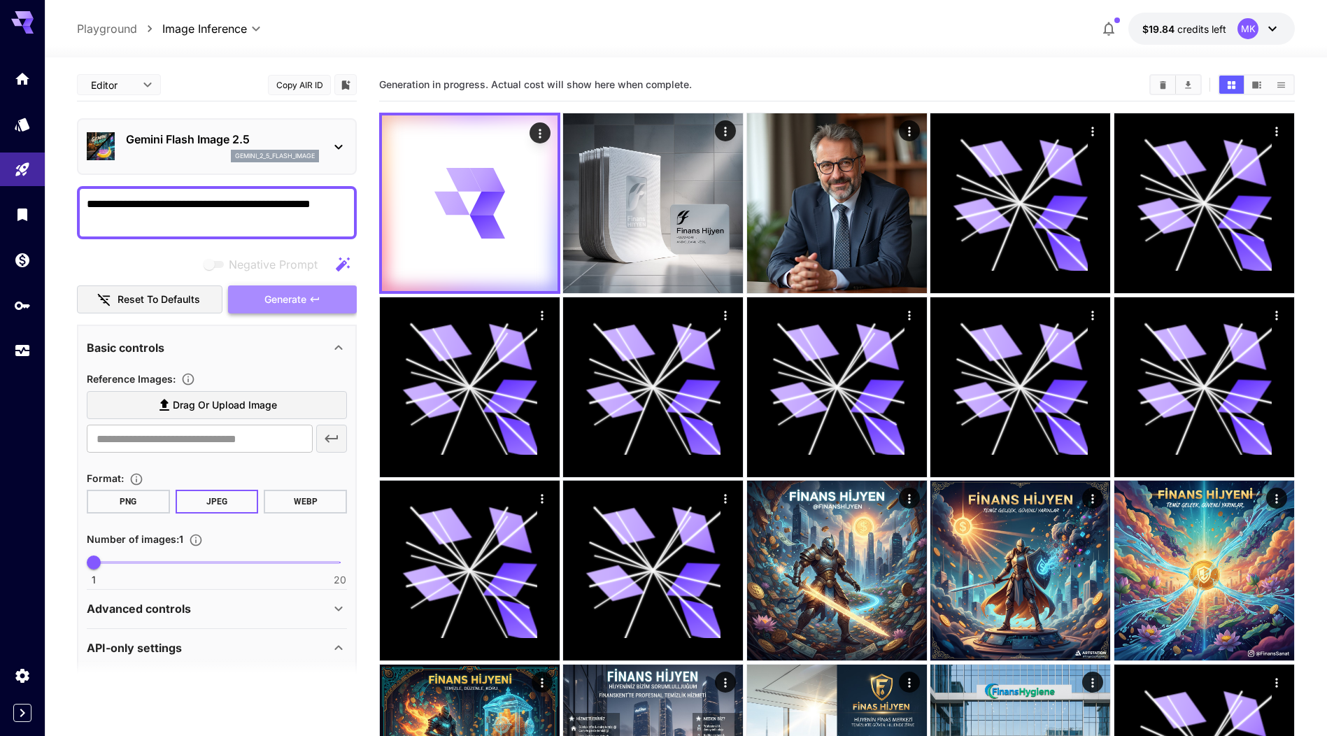
click at [297, 300] on span "Generate" at bounding box center [285, 299] width 42 height 17
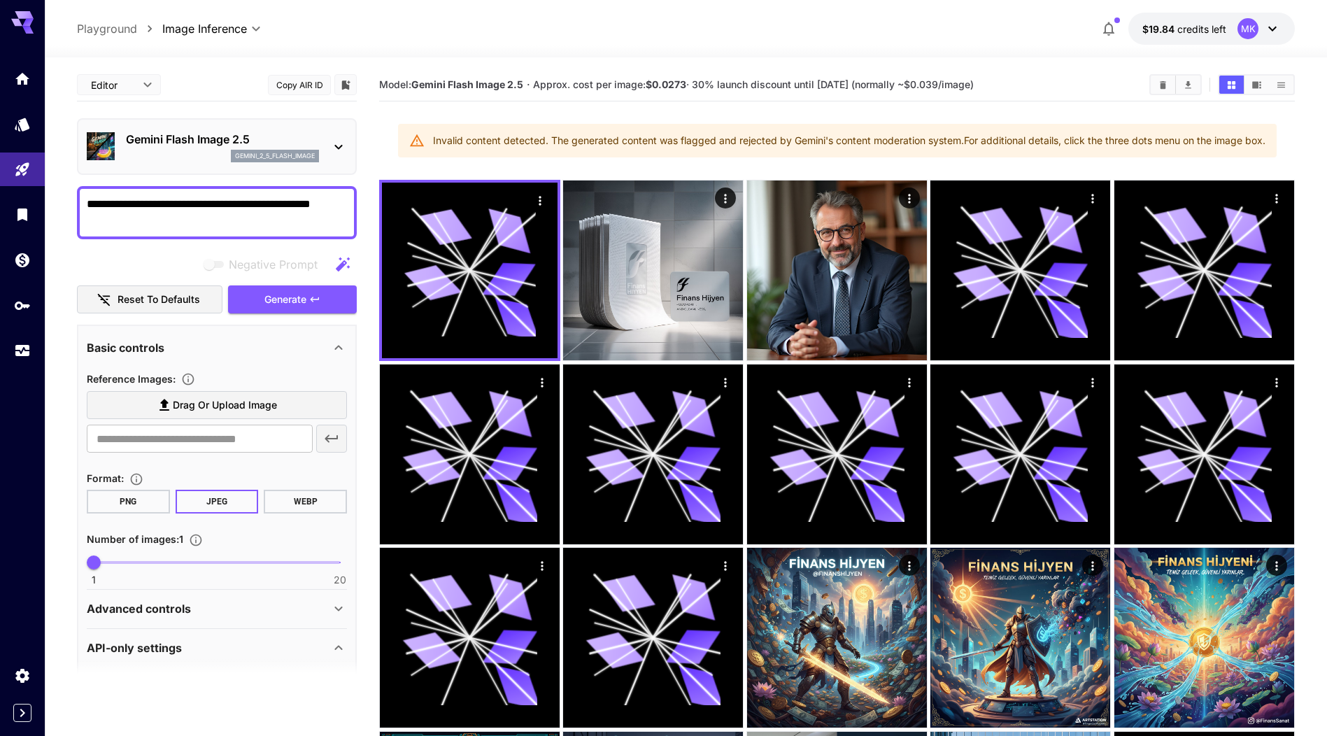
click at [684, 149] on div "Invalid content detected. The generated content was flagged and rejected by Gem…" at bounding box center [849, 140] width 833 height 25
click at [260, 302] on button "Generate" at bounding box center [292, 299] width 129 height 29
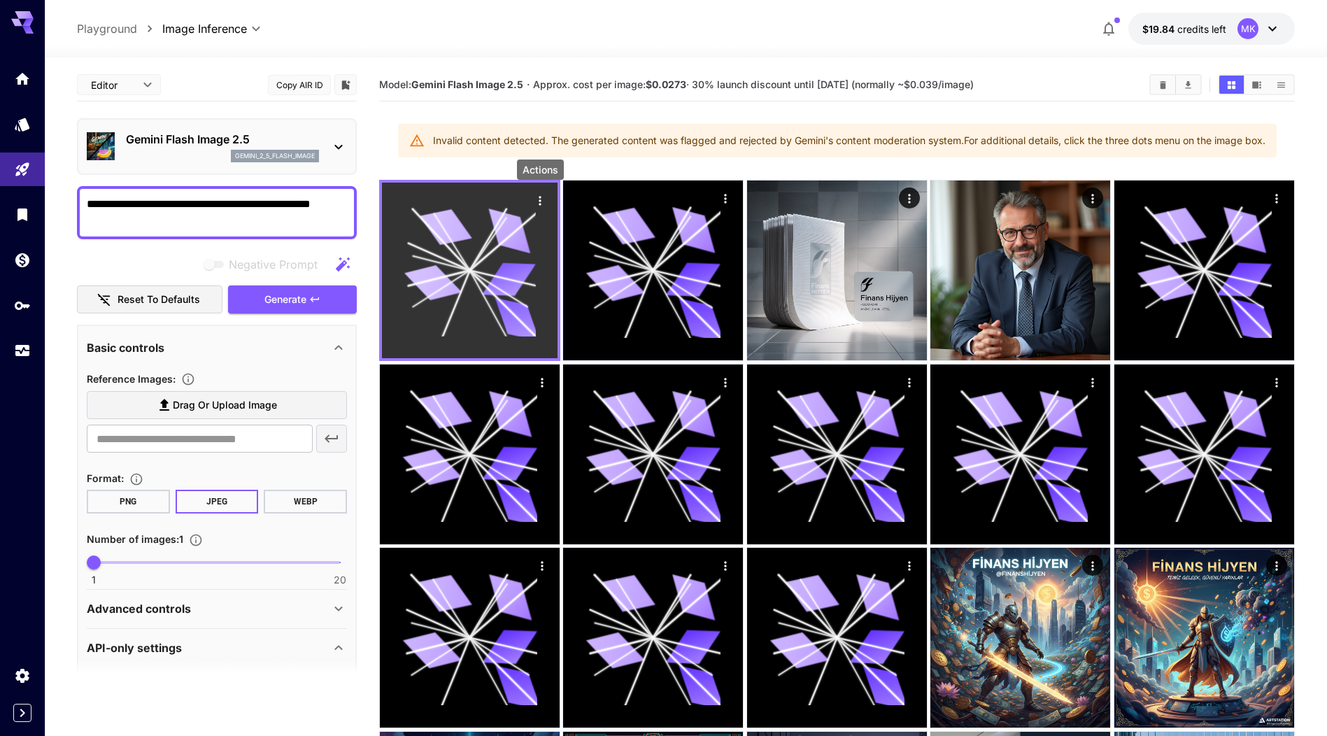
click at [539, 201] on icon "Actions" at bounding box center [540, 200] width 2 height 9
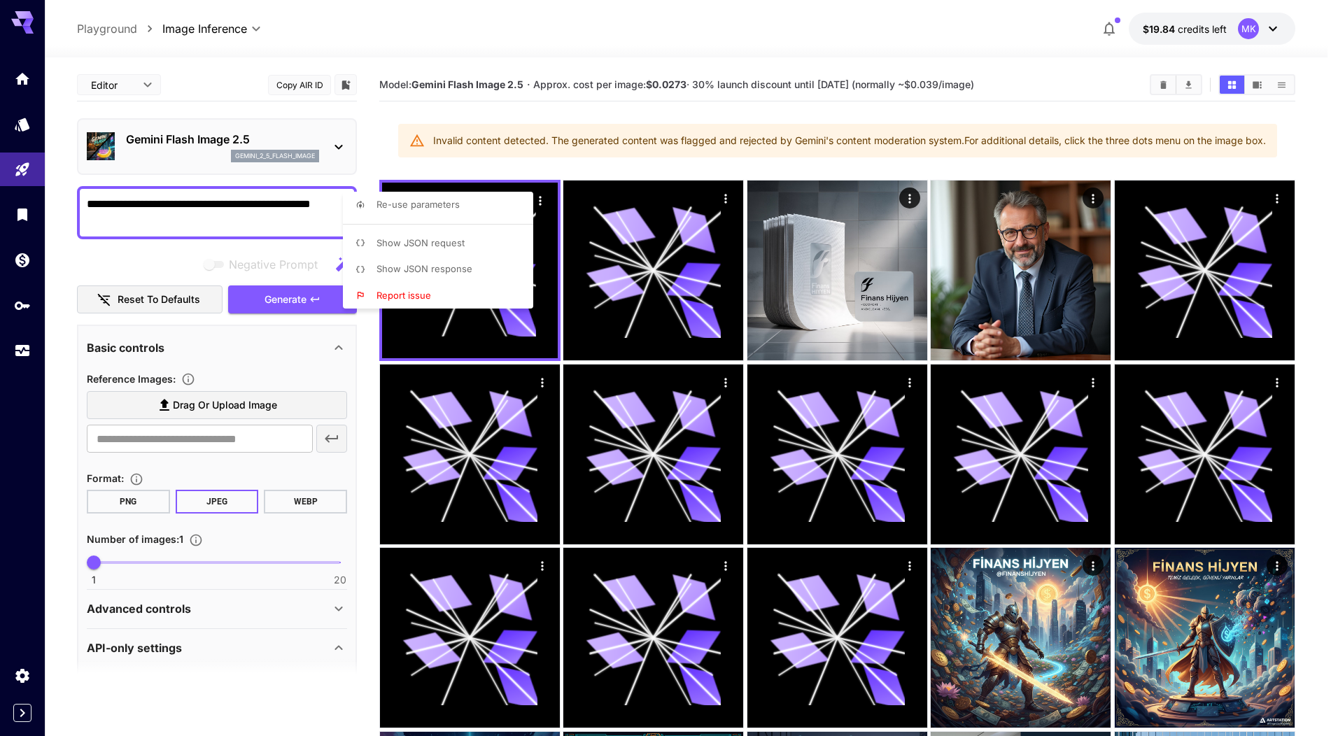
click at [114, 218] on div at bounding box center [669, 368] width 1338 height 736
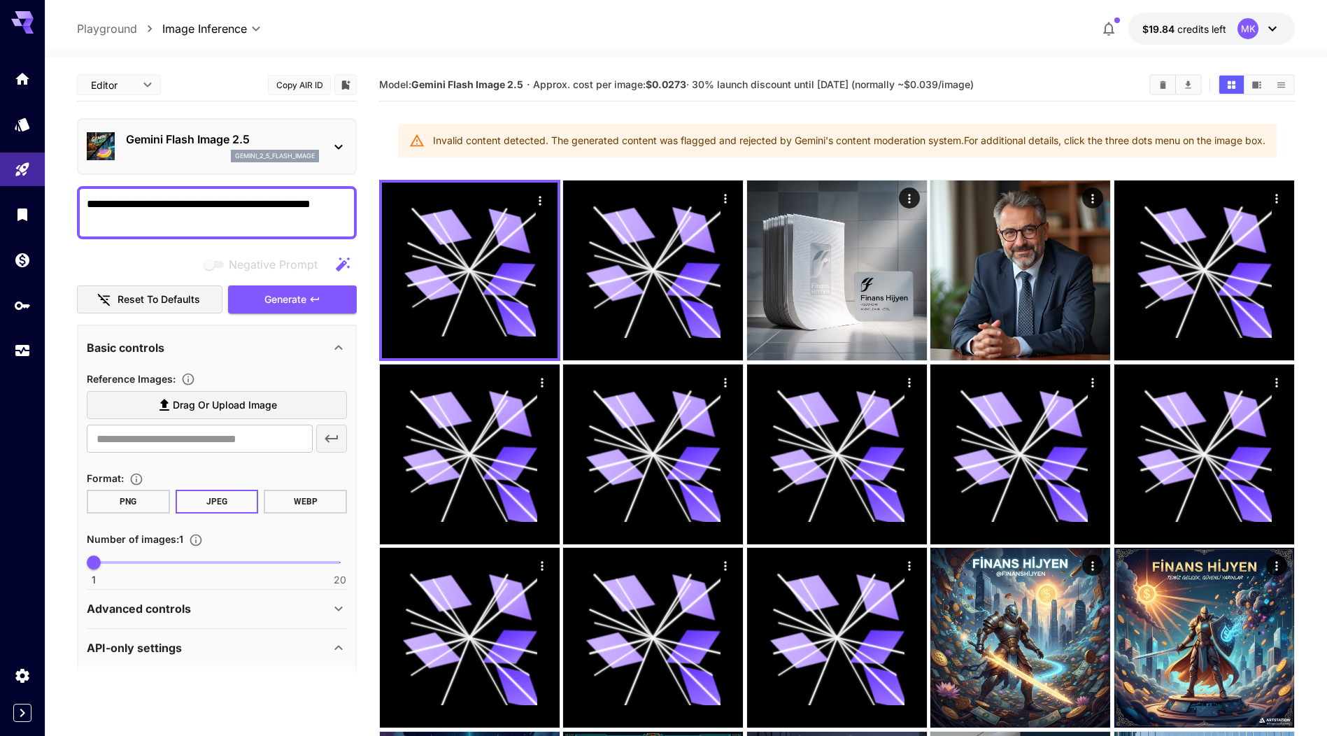
click at [156, 203] on textarea "**********" at bounding box center [217, 213] width 260 height 34
type textarea "**********"
click at [299, 298] on span "Generate" at bounding box center [285, 299] width 42 height 17
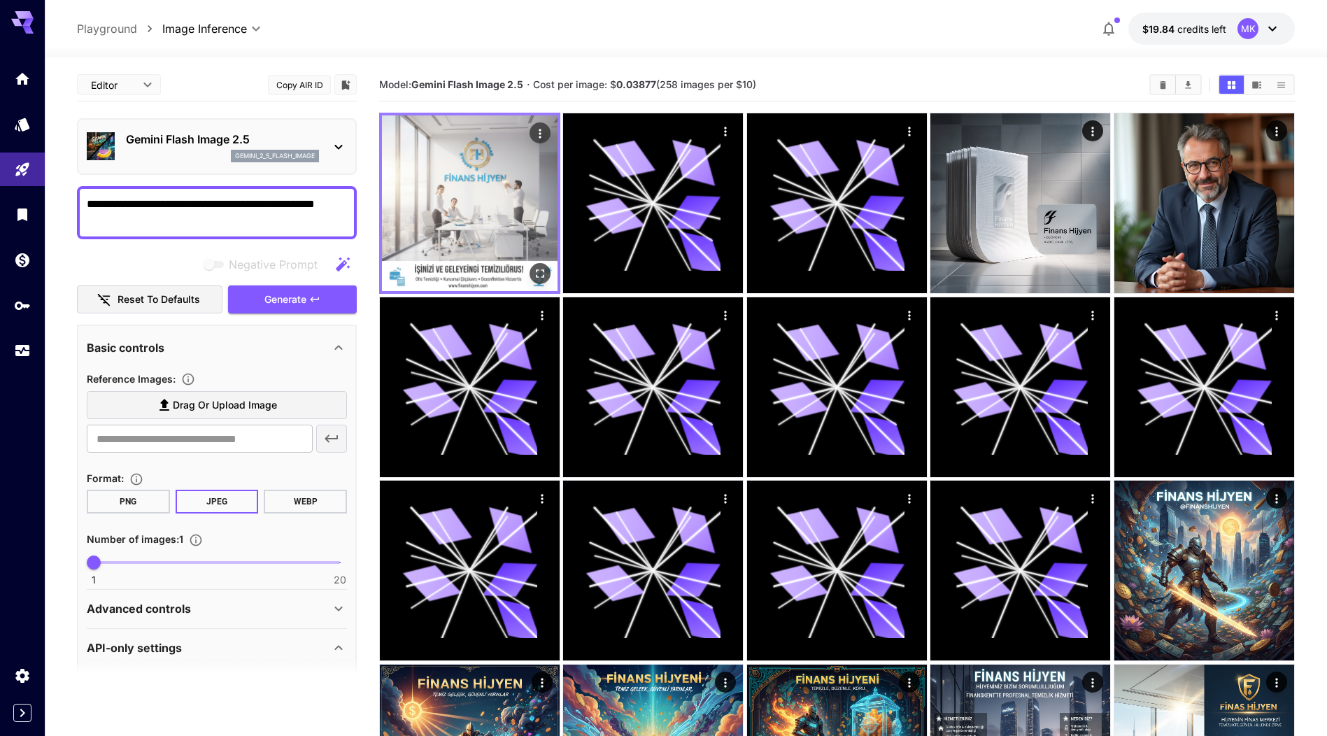
click at [483, 228] on img at bounding box center [470, 203] width 176 height 176
click at [539, 276] on icon "Open in fullscreen" at bounding box center [540, 274] width 14 height 14
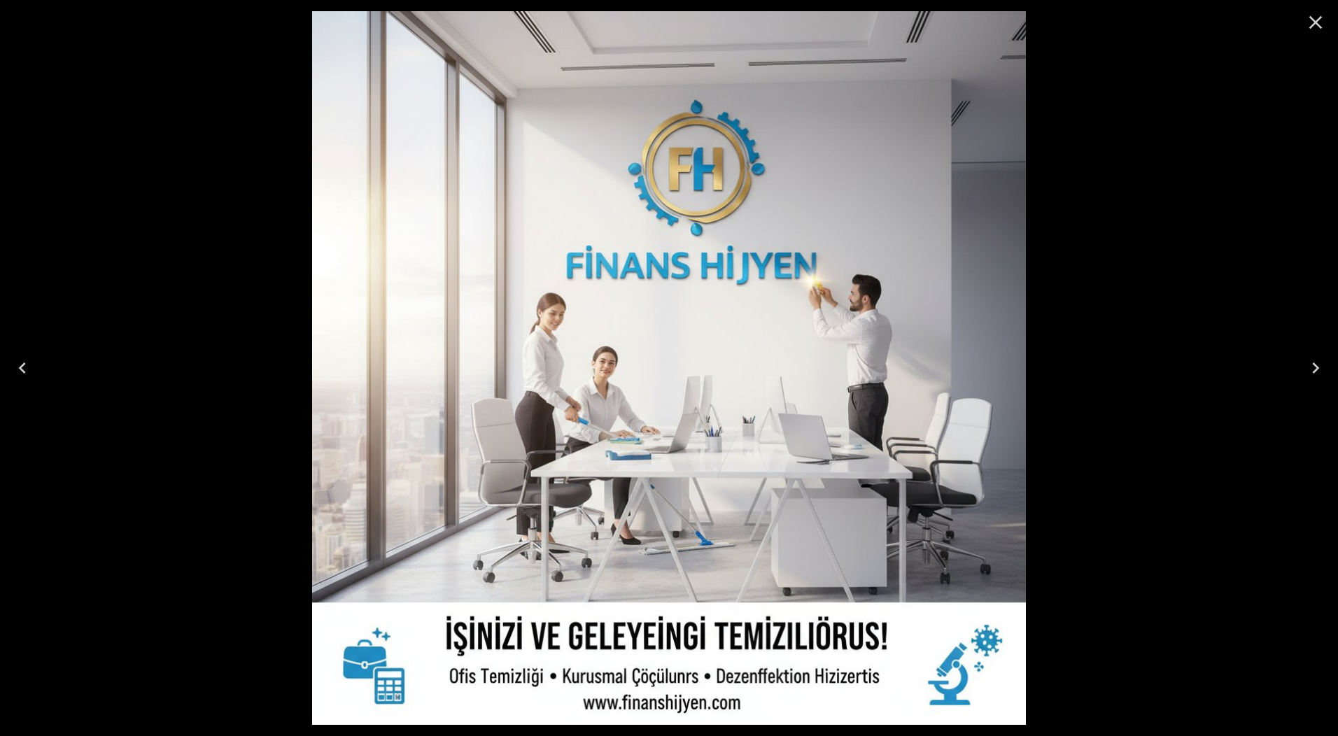
click at [1311, 24] on icon "Close" at bounding box center [1315, 22] width 22 height 22
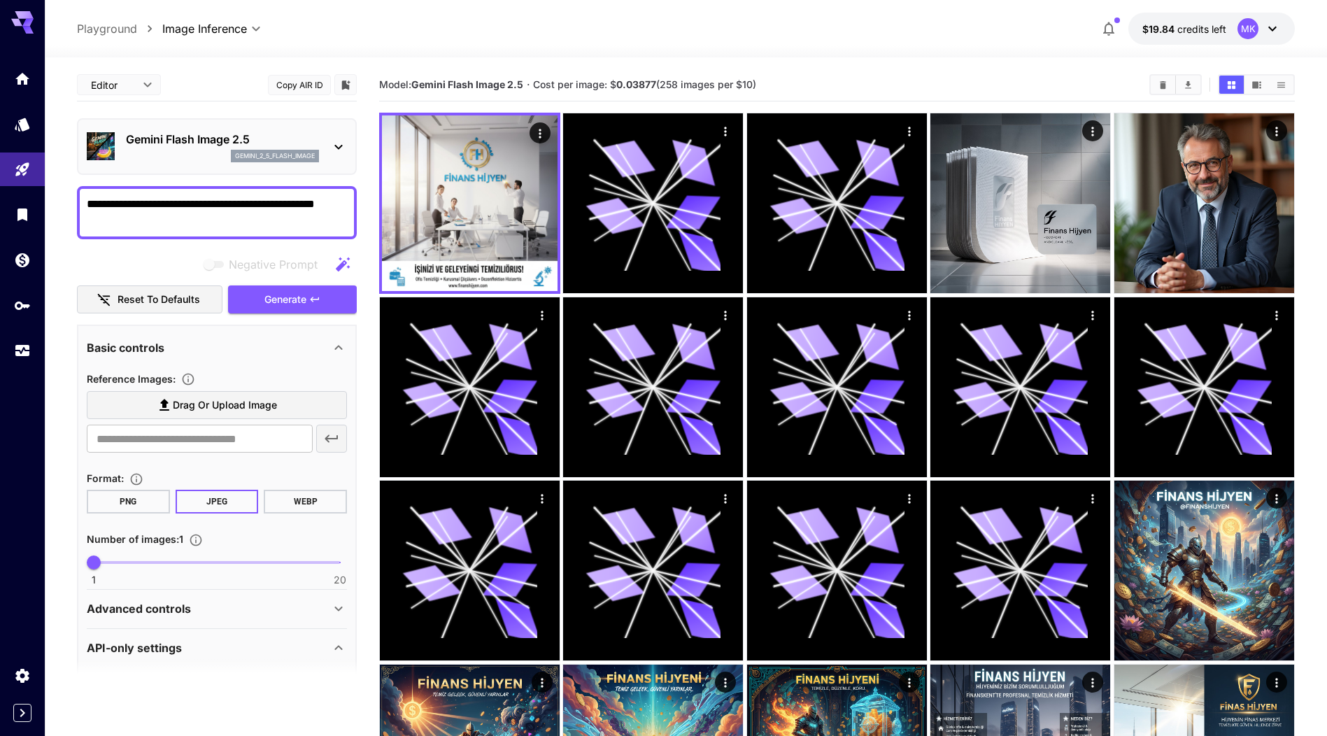
click at [215, 146] on p "Gemini Flash Image 2.5" at bounding box center [222, 139] width 193 height 17
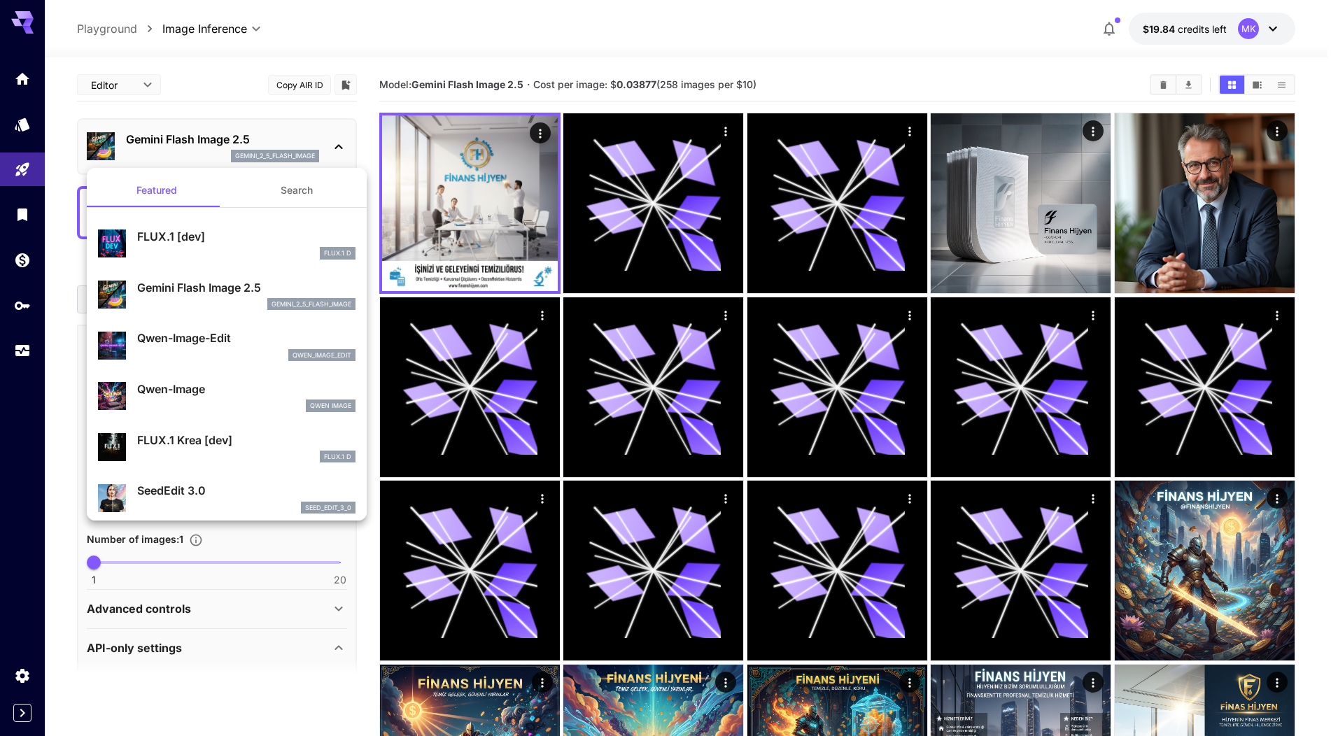
click at [26, 130] on div at bounding box center [669, 368] width 1338 height 736
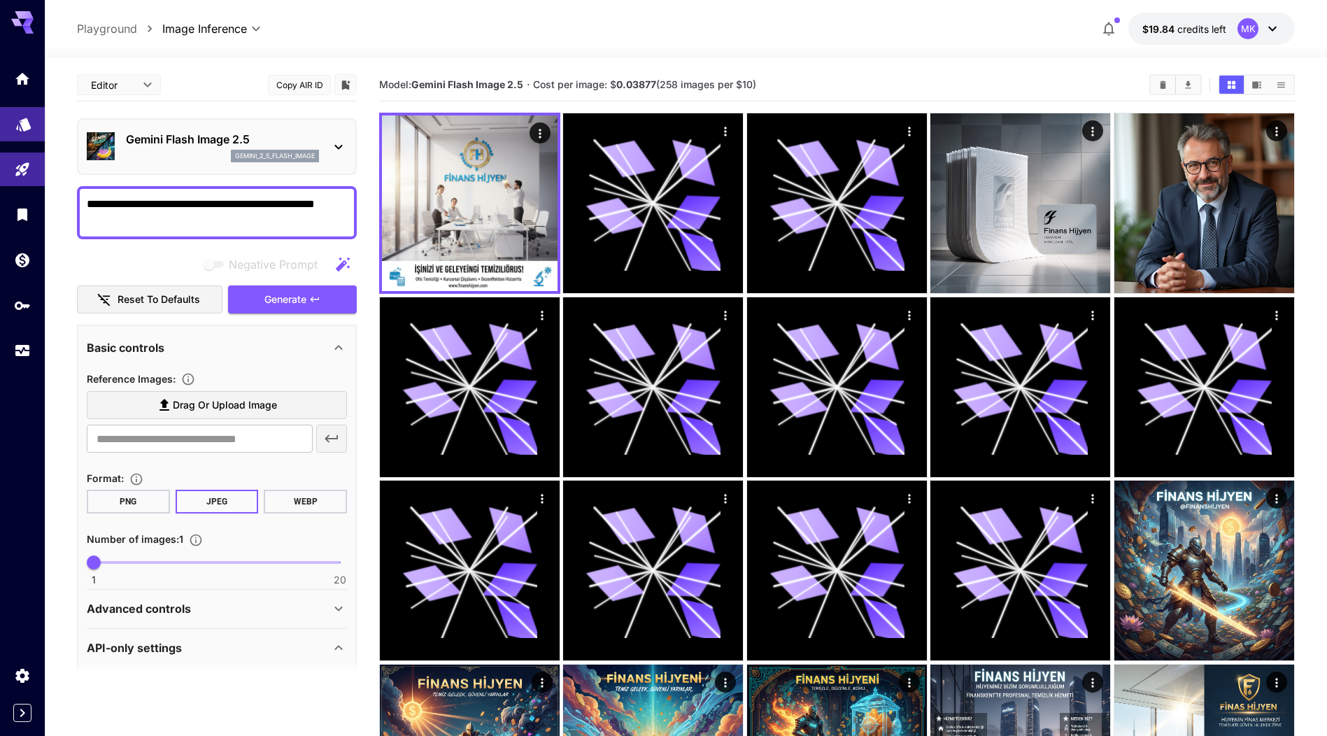
click at [26, 130] on link at bounding box center [22, 124] width 45 height 34
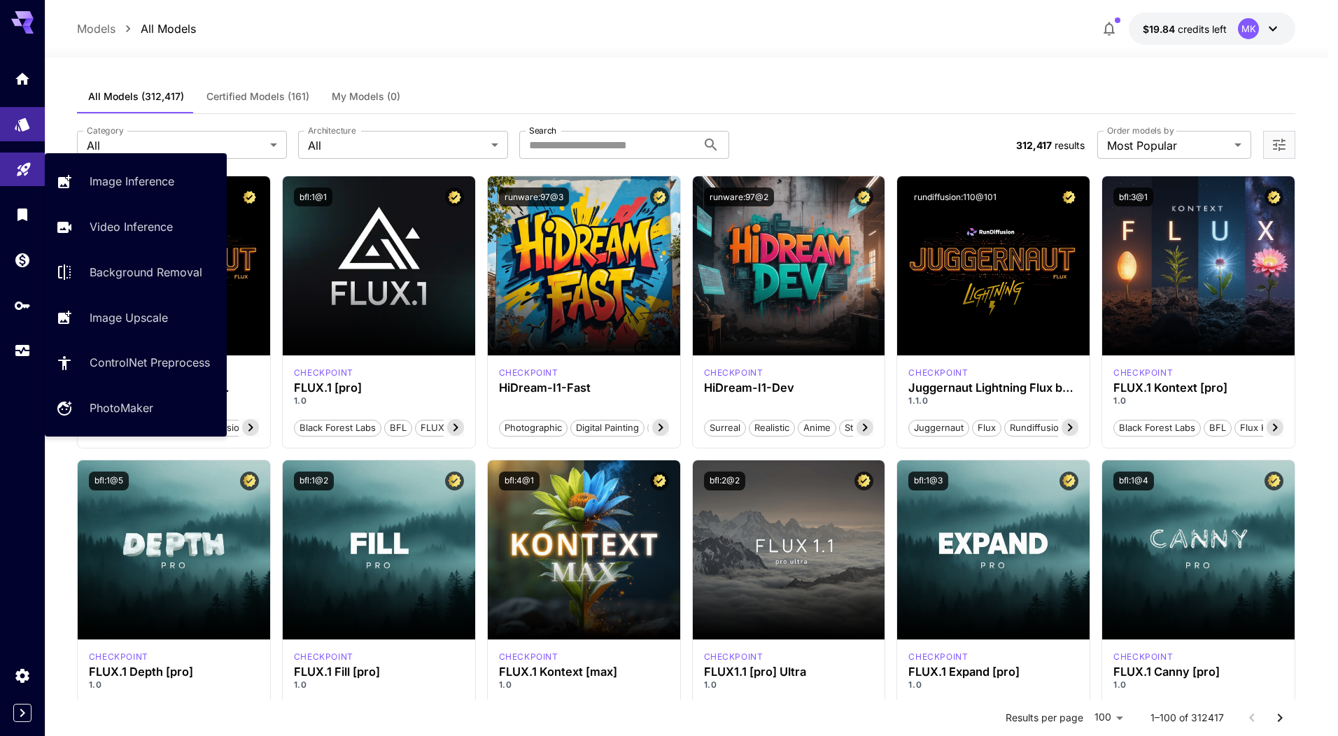
click at [13, 169] on link at bounding box center [22, 170] width 45 height 34
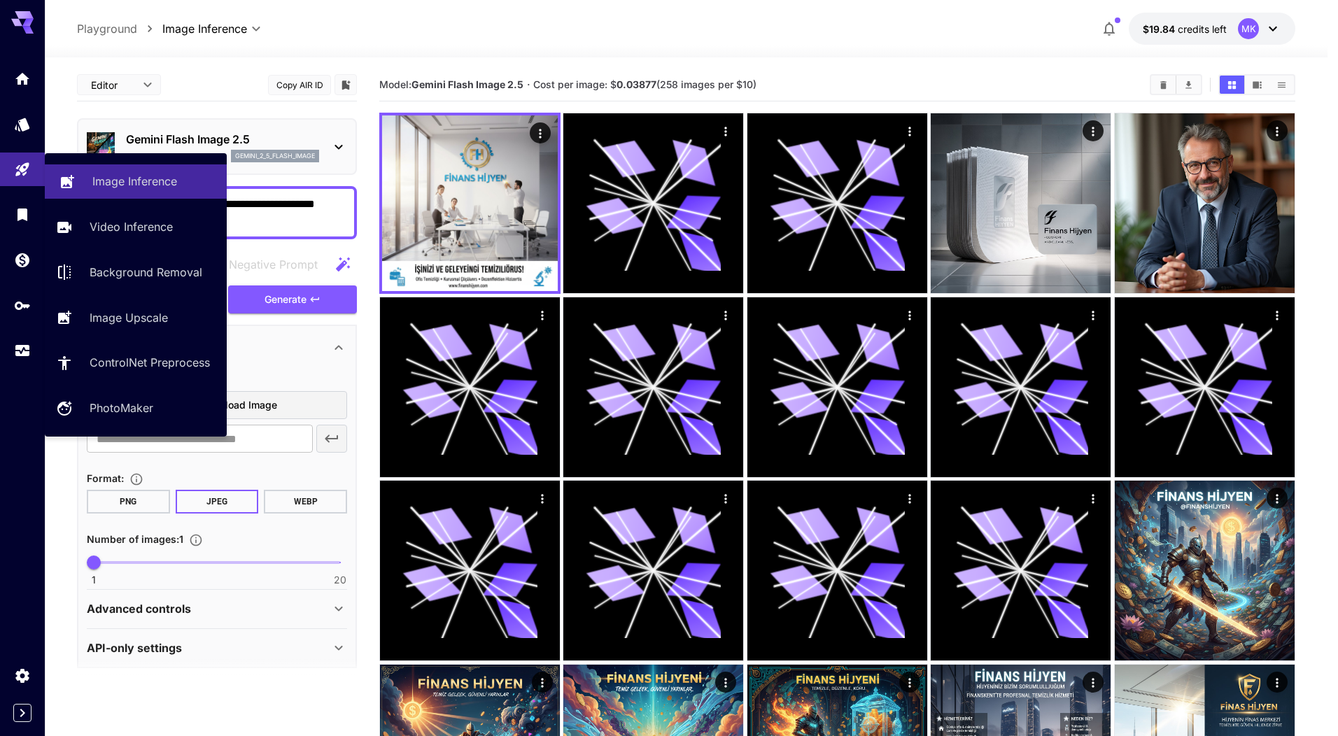
click at [110, 187] on p "Image Inference" at bounding box center [134, 181] width 85 height 17
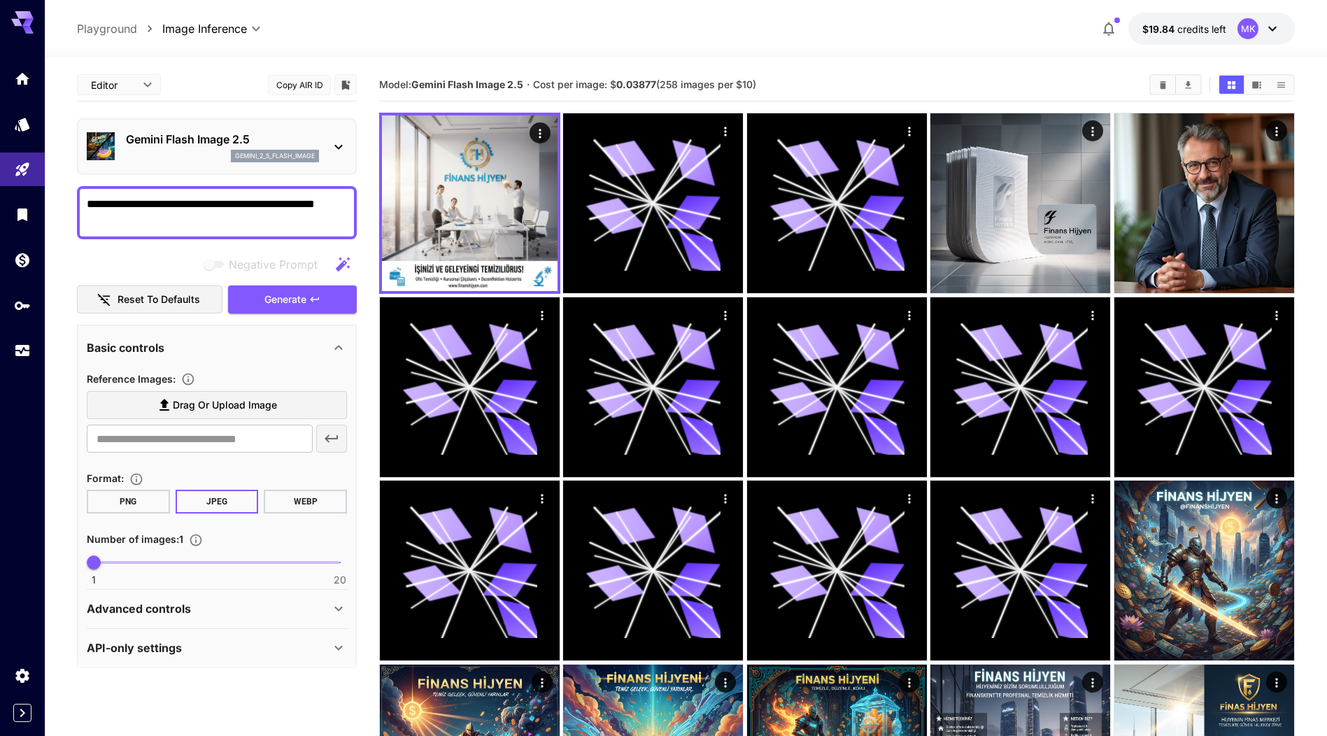
click at [330, 152] on icon at bounding box center [338, 147] width 17 height 17
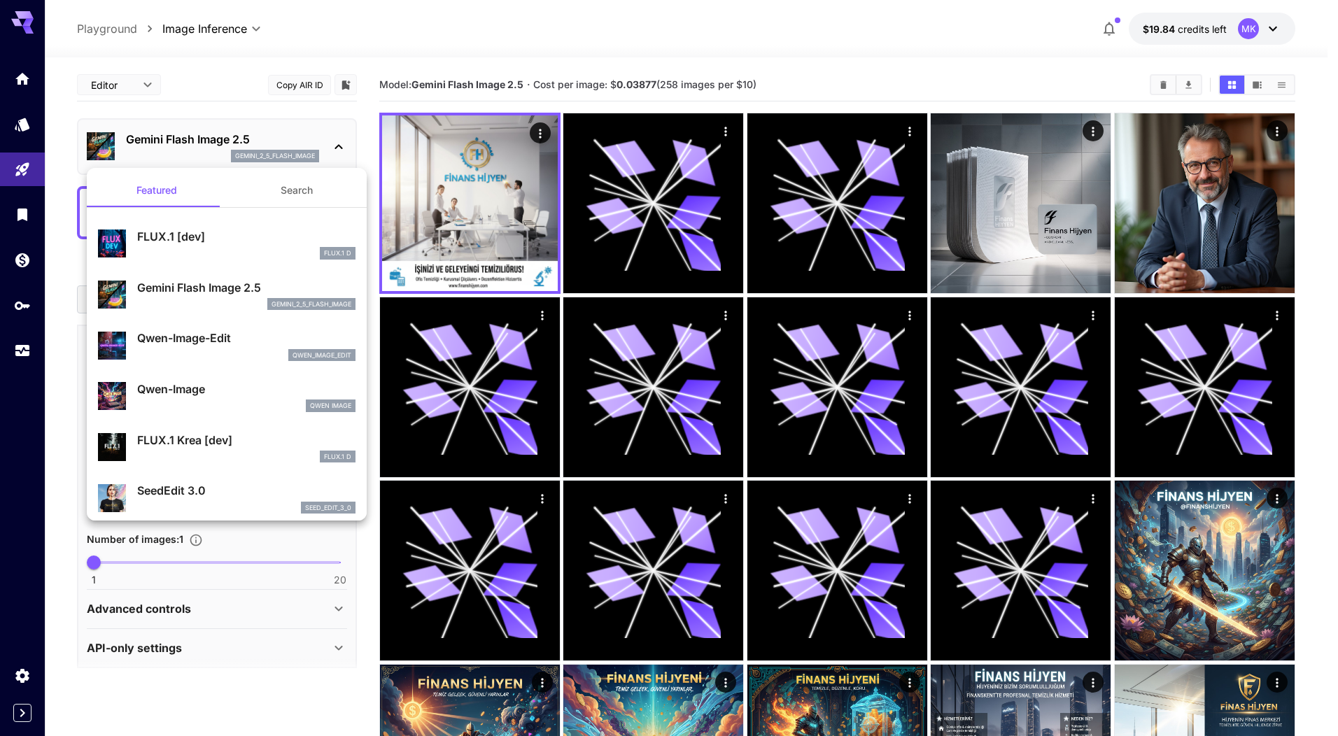
click at [283, 197] on button "Search" at bounding box center [297, 191] width 140 height 34
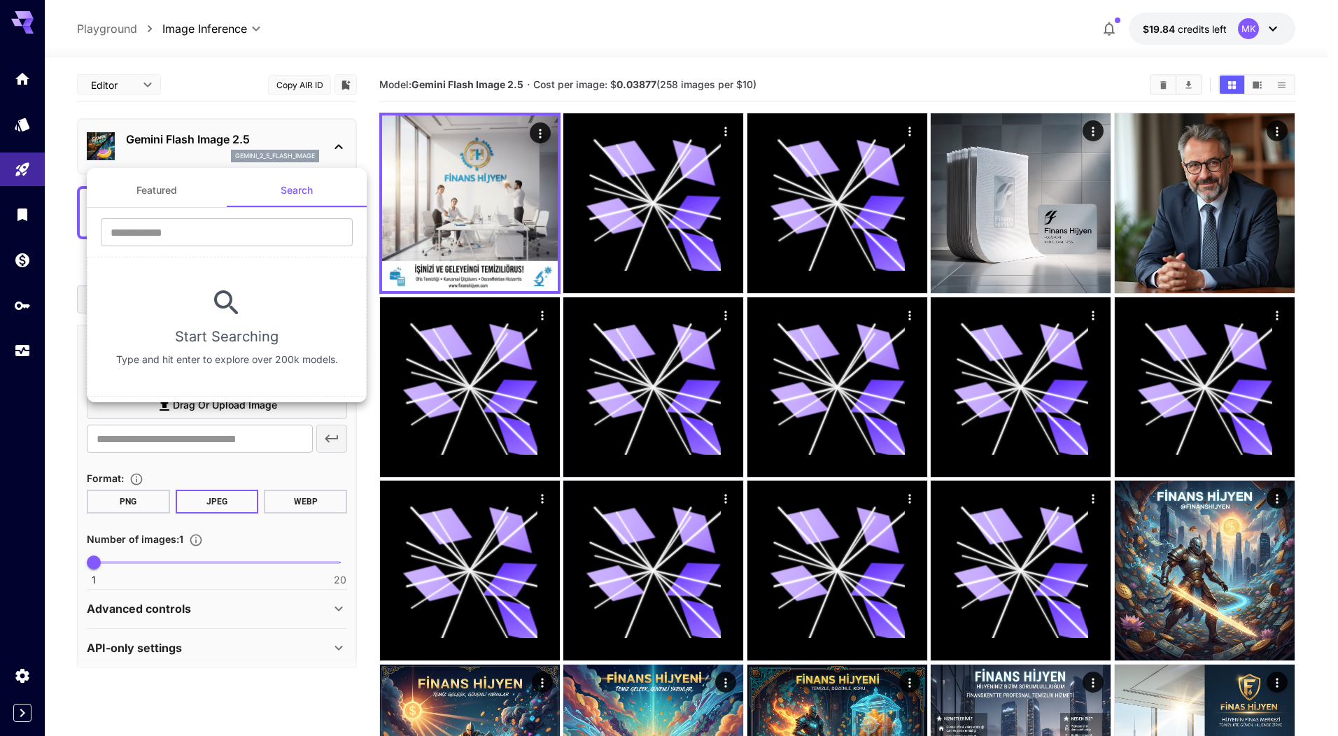
click at [139, 194] on button "Featured" at bounding box center [157, 191] width 140 height 34
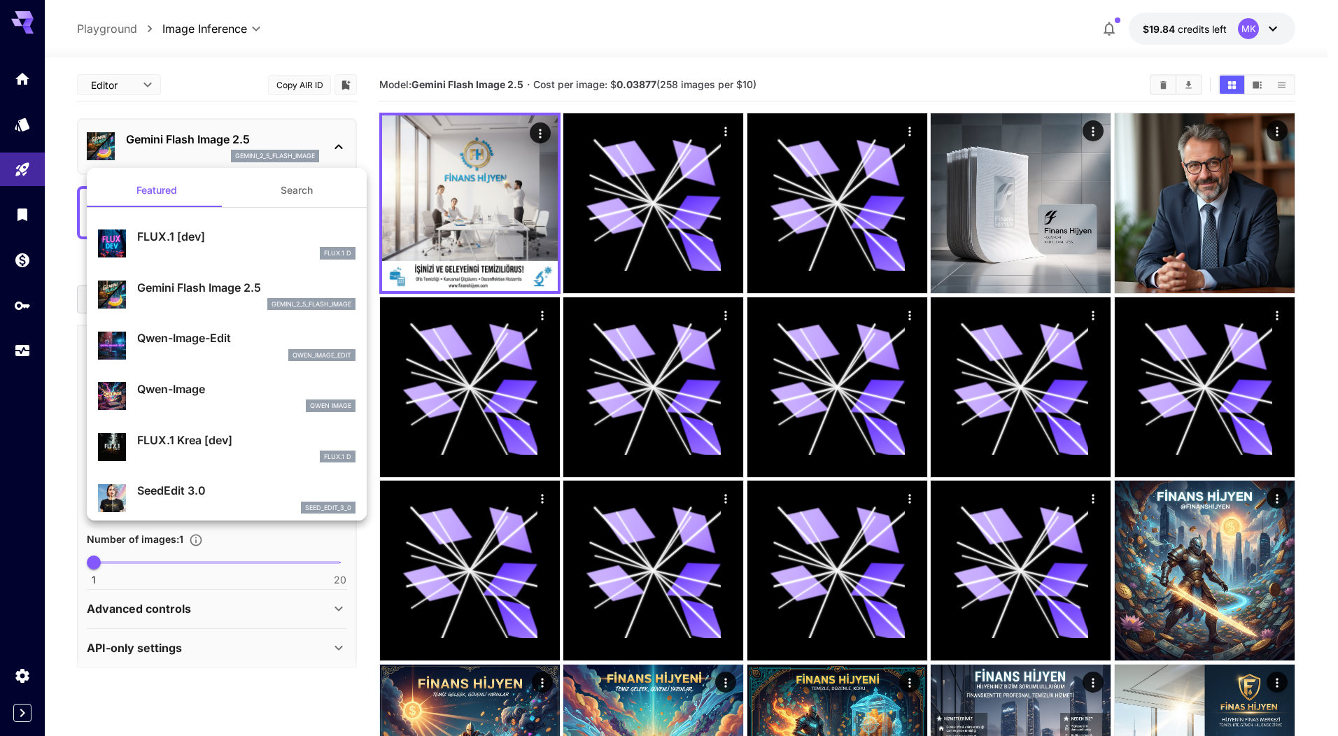
click at [25, 214] on div at bounding box center [669, 368] width 1338 height 736
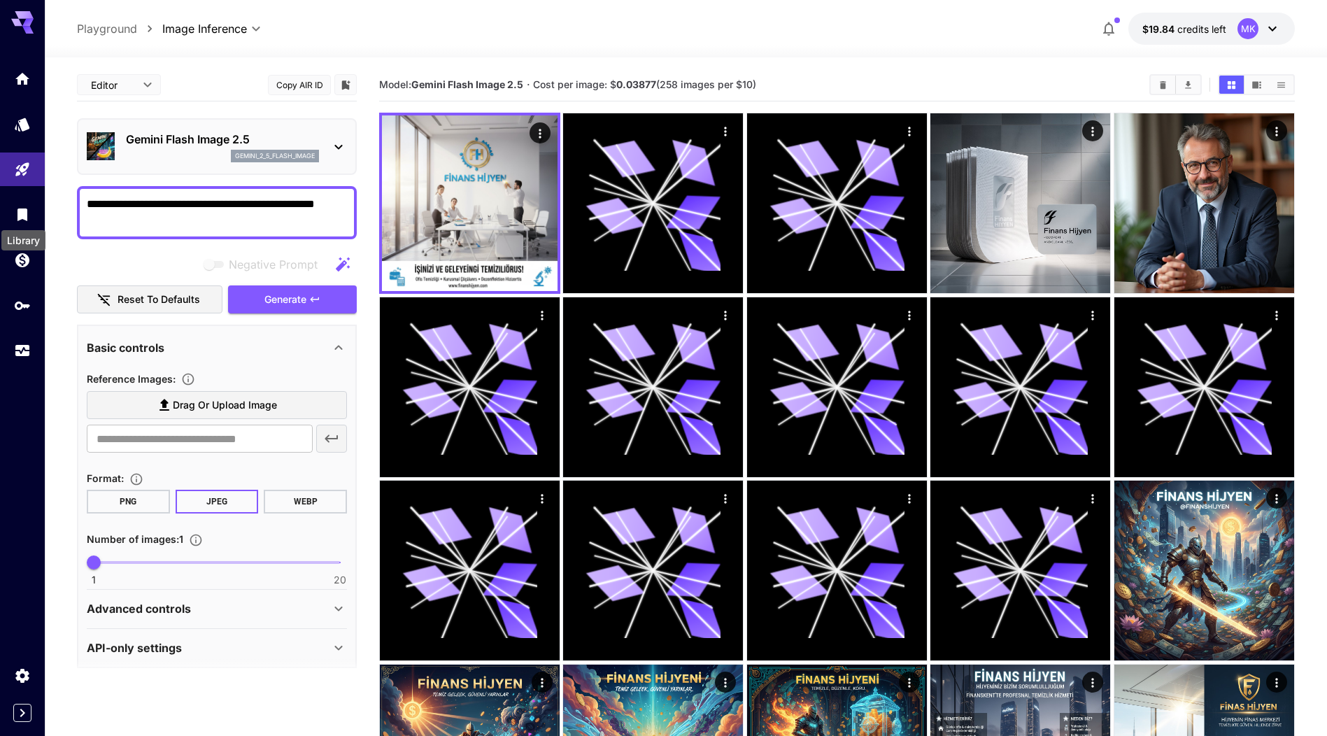
click at [25, 214] on icon "Library" at bounding box center [22, 215] width 10 height 13
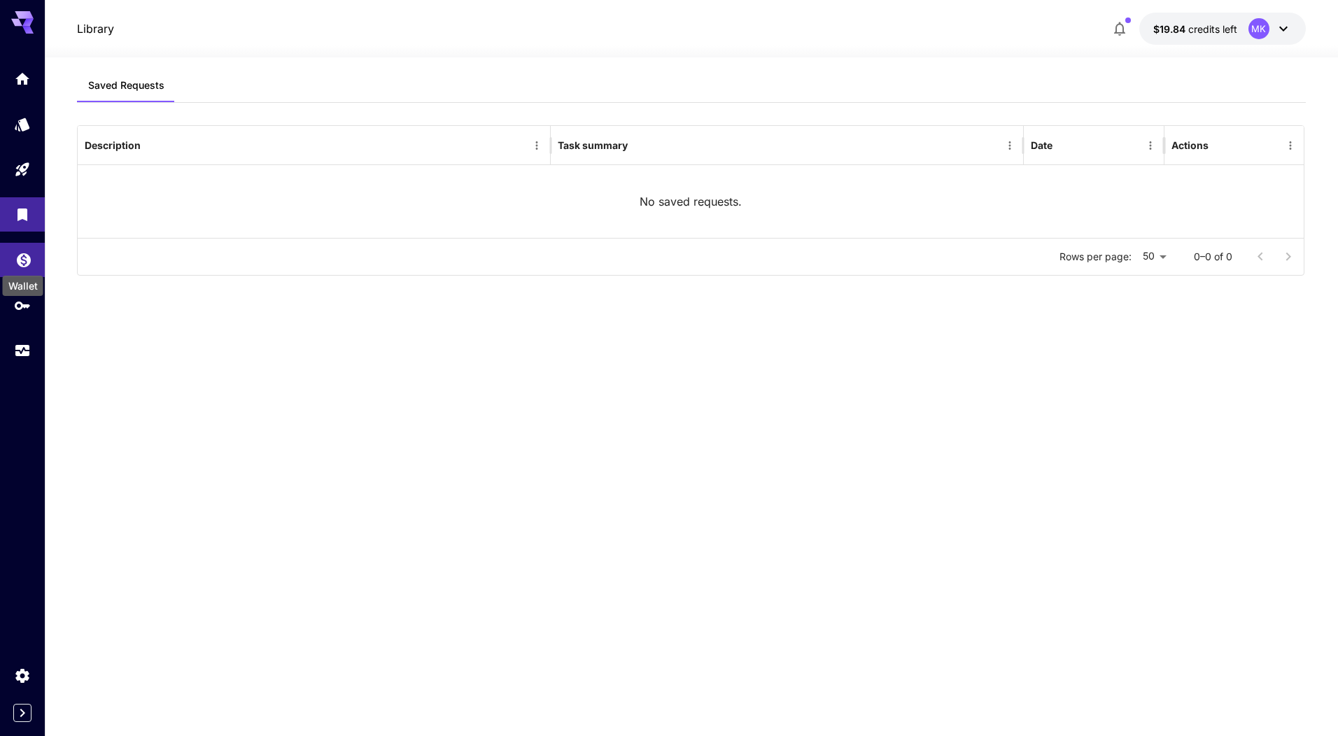
click at [14, 283] on div "Wallet" at bounding box center [23, 286] width 41 height 20
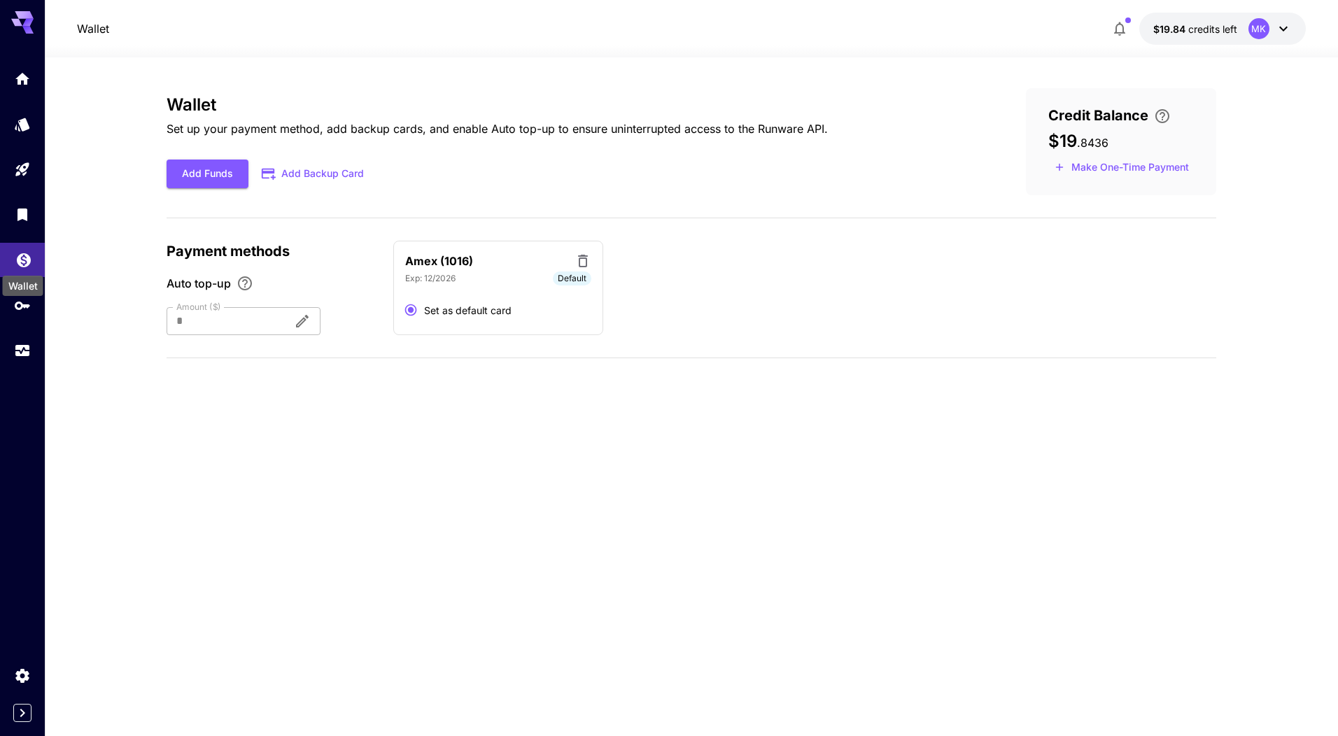
click at [24, 261] on icon "Wallet" at bounding box center [23, 256] width 17 height 17
click at [24, 77] on icon "Home" at bounding box center [24, 75] width 14 height 12
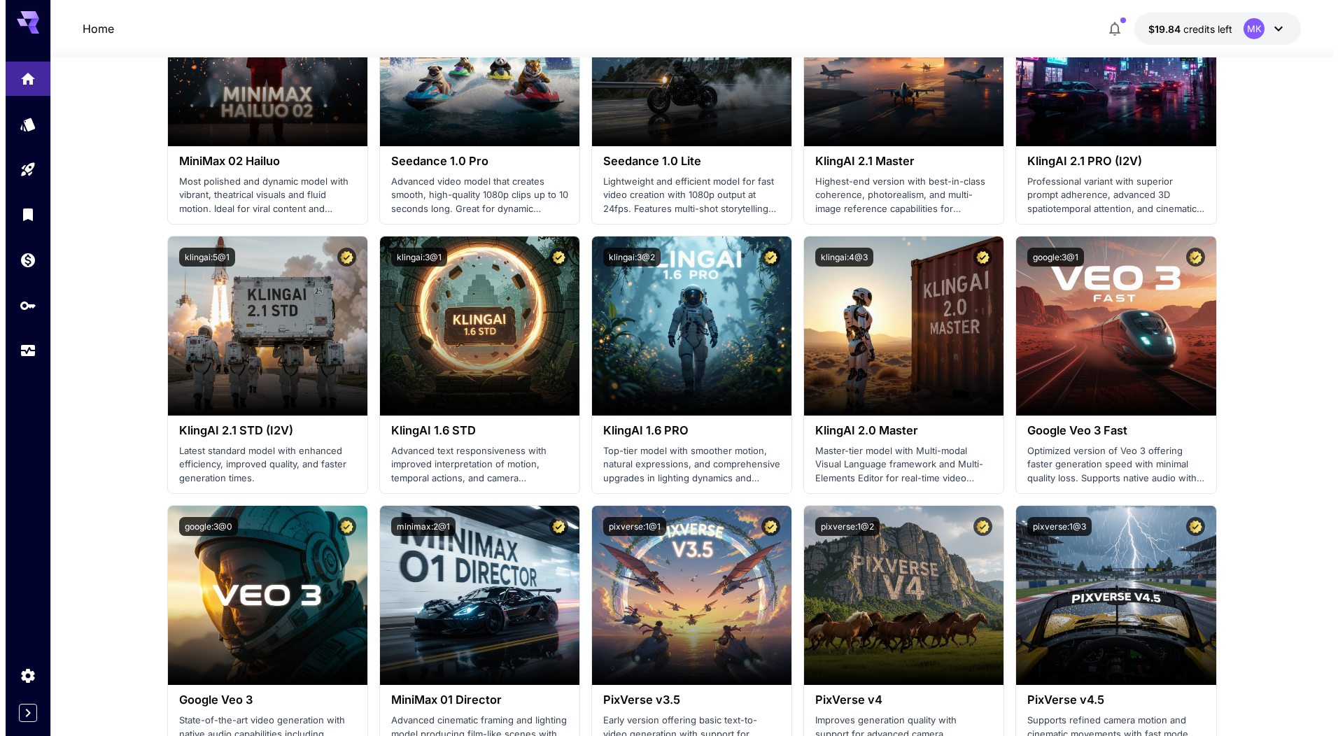
scroll to position [560, 0]
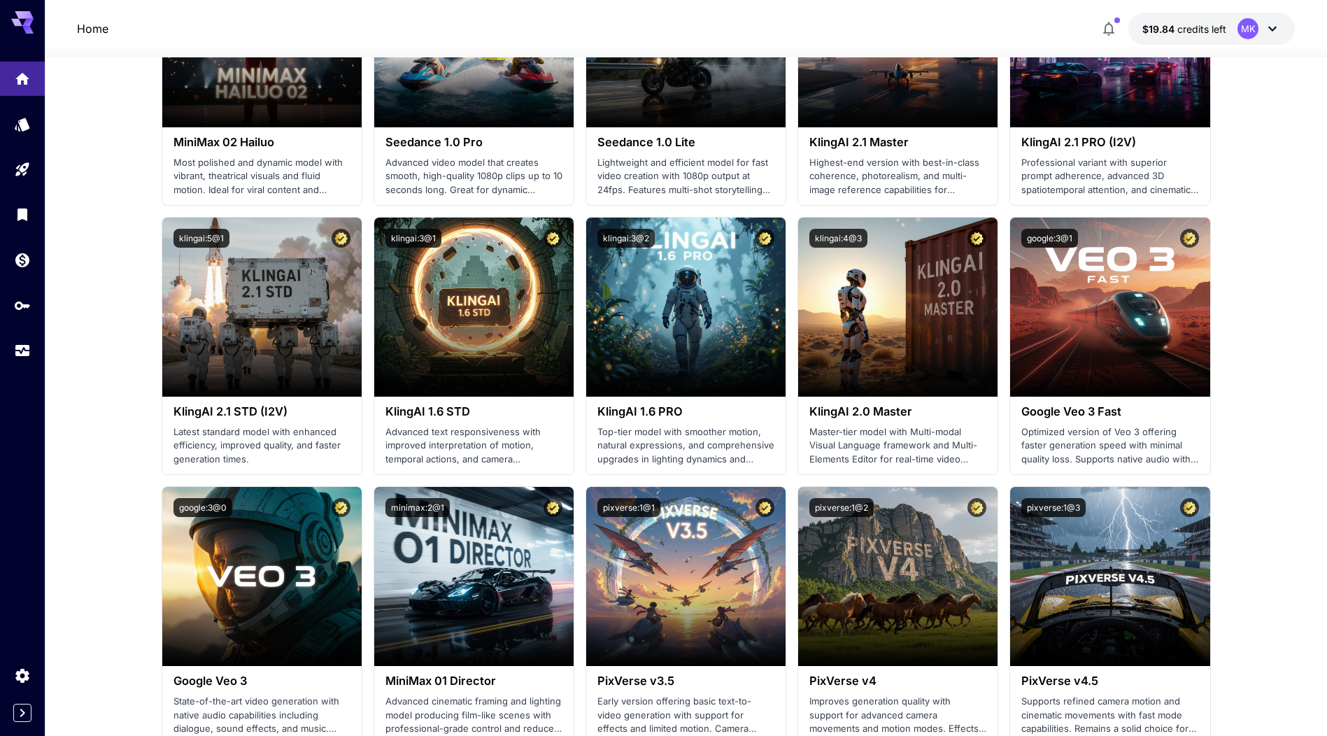
drag, startPoint x: 542, startPoint y: 369, endPoint x: 22, endPoint y: 17, distance: 627.2
click at [22, 17] on icon at bounding box center [22, 18] width 22 height 15
click at [31, 80] on icon "Home" at bounding box center [23, 74] width 17 height 17
click at [31, 123] on icon "Models" at bounding box center [23, 120] width 17 height 17
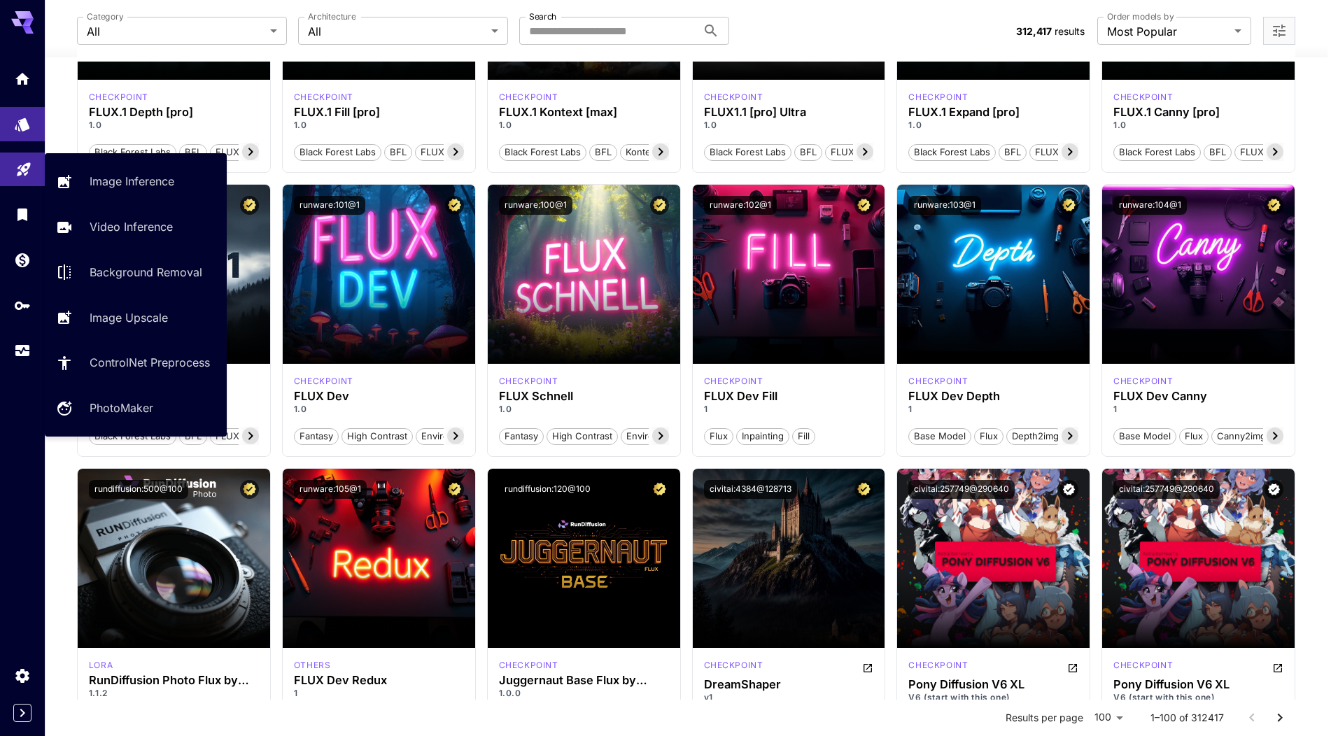
click at [25, 176] on link at bounding box center [22, 170] width 45 height 34
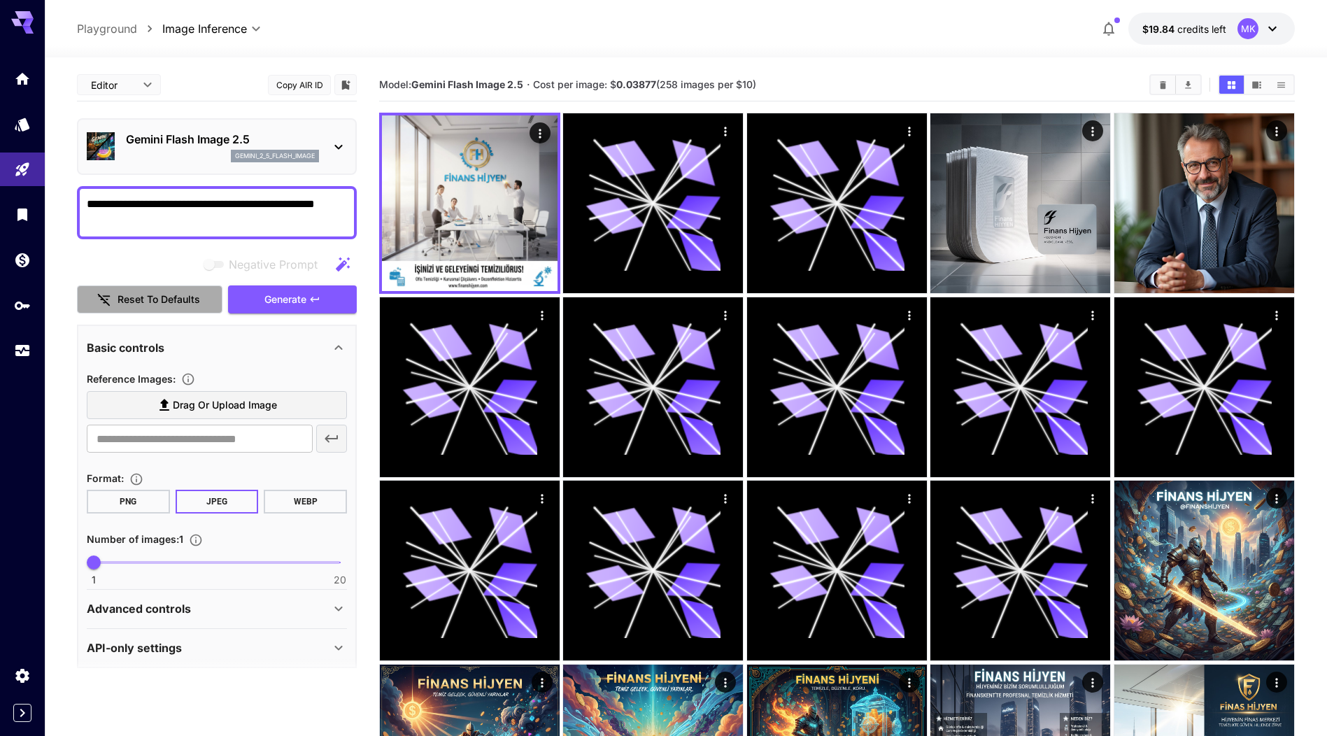
click at [143, 300] on button "Reset to defaults" at bounding box center [150, 299] width 146 height 29
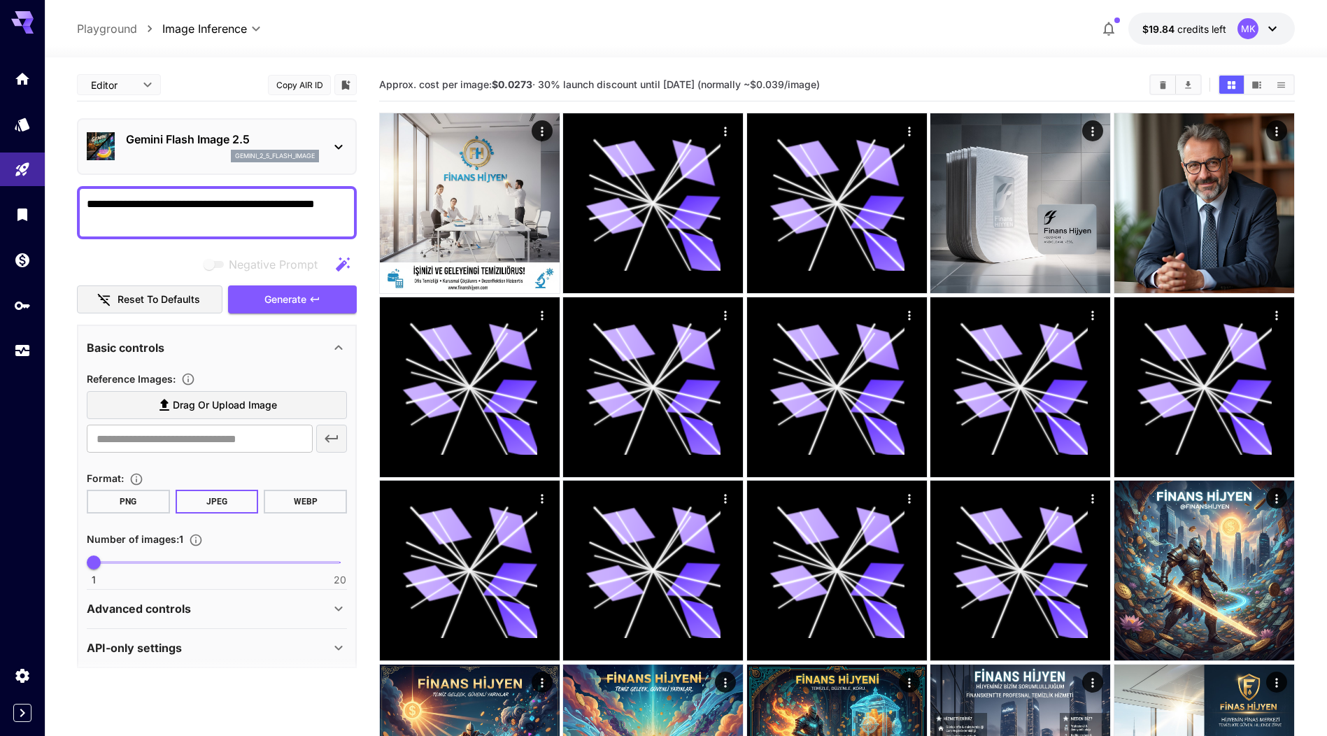
click at [346, 205] on textarea "**********" at bounding box center [217, 213] width 260 height 34
click at [325, 148] on div "Gemini Flash Image 2.5 gemini_2_5_flash_image" at bounding box center [217, 146] width 260 height 43
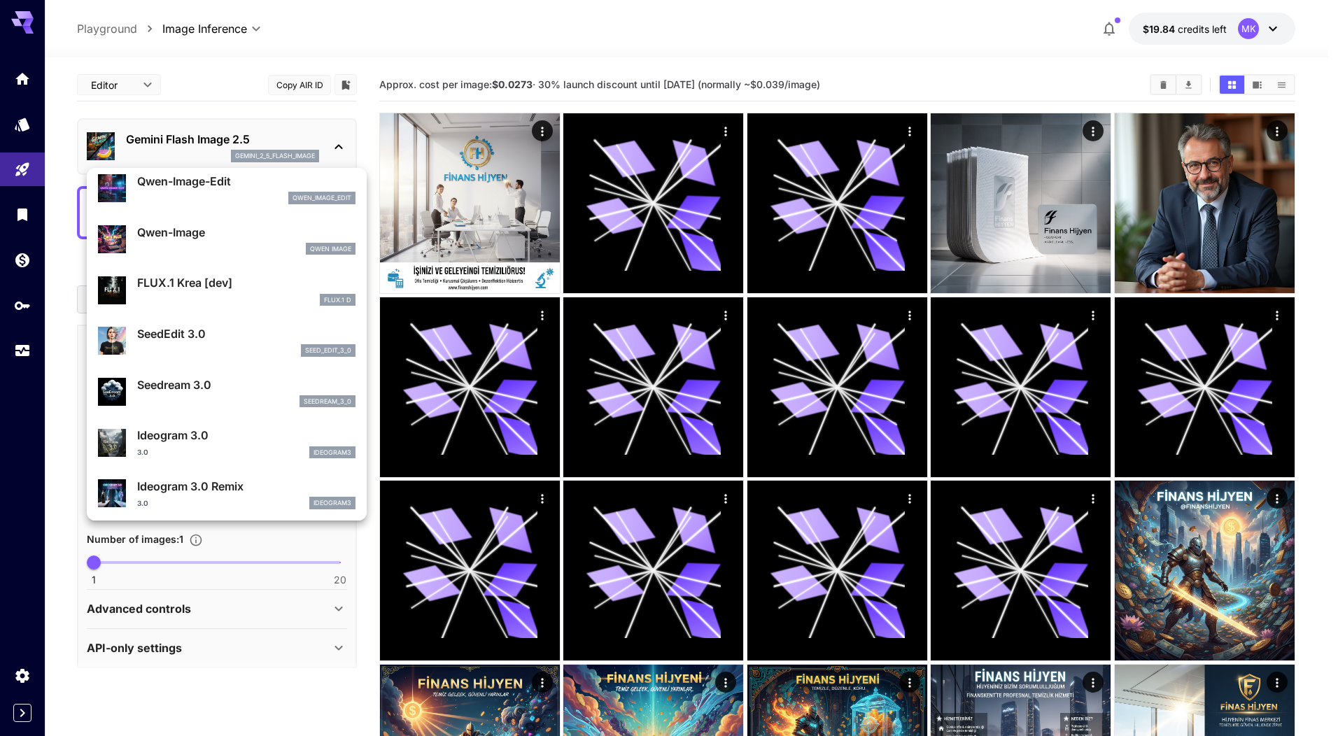
scroll to position [211, 0]
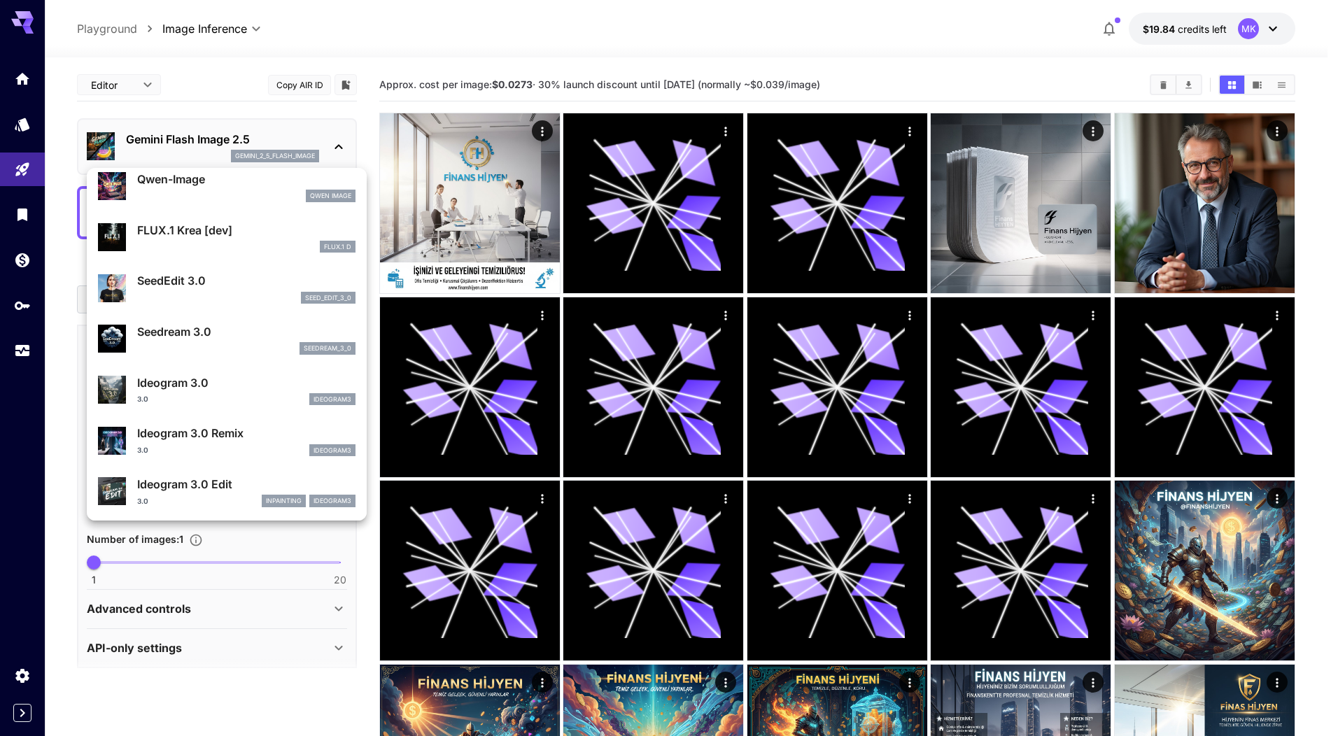
click at [227, 331] on p "Seedream 3.0" at bounding box center [246, 331] width 218 height 17
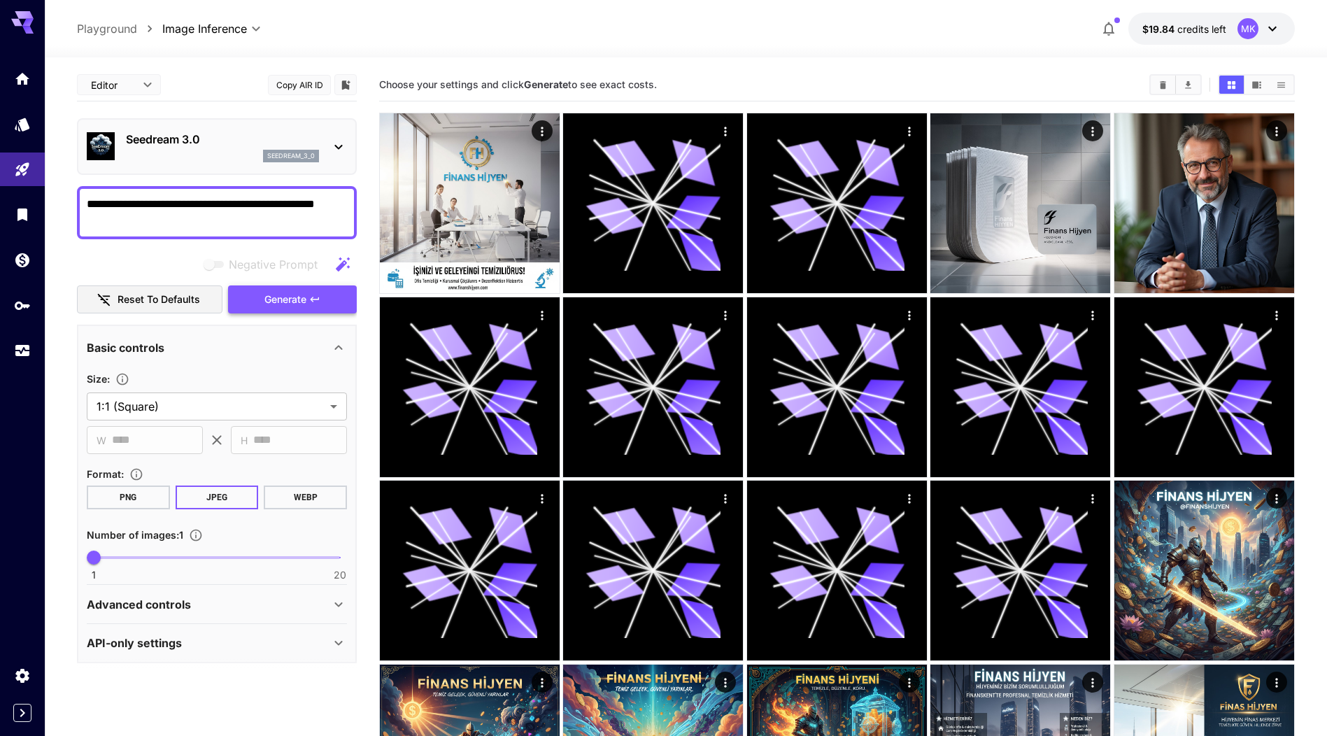
click at [270, 295] on span "Generate" at bounding box center [285, 299] width 42 height 17
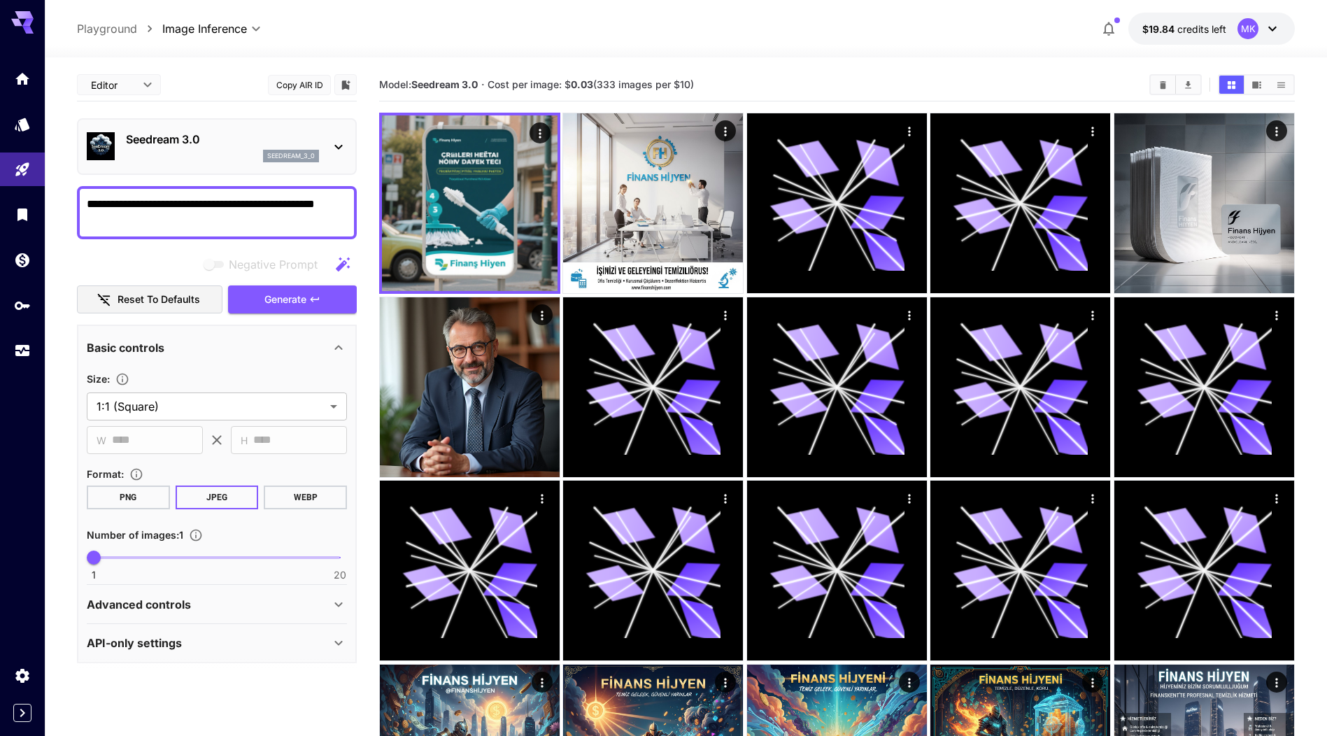
click at [195, 157] on div "seedream_3_0" at bounding box center [222, 156] width 193 height 13
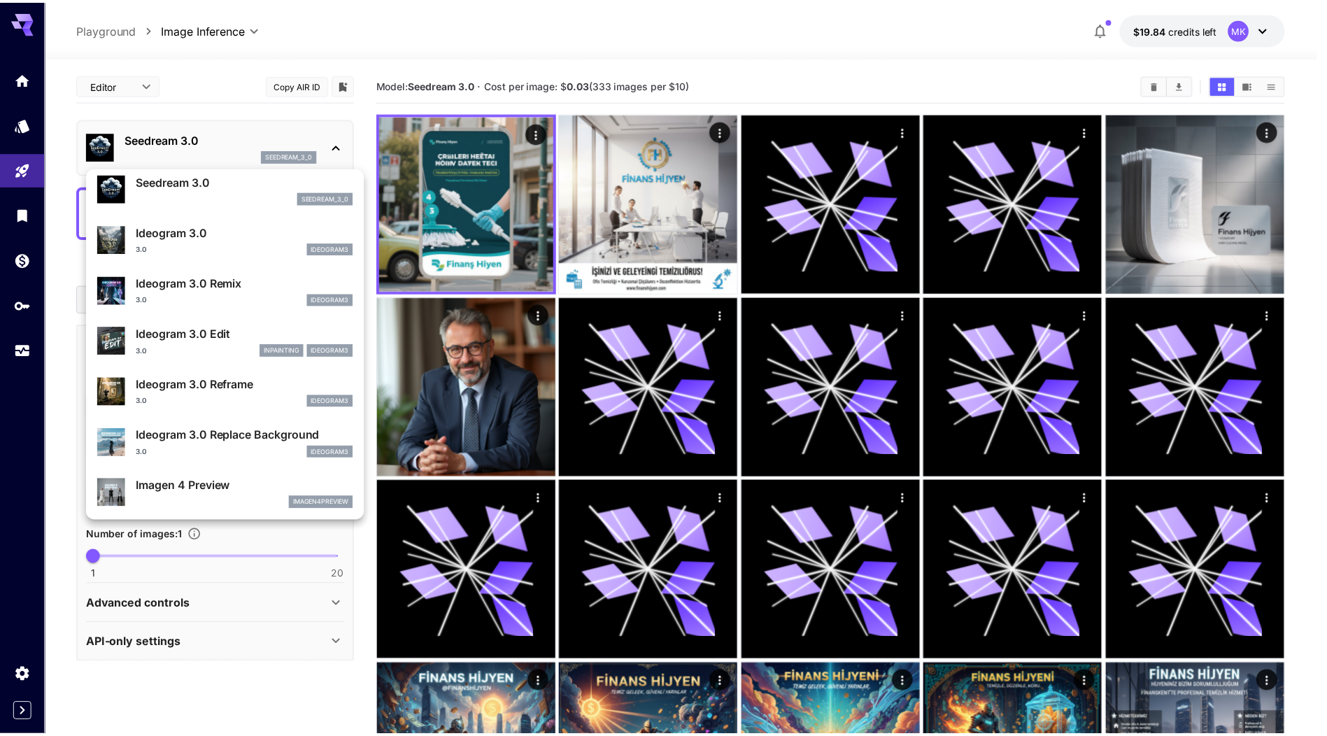
scroll to position [353, 0]
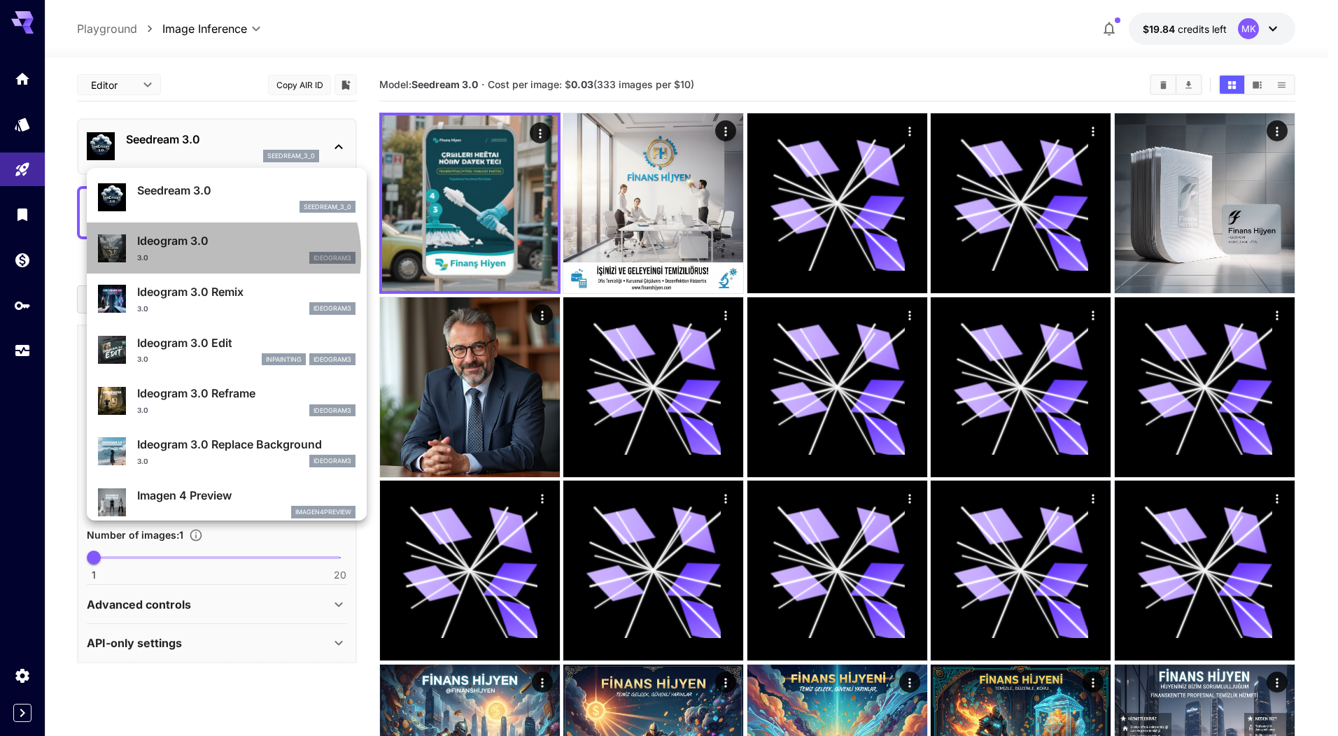
click at [213, 256] on div "3.0 ideogram3" at bounding box center [246, 258] width 218 height 13
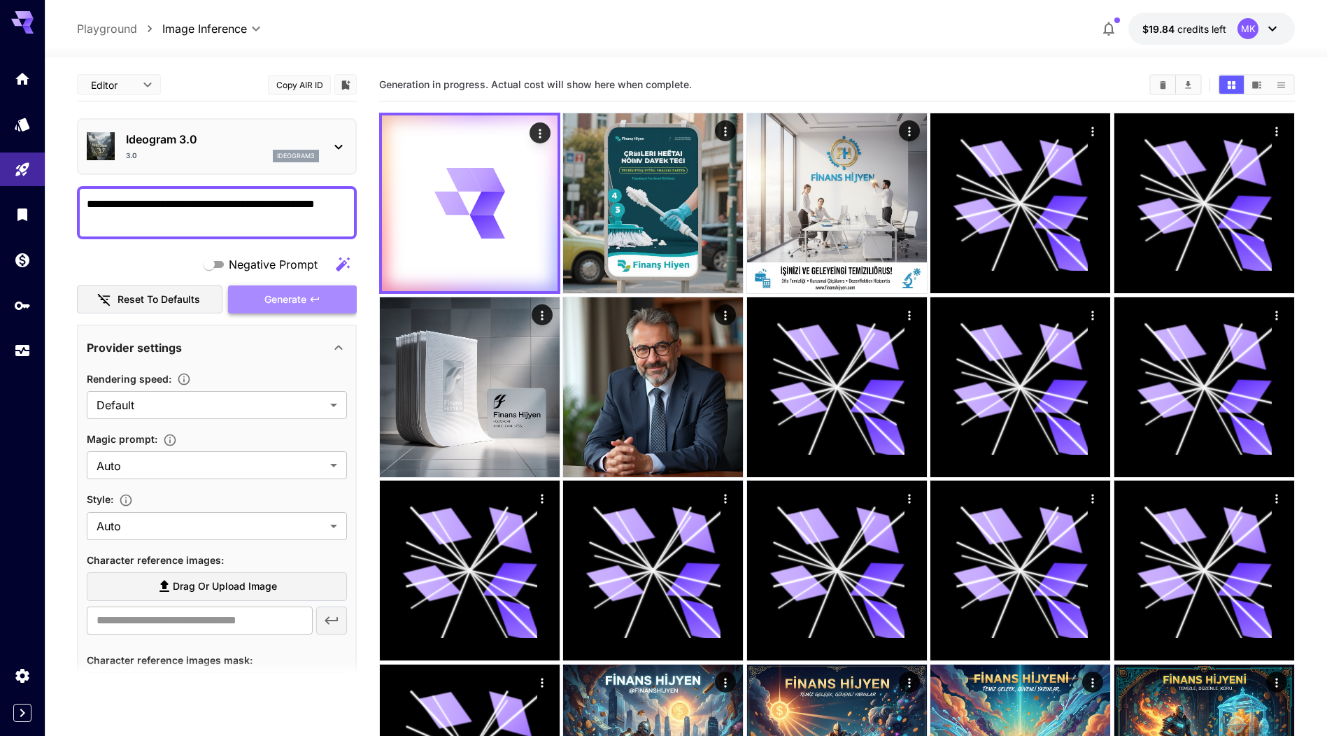
click at [309, 296] on icon "button" at bounding box center [314, 299] width 11 height 11
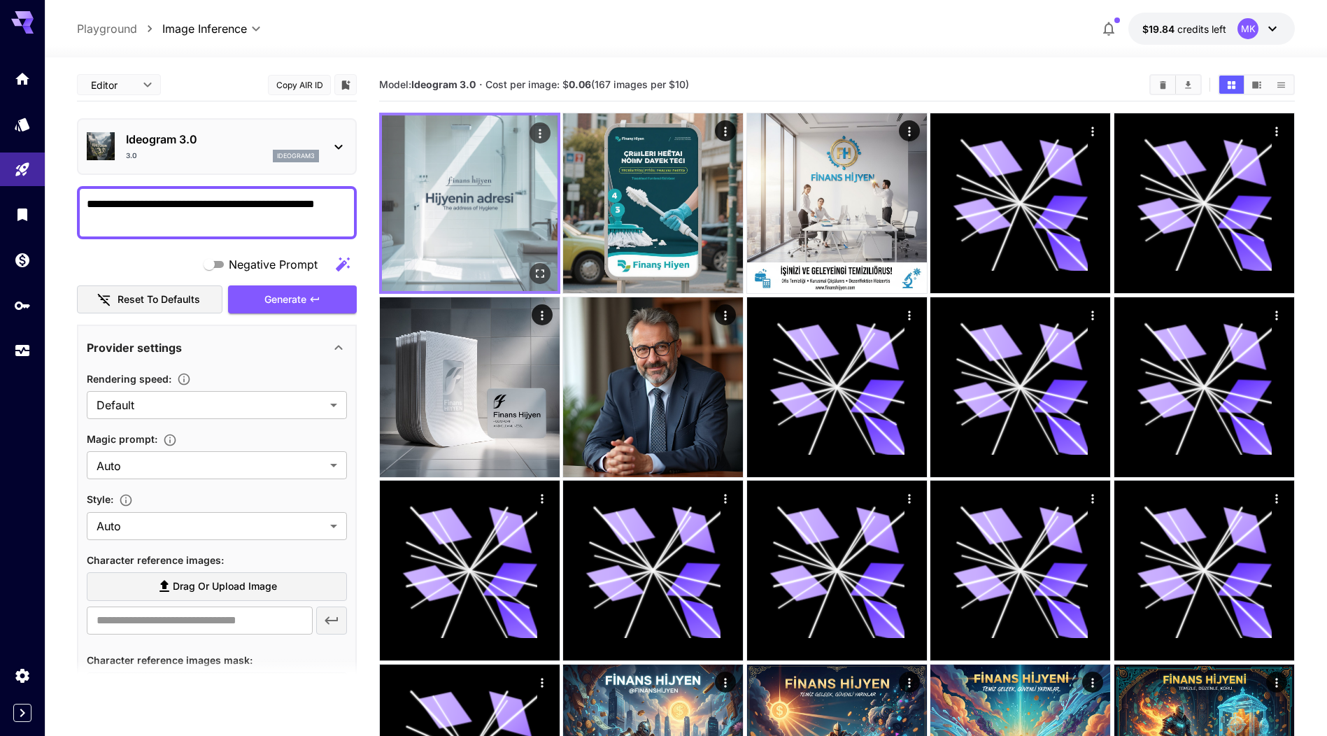
click at [456, 172] on img at bounding box center [470, 203] width 176 height 176
click at [539, 274] on icon "Open in fullscreen" at bounding box center [540, 274] width 14 height 14
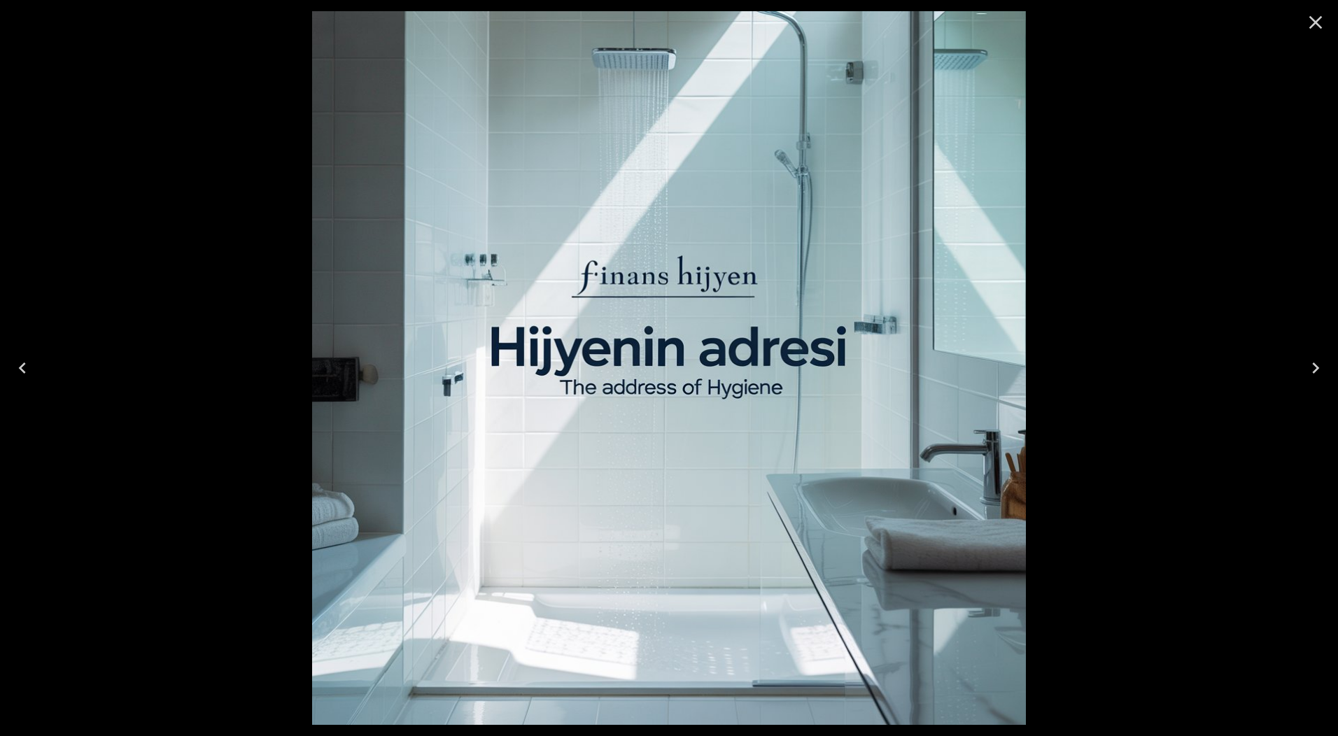
click at [204, 291] on div at bounding box center [669, 368] width 1338 height 736
click at [1315, 25] on icon "Close" at bounding box center [1315, 22] width 22 height 22
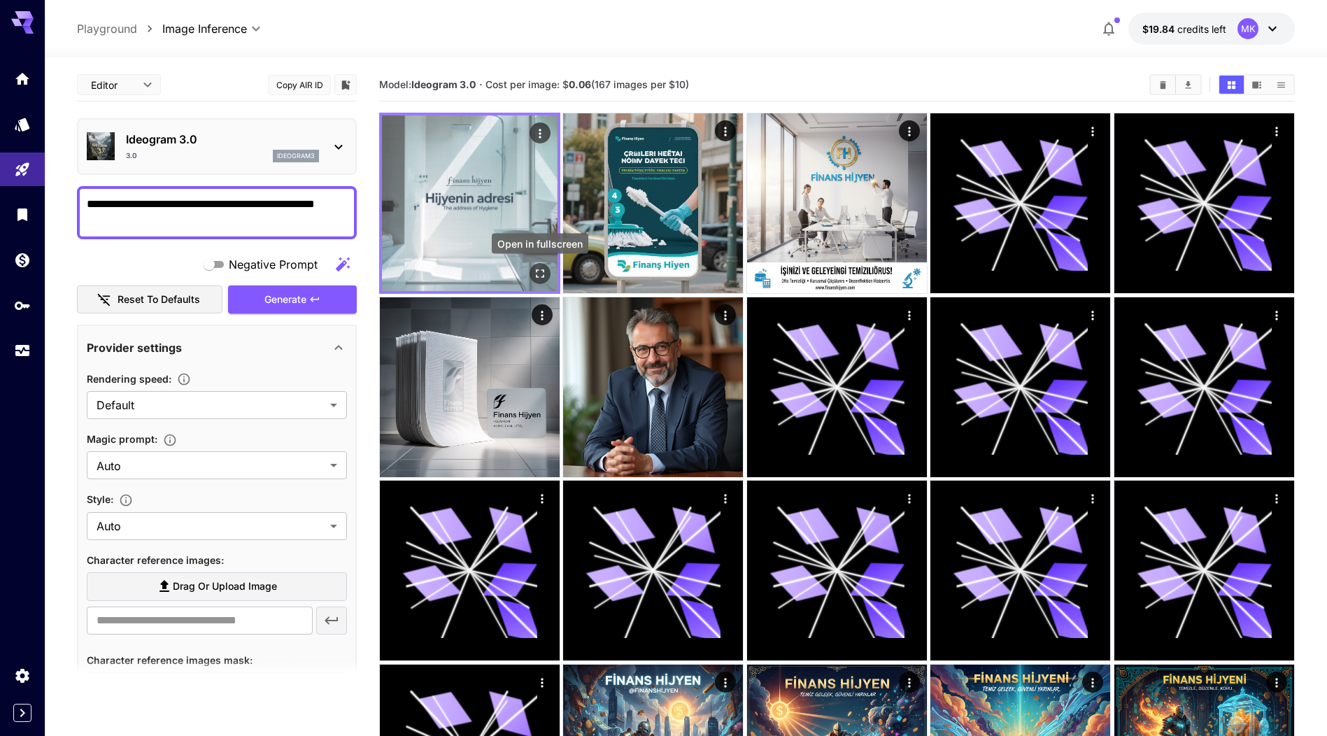
click at [543, 270] on icon "Open in fullscreen" at bounding box center [540, 273] width 8 height 8
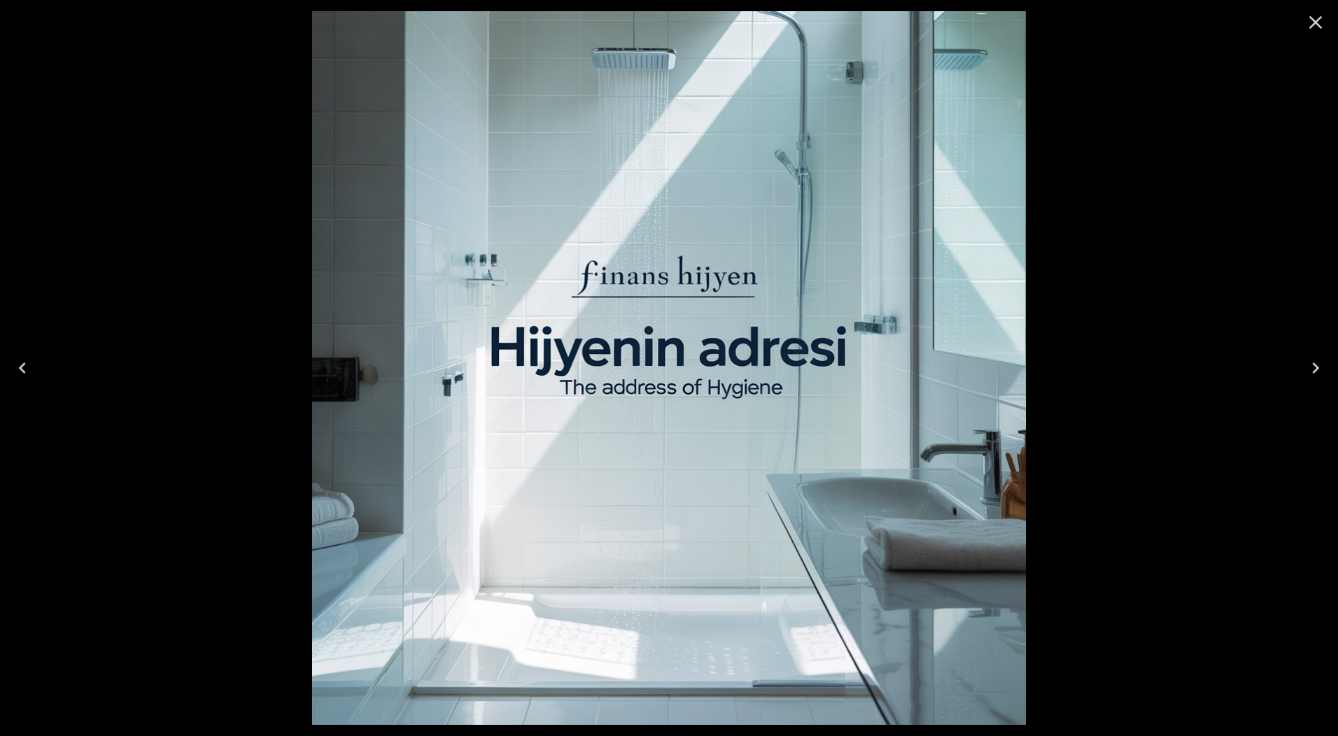
click at [479, 385] on img at bounding box center [669, 368] width 714 height 714
drag, startPoint x: 479, startPoint y: 385, endPoint x: 184, endPoint y: 369, distance: 295.7
click at [184, 369] on div at bounding box center [669, 368] width 1338 height 736
click at [1314, 23] on icon "Close" at bounding box center [1315, 22] width 13 height 13
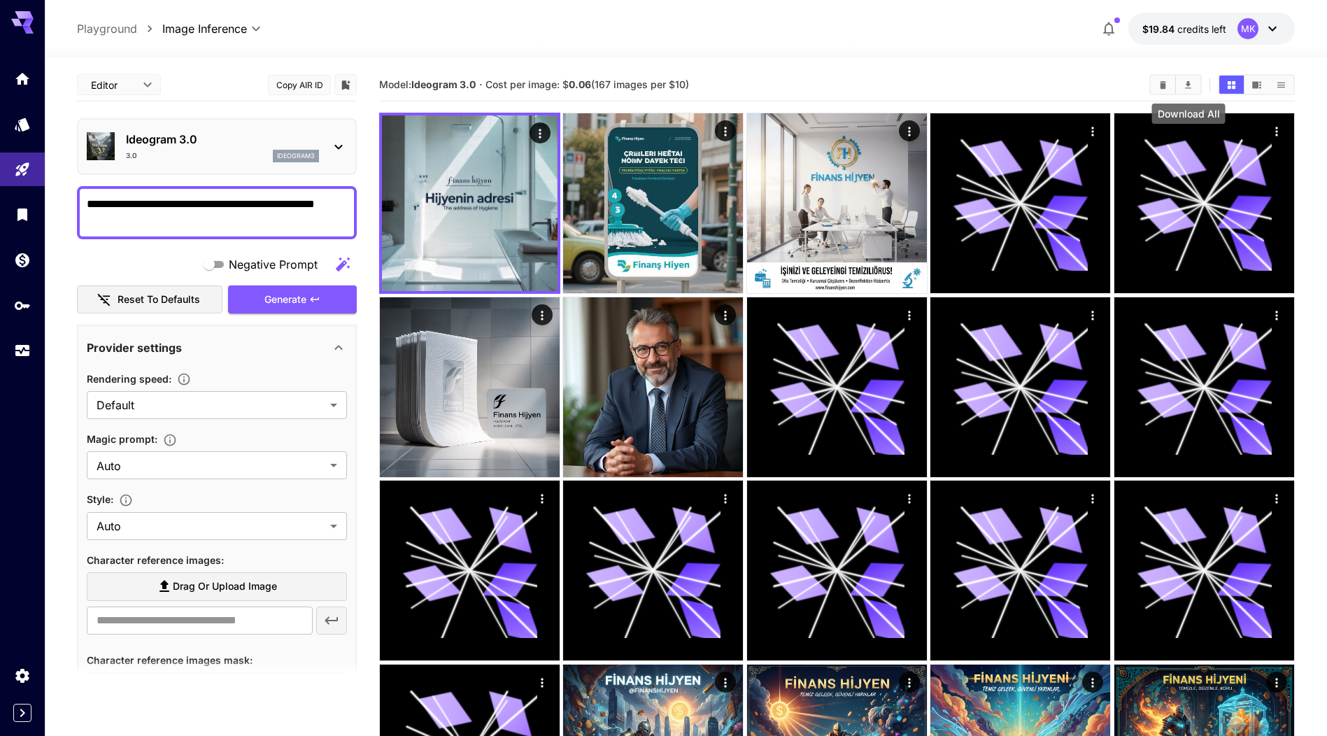
click at [1190, 87] on icon "Download All" at bounding box center [1188, 84] width 6 height 8
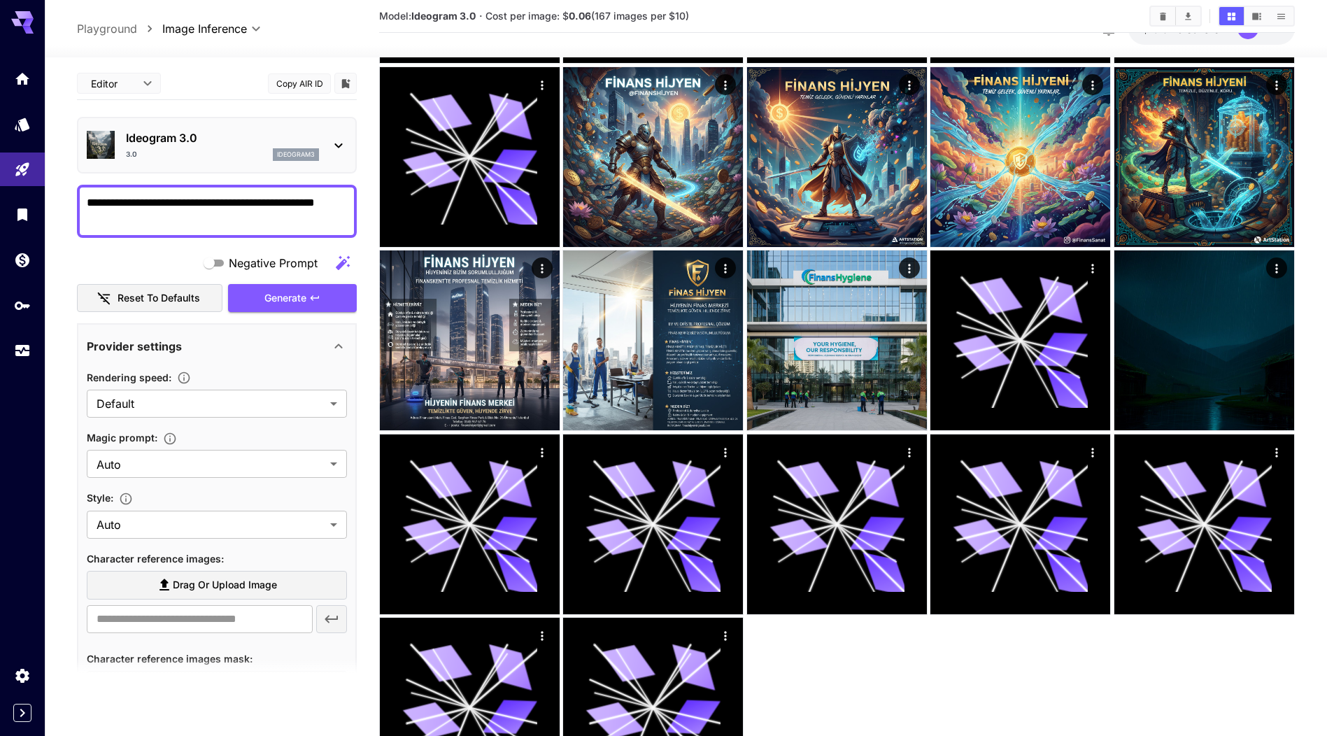
scroll to position [702, 0]
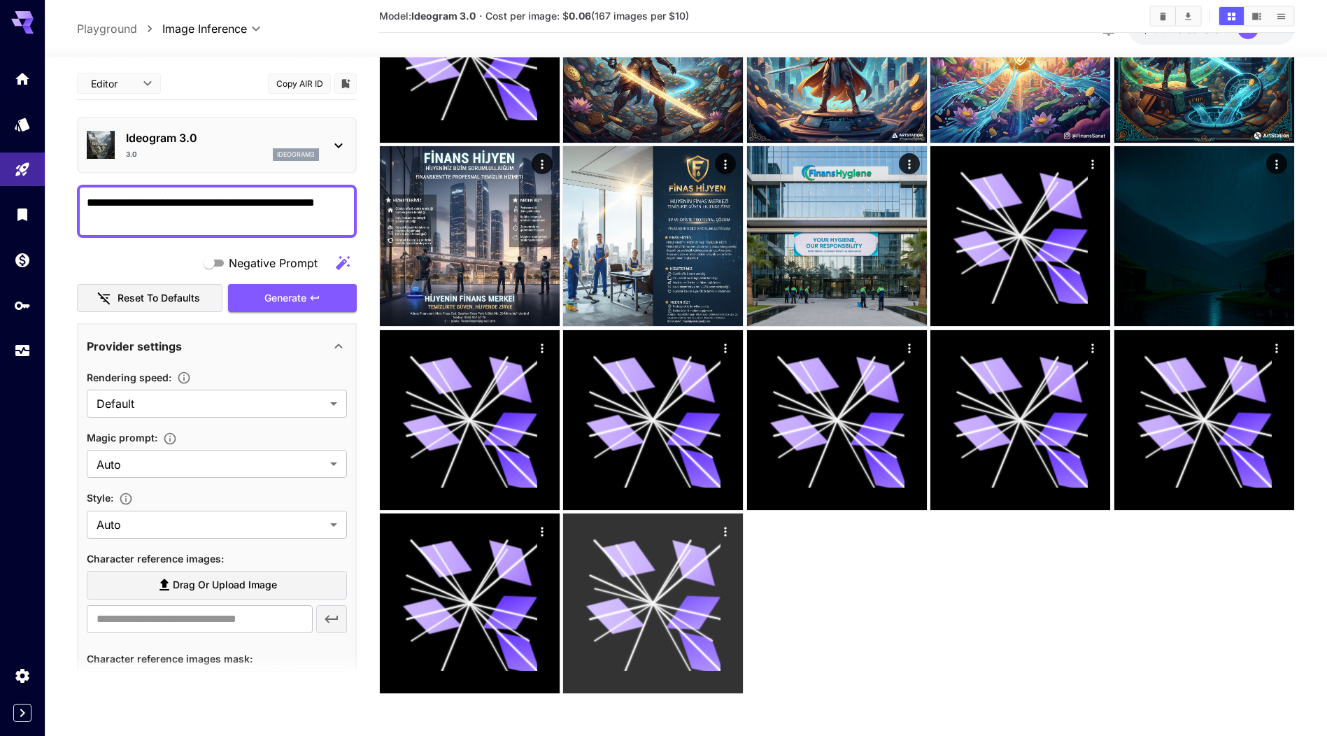
drag, startPoint x: 1220, startPoint y: 686, endPoint x: 631, endPoint y: 620, distance: 592.9
click at [631, 620] on div at bounding box center [837, 52] width 916 height 1283
click at [668, 560] on icon at bounding box center [653, 603] width 135 height 135
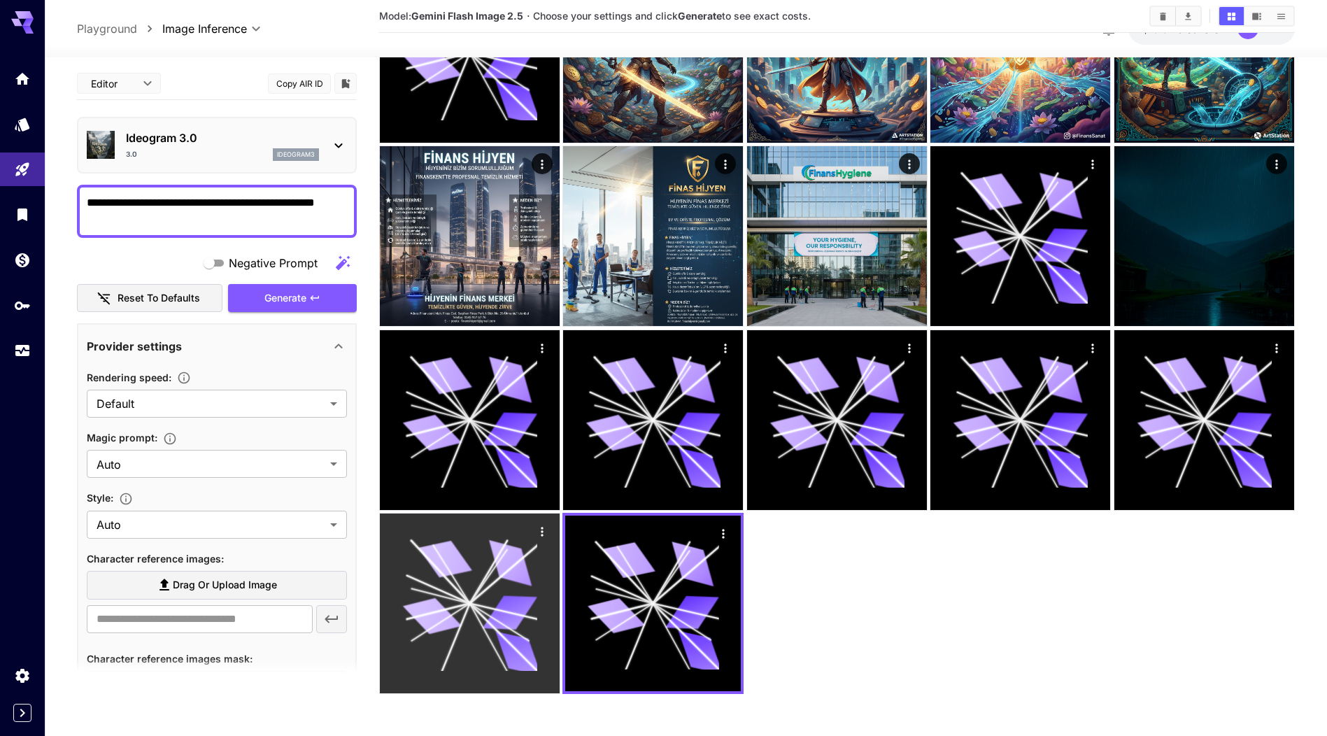
click at [513, 583] on icon at bounding box center [469, 603] width 135 height 135
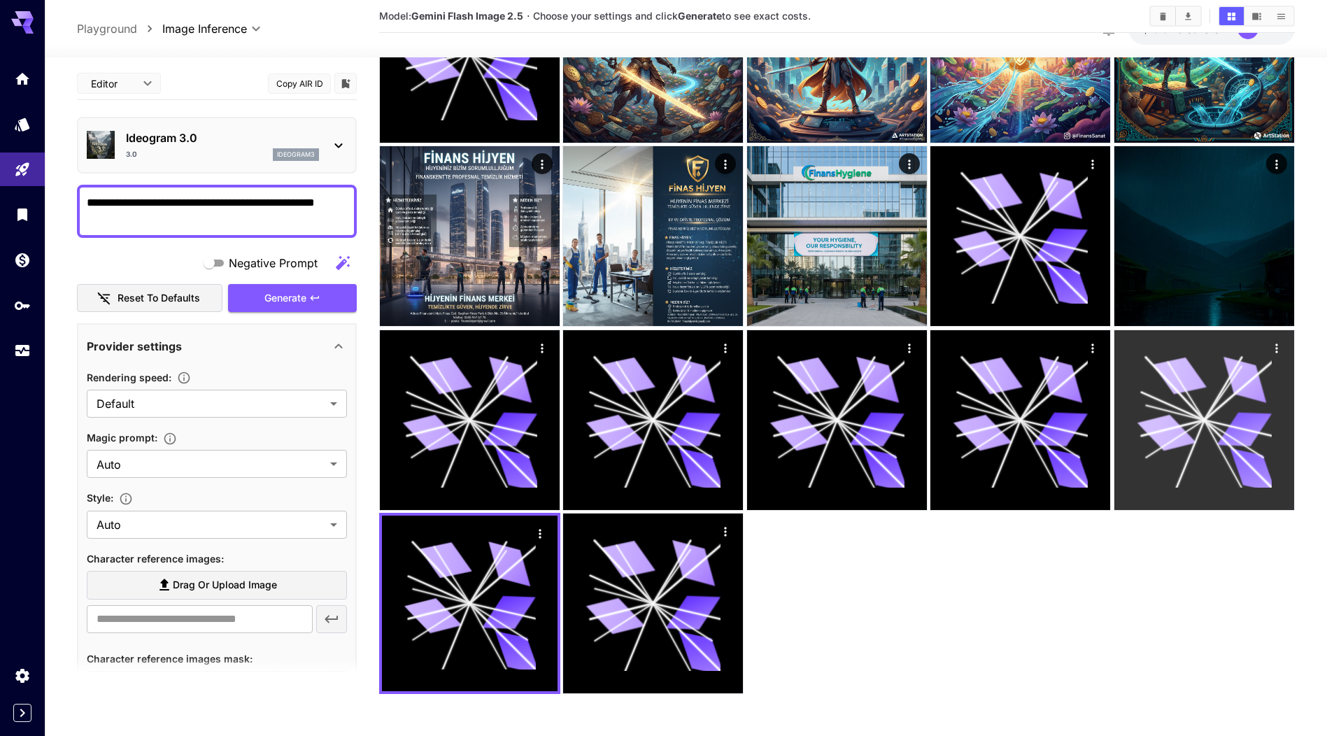
click at [1196, 392] on icon at bounding box center [1204, 420] width 135 height 135
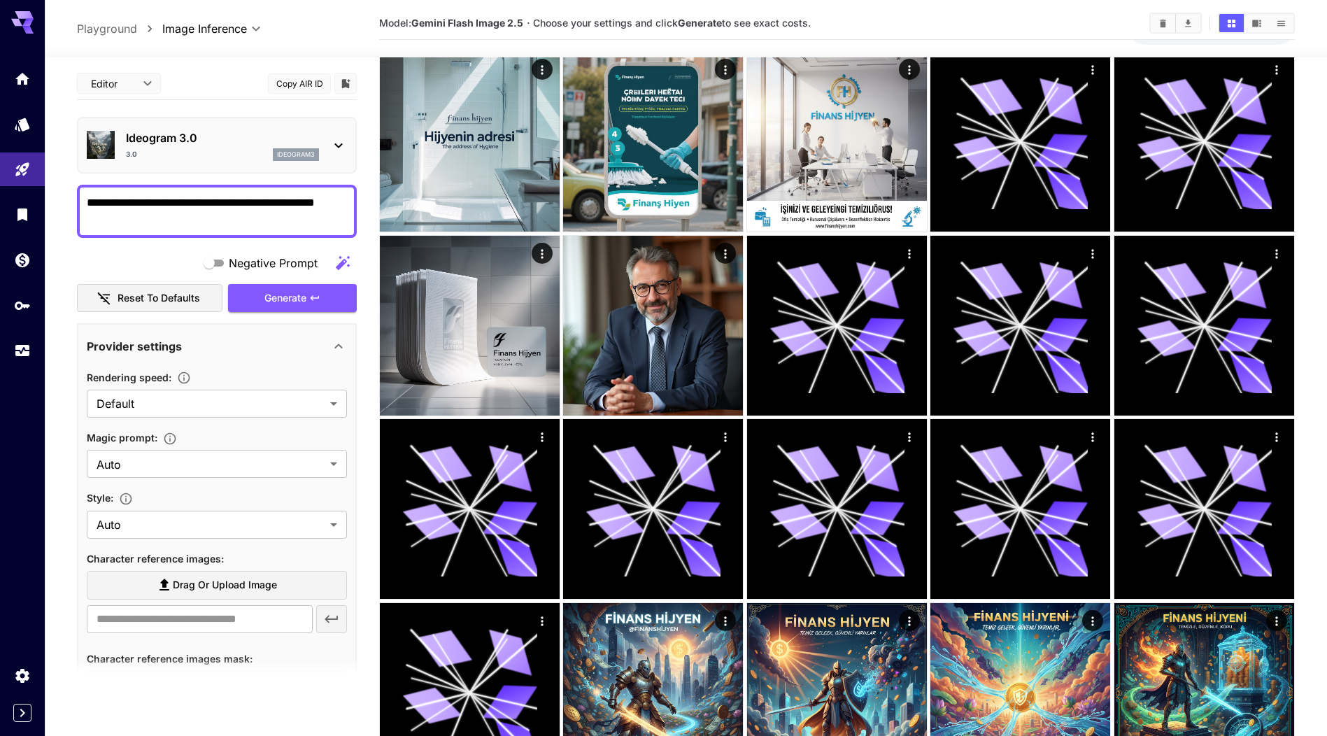
scroll to position [0, 0]
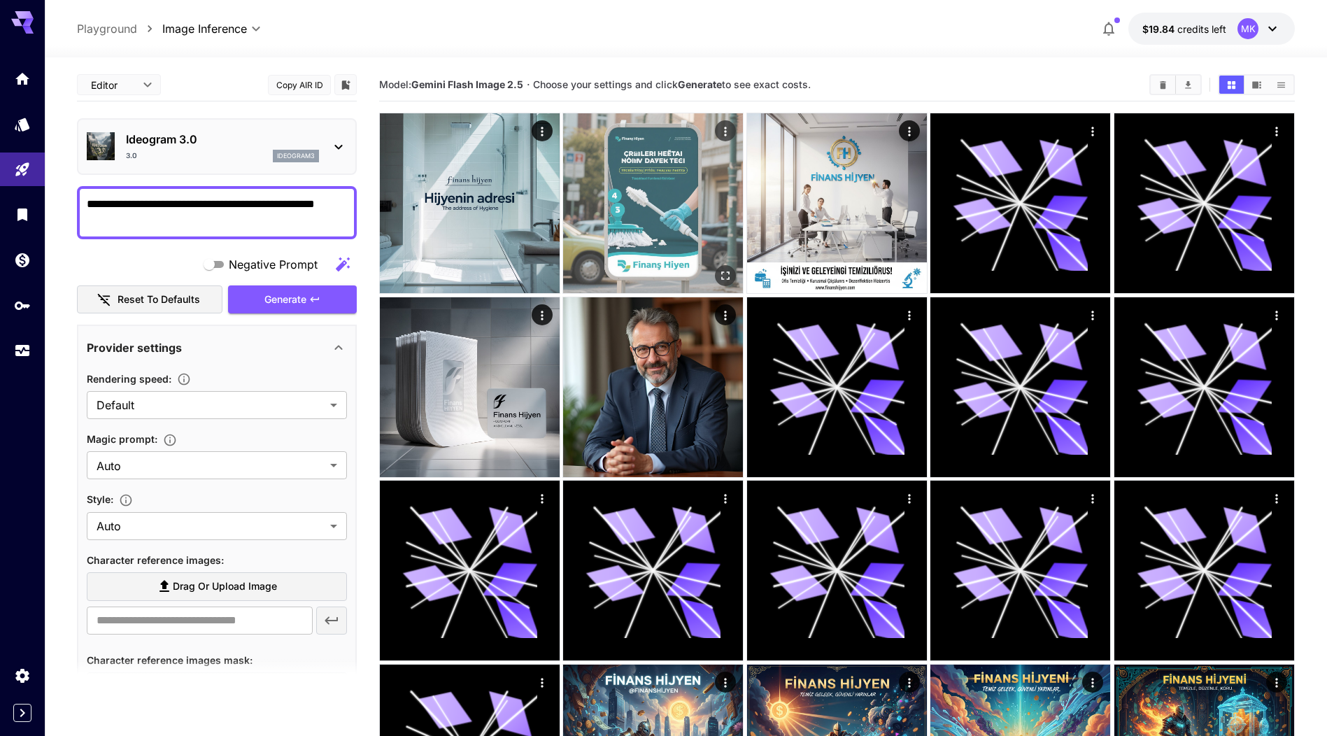
click at [656, 197] on img at bounding box center [653, 203] width 180 height 180
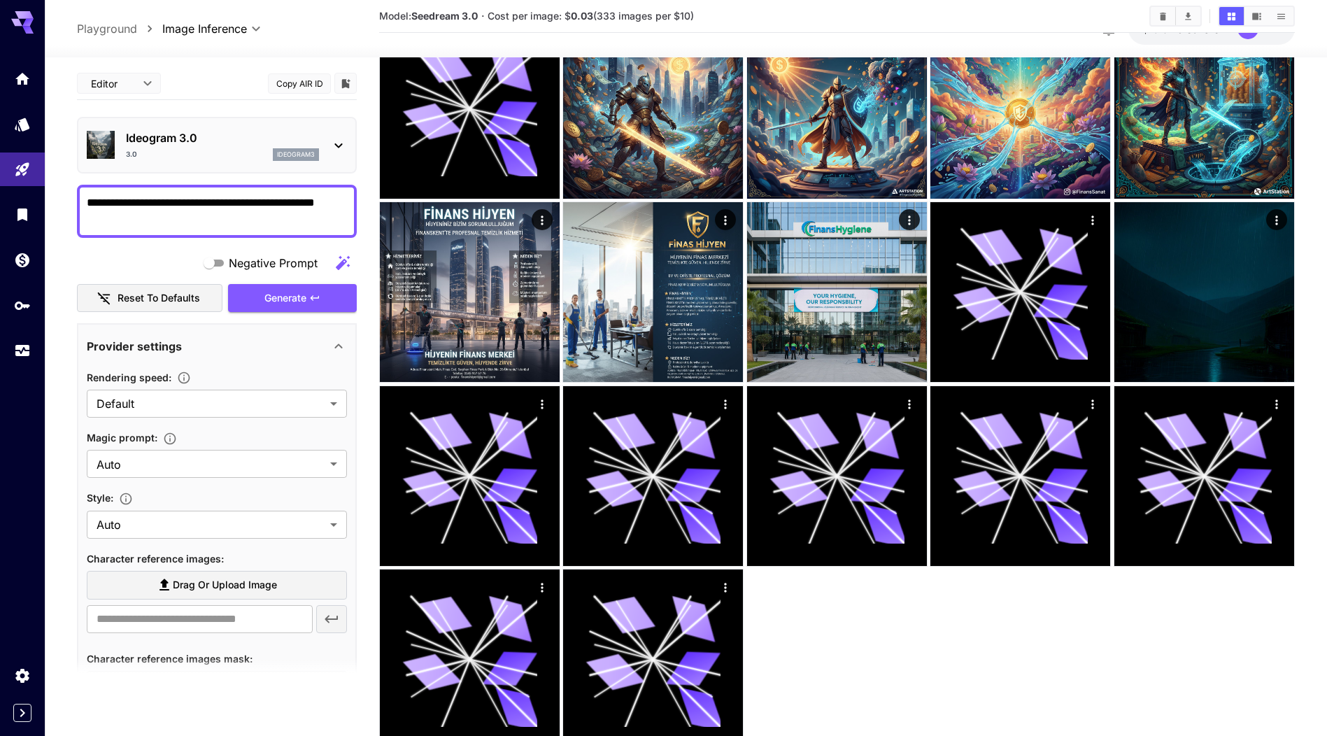
scroll to position [702, 0]
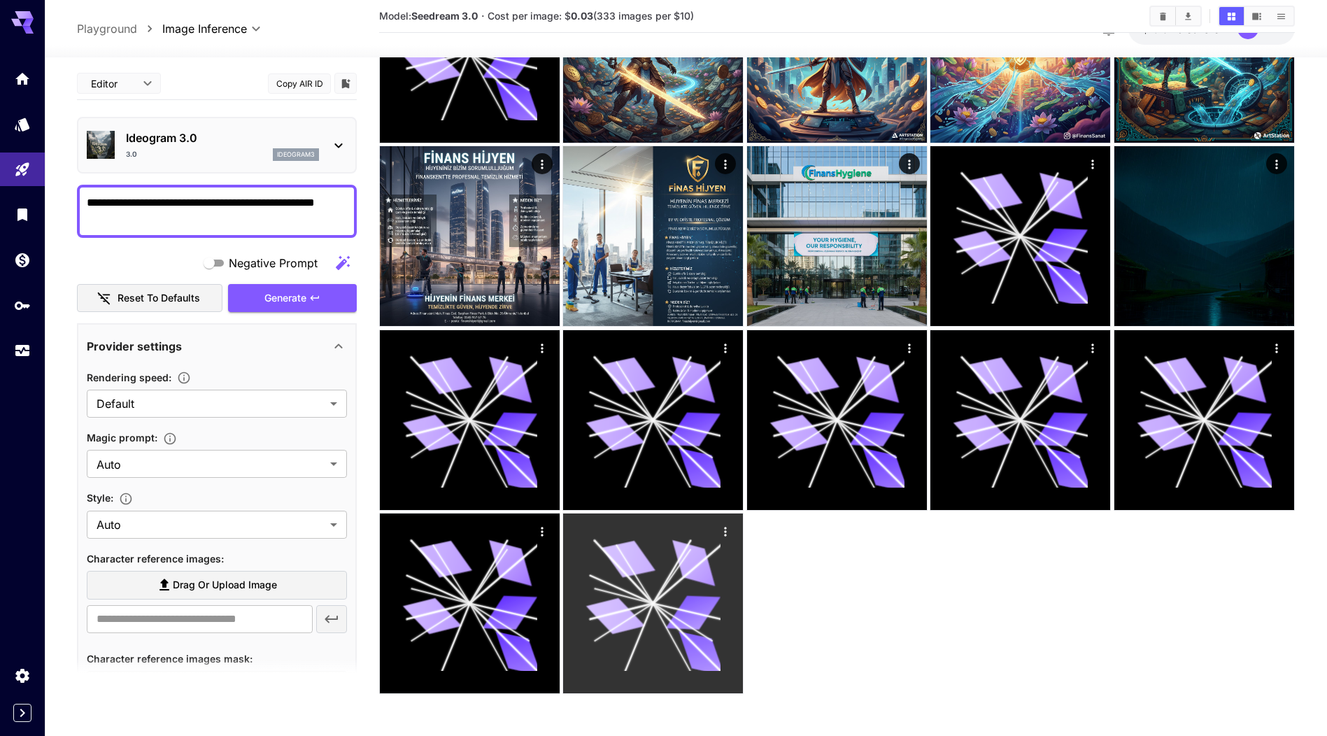
click at [655, 575] on icon at bounding box center [653, 603] width 135 height 135
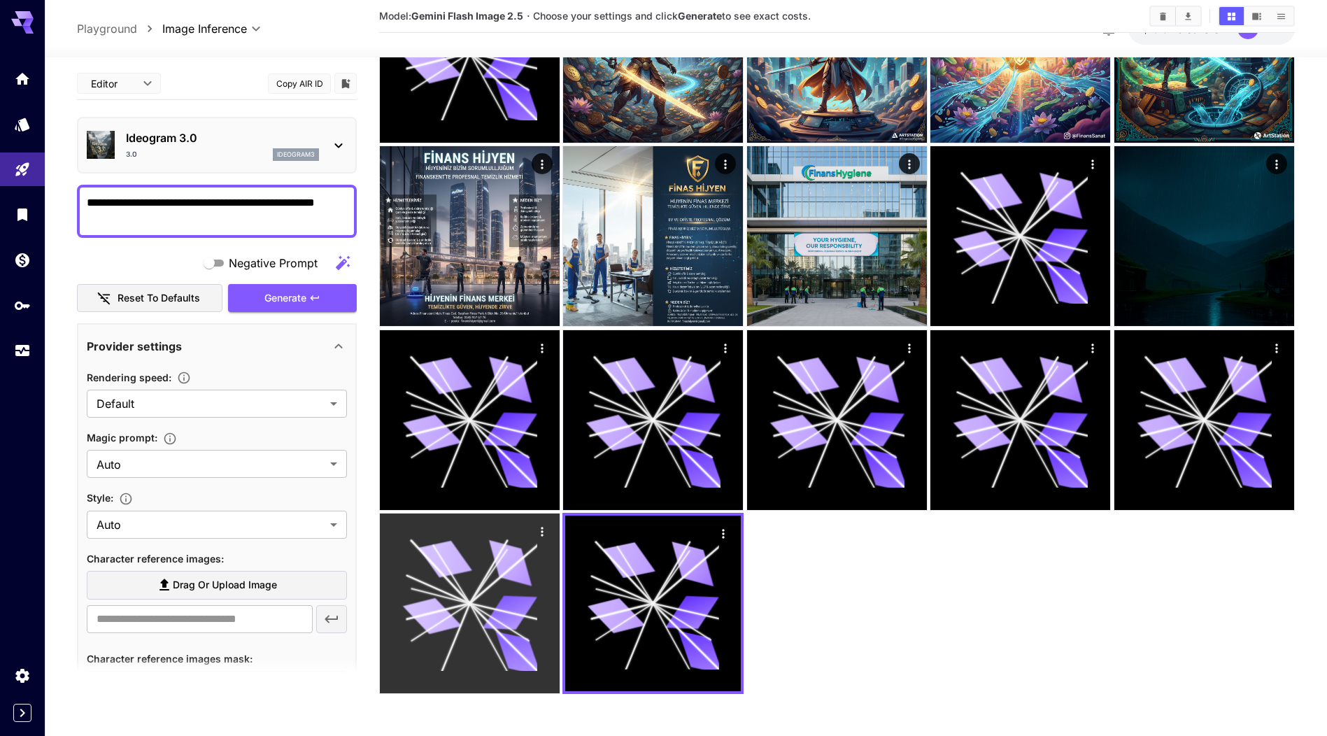
click at [486, 584] on icon at bounding box center [469, 603] width 135 height 135
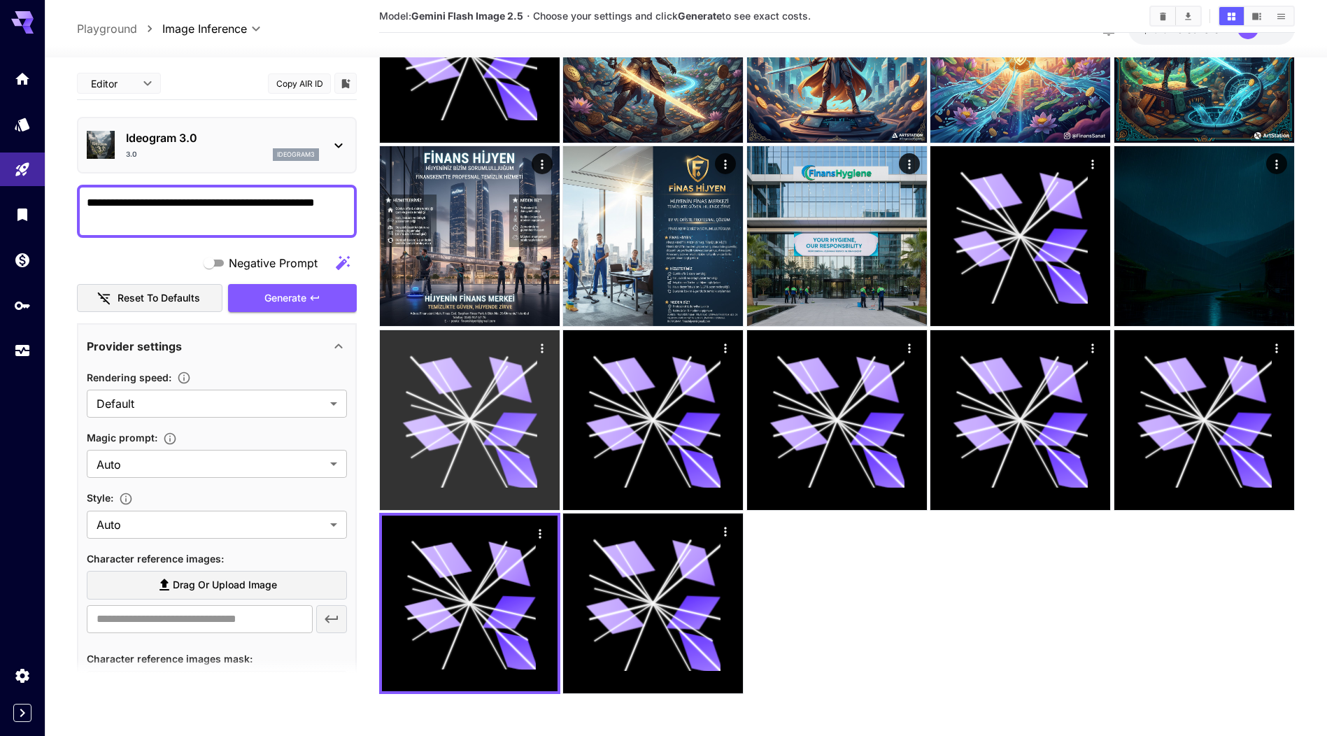
click at [493, 474] on icon at bounding box center [469, 420] width 135 height 135
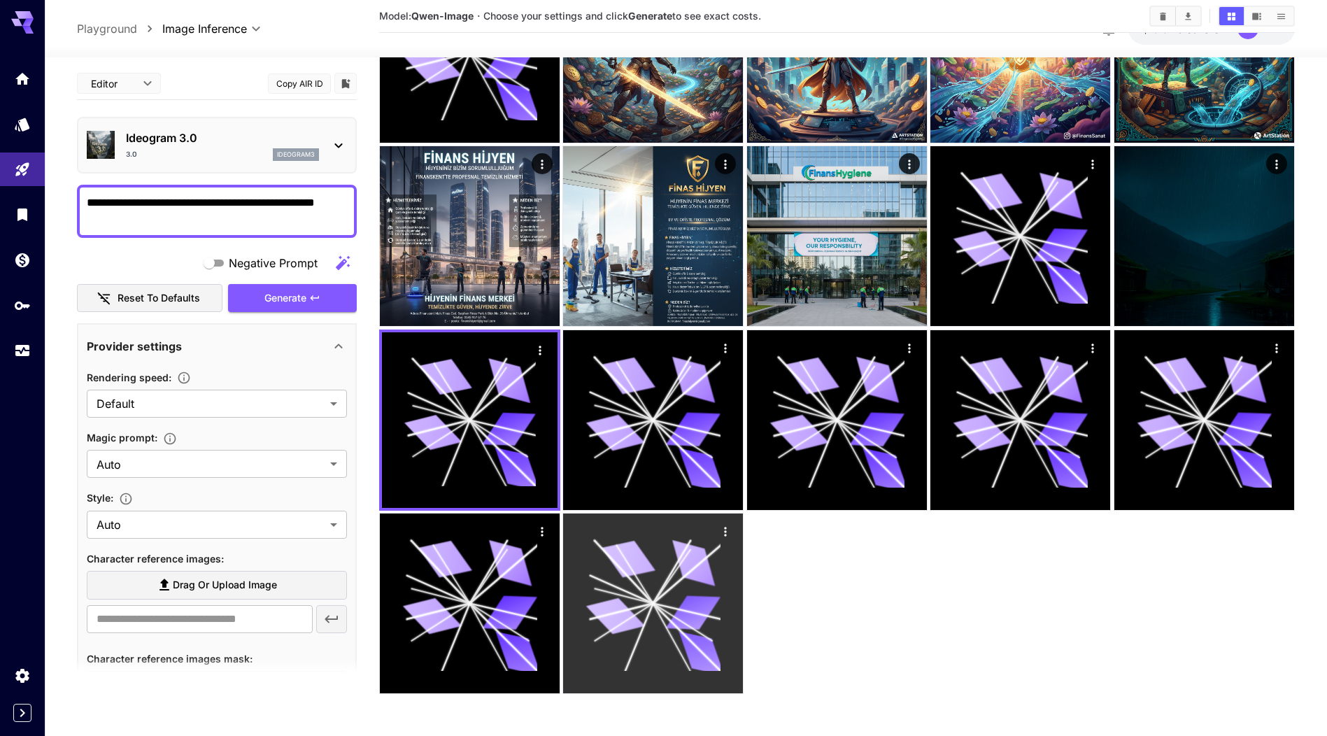
click at [636, 572] on icon at bounding box center [629, 558] width 54 height 43
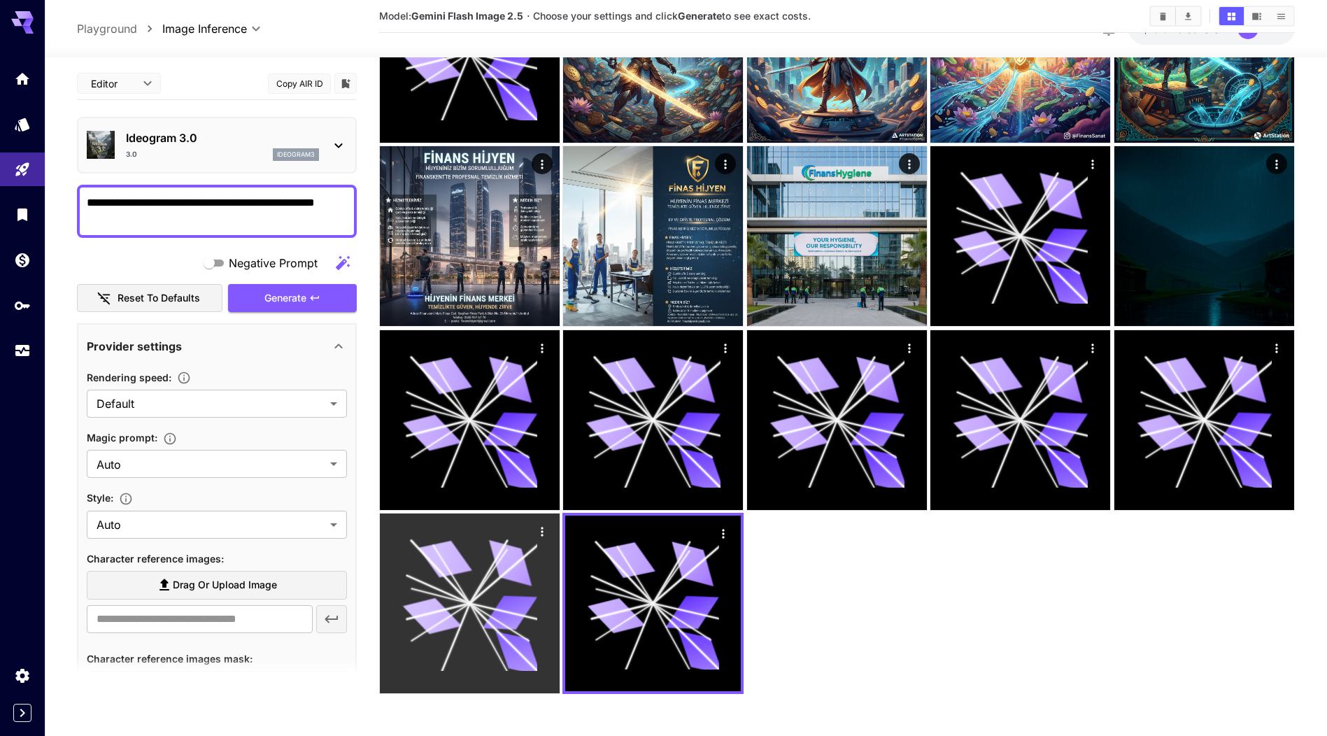
click at [521, 569] on icon at bounding box center [510, 562] width 55 height 45
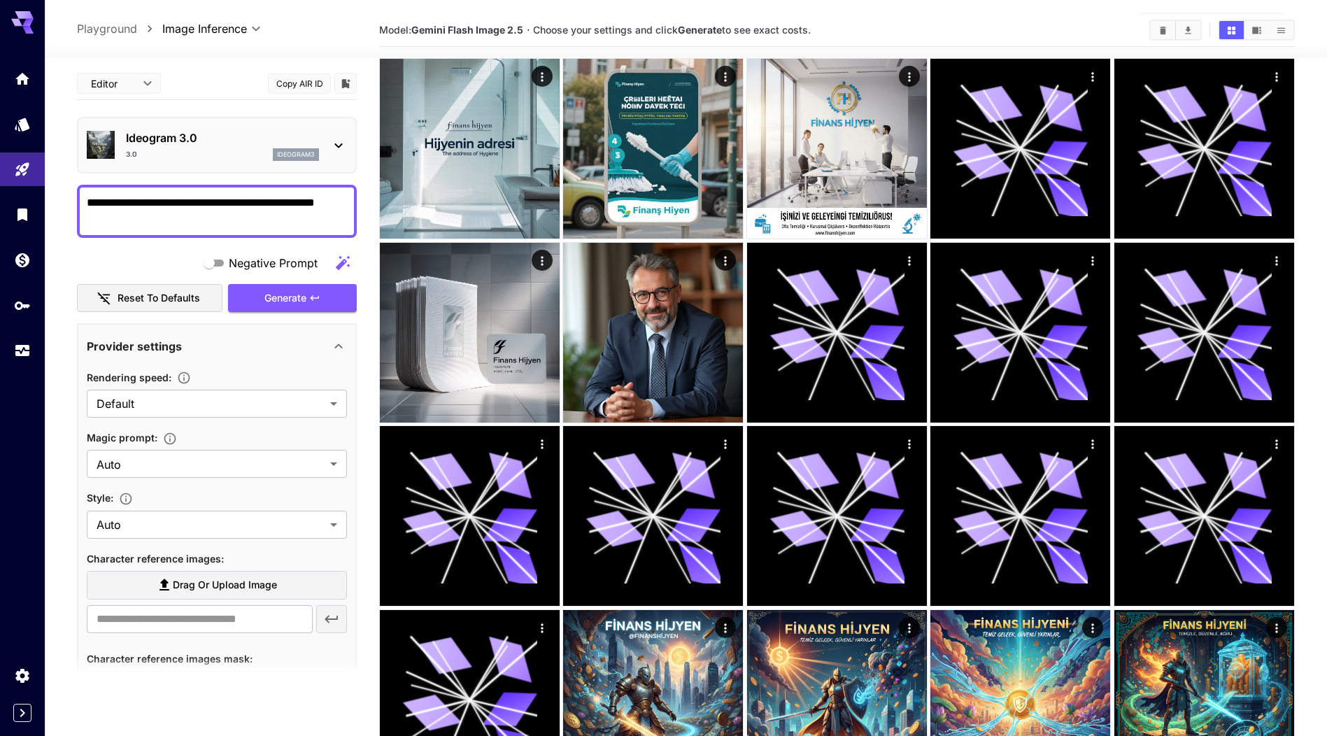
scroll to position [0, 0]
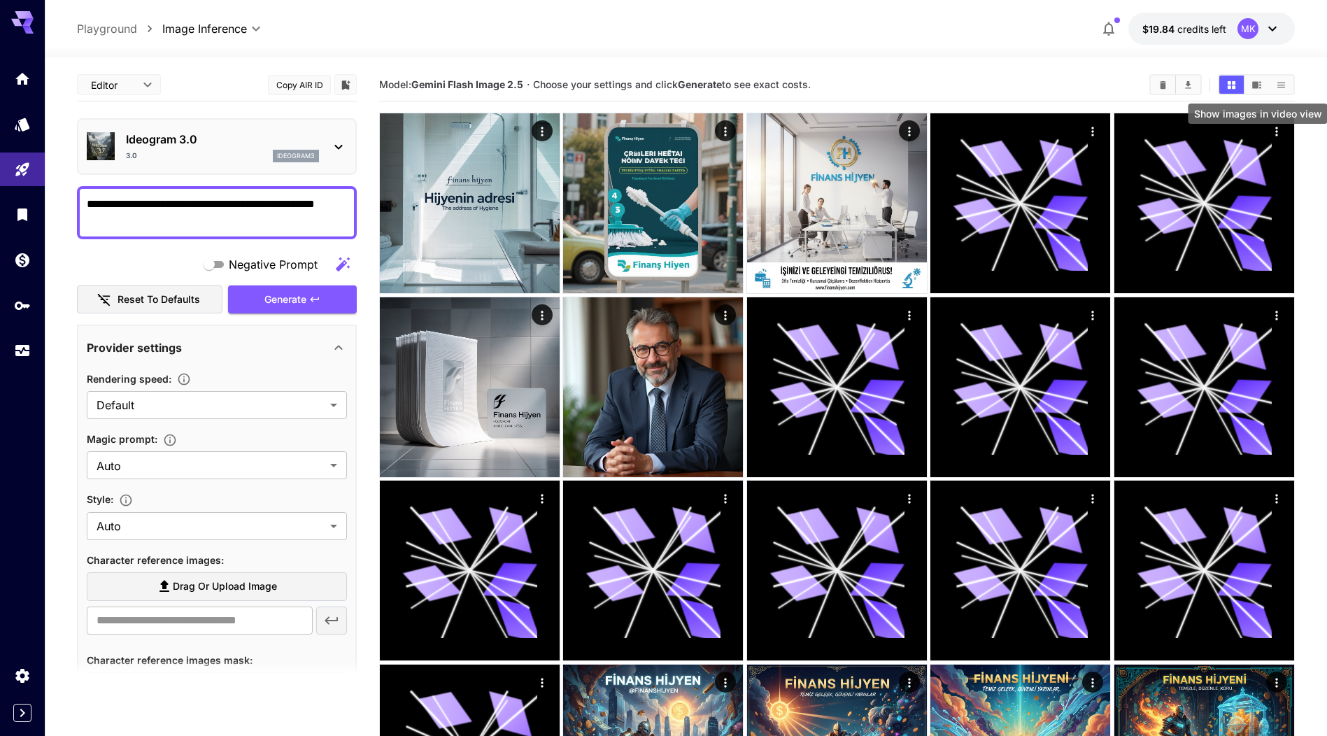
click at [1259, 82] on icon "Show images in video view" at bounding box center [1257, 85] width 10 height 10
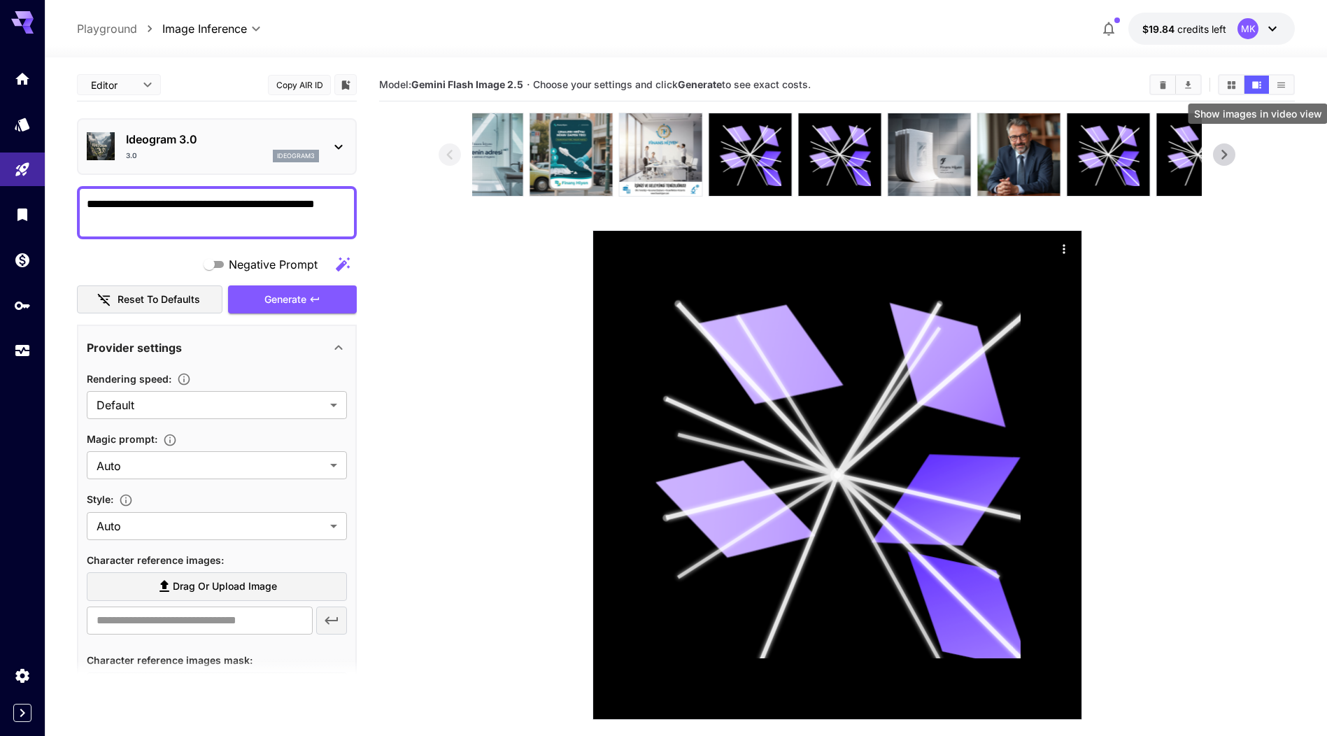
click at [1259, 82] on icon "Show images in video view" at bounding box center [1257, 85] width 10 height 10
click at [1290, 83] on button "Show images in list view" at bounding box center [1281, 85] width 24 height 18
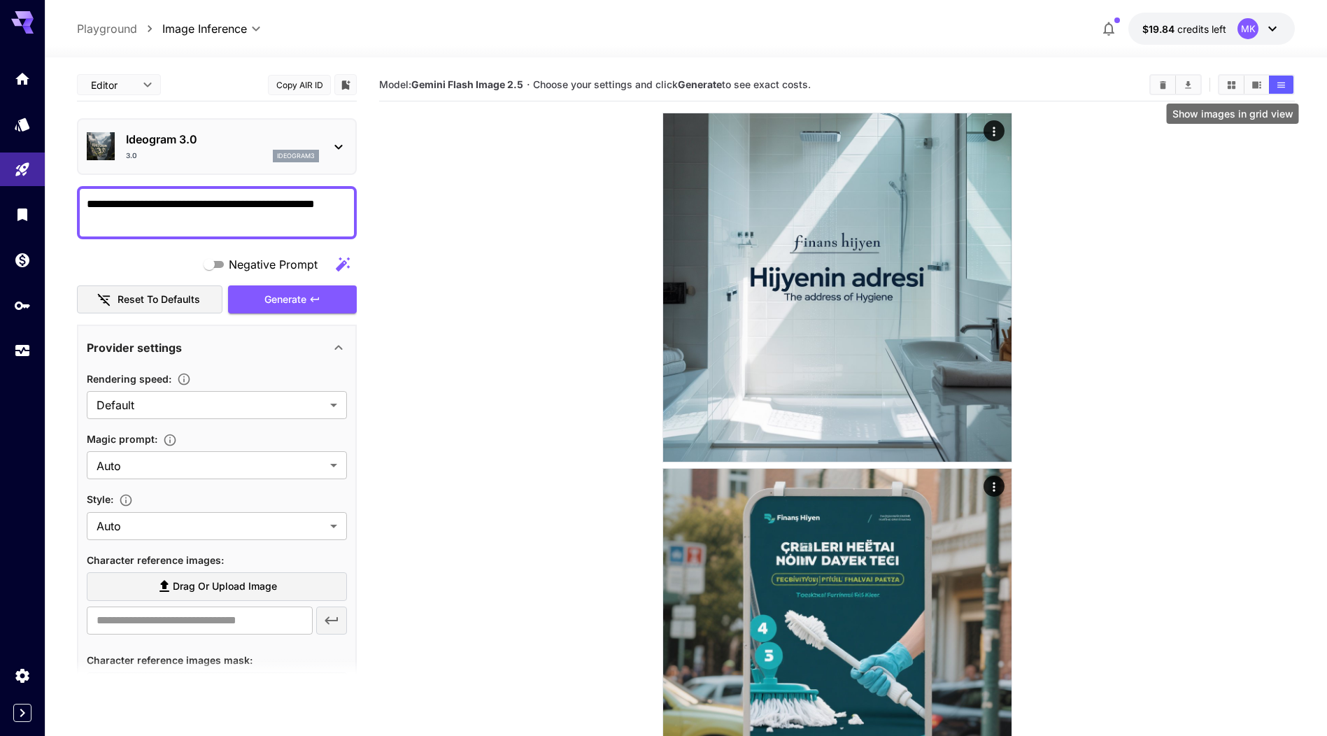
click at [1229, 90] on icon "Show images in grid view" at bounding box center [1232, 85] width 10 height 10
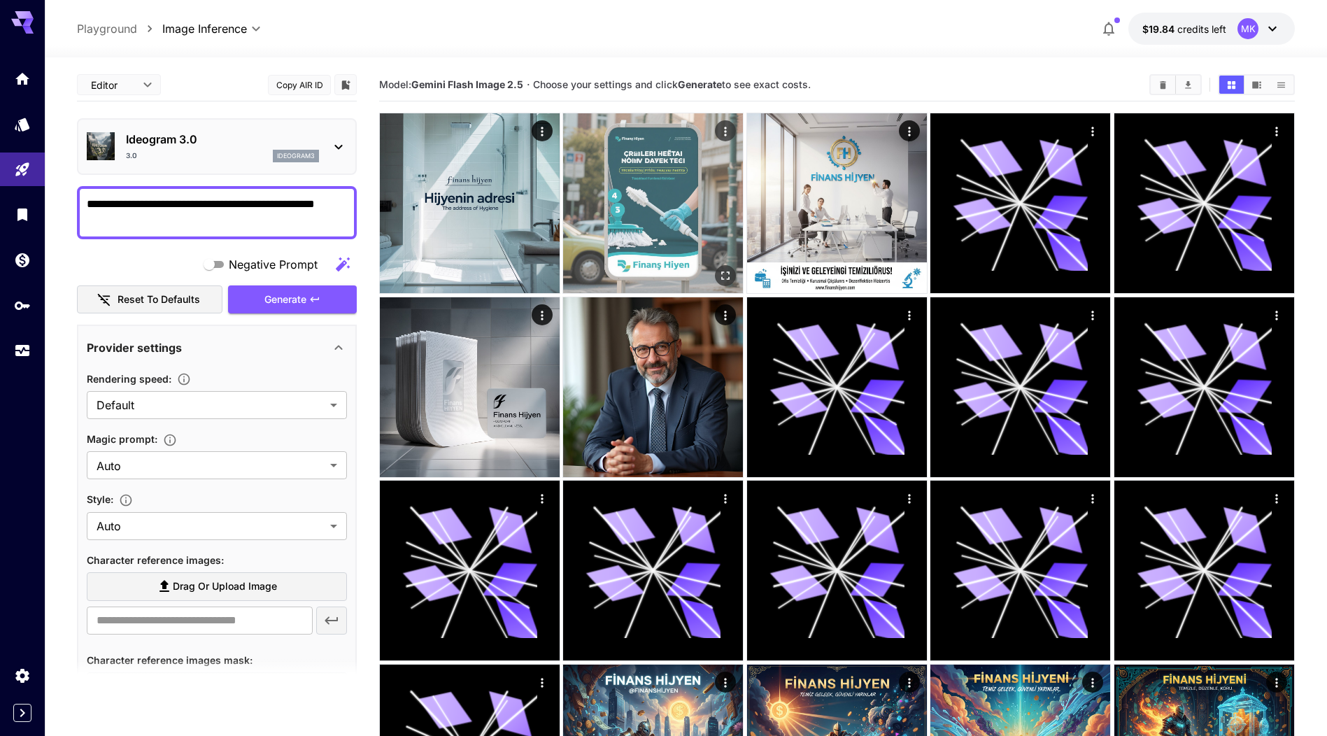
click at [675, 204] on img at bounding box center [653, 203] width 180 height 180
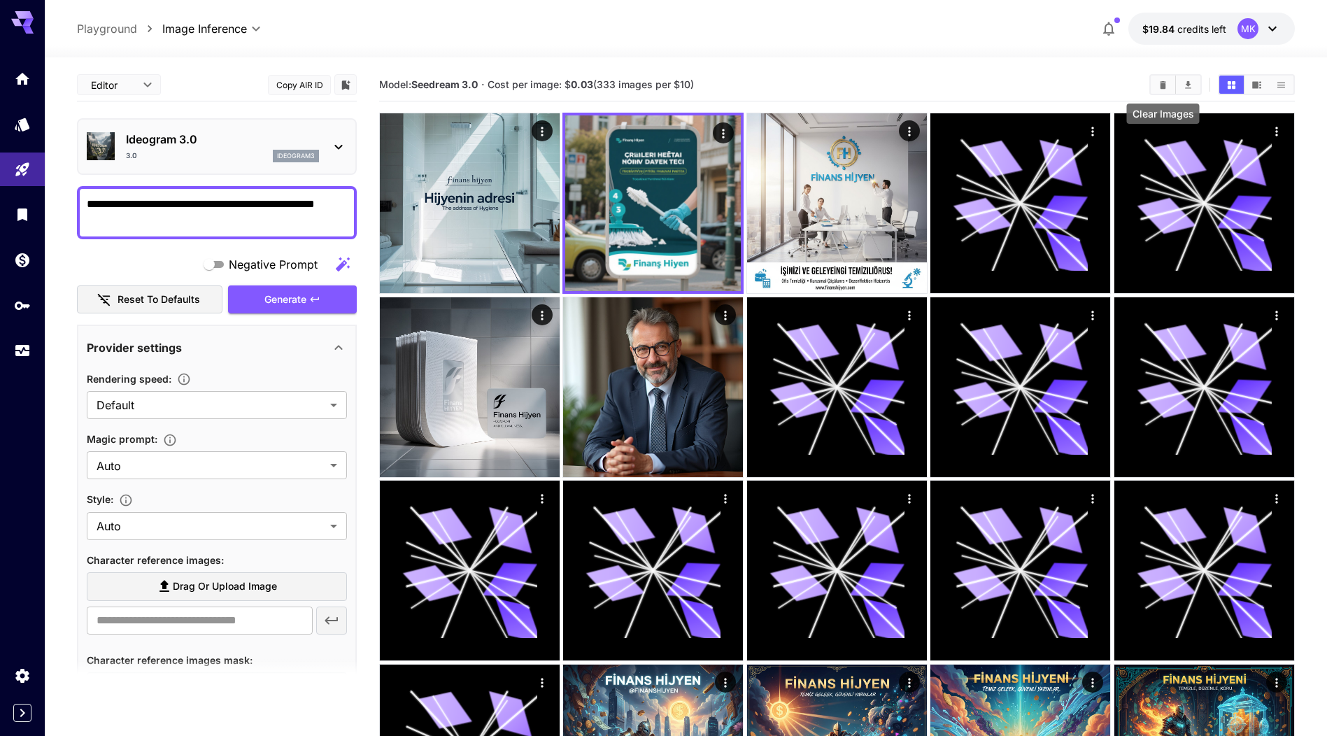
click at [1165, 87] on icon "Clear Images" at bounding box center [1163, 84] width 6 height 8
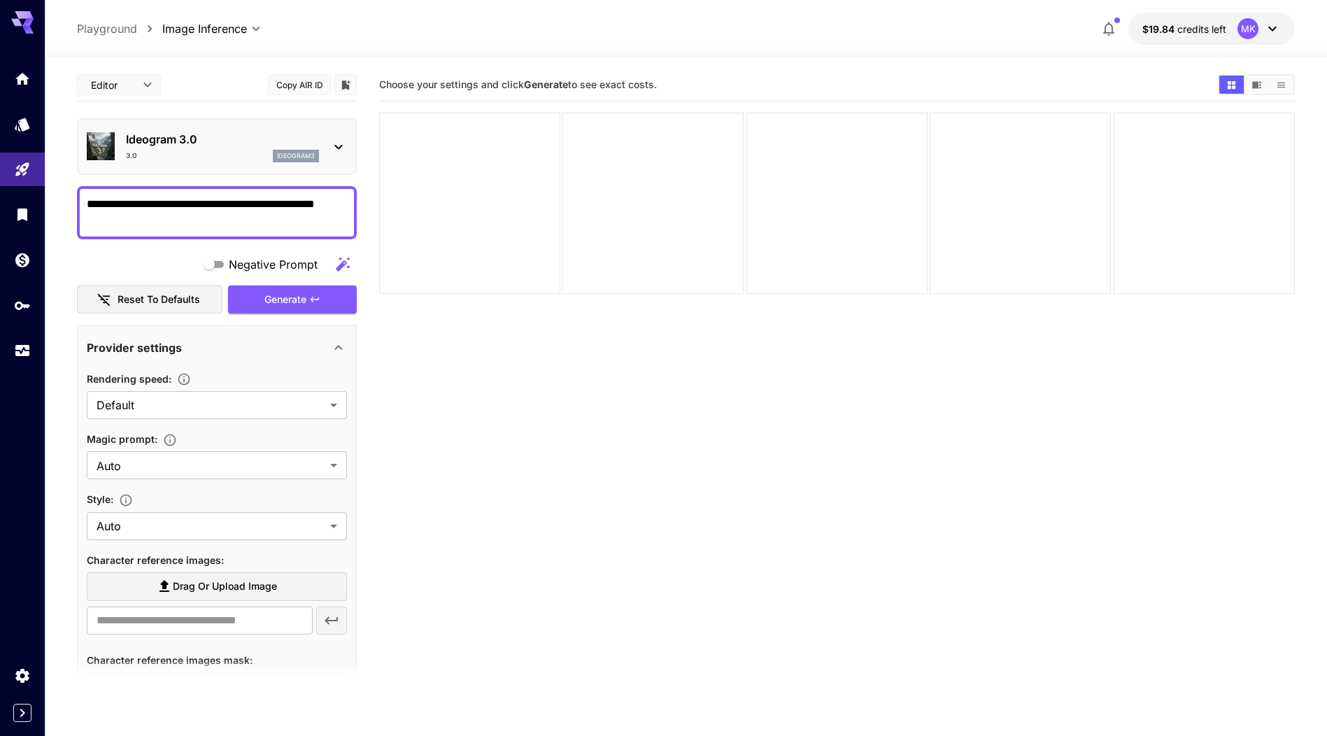
click at [800, 297] on section "Choose your settings and click Generate to see exact costs." at bounding box center [837, 437] width 916 height 736
click at [437, 204] on div at bounding box center [469, 203] width 181 height 181
click at [155, 258] on div "Negative Prompt" at bounding box center [217, 264] width 280 height 28
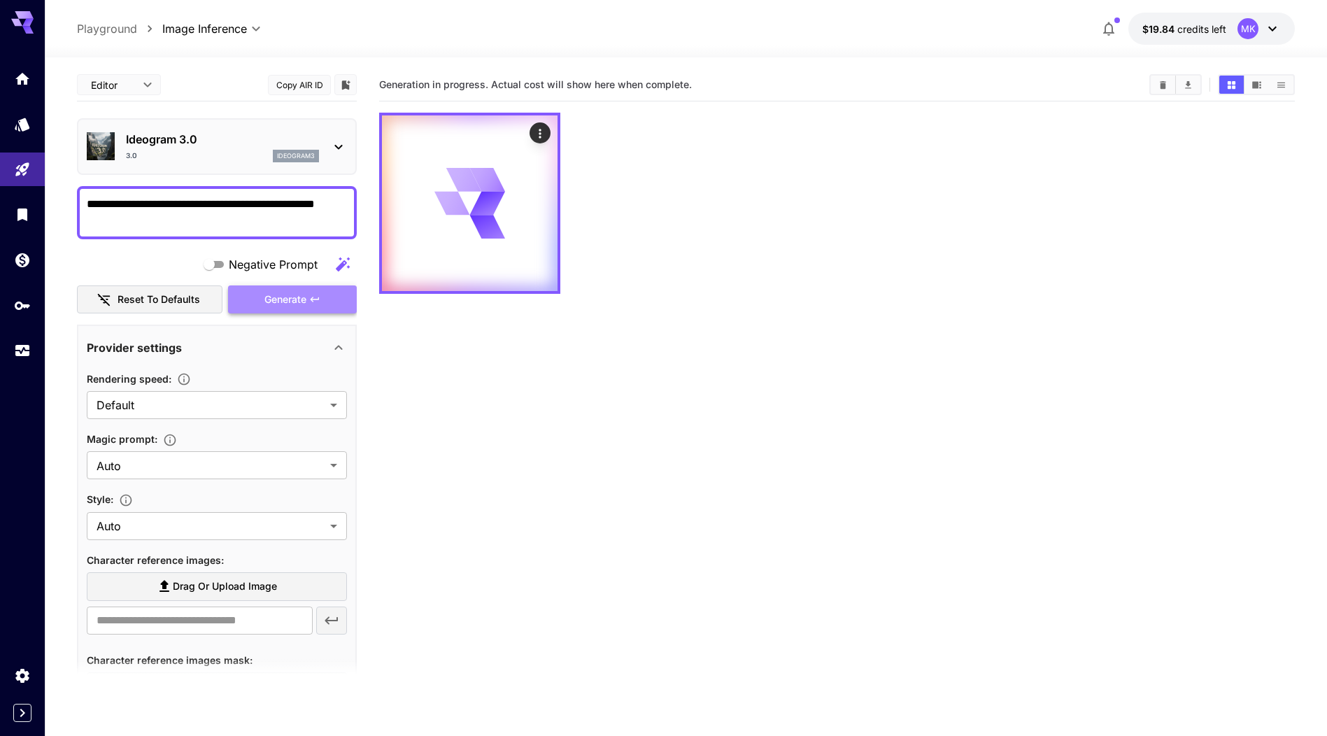
click at [306, 304] on span "Generate" at bounding box center [285, 299] width 42 height 17
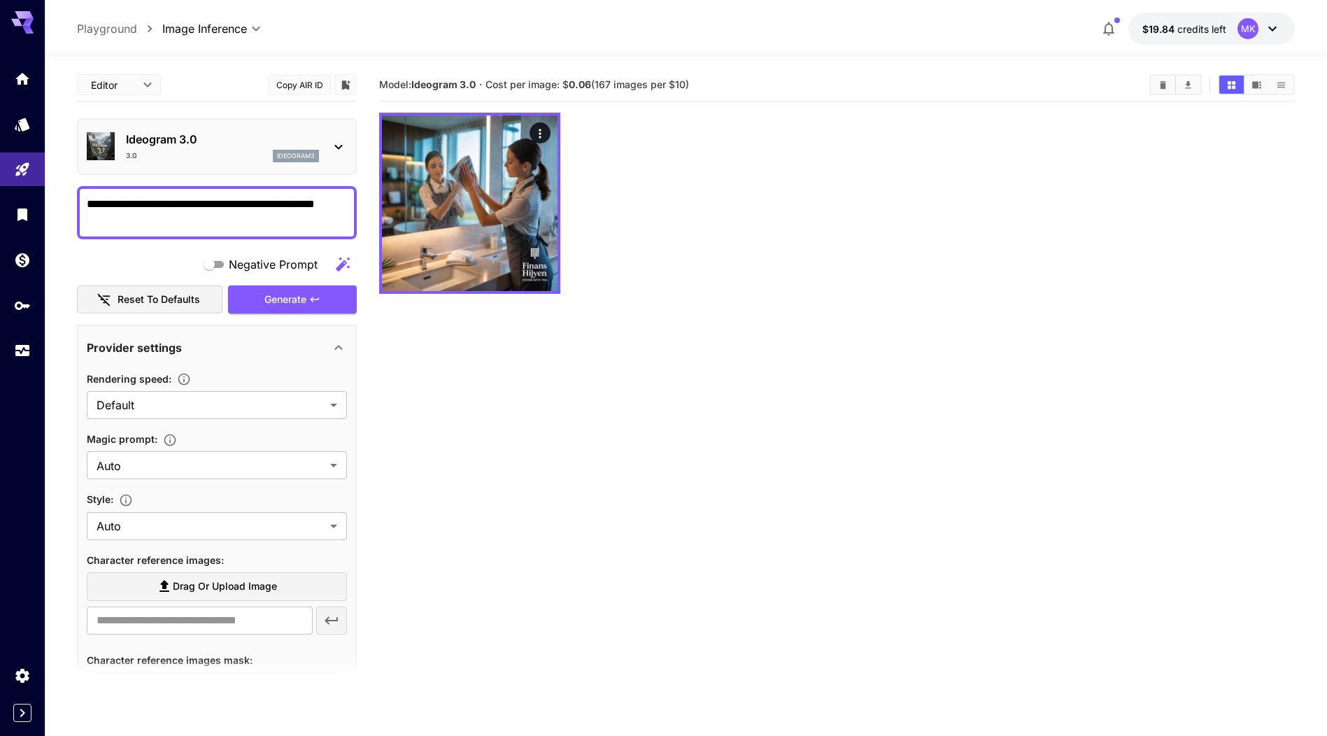
click at [591, 377] on section "Model: Ideogram 3.0 · Cost per image: $ 0.06 (167 images per $10)" at bounding box center [837, 437] width 916 height 736
click at [295, 296] on span "Generate" at bounding box center [285, 299] width 42 height 17
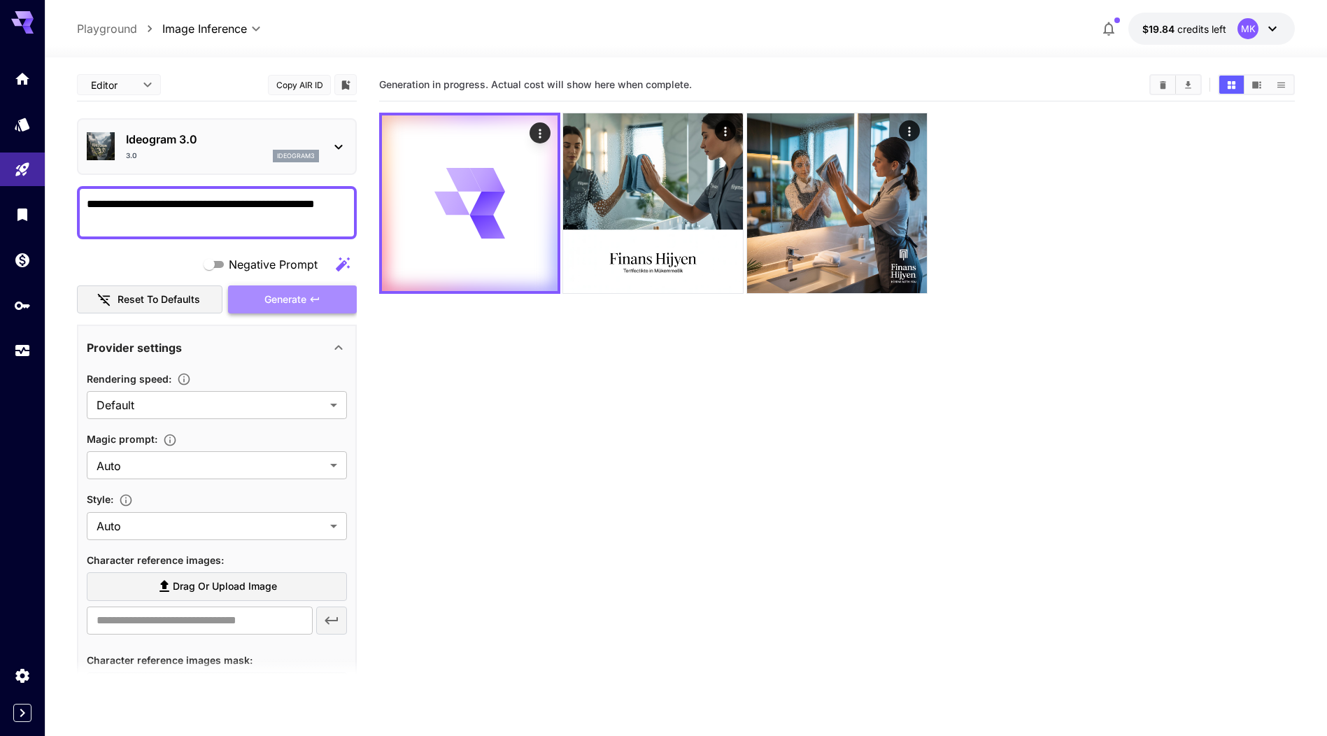
click at [295, 296] on span "Generate" at bounding box center [285, 299] width 42 height 17
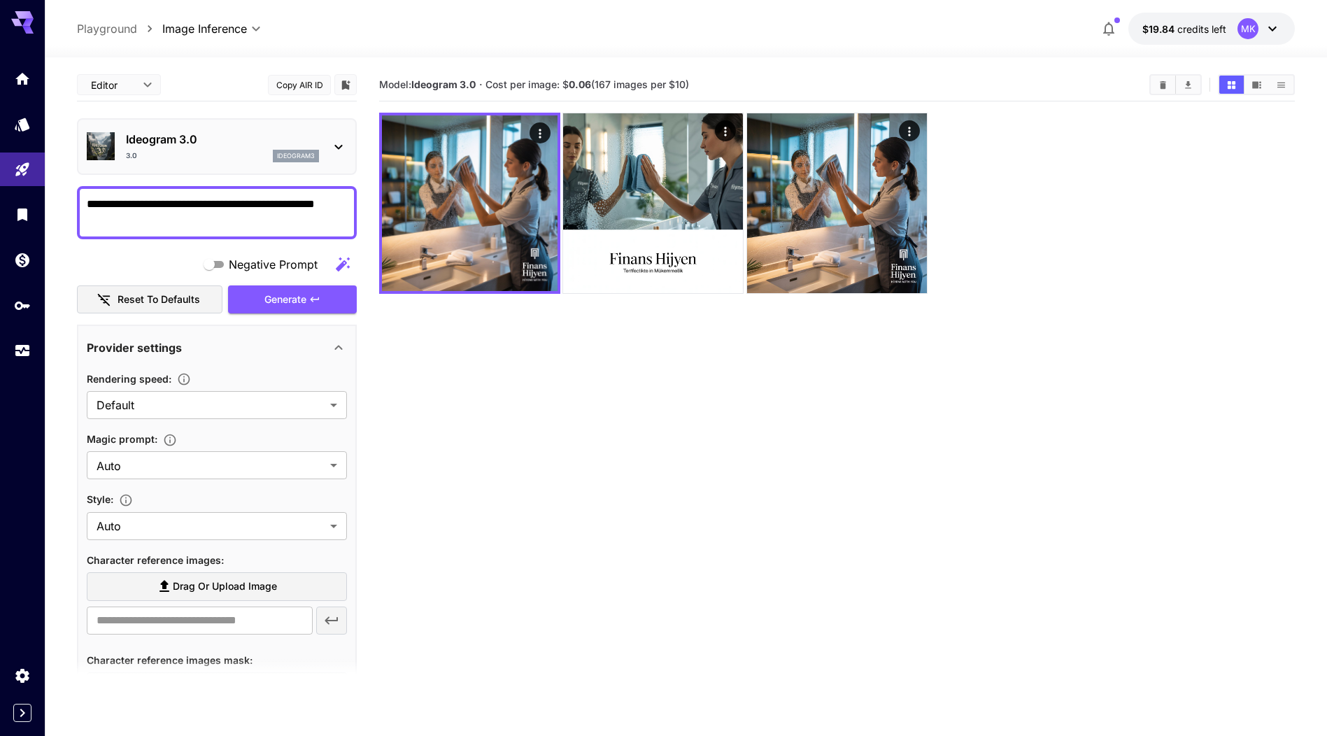
click at [551, 365] on section "Model: Ideogram 3.0 · Cost per image: $ 0.06 (167 images per $10)" at bounding box center [837, 437] width 916 height 736
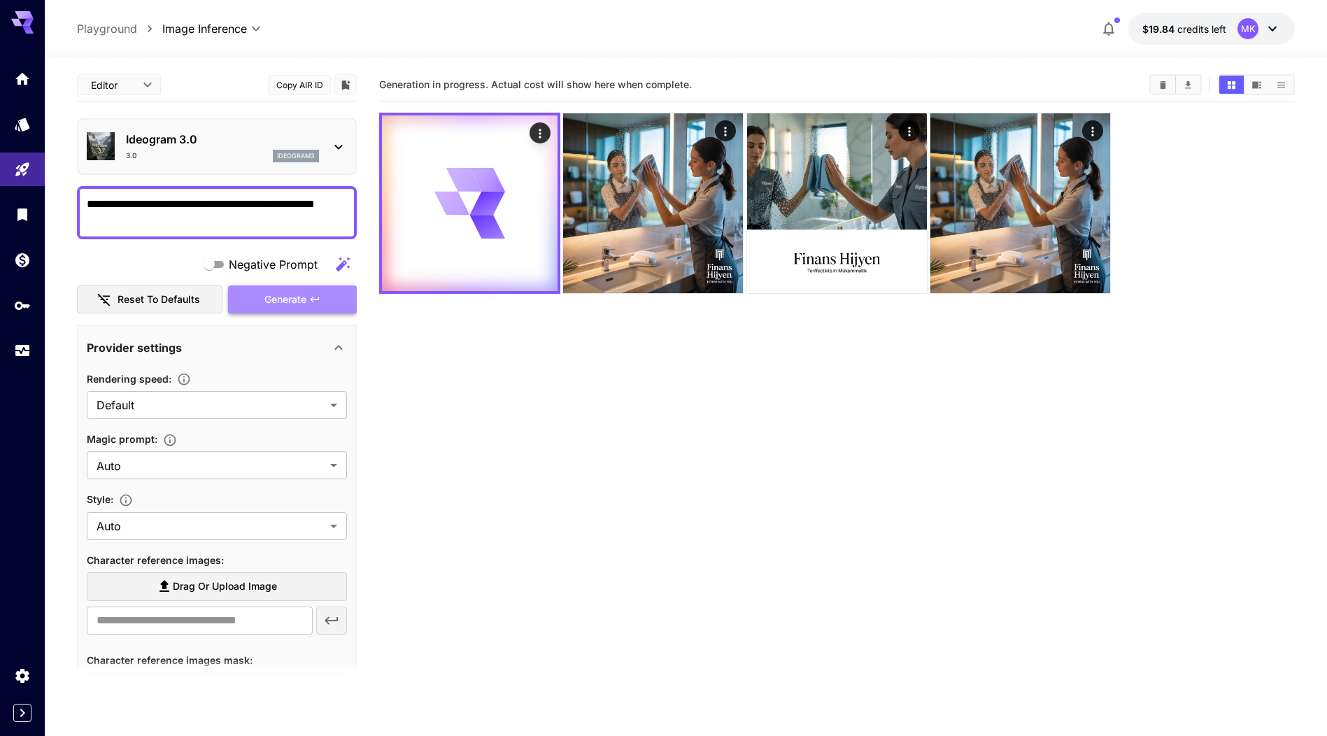
click at [288, 302] on span "Generate" at bounding box center [285, 299] width 42 height 17
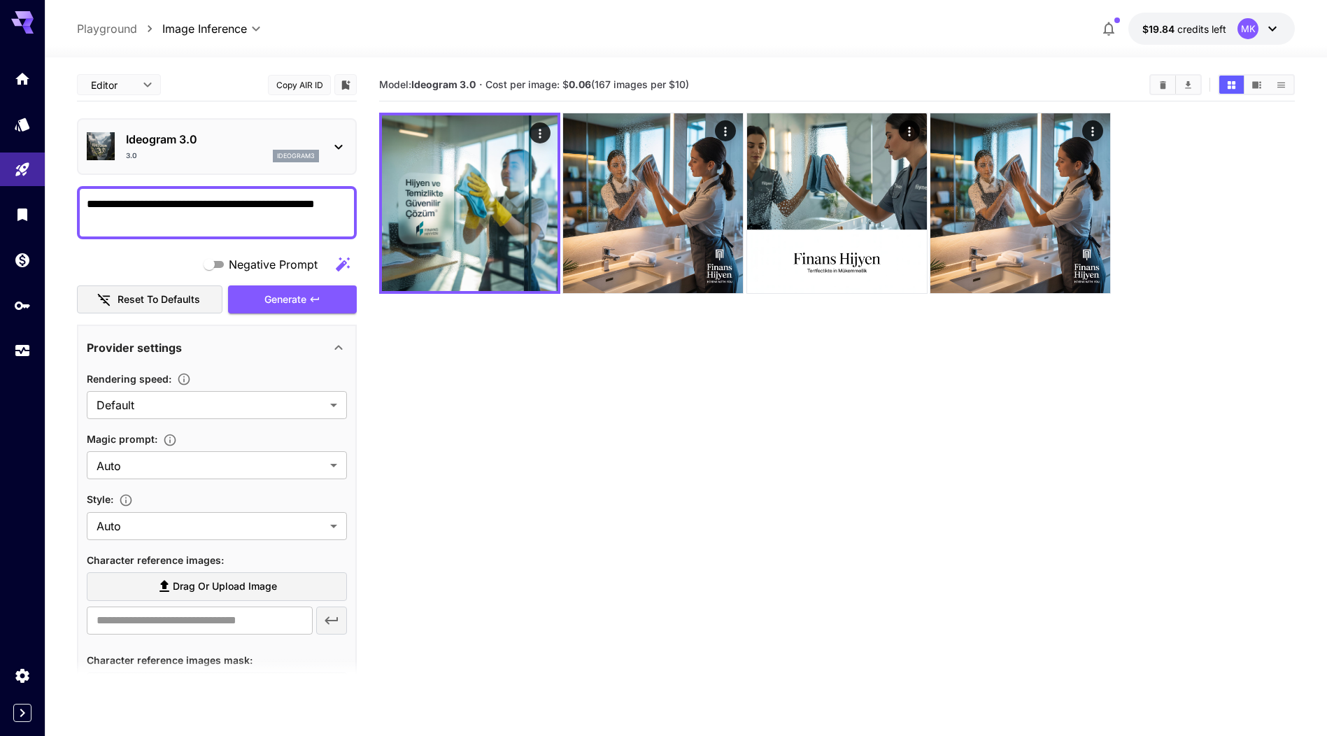
click at [661, 406] on section "Model: Ideogram 3.0 · Cost per image: $ 0.06 (167 images per $10)" at bounding box center [837, 437] width 916 height 736
click at [582, 366] on section "Model: Ideogram 3.0 · Cost per image: $ 0.06 (167 images per $10)" at bounding box center [837, 437] width 916 height 736
drag, startPoint x: 1149, startPoint y: 332, endPoint x: 1059, endPoint y: 379, distance: 101.4
click at [1059, 379] on section "Model: Ideogram 3.0 · Cost per image: $ 0.06 (167 images per $10)" at bounding box center [837, 437] width 916 height 736
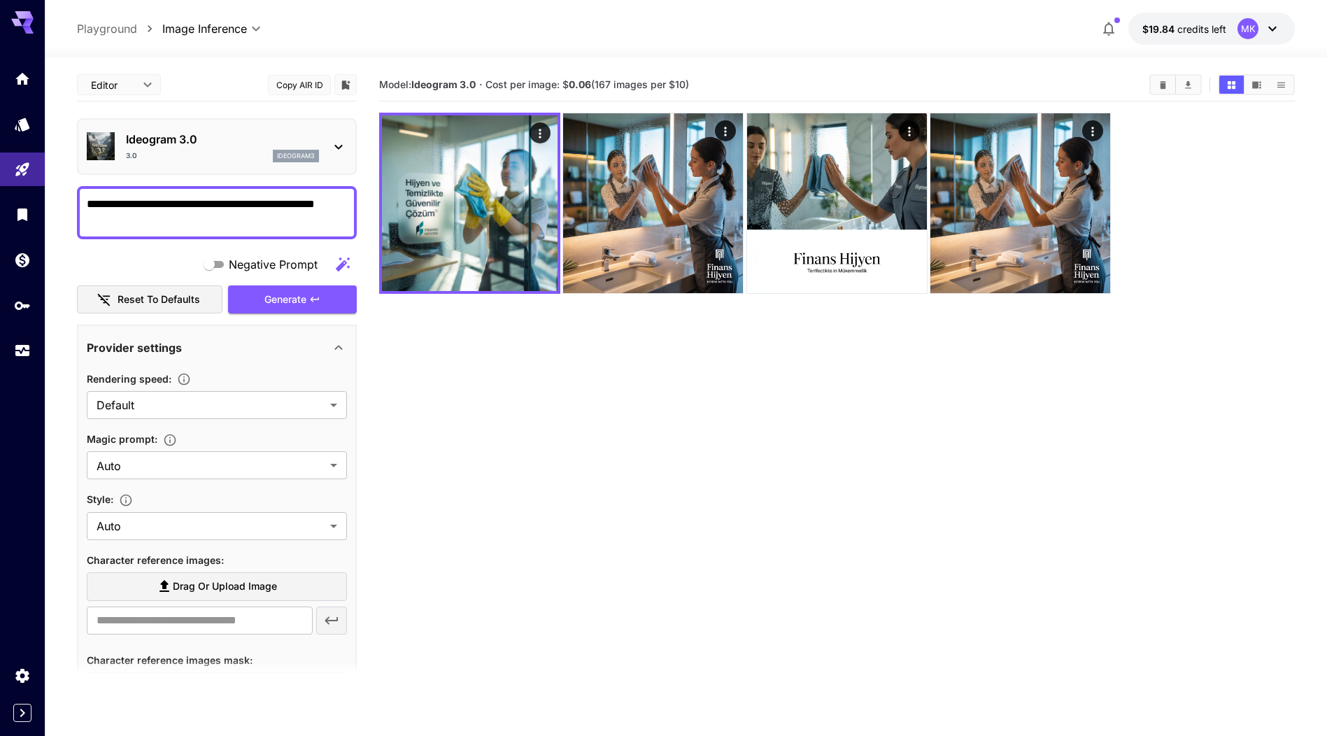
click at [813, 438] on section "Model: Ideogram 3.0 · Cost per image: $ 0.06 (167 images per $10)" at bounding box center [837, 437] width 916 height 736
click at [345, 204] on textarea "**********" at bounding box center [217, 213] width 260 height 34
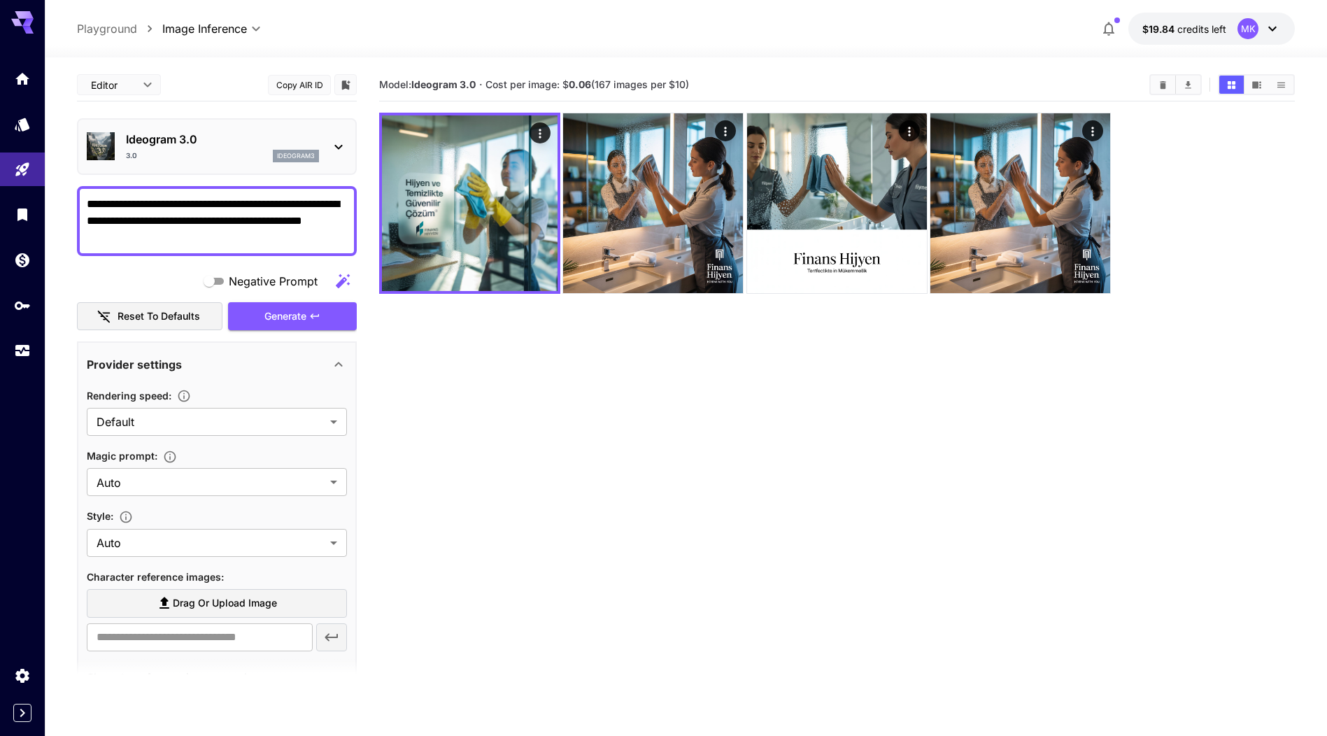
click at [88, 205] on textarea "**********" at bounding box center [217, 221] width 260 height 50
click at [132, 232] on textarea "**********" at bounding box center [217, 221] width 260 height 50
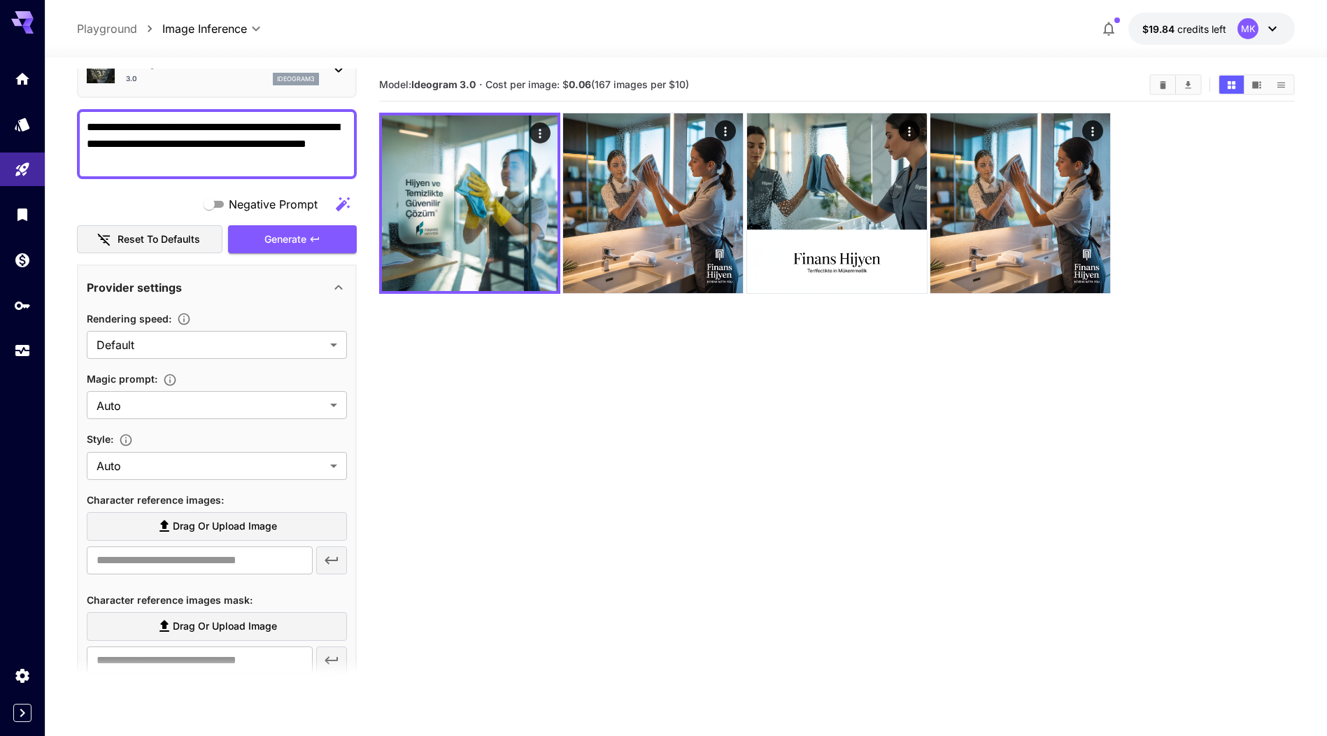
scroll to position [70, 0]
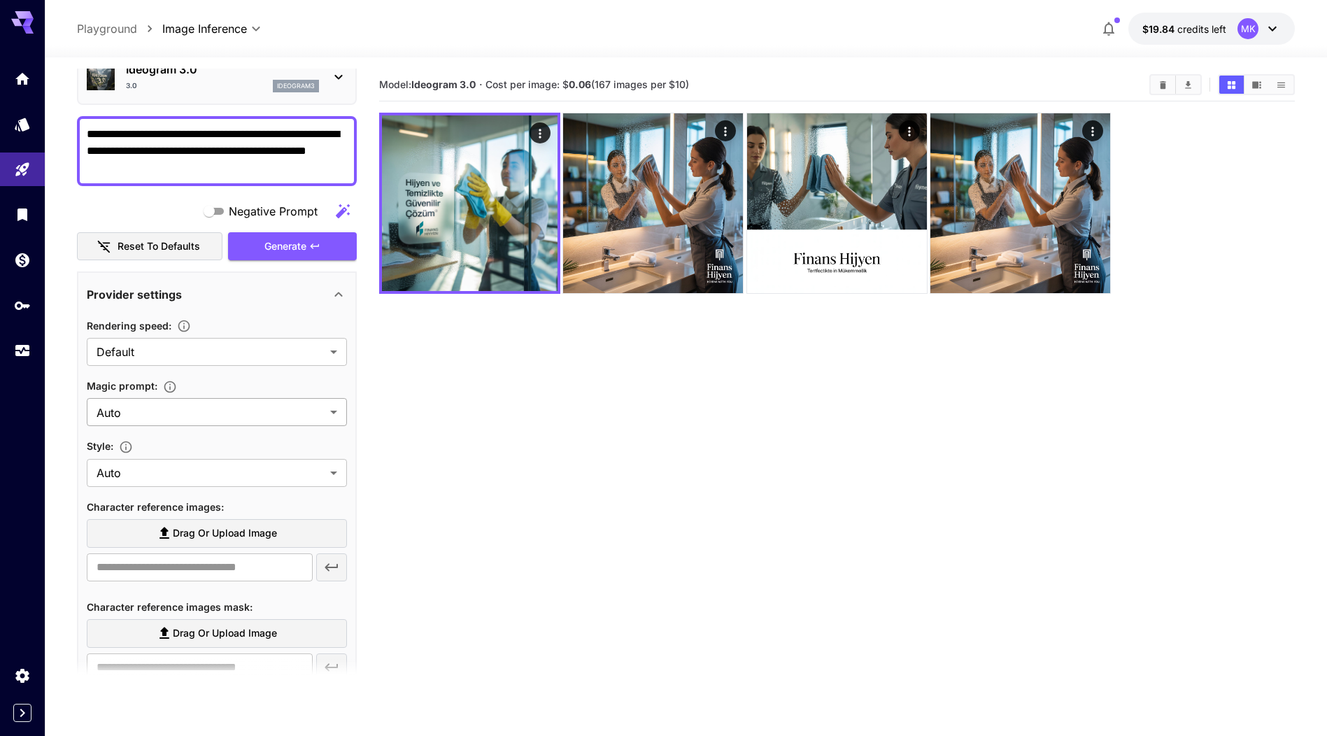
type textarea "**********"
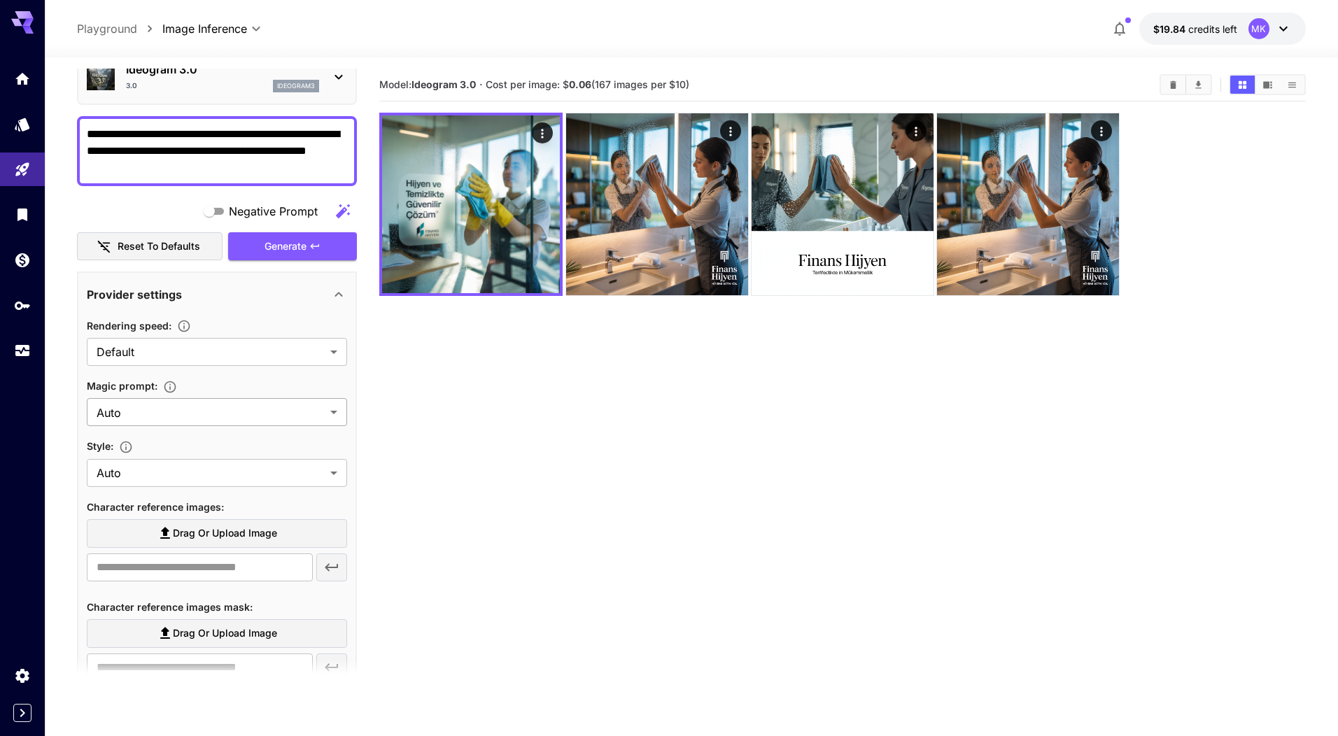
click at [244, 411] on body "**********" at bounding box center [669, 423] width 1338 height 847
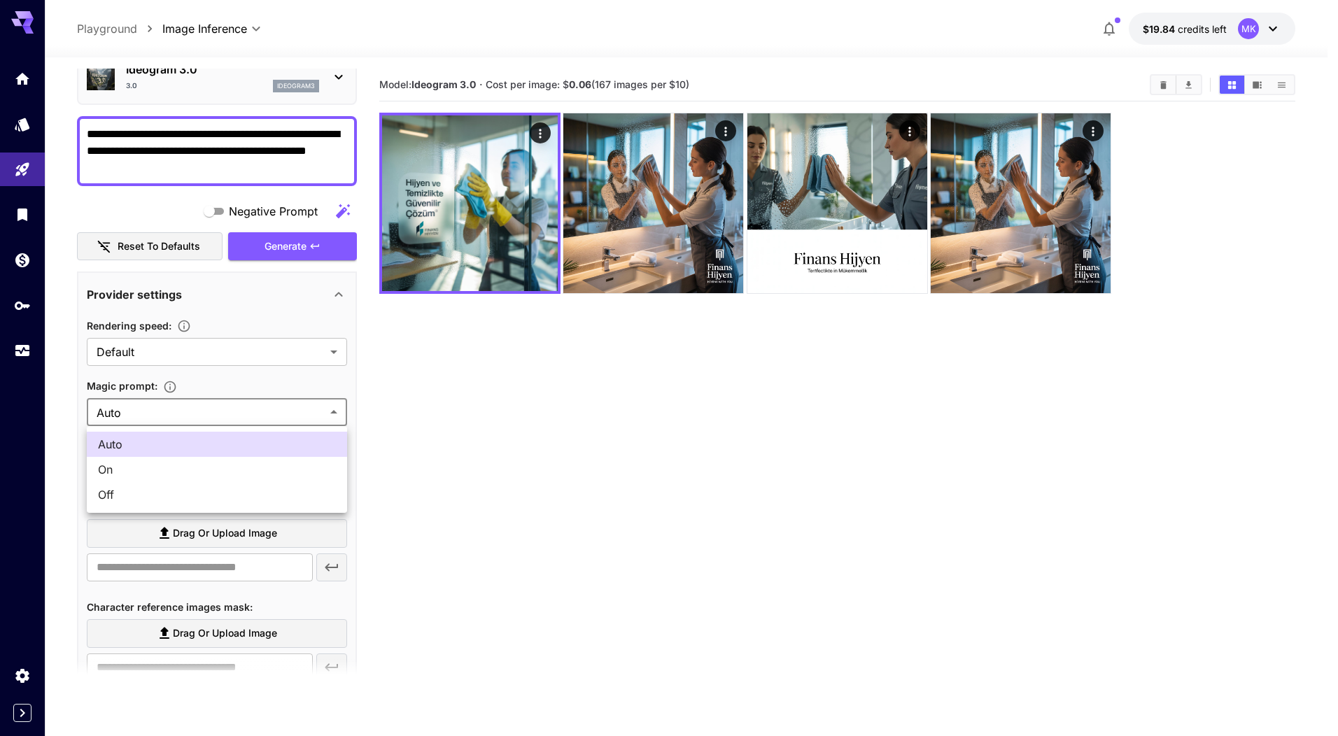
click at [244, 411] on div at bounding box center [669, 368] width 1338 height 736
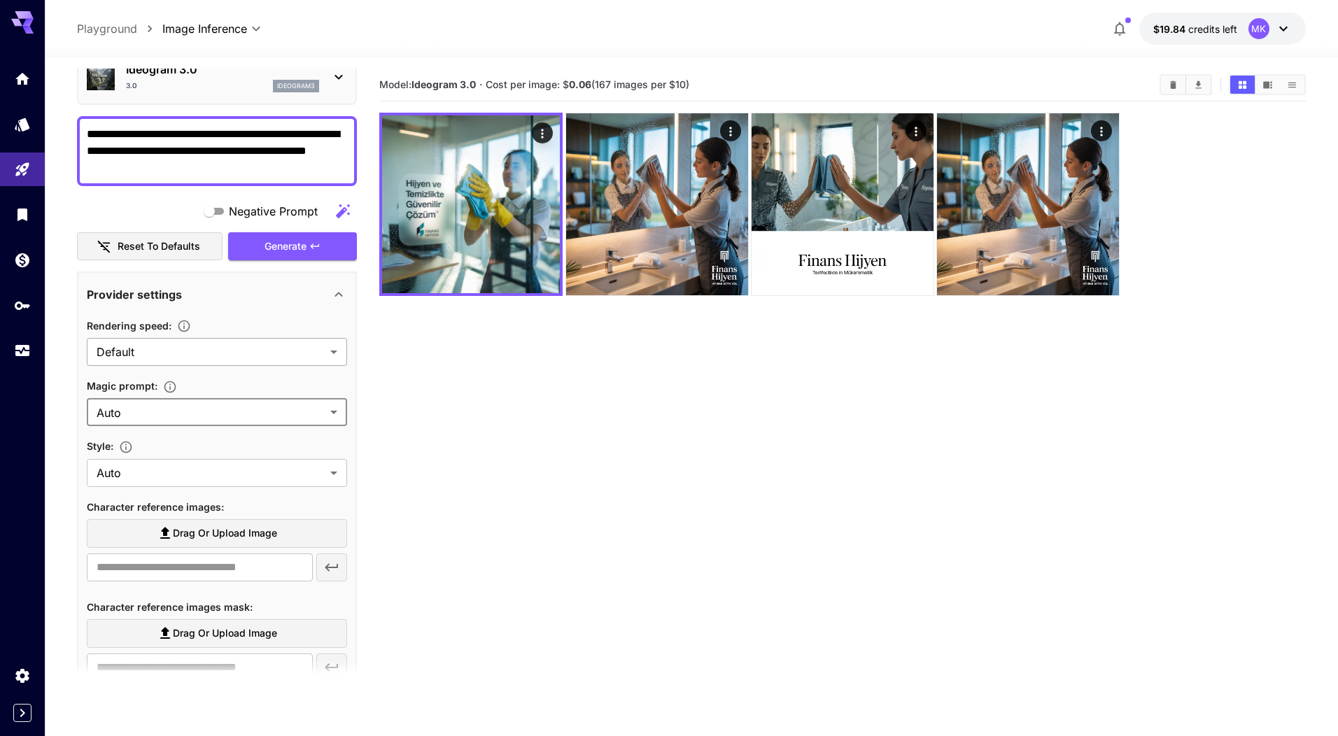
click at [261, 350] on body "**********" at bounding box center [669, 423] width 1338 height 847
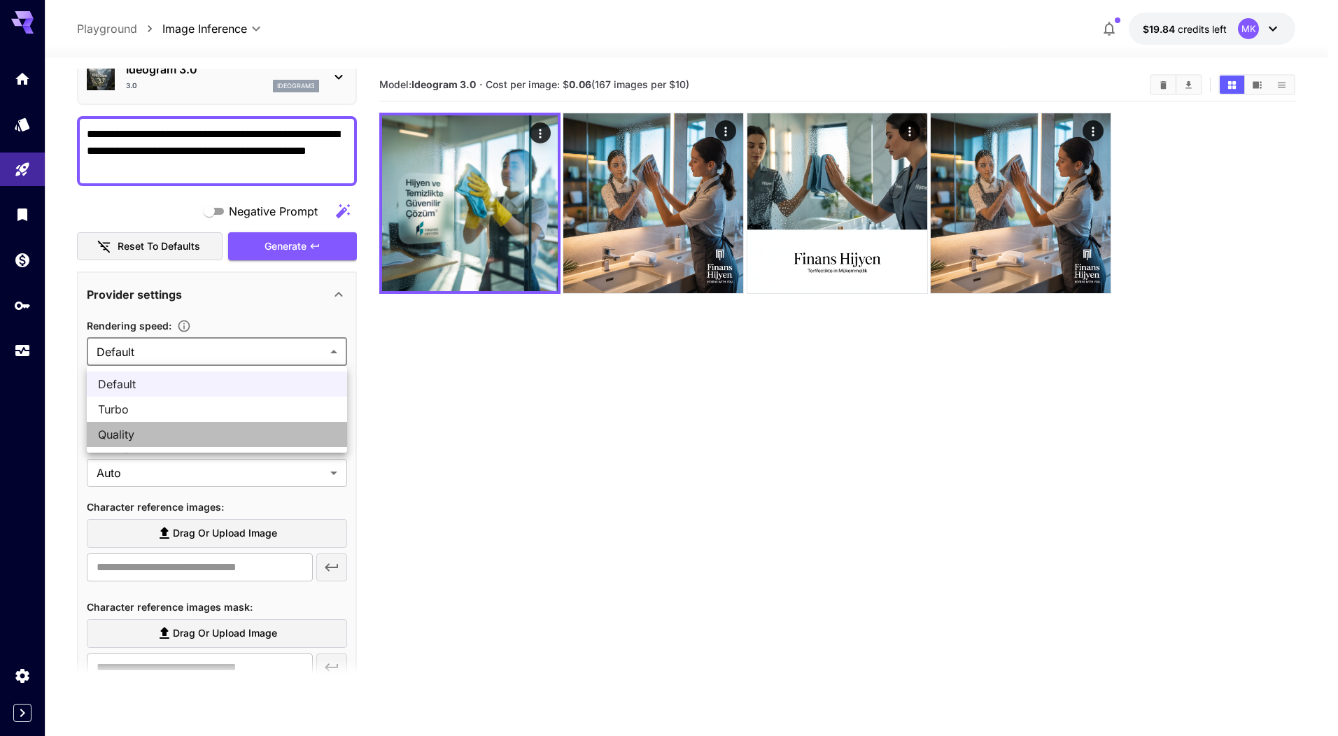
click at [250, 442] on span "Quality" at bounding box center [217, 434] width 238 height 17
type input "*******"
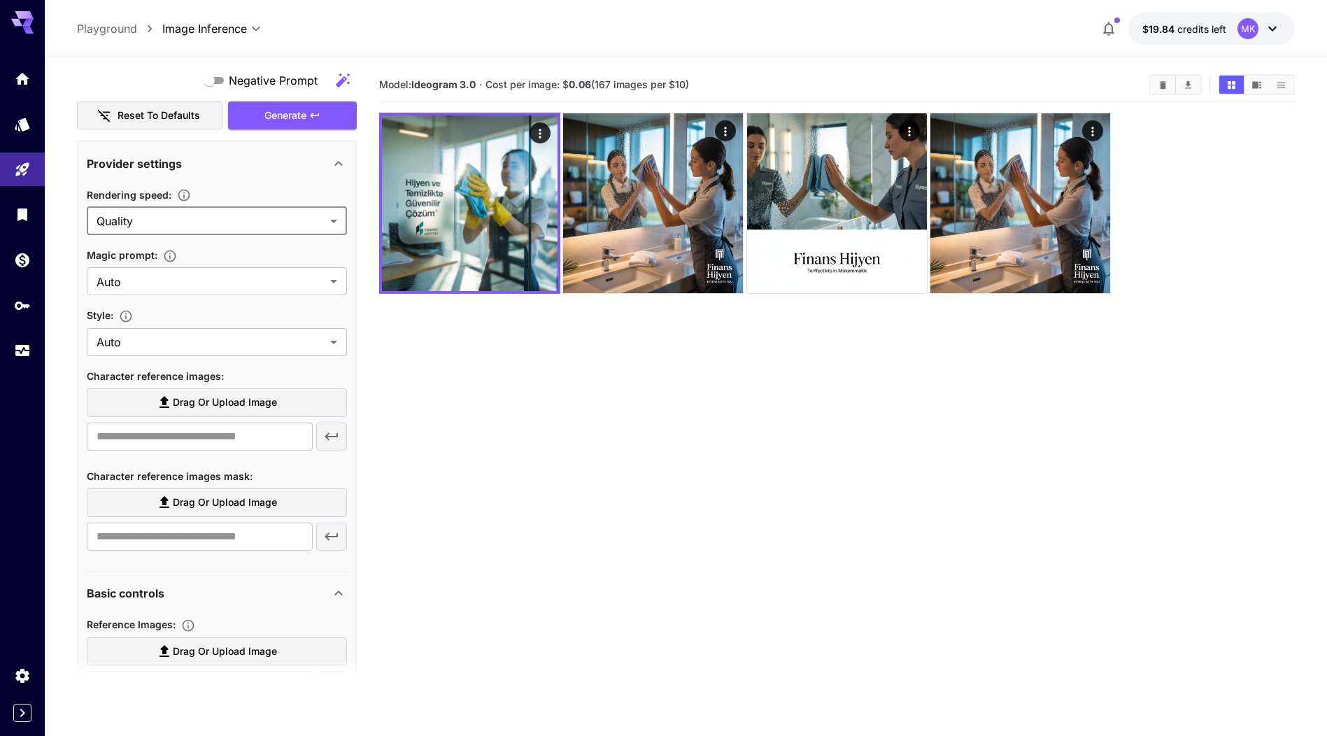
scroll to position [210, 0]
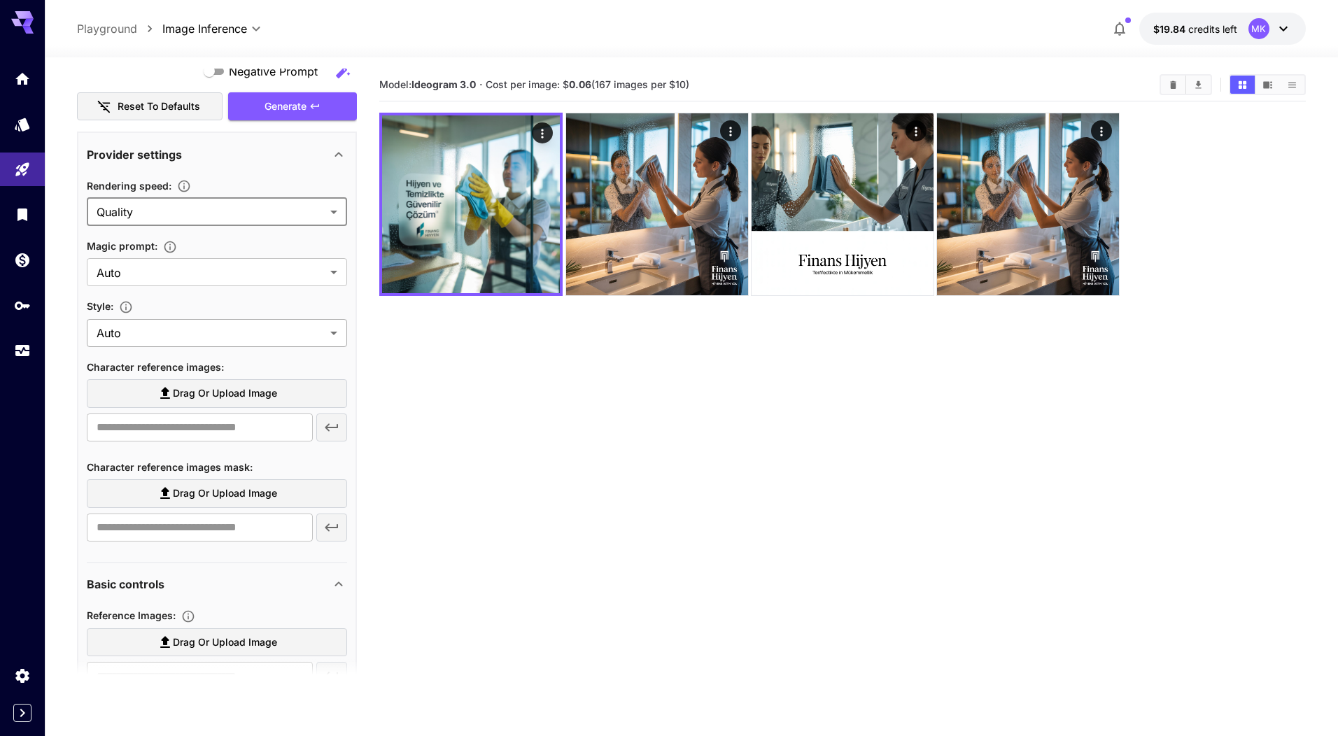
click at [260, 336] on body "**********" at bounding box center [669, 423] width 1338 height 847
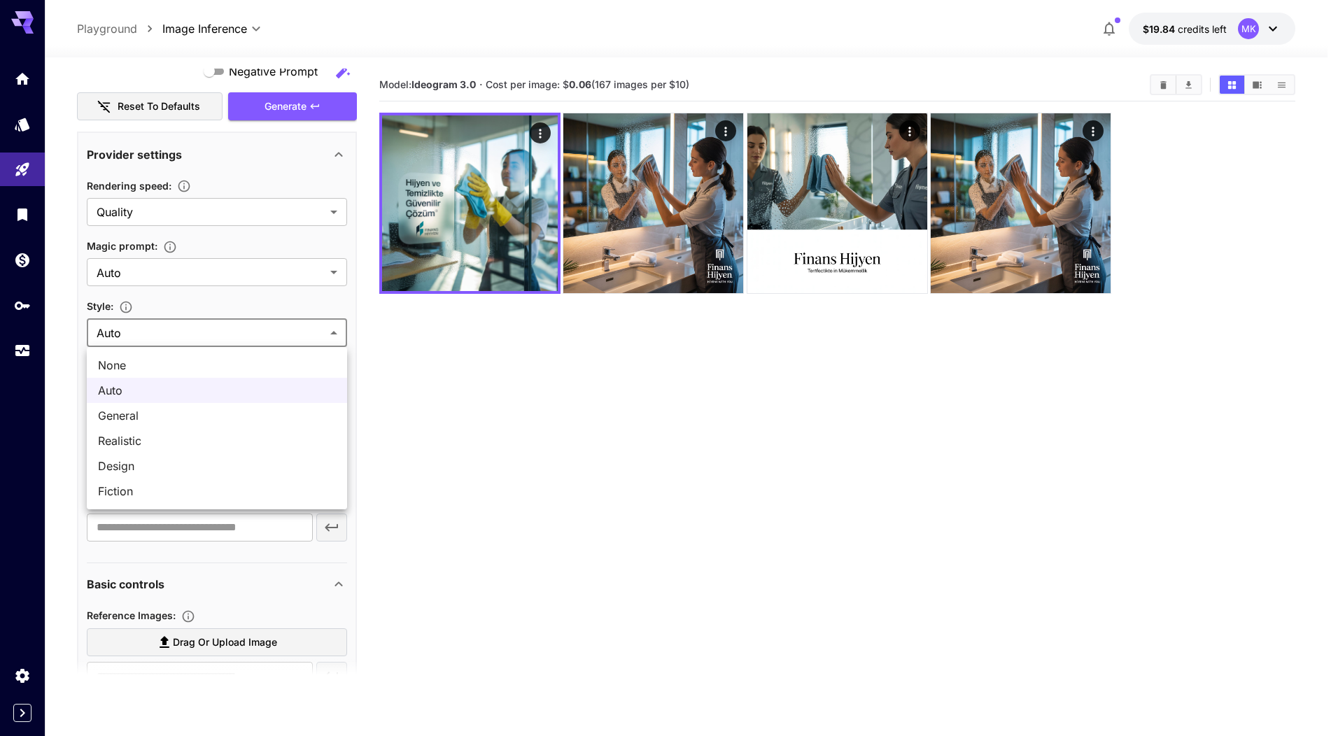
click at [248, 389] on span "Auto" at bounding box center [217, 390] width 238 height 17
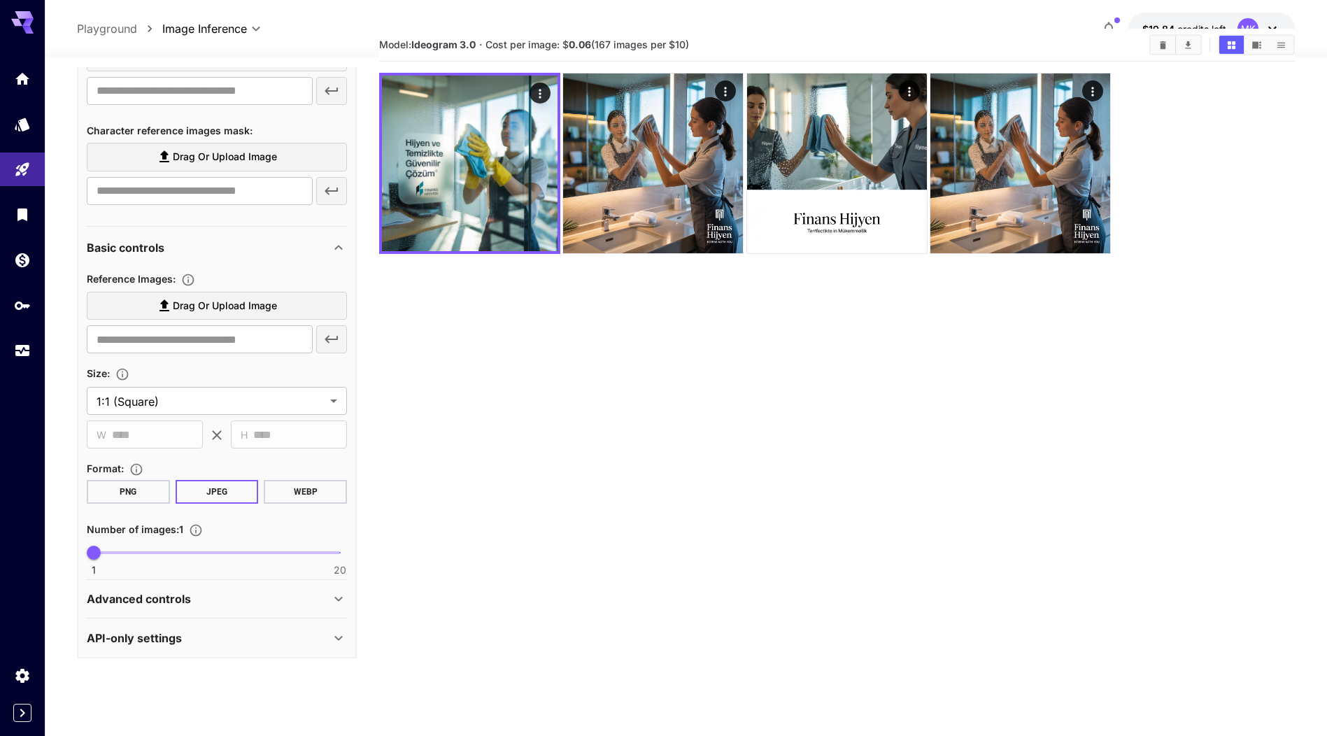
scroll to position [0, 0]
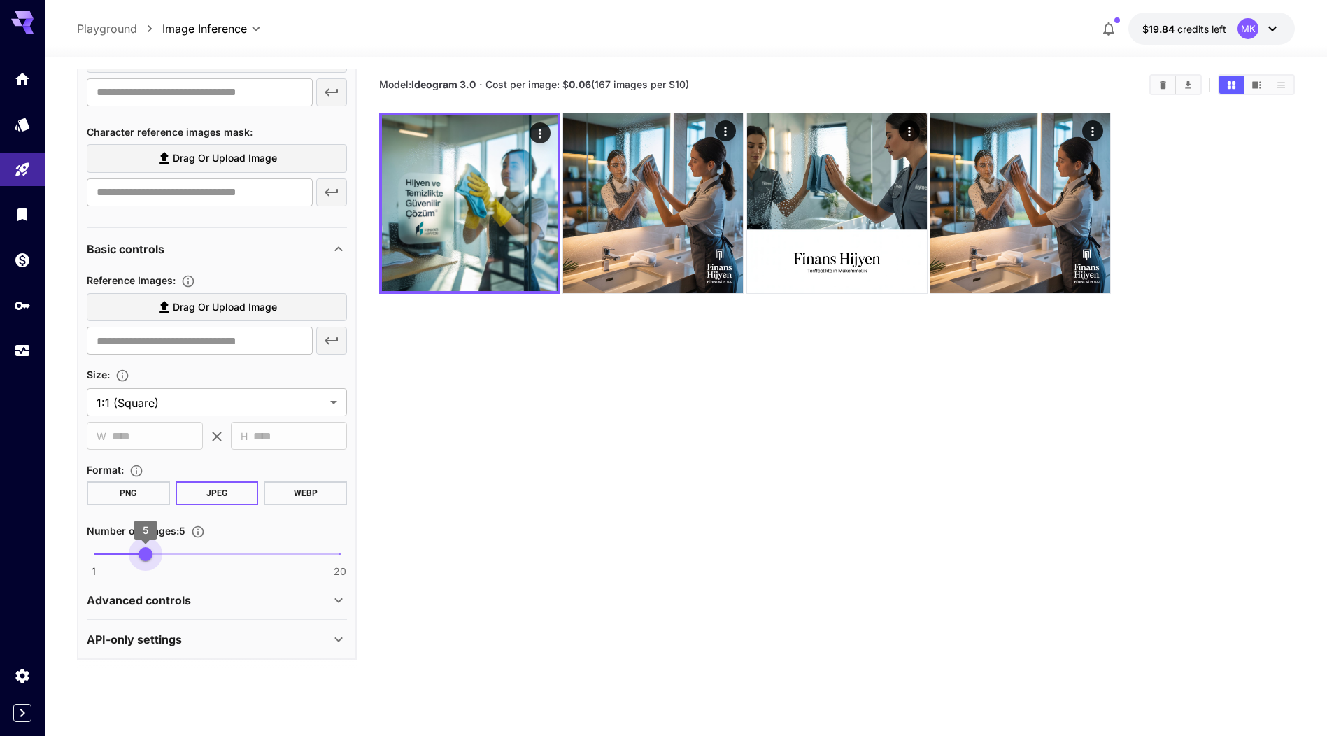
click at [146, 553] on span "1 20 5" at bounding box center [217, 554] width 246 height 21
type input "*"
drag, startPoint x: 146, startPoint y: 553, endPoint x: 132, endPoint y: 553, distance: 14.7
click at [132, 553] on span "4" at bounding box center [132, 554] width 14 height 14
click at [593, 541] on section "Model: Ideogram 3.0 · Cost per image: $ 0.06 (167 images per $10)" at bounding box center [837, 437] width 916 height 736
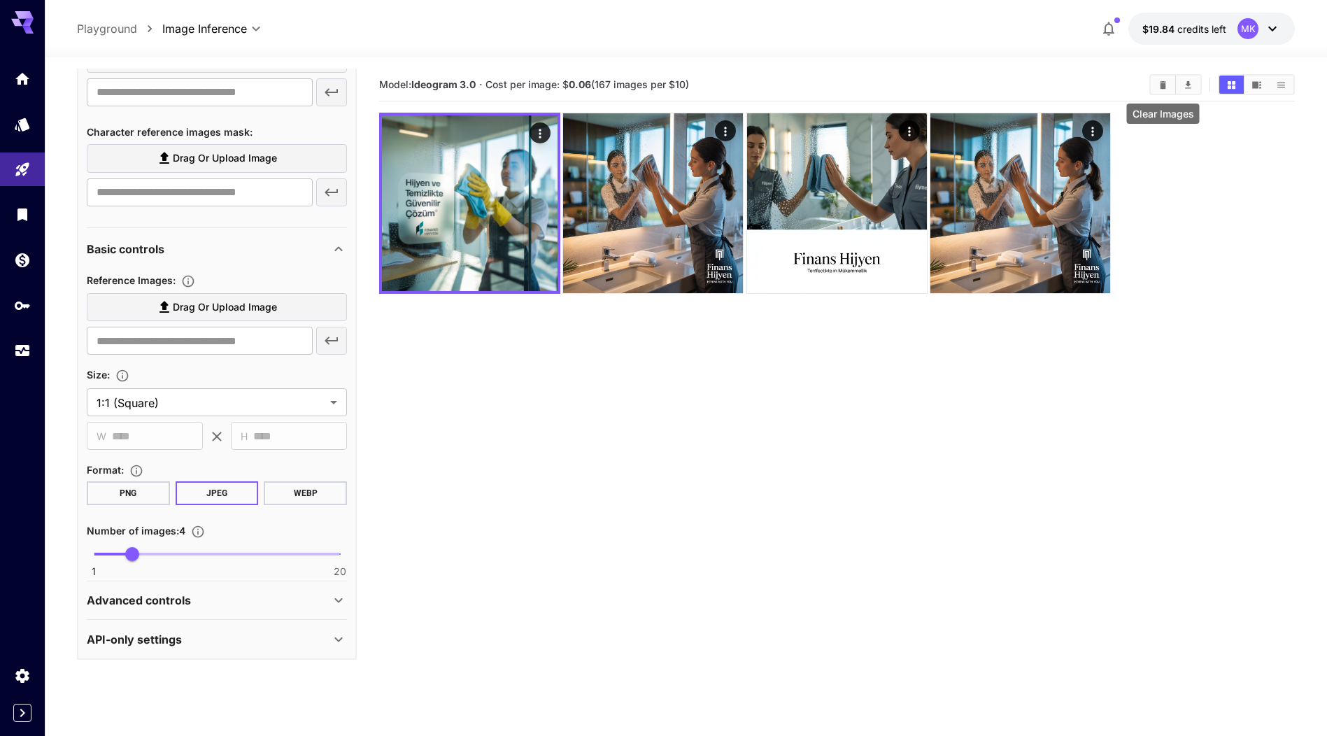
click at [1159, 89] on icon "Clear Images" at bounding box center [1163, 85] width 10 height 10
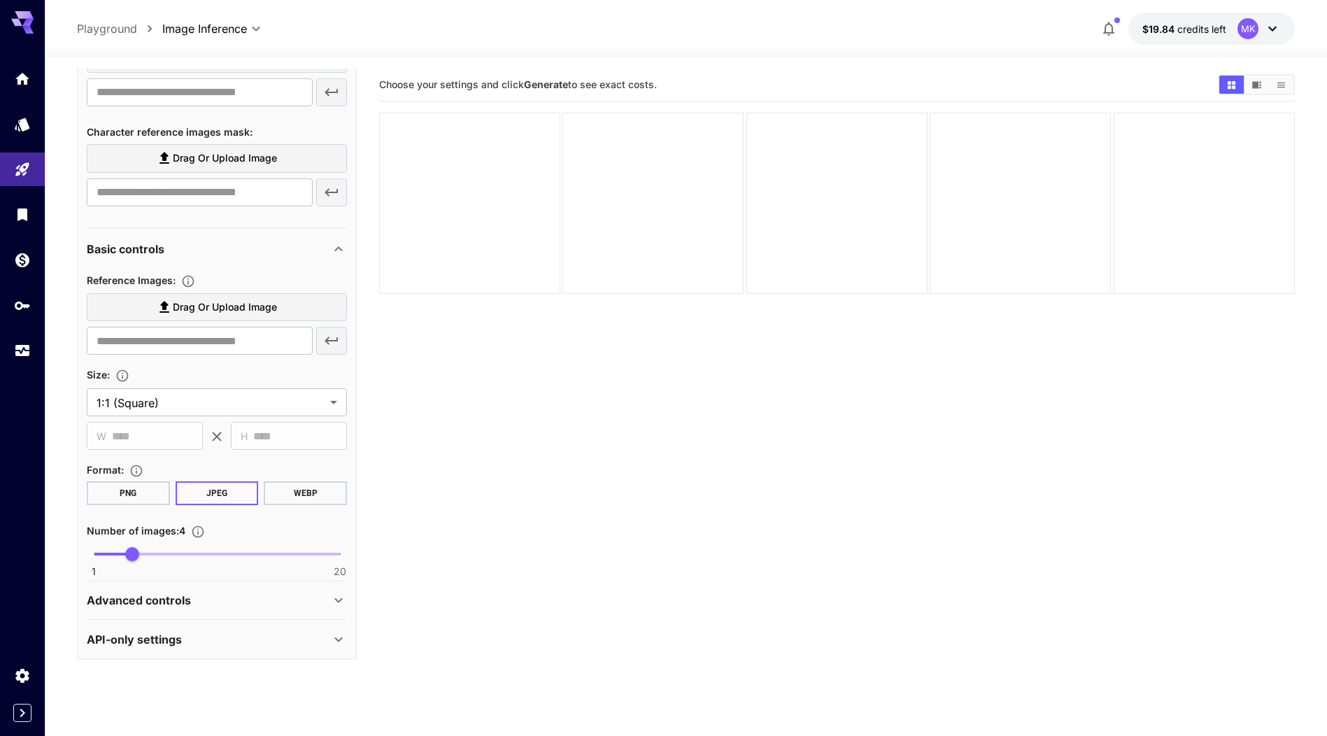
click at [423, 454] on section "Choose your settings and click Generate to see exact costs." at bounding box center [837, 437] width 916 height 736
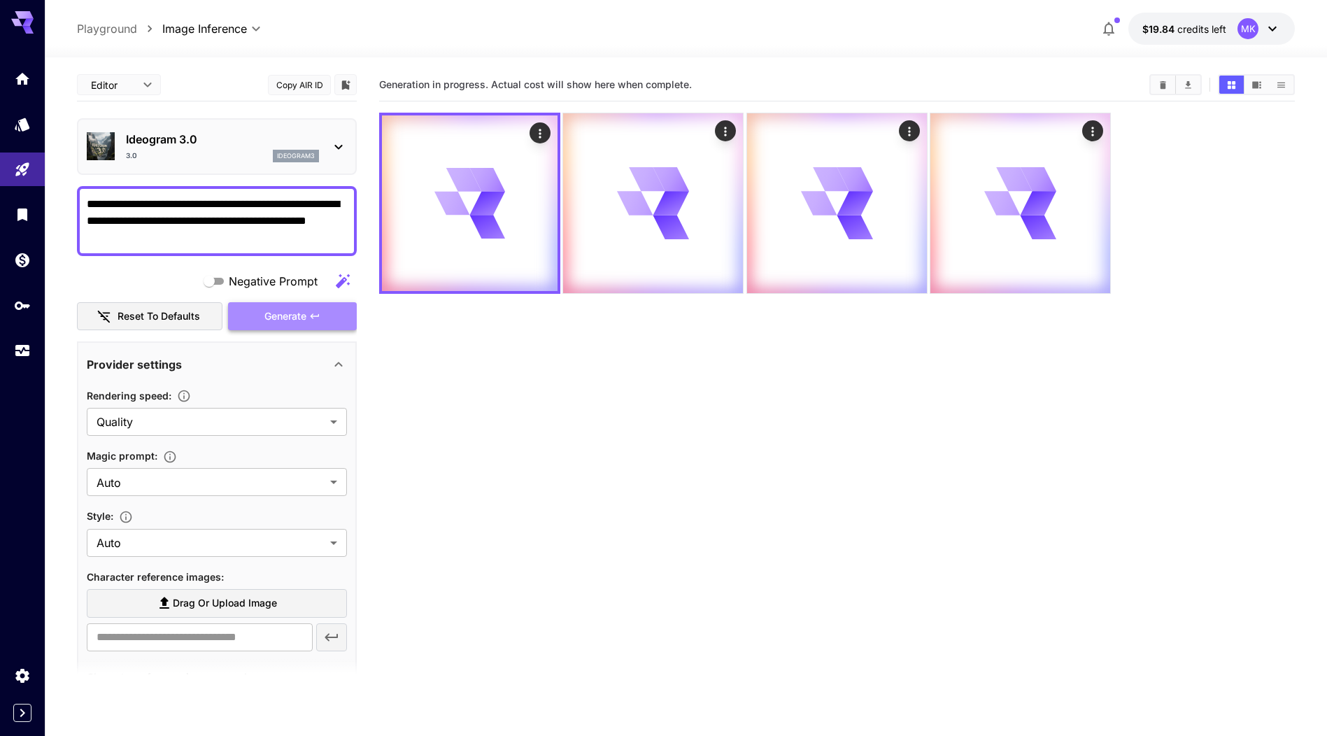
click at [292, 315] on span "Generate" at bounding box center [285, 316] width 42 height 17
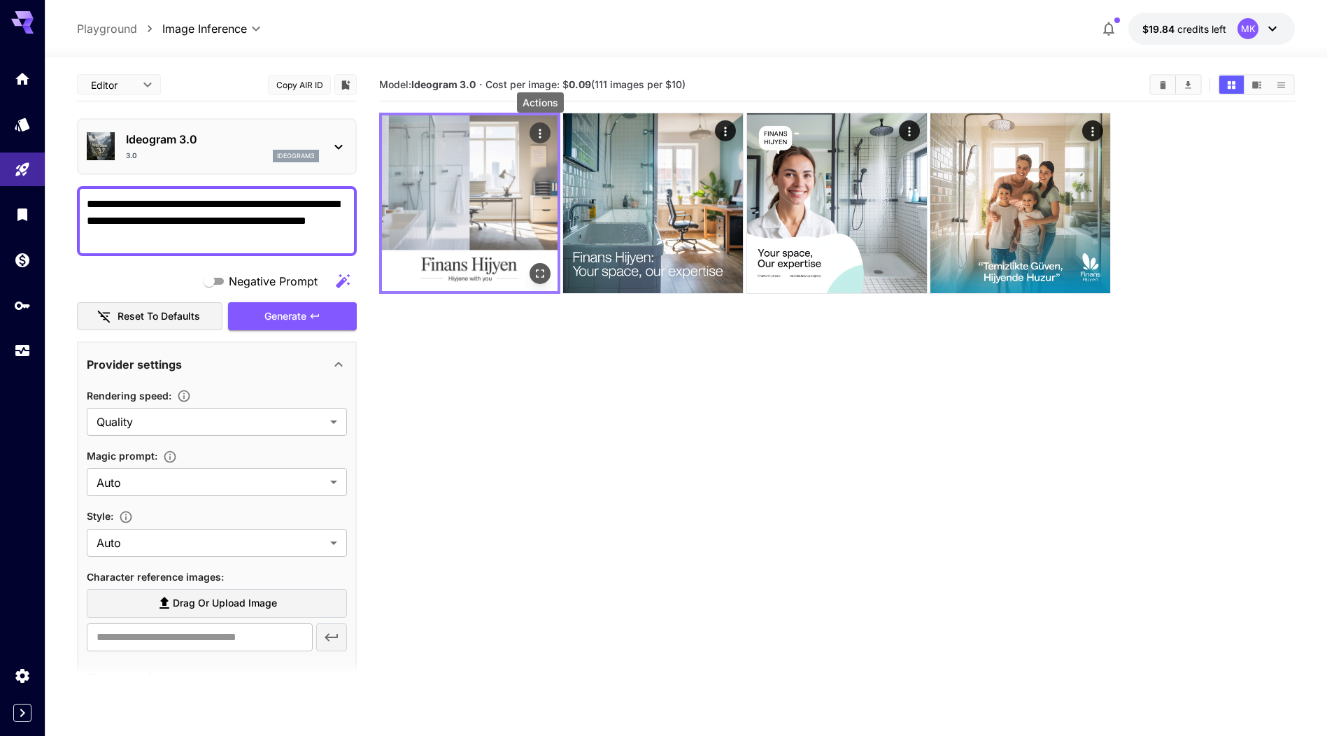
click at [544, 135] on icon "Actions" at bounding box center [540, 134] width 14 height 14
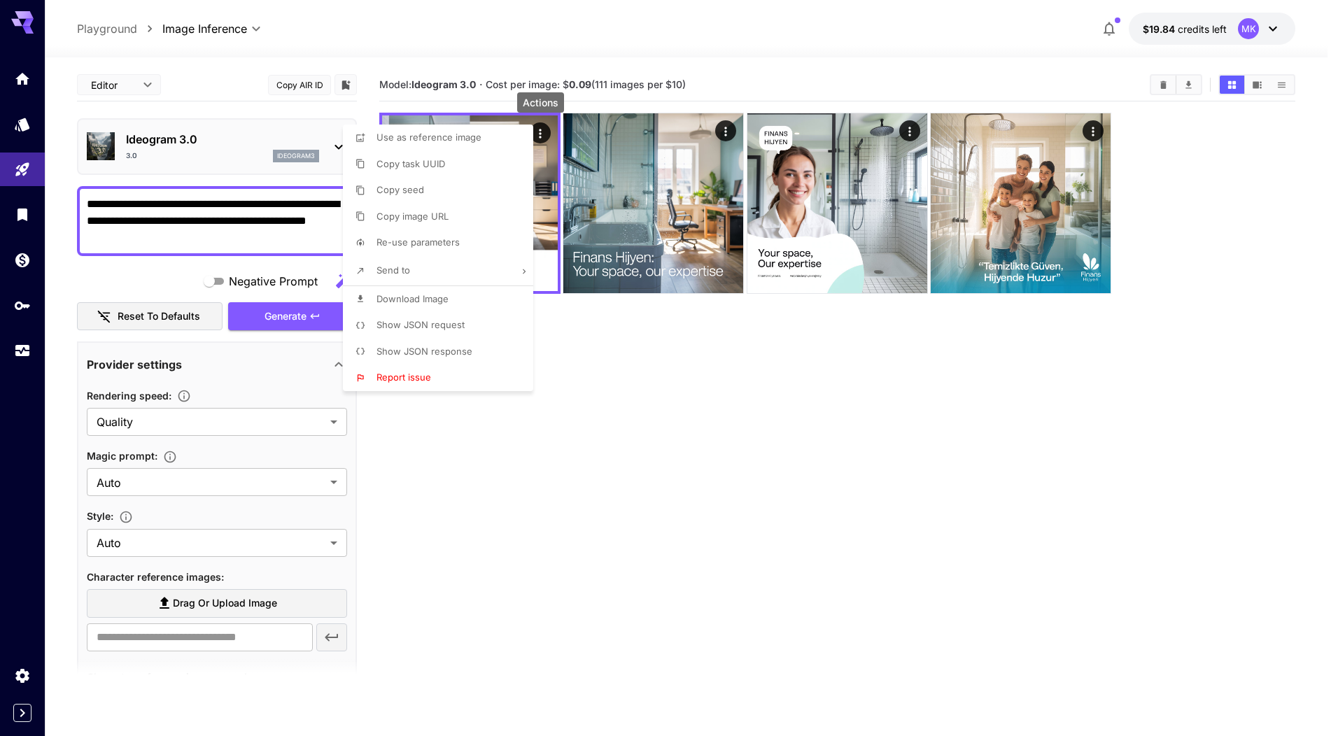
click at [455, 302] on li "Download Image" at bounding box center [442, 299] width 199 height 27
click at [723, 127] on div at bounding box center [669, 368] width 1338 height 736
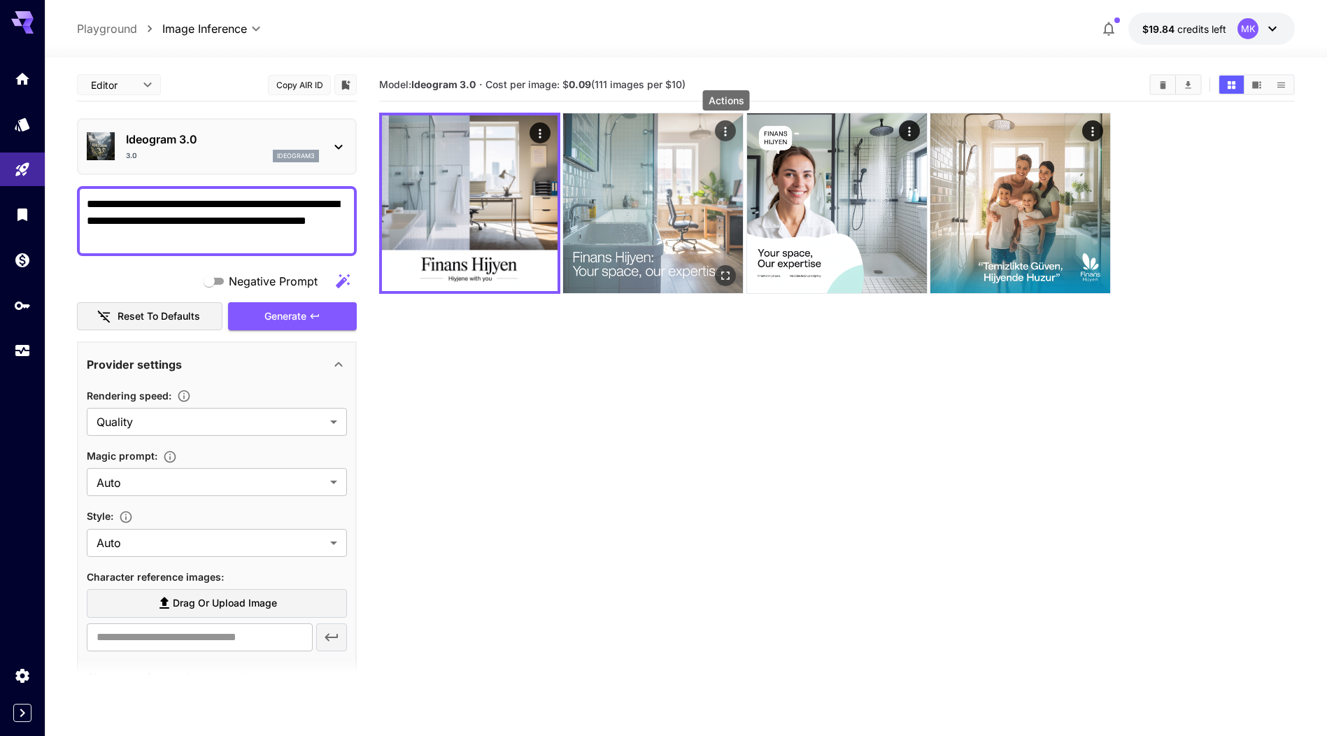
click at [721, 131] on icon "Actions" at bounding box center [726, 132] width 14 height 14
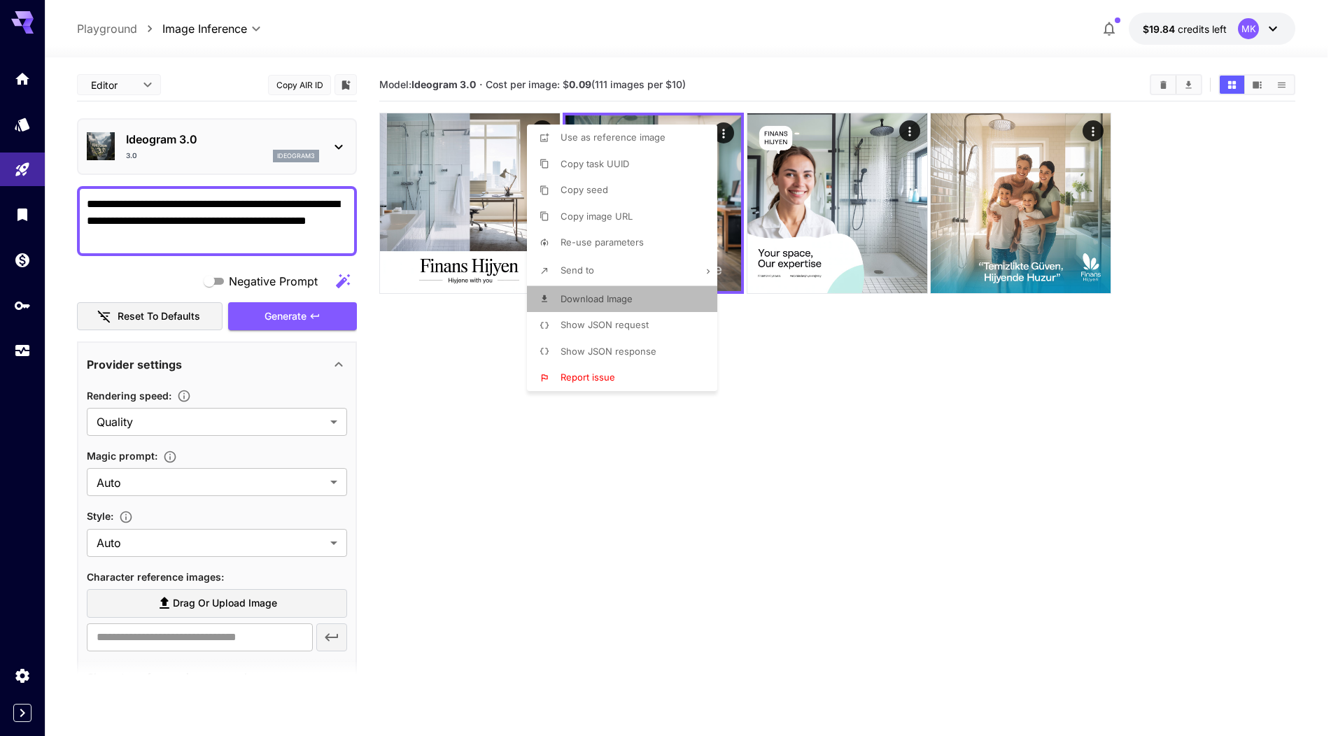
click at [581, 299] on span "Download Image" at bounding box center [596, 298] width 72 height 11
click at [909, 134] on div at bounding box center [669, 368] width 1338 height 736
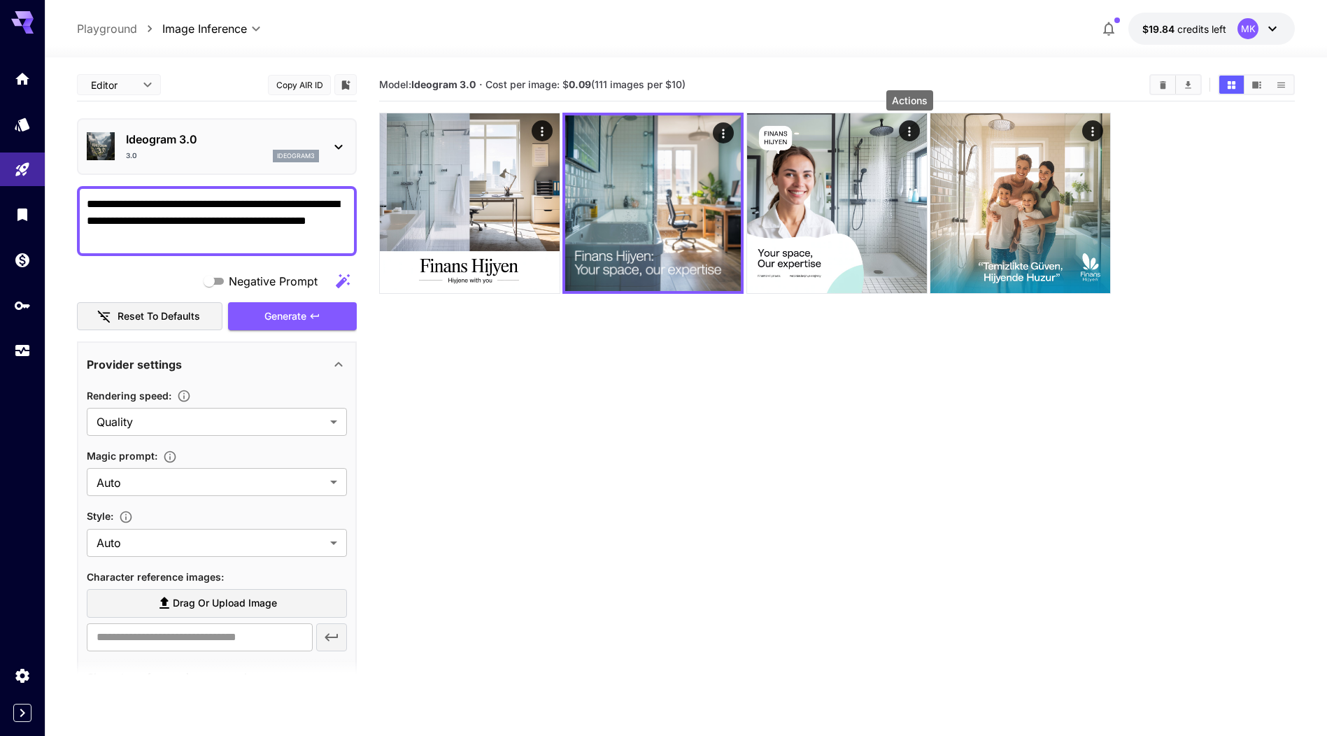
click at [909, 134] on icon "Actions" at bounding box center [910, 132] width 14 height 14
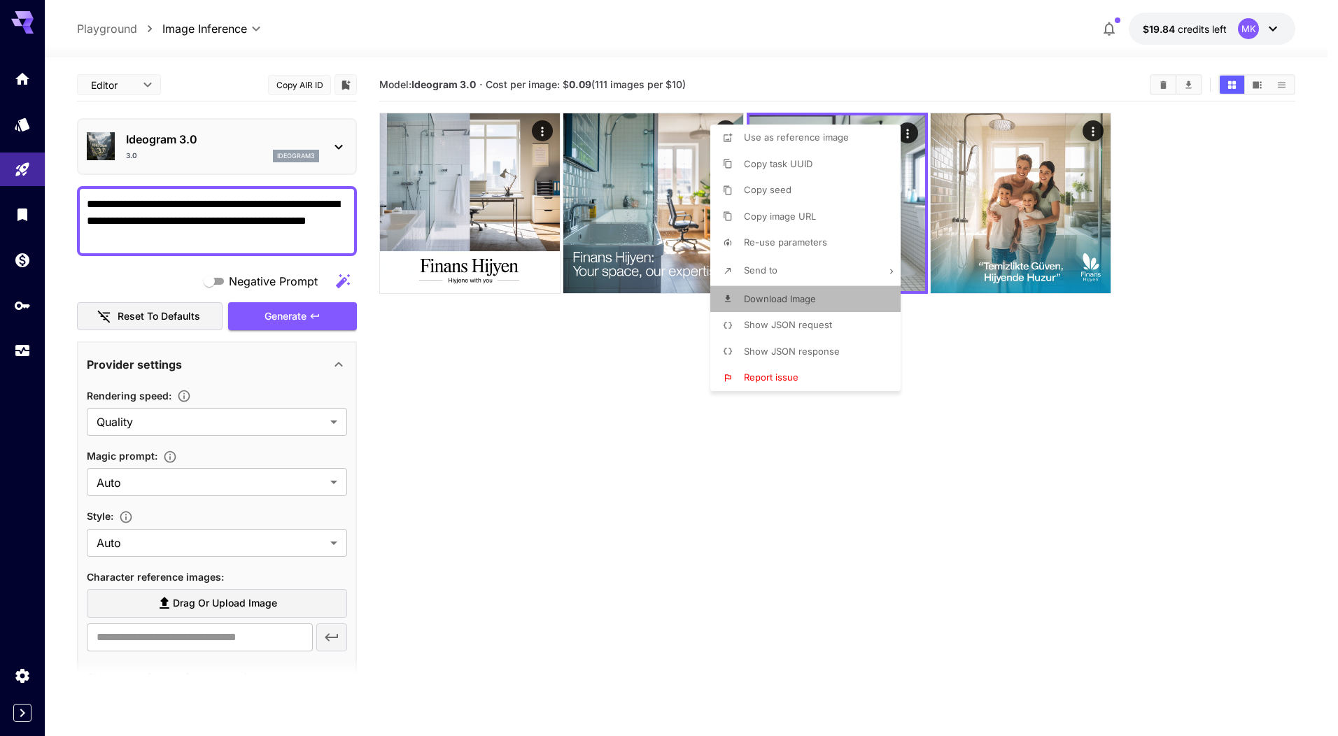
click at [763, 295] on span "Download Image" at bounding box center [780, 298] width 72 height 11
click at [1055, 236] on div at bounding box center [669, 368] width 1338 height 736
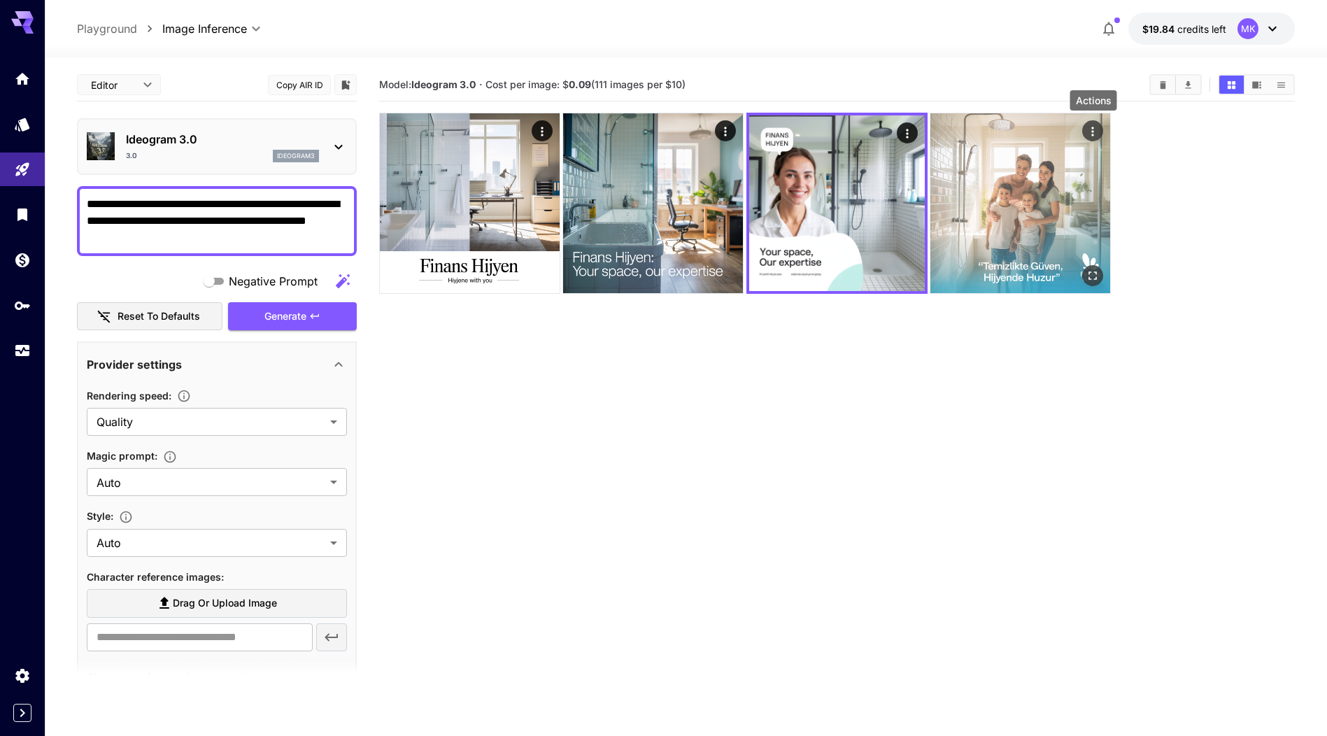
click at [1089, 132] on icon "Actions" at bounding box center [1094, 132] width 14 height 14
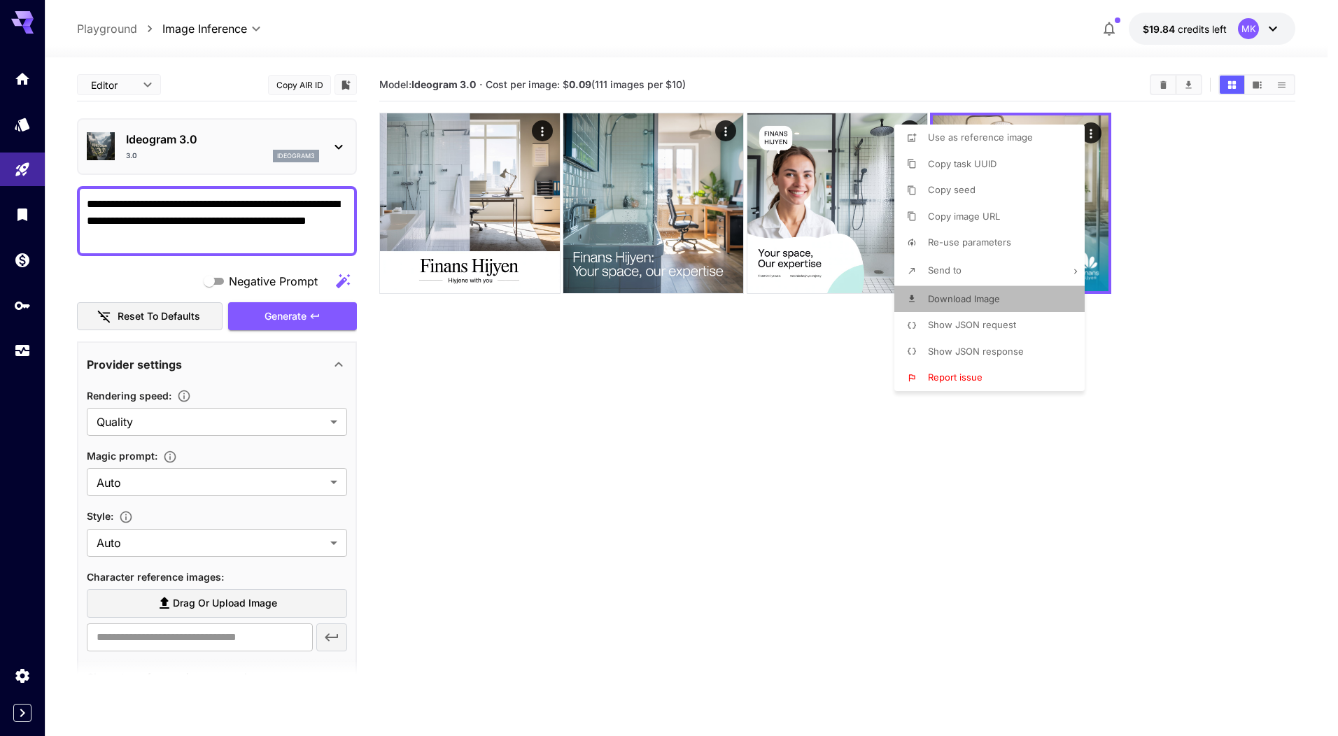
click at [947, 297] on span "Download Image" at bounding box center [964, 298] width 72 height 11
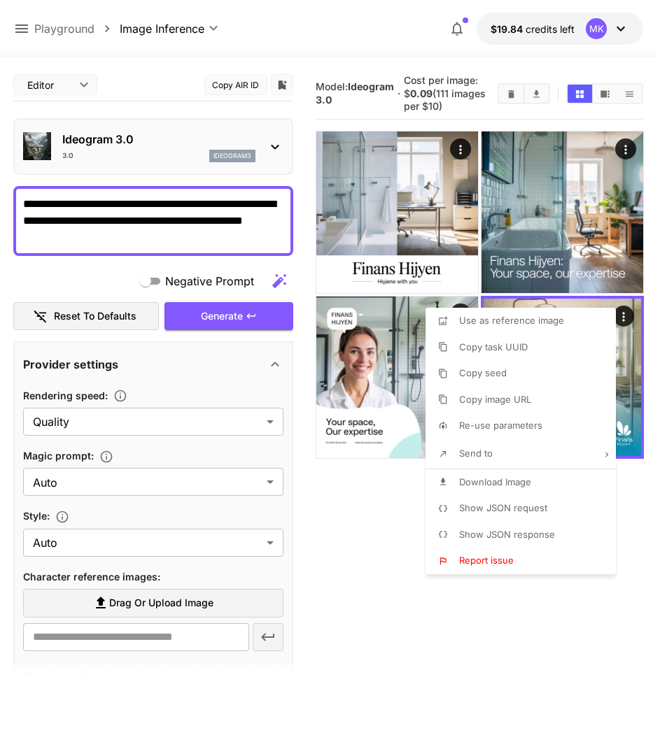
click at [58, 201] on div at bounding box center [333, 367] width 667 height 735
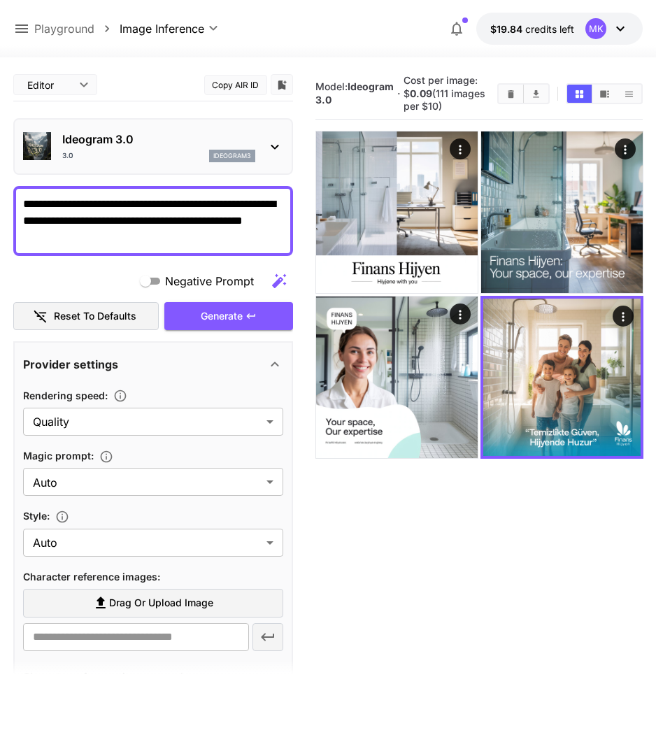
click at [58, 204] on textarea "**********" at bounding box center [153, 221] width 260 height 50
type textarea "**********"
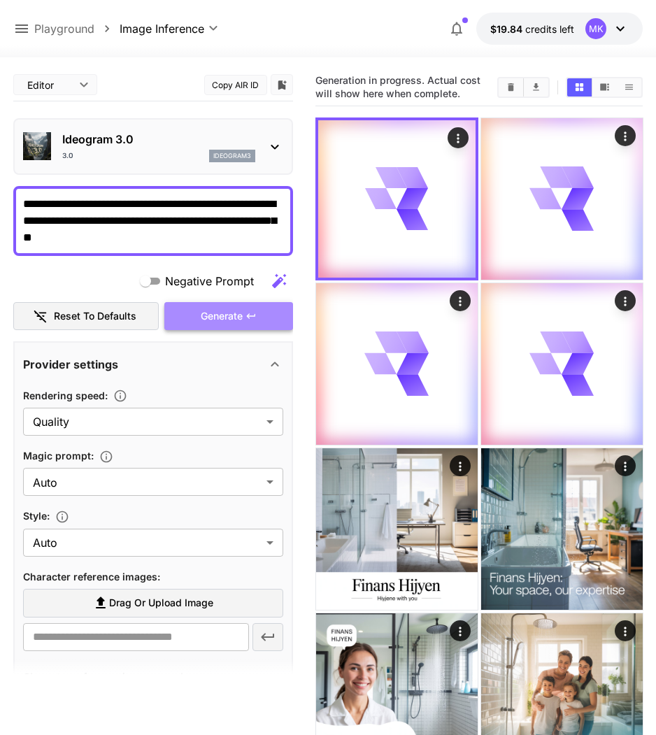
click at [203, 314] on span "Generate" at bounding box center [222, 316] width 42 height 17
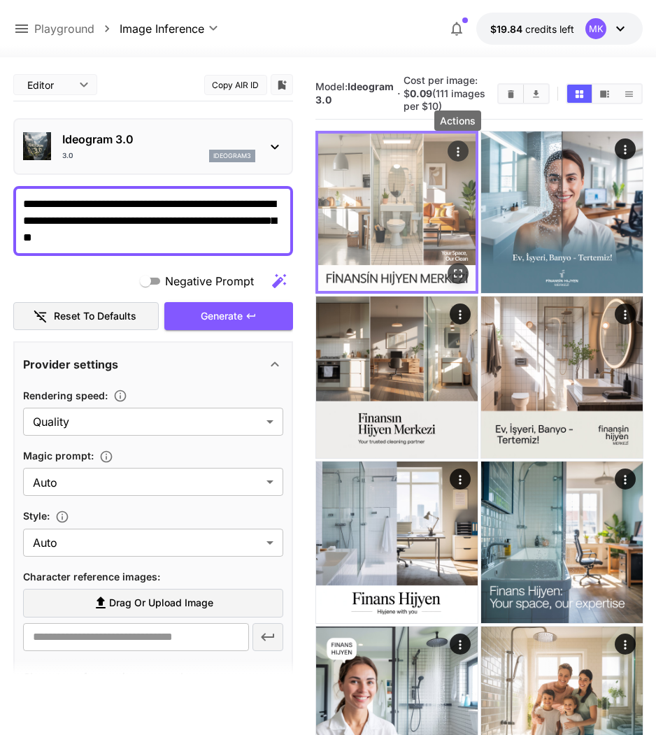
click at [458, 148] on icon "Actions" at bounding box center [458, 151] width 2 height 9
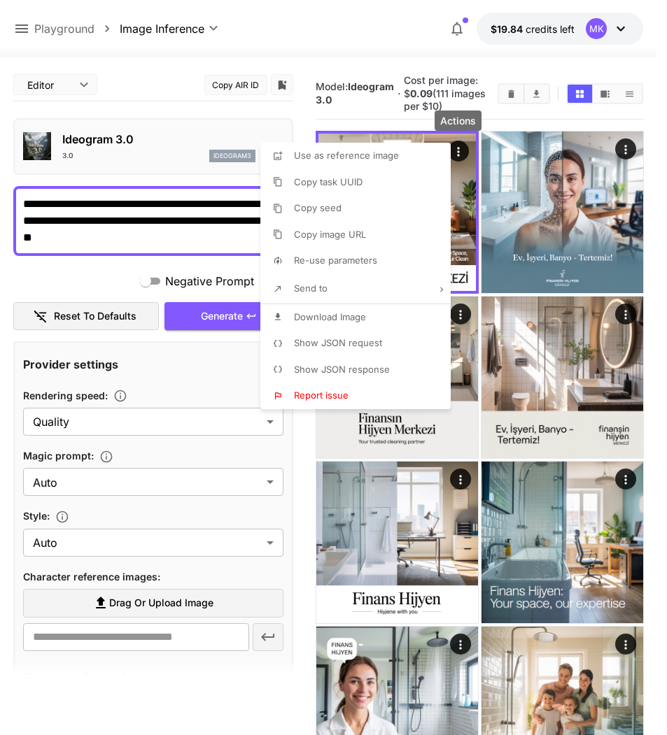
click at [325, 316] on span "Download Image" at bounding box center [330, 316] width 72 height 11
click at [598, 157] on div at bounding box center [333, 367] width 667 height 735
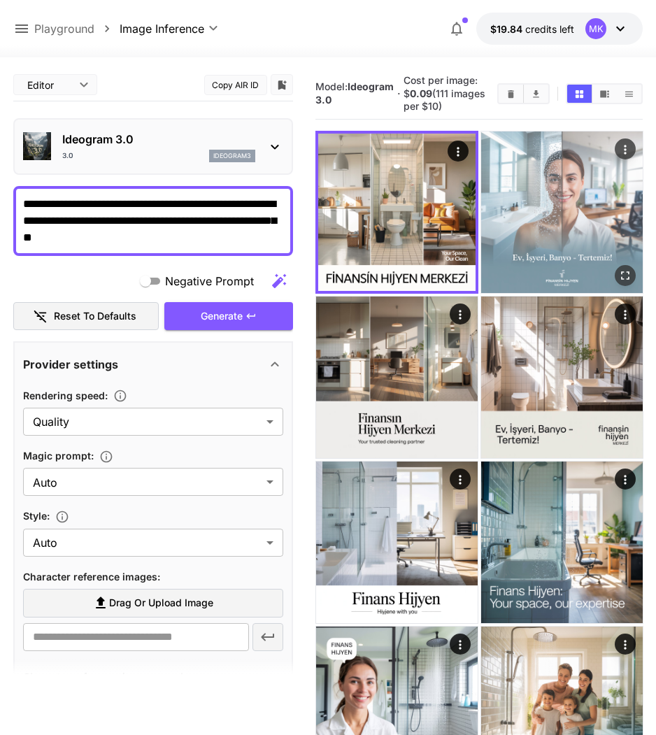
click at [578, 171] on img at bounding box center [562, 213] width 162 height 162
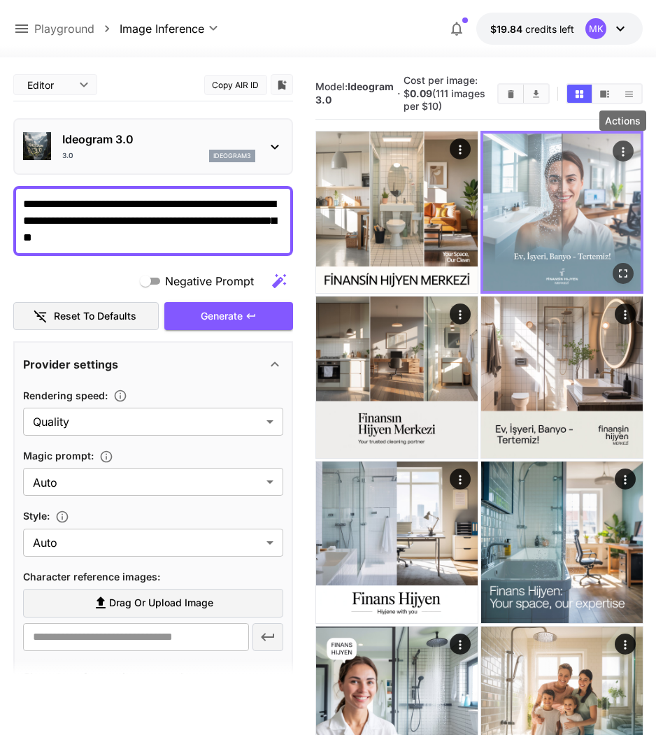
click at [621, 150] on icon "Actions" at bounding box center [623, 152] width 14 height 14
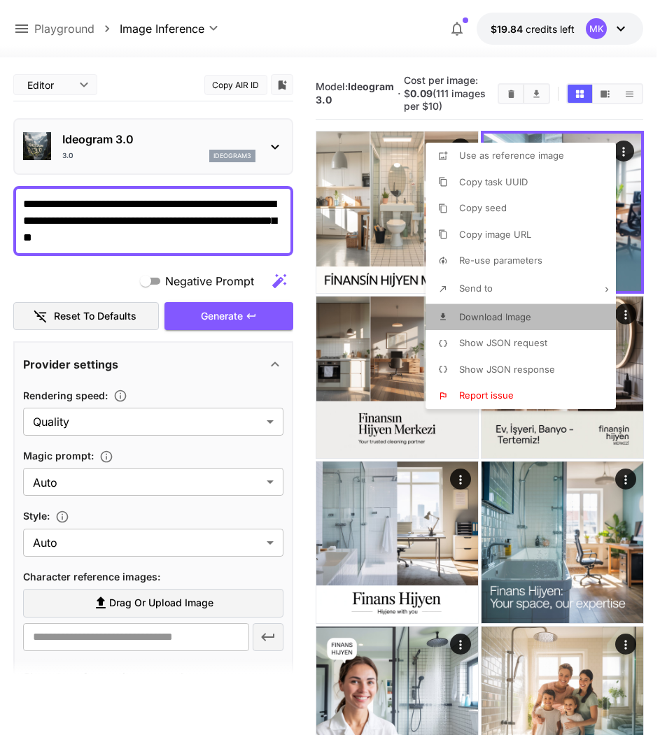
click at [483, 313] on span "Download Image" at bounding box center [495, 316] width 72 height 11
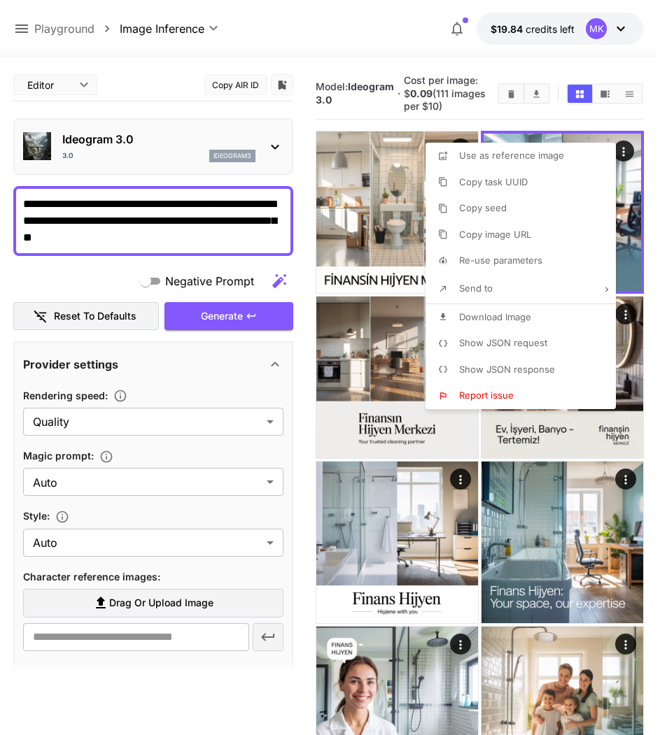
click at [351, 372] on div at bounding box center [333, 367] width 667 height 735
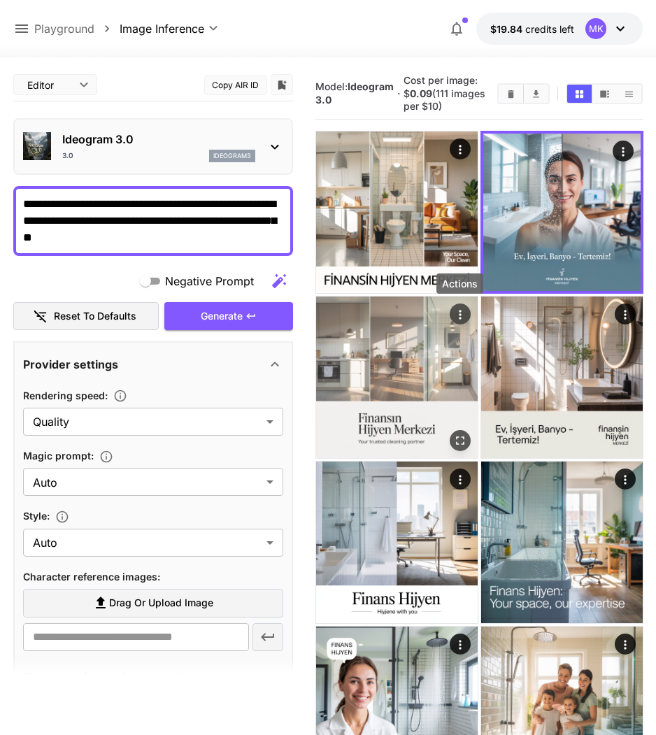
click at [455, 311] on icon "Actions" at bounding box center [460, 315] width 14 height 14
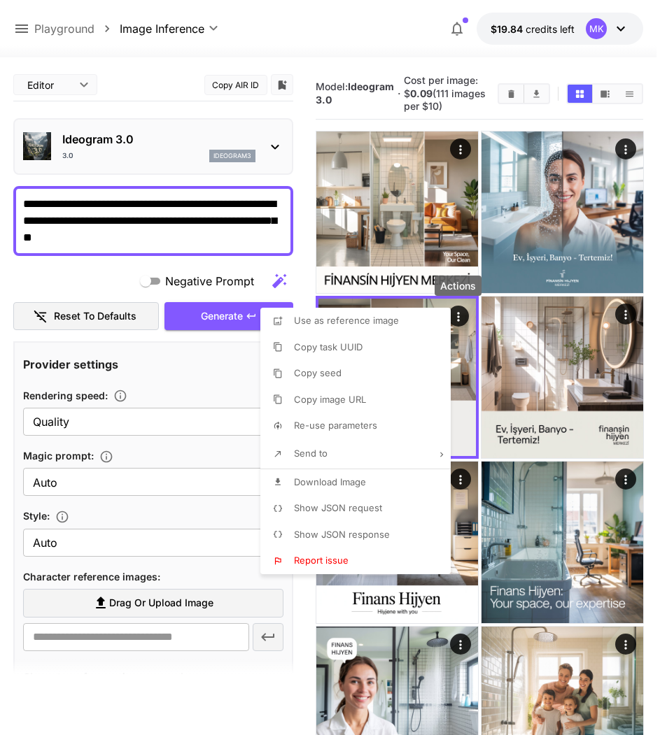
click at [324, 483] on span "Download Image" at bounding box center [330, 481] width 72 height 11
click at [533, 394] on div at bounding box center [333, 367] width 667 height 735
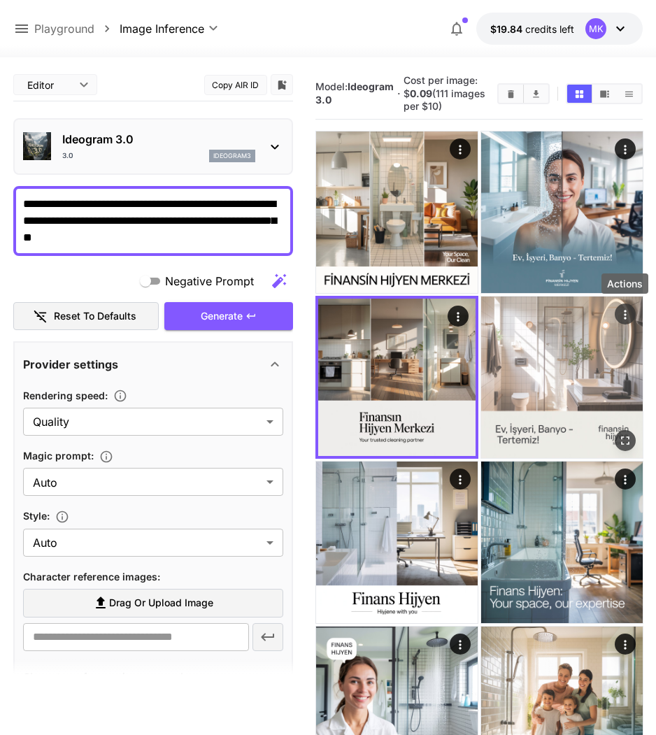
click at [623, 312] on icon "Actions" at bounding box center [625, 315] width 14 height 14
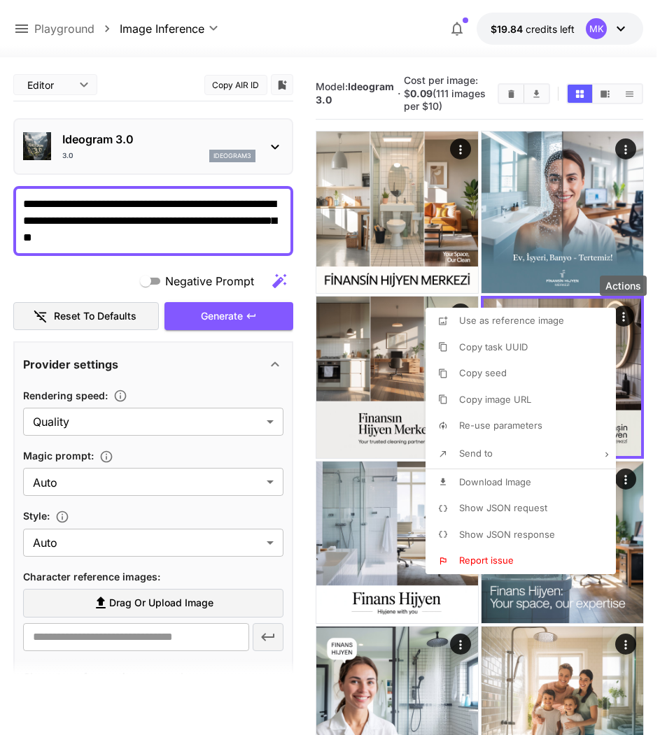
click at [483, 482] on span "Download Image" at bounding box center [495, 481] width 72 height 11
